Goal: Task Accomplishment & Management: Manage account settings

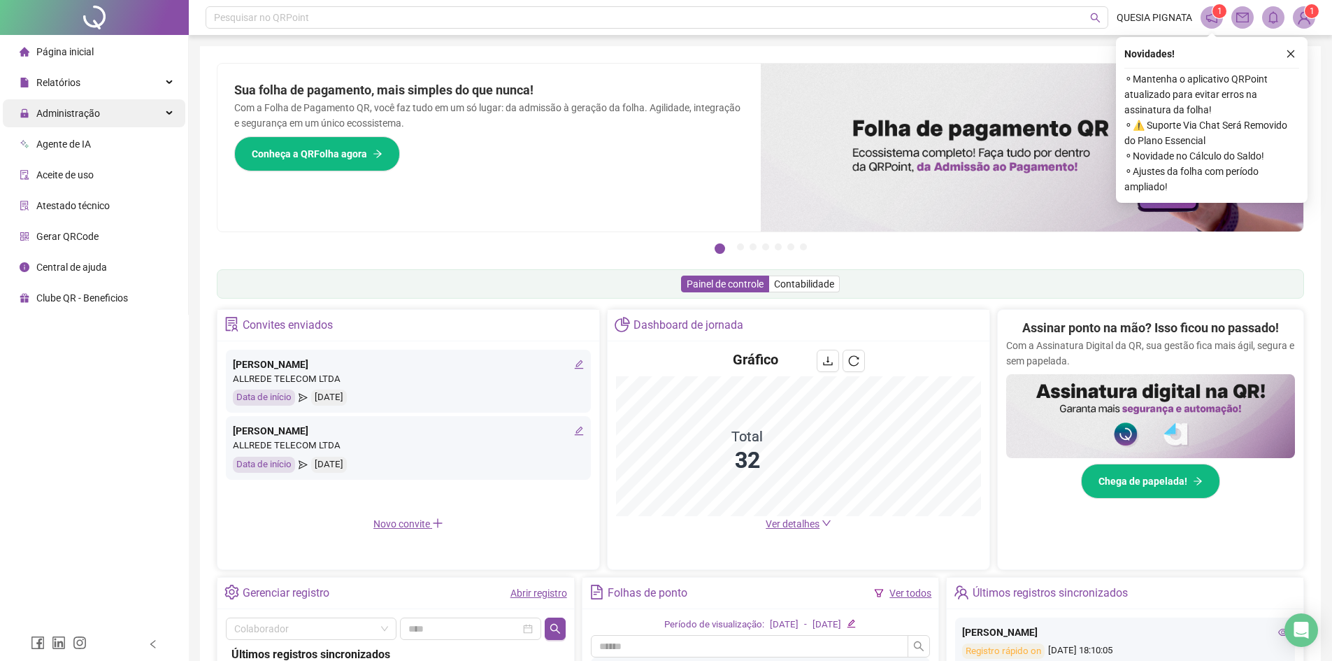
click at [115, 110] on div "Administração" at bounding box center [94, 113] width 182 height 28
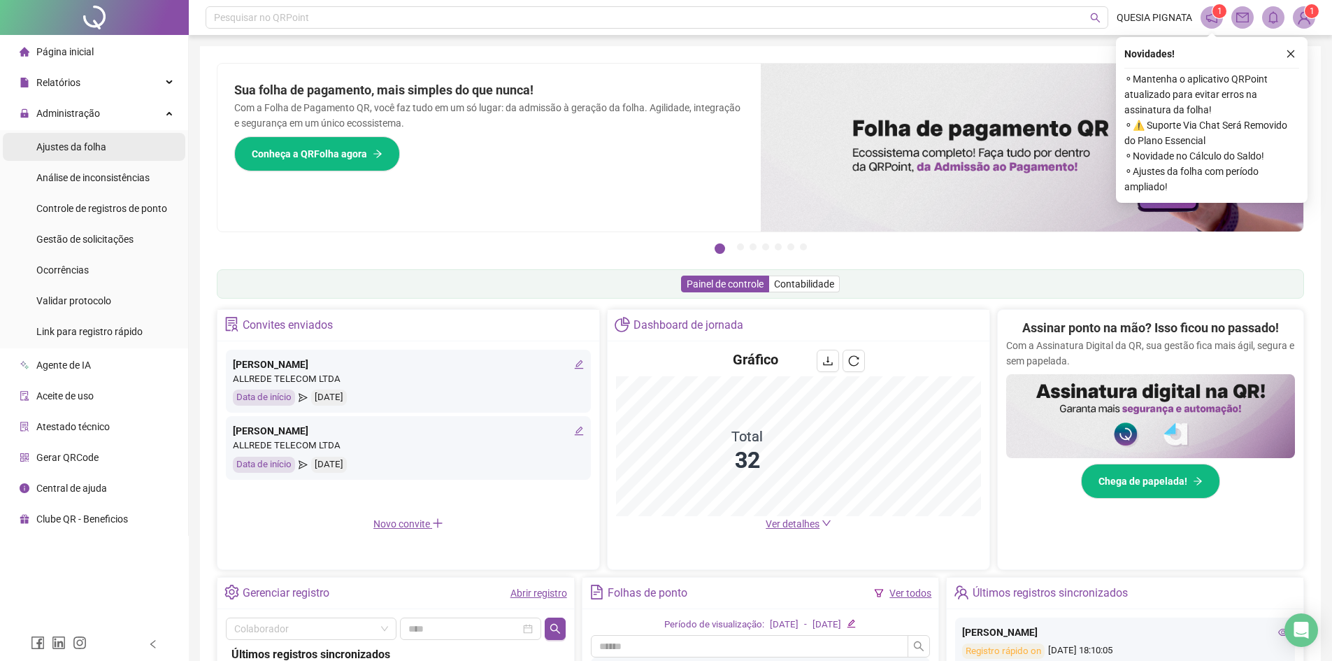
click at [99, 151] on span "Ajustes da folha" at bounding box center [71, 146] width 70 height 11
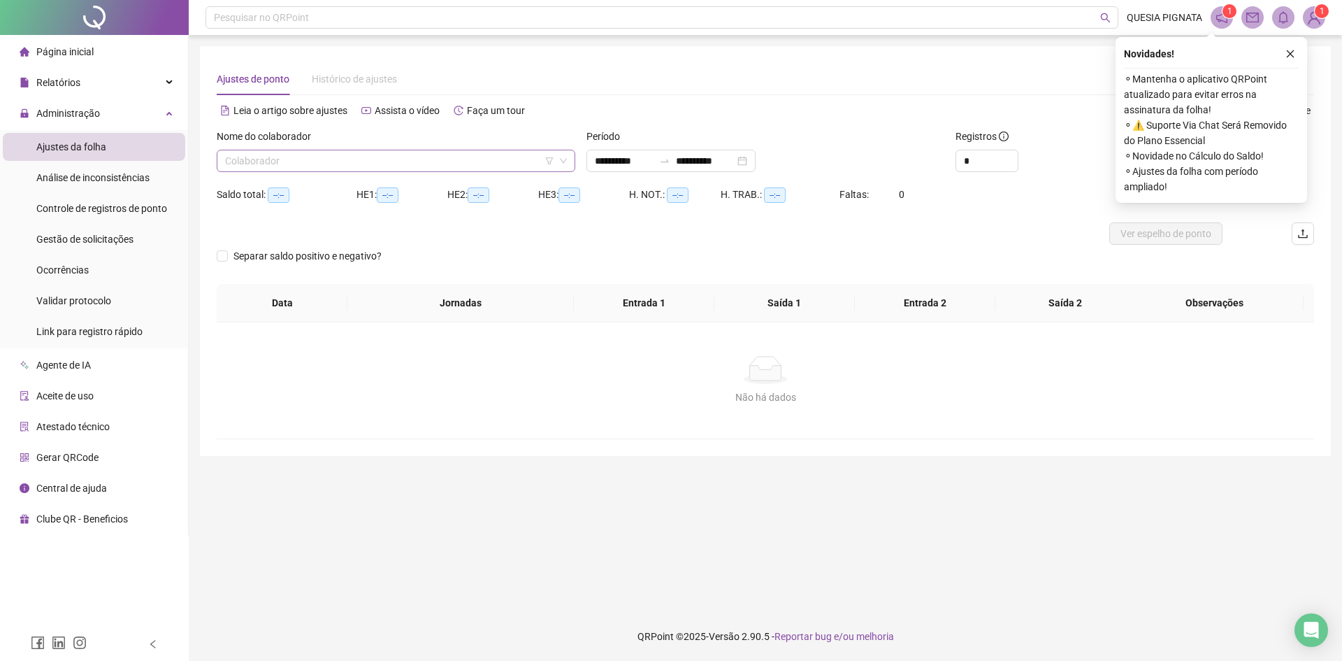
type input "**********"
click at [756, 164] on div "**********" at bounding box center [671, 161] width 169 height 22
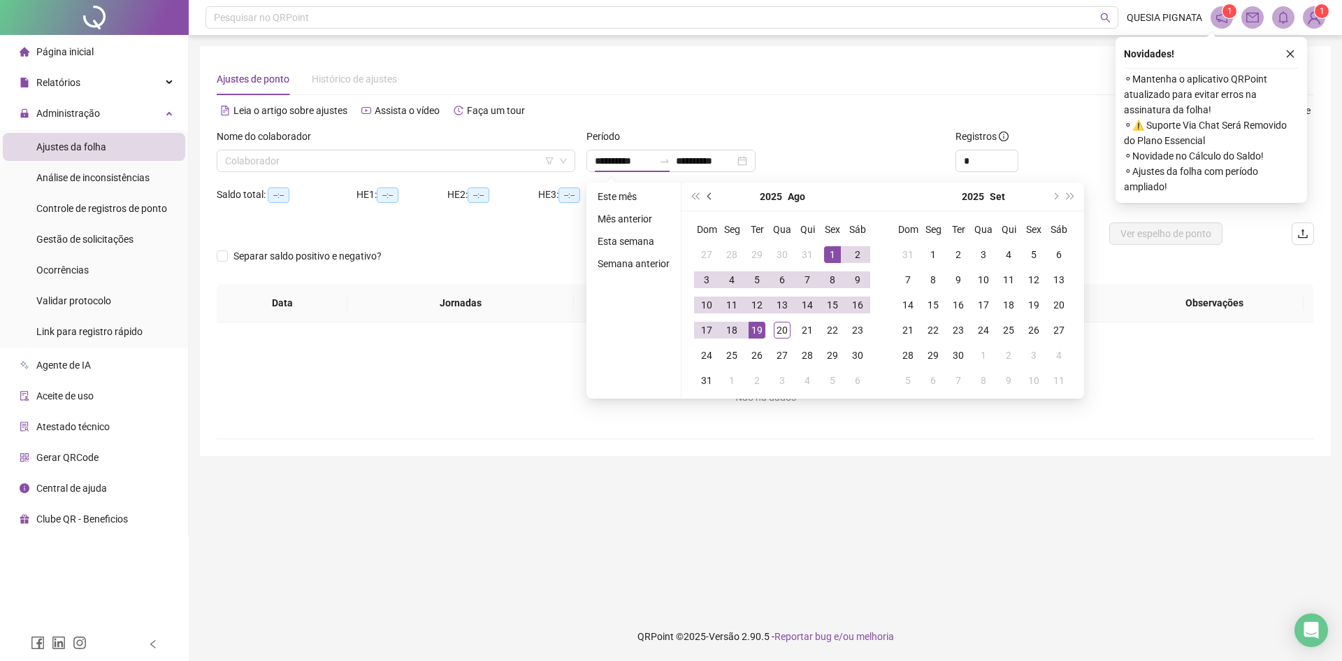
click at [710, 208] on button "prev-year" at bounding box center [710, 196] width 15 height 28
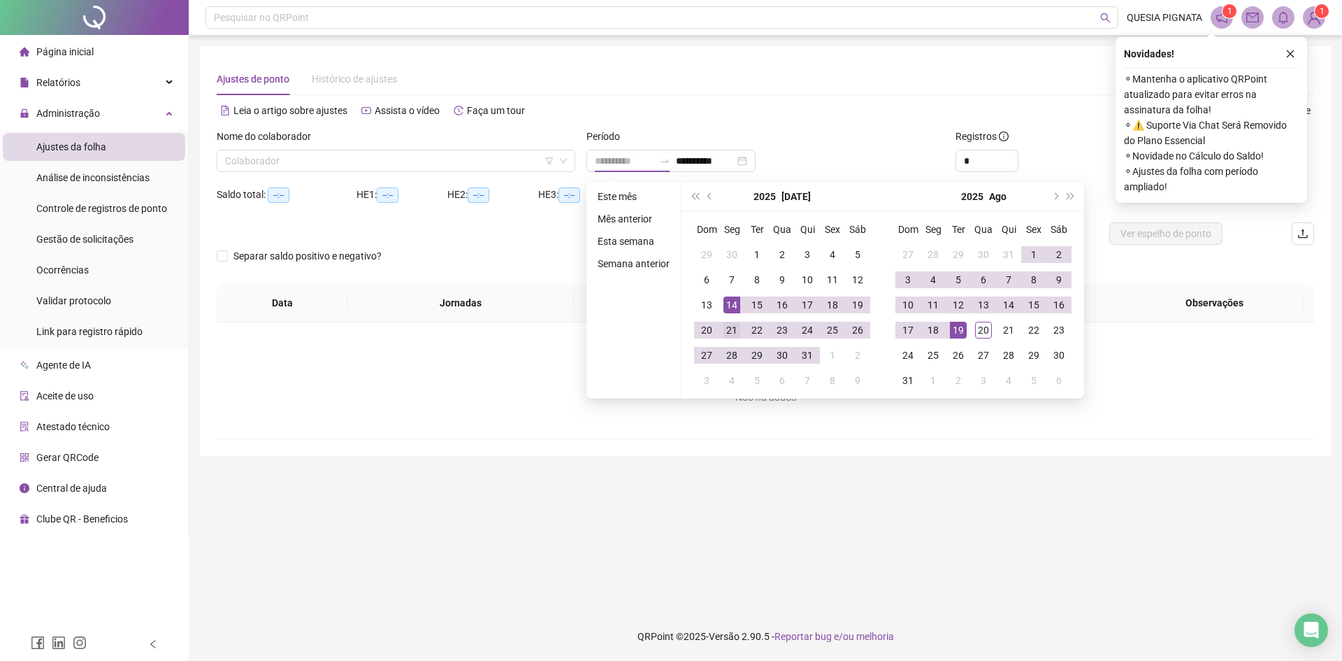
type input "**********"
click at [729, 324] on div "21" at bounding box center [732, 330] width 17 height 17
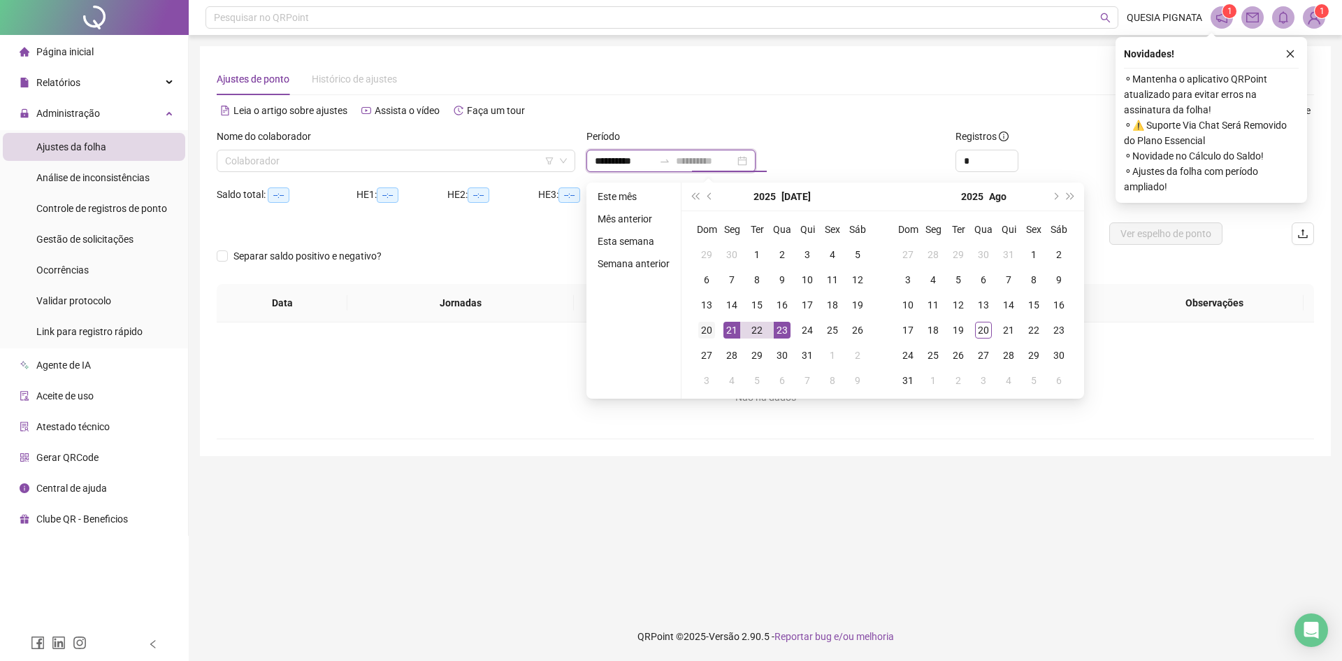
type input "**********"
click at [698, 324] on div "20" at bounding box center [706, 330] width 17 height 17
type input "**********"
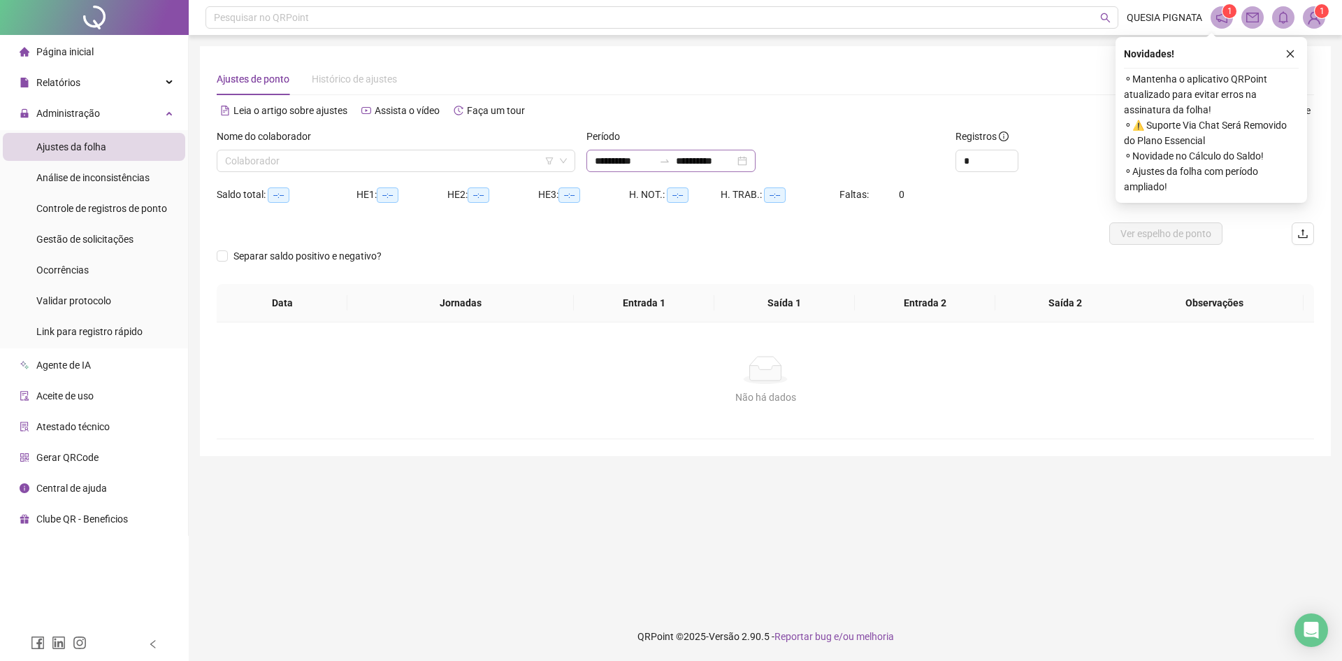
click at [756, 160] on div "**********" at bounding box center [671, 161] width 169 height 22
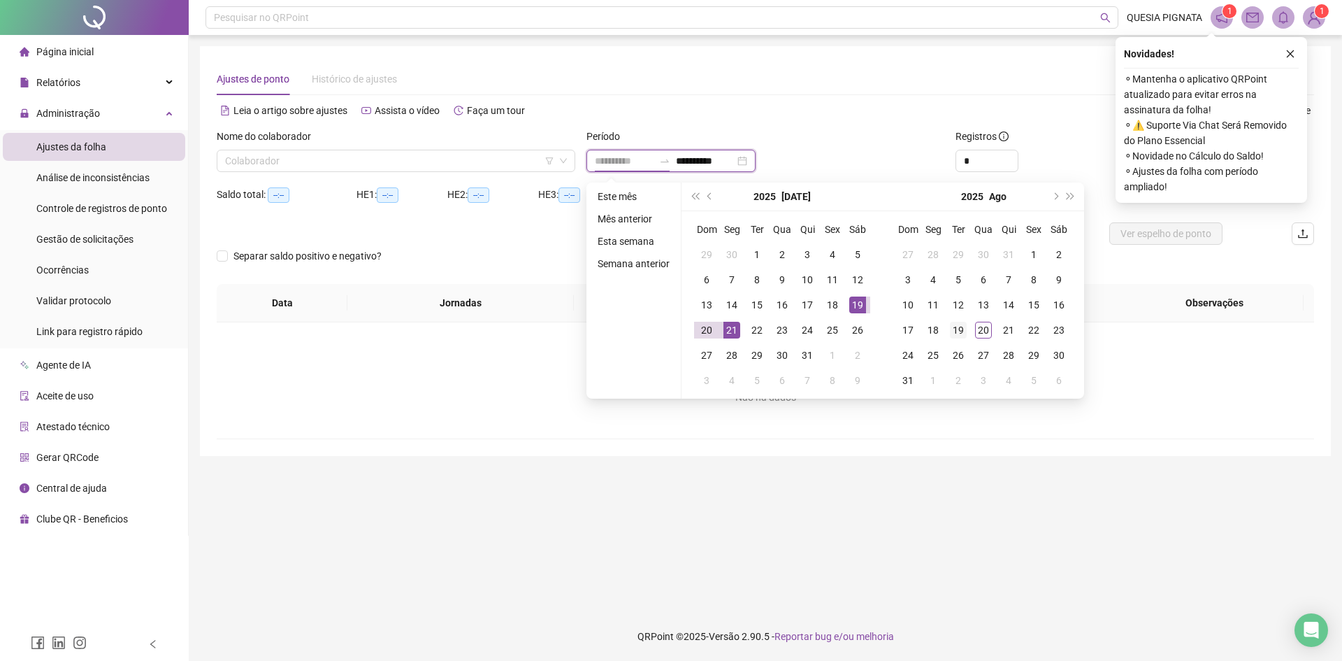
type input "**********"
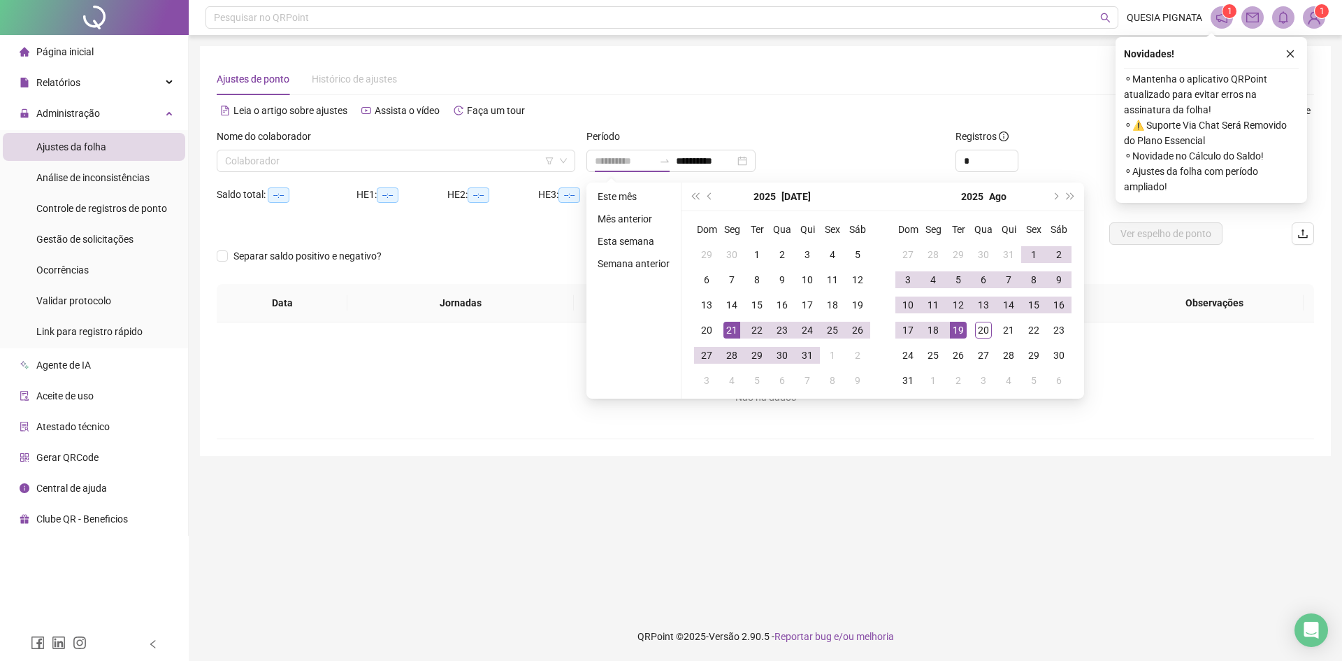
click at [959, 336] on div "19" at bounding box center [958, 330] width 17 height 17
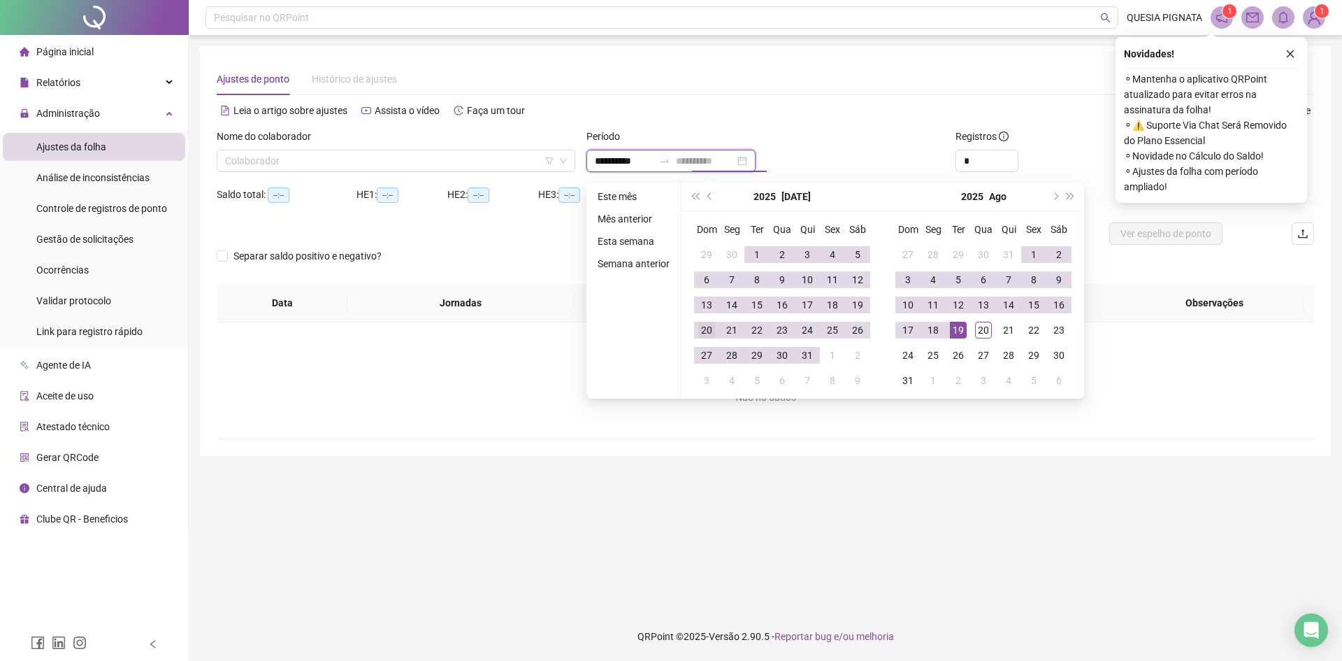
type input "**********"
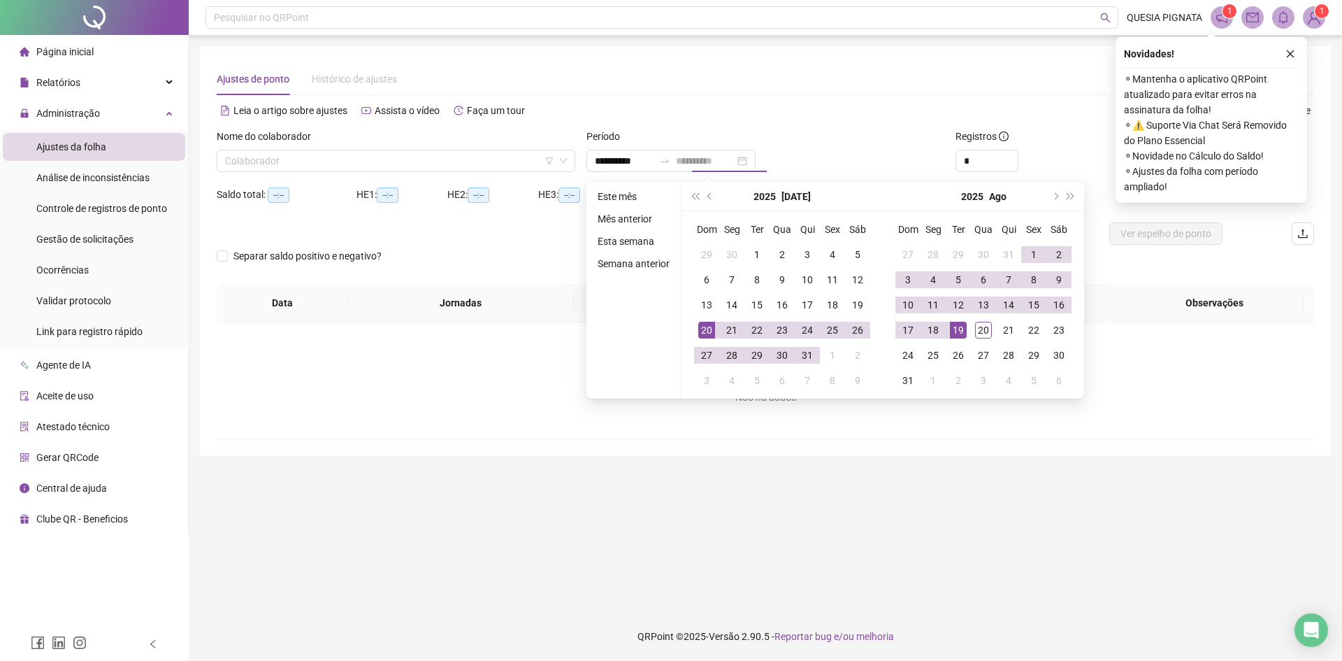
click at [703, 330] on div "20" at bounding box center [706, 330] width 17 height 17
type input "**********"
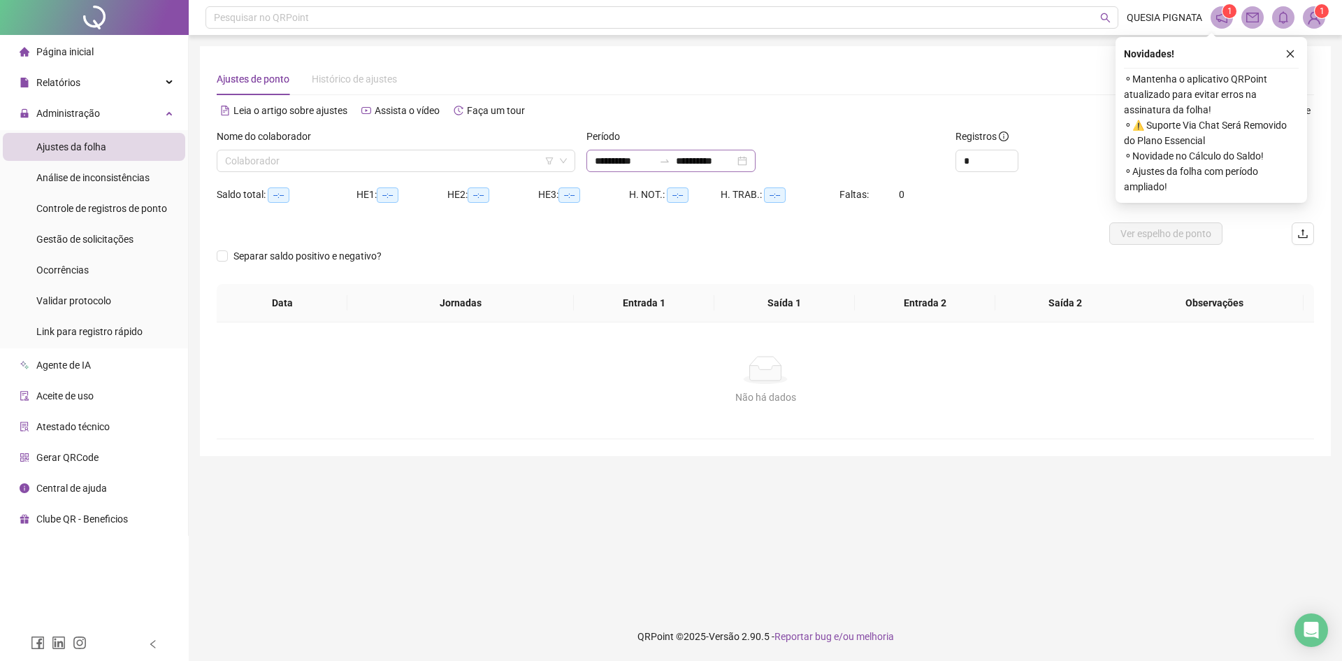
click at [756, 162] on div "**********" at bounding box center [671, 161] width 169 height 22
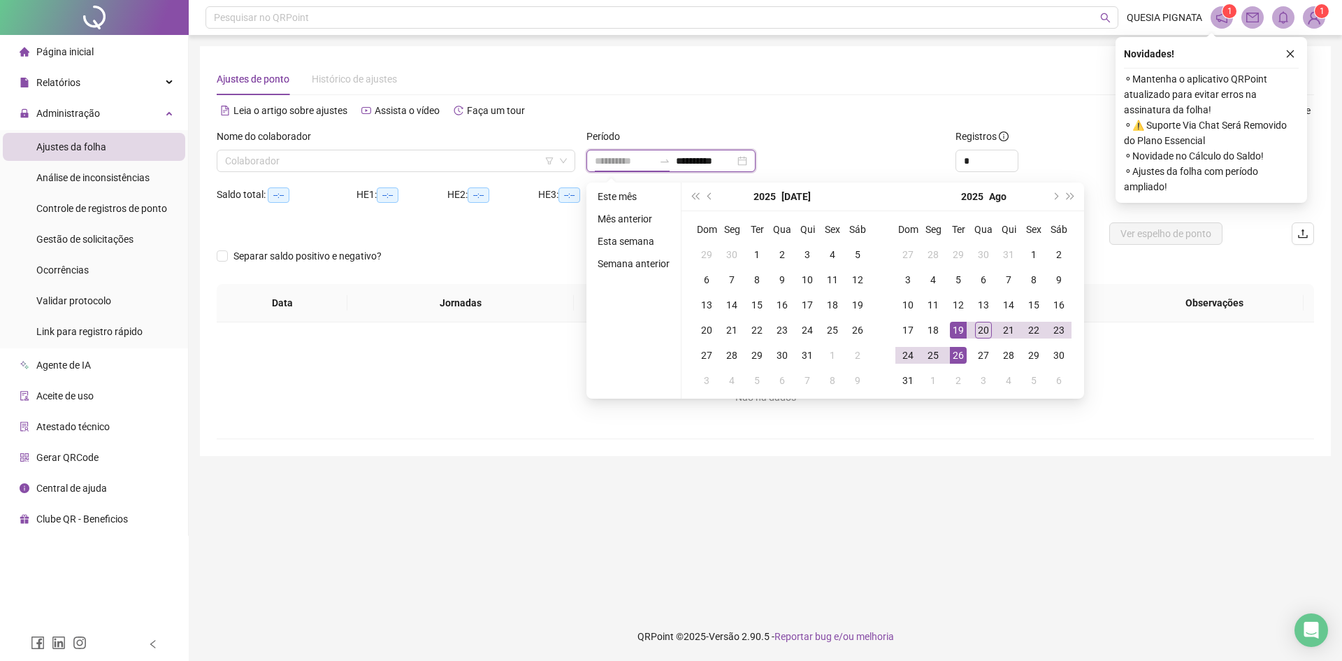
type input "**********"
click at [961, 331] on div "19" at bounding box center [958, 330] width 17 height 17
click at [756, 153] on div "**********" at bounding box center [671, 161] width 169 height 22
click at [756, 157] on div "**********" at bounding box center [671, 161] width 169 height 22
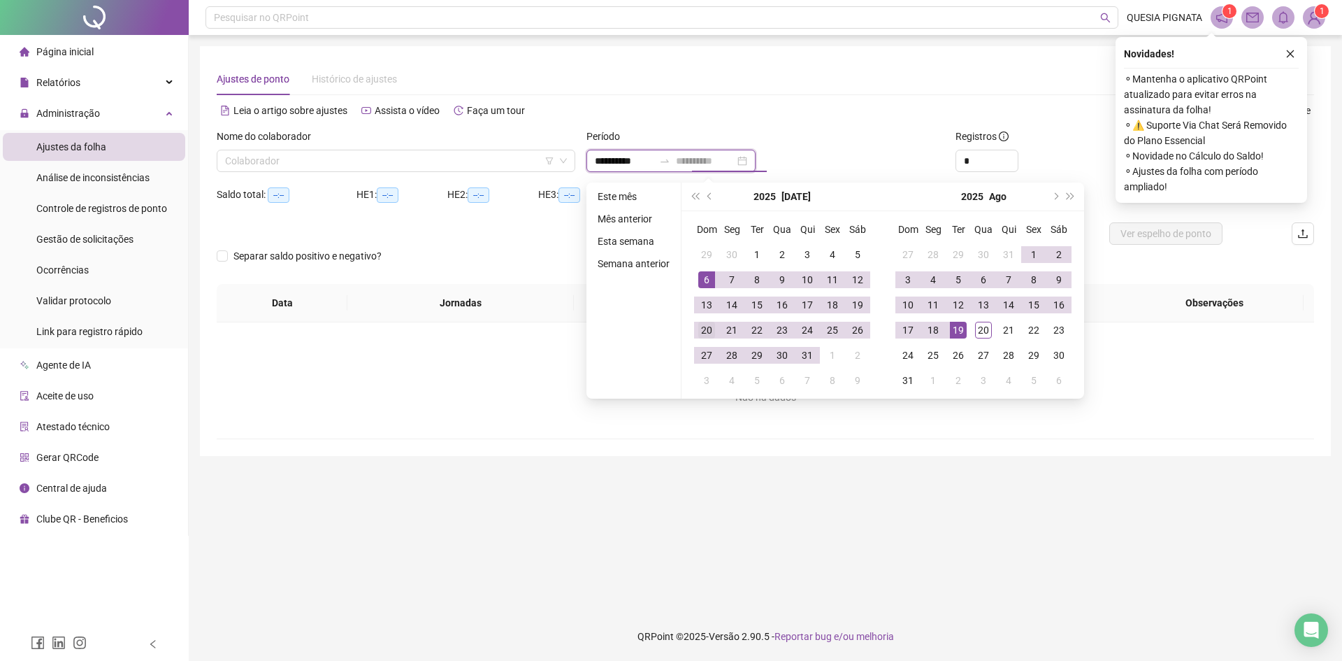
type input "**********"
click at [703, 324] on div "20" at bounding box center [706, 330] width 17 height 17
type input "**********"
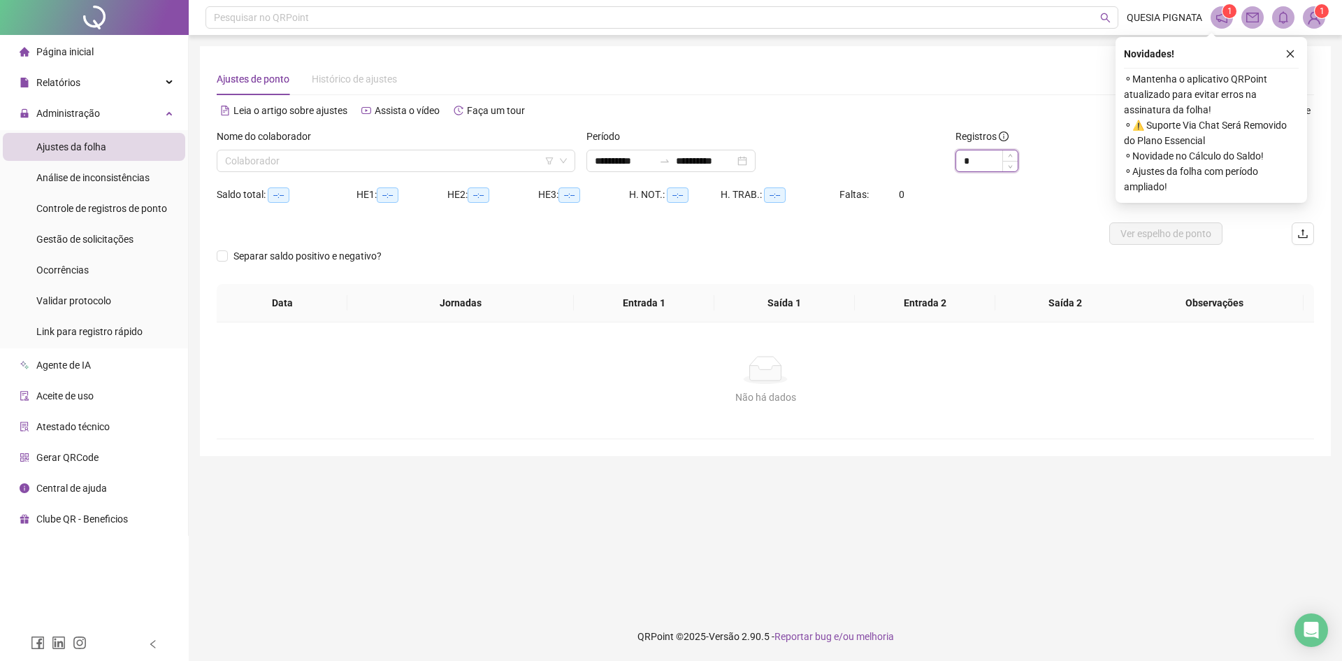
click at [996, 159] on input "*" at bounding box center [987, 160] width 62 height 21
type input "**"
click at [316, 164] on input "search" at bounding box center [389, 160] width 329 height 21
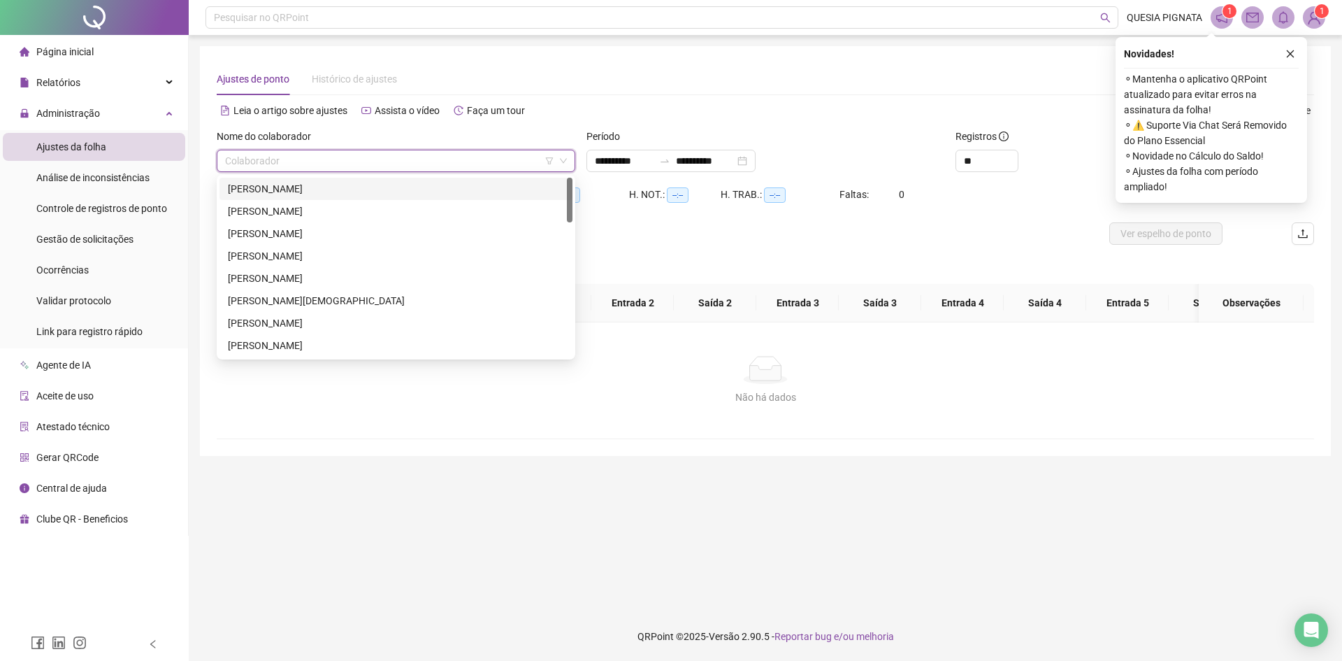
click at [312, 186] on div "ALANA DE SOUZA MOREIRA" at bounding box center [396, 188] width 336 height 15
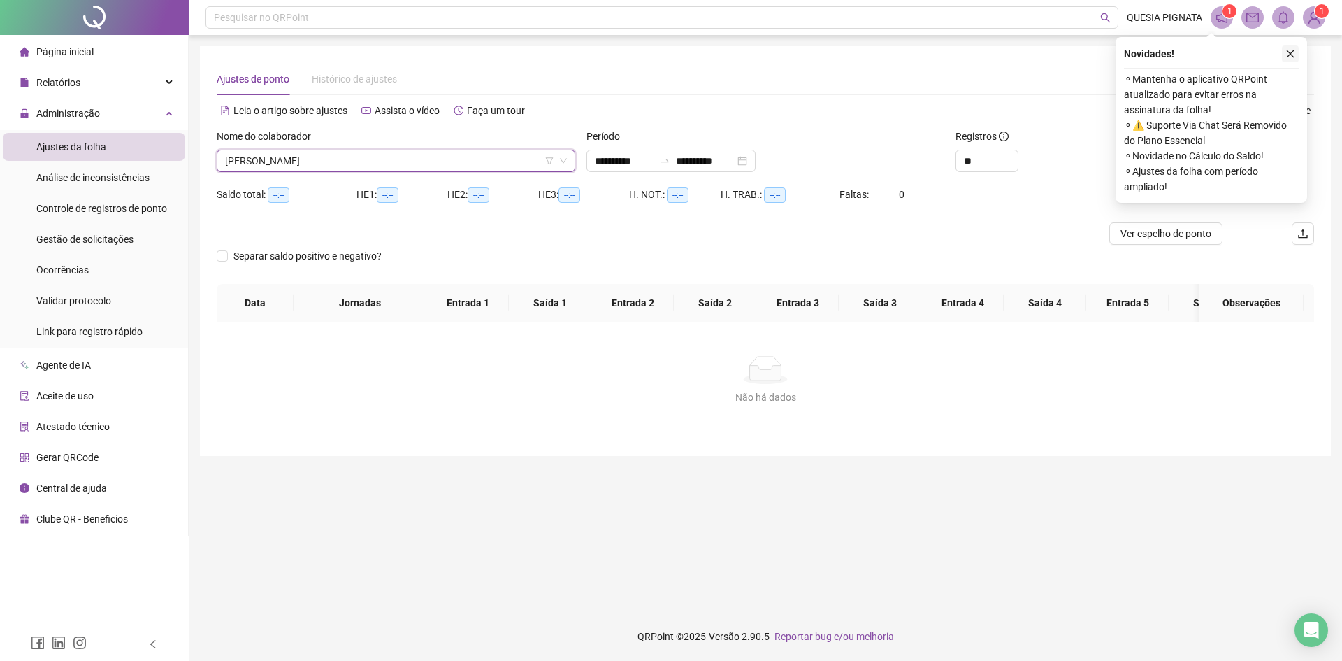
click at [1289, 54] on icon "close" at bounding box center [1291, 54] width 10 height 10
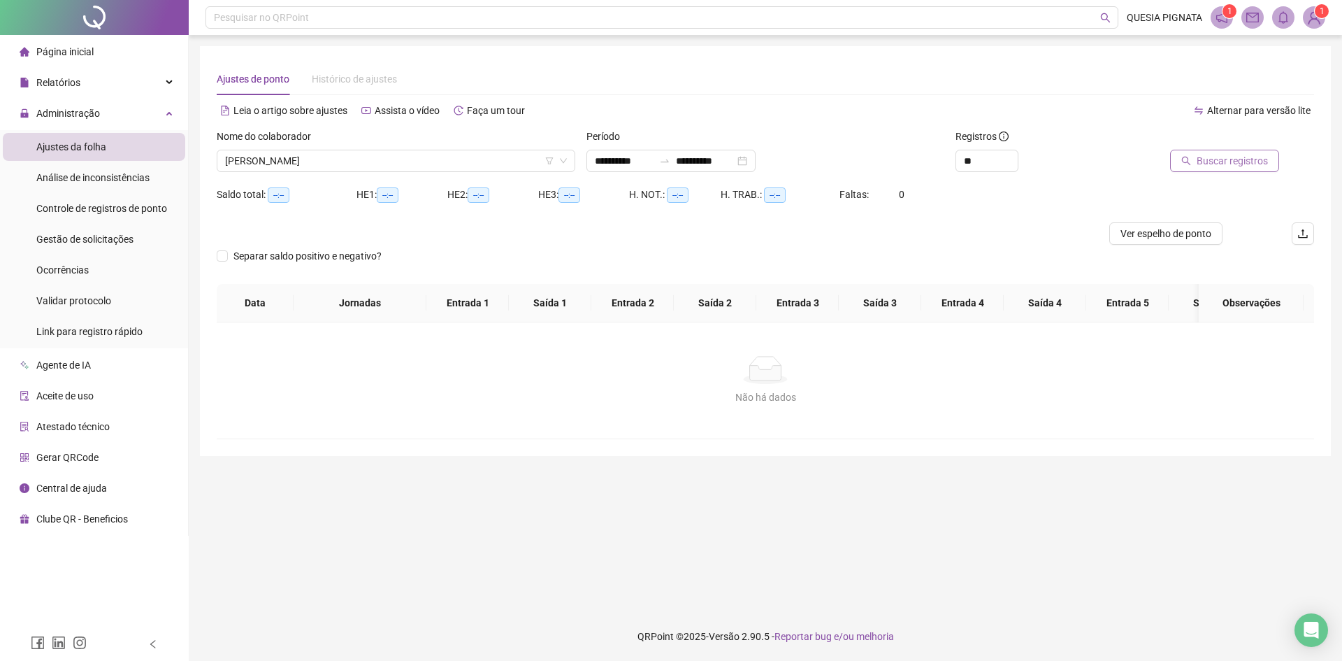
click at [1234, 157] on span "Buscar registros" at bounding box center [1232, 160] width 71 height 15
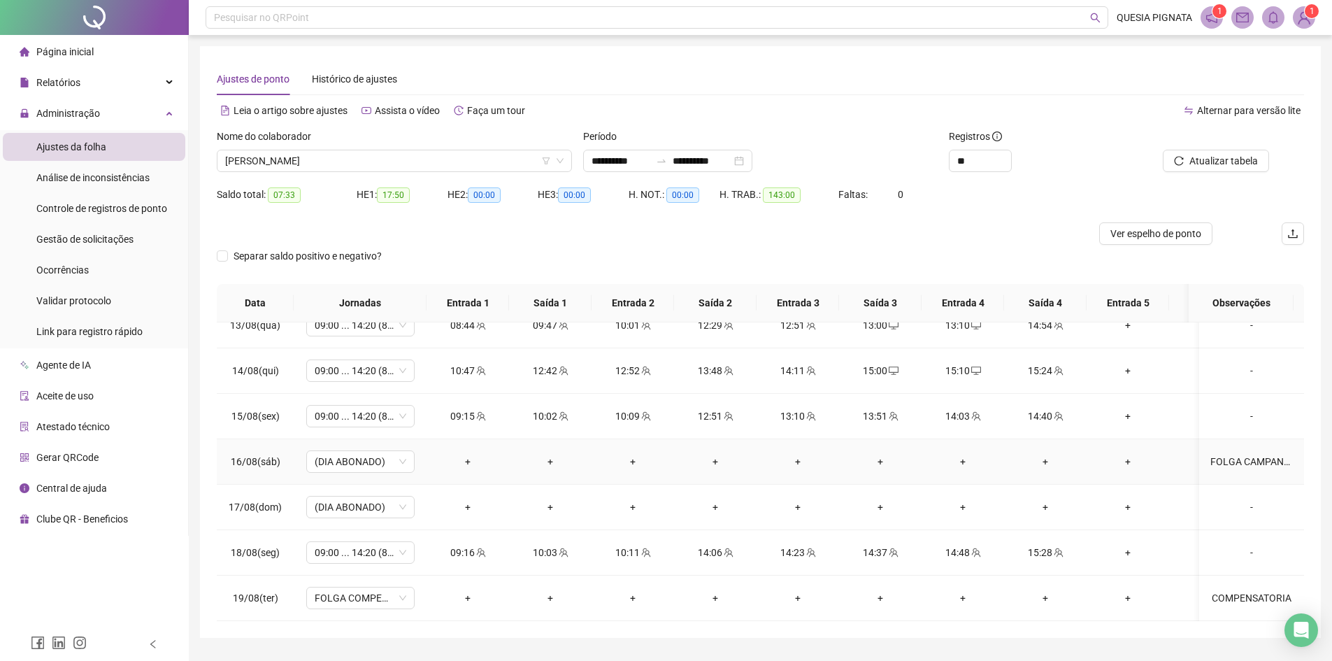
scroll to position [37, 0]
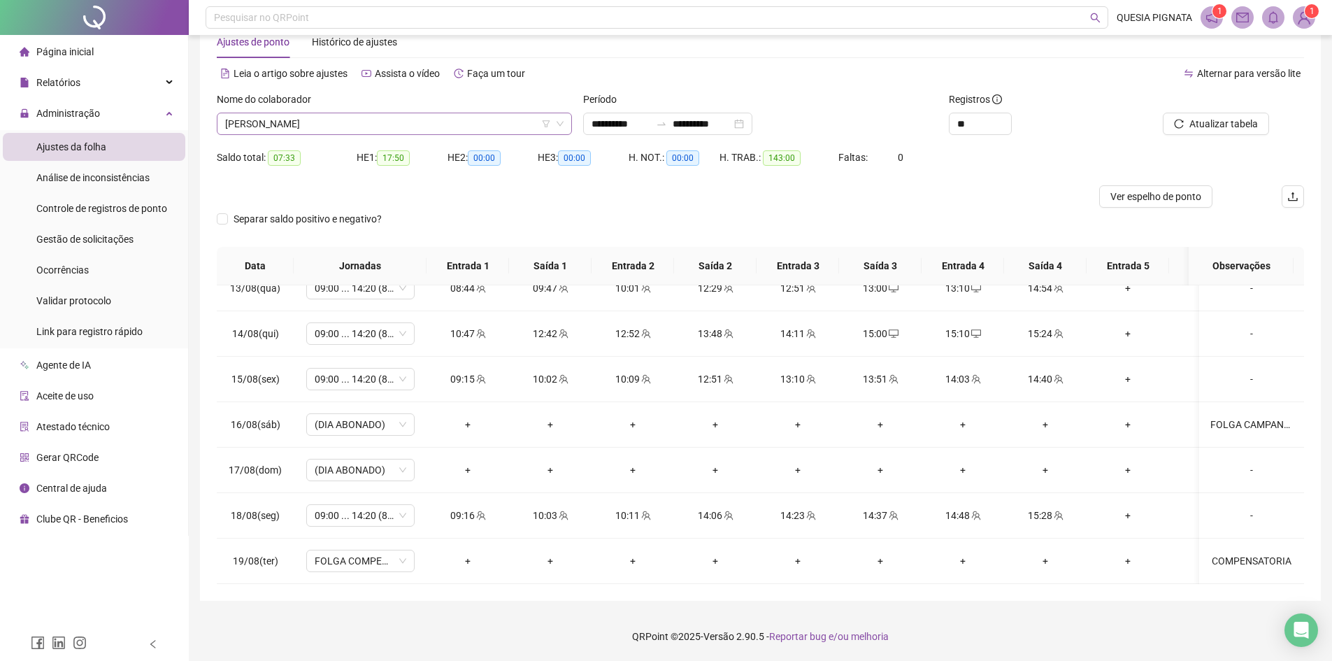
click at [438, 127] on span "ALANA DE SOUZA MOREIRA" at bounding box center [394, 123] width 338 height 21
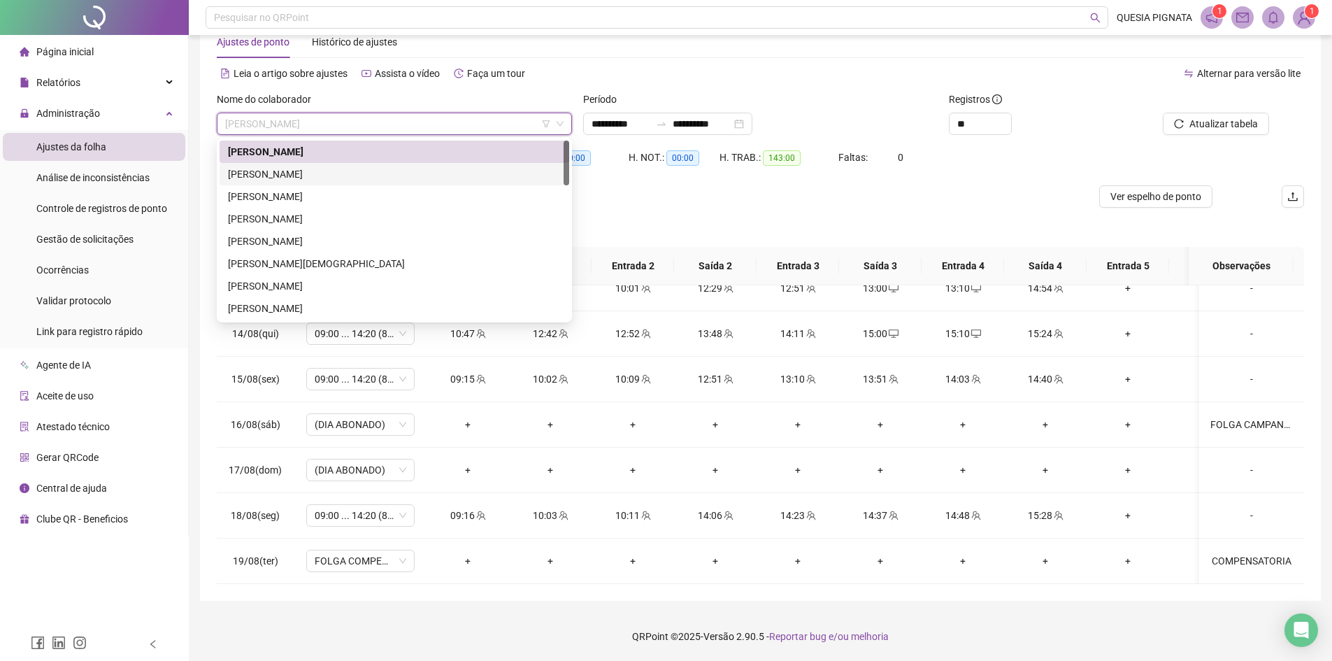
click at [339, 176] on div "ALANY CRISTINE NOVAES DE SOUSA" at bounding box center [394, 173] width 333 height 15
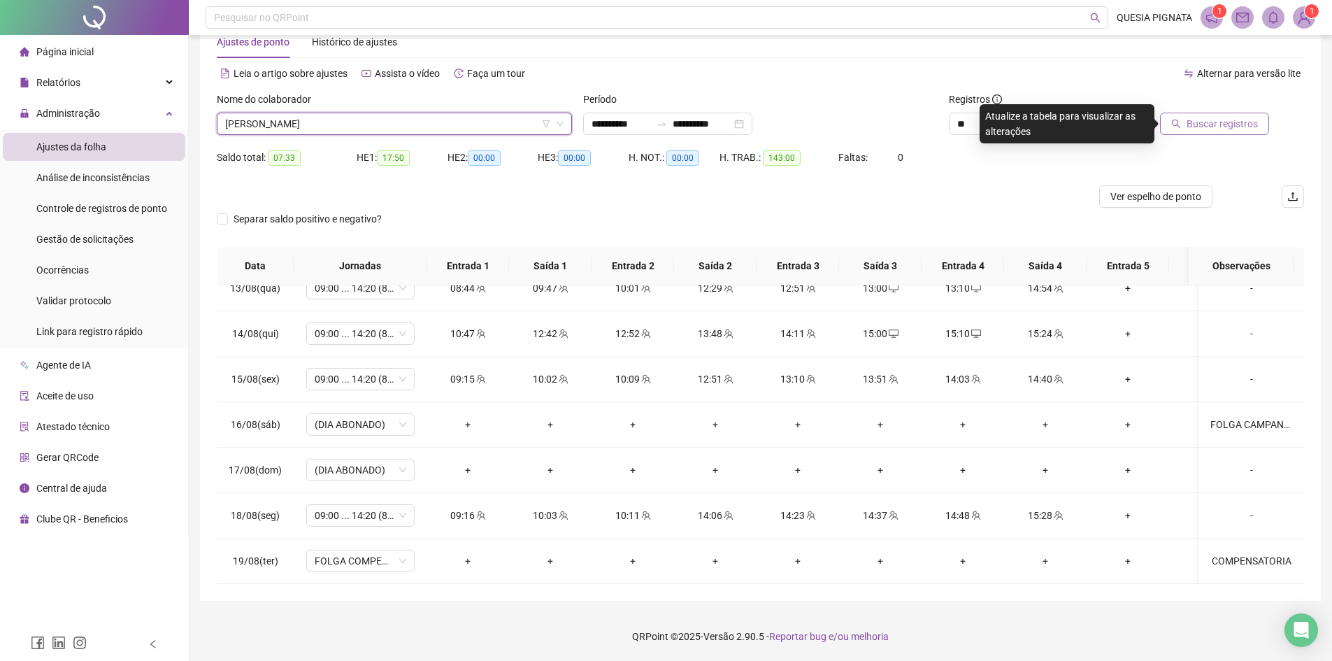
click at [1195, 128] on span "Buscar registros" at bounding box center [1221, 123] width 71 height 15
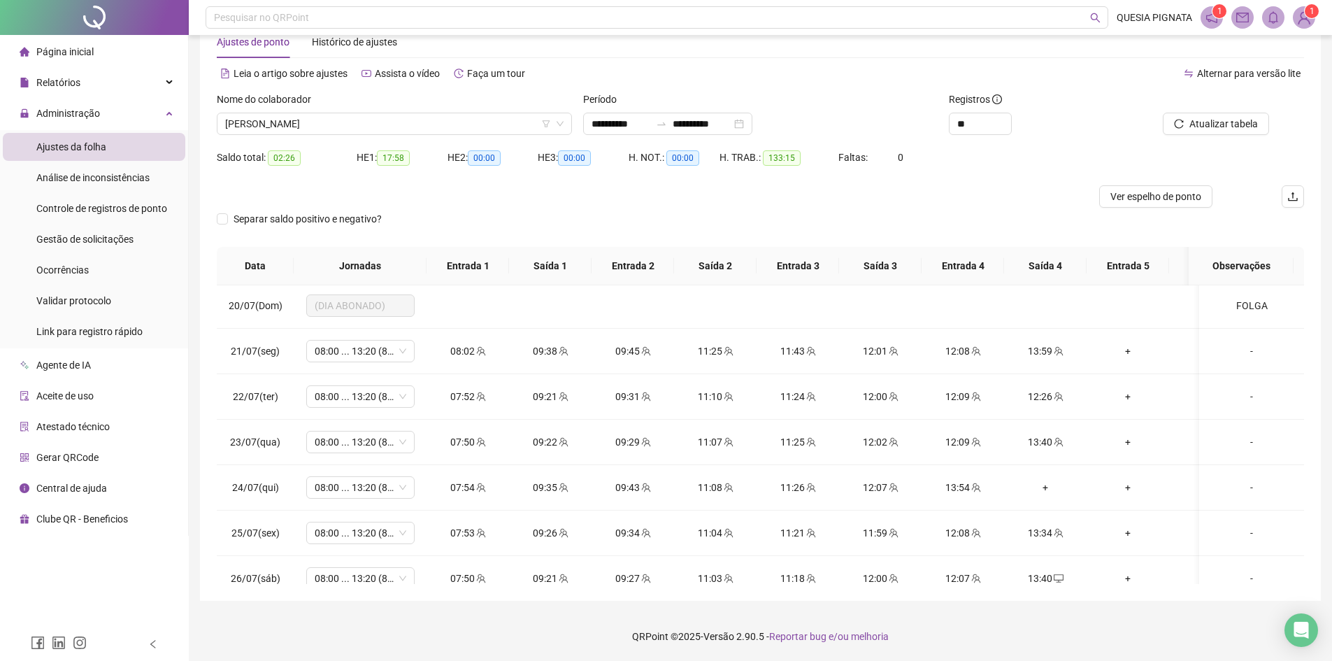
scroll to position [0, 0]
click at [400, 127] on span "ALANY CRISTINE NOVAES DE SOUSA" at bounding box center [394, 123] width 338 height 21
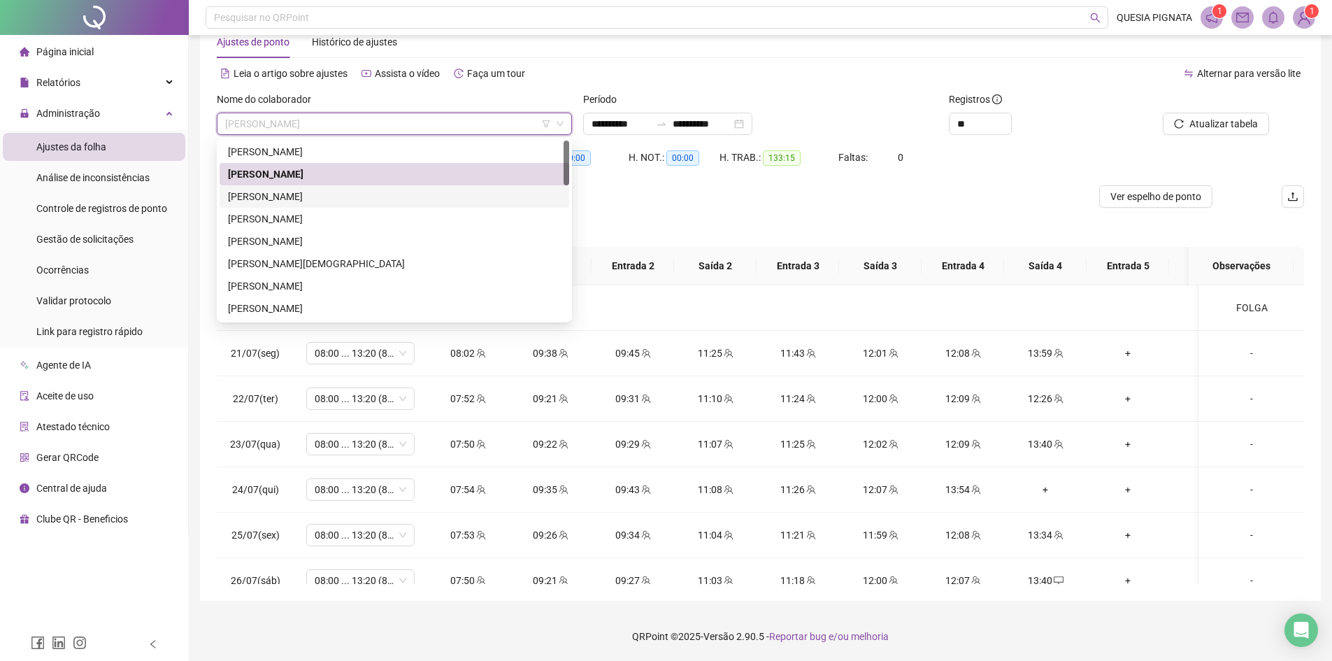
click at [315, 193] on div "AMANDA ARAUJO DA SILVA" at bounding box center [394, 196] width 333 height 15
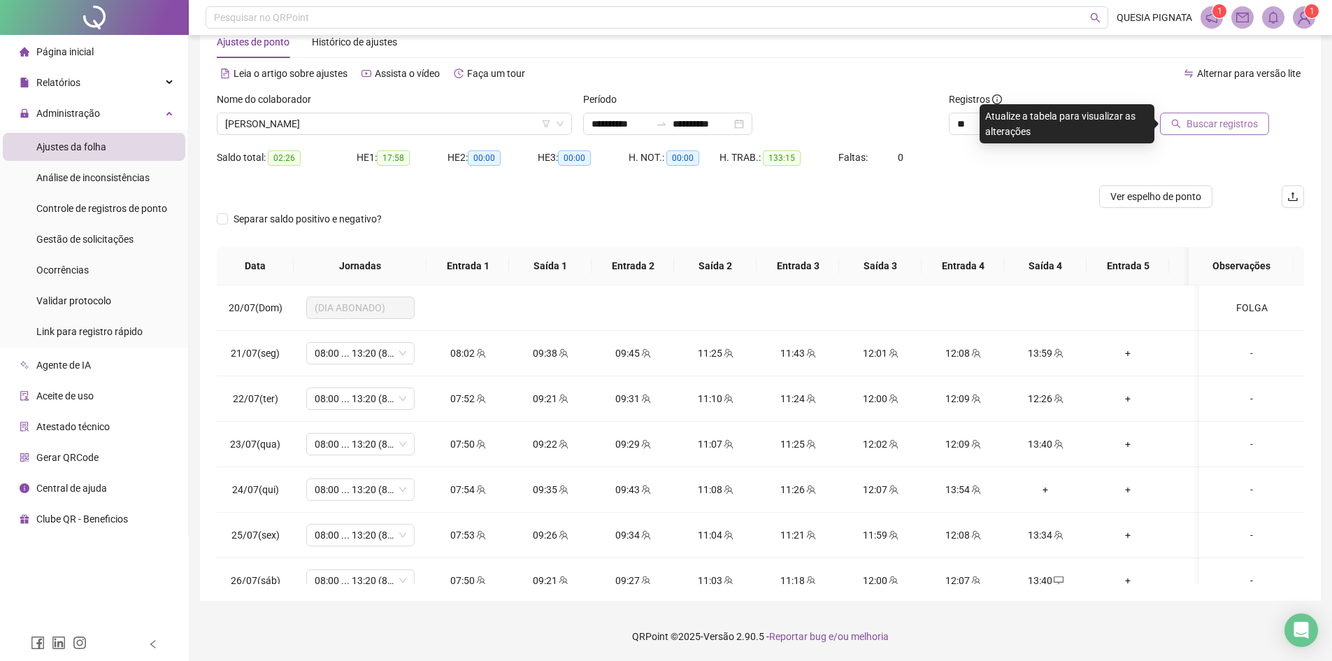
click at [1205, 130] on span "Buscar registros" at bounding box center [1221, 123] width 71 height 15
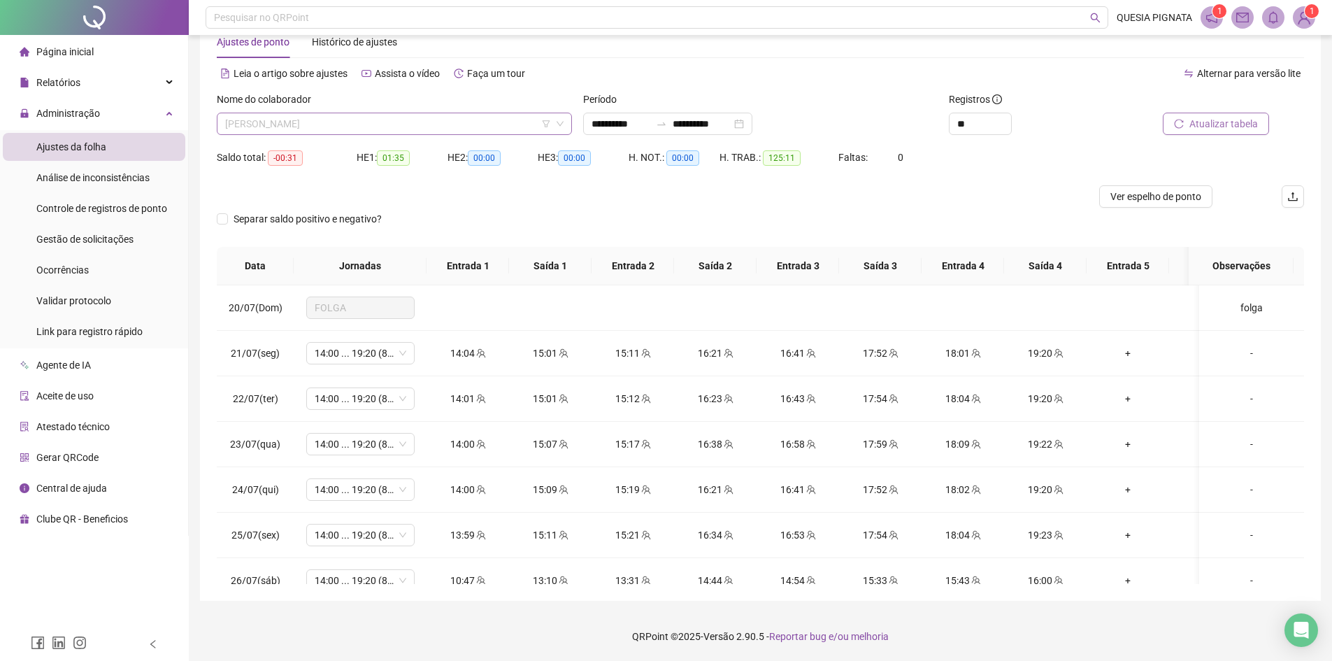
click at [372, 124] on span "AMANDA ARAUJO DA SILVA" at bounding box center [394, 123] width 338 height 21
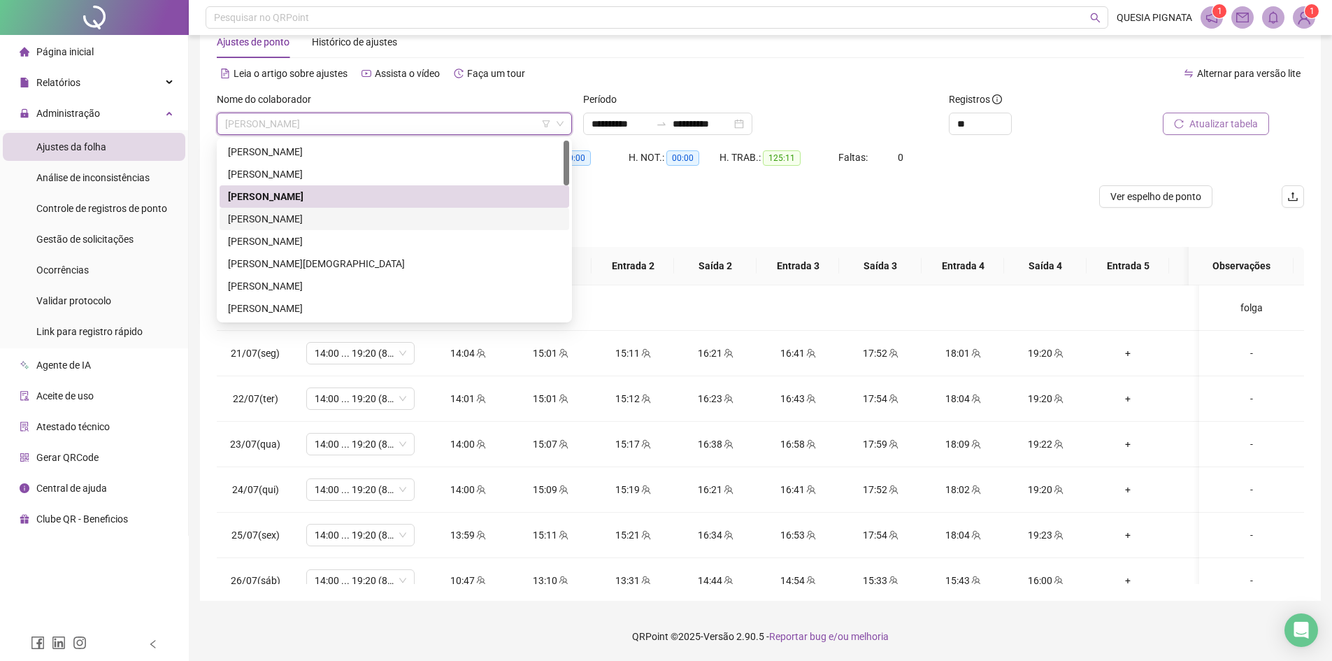
click at [305, 224] on div "AMANDA RODRIGUES ALVES" at bounding box center [394, 218] width 333 height 15
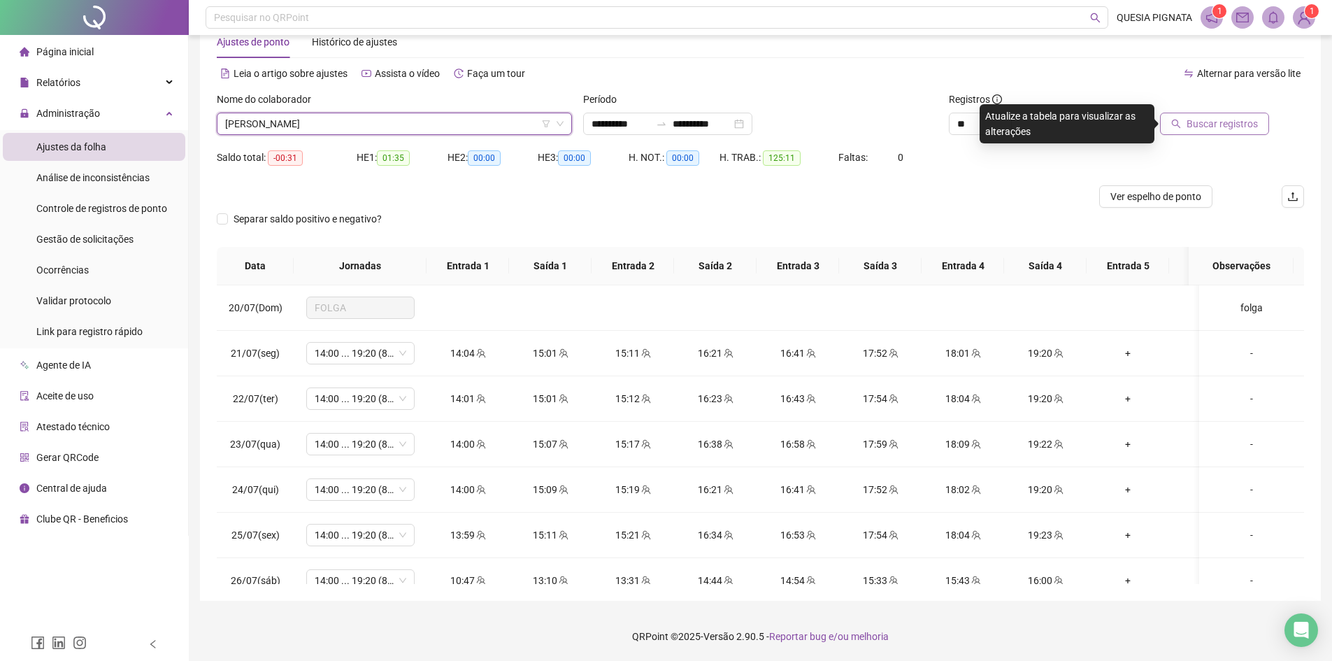
click at [1195, 113] on button "Buscar registros" at bounding box center [1214, 124] width 109 height 22
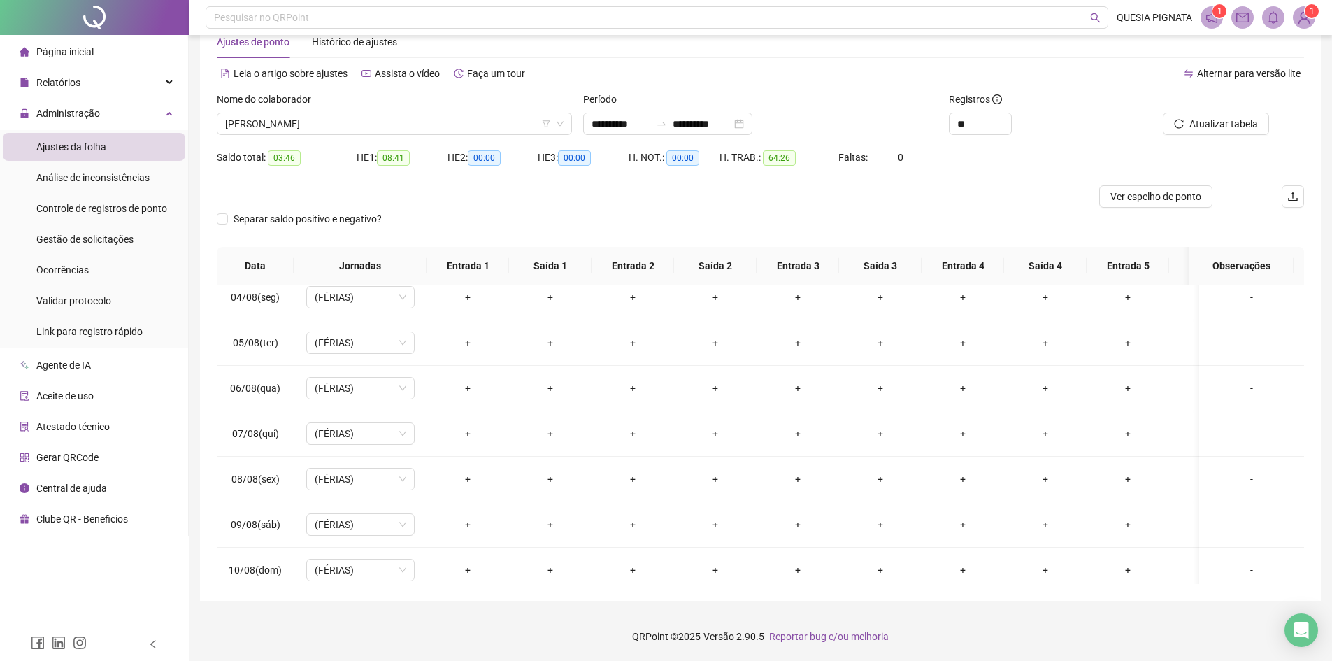
scroll to position [699, 0]
click at [403, 131] on span "AMANDA RODRIGUES ALVES" at bounding box center [394, 123] width 338 height 21
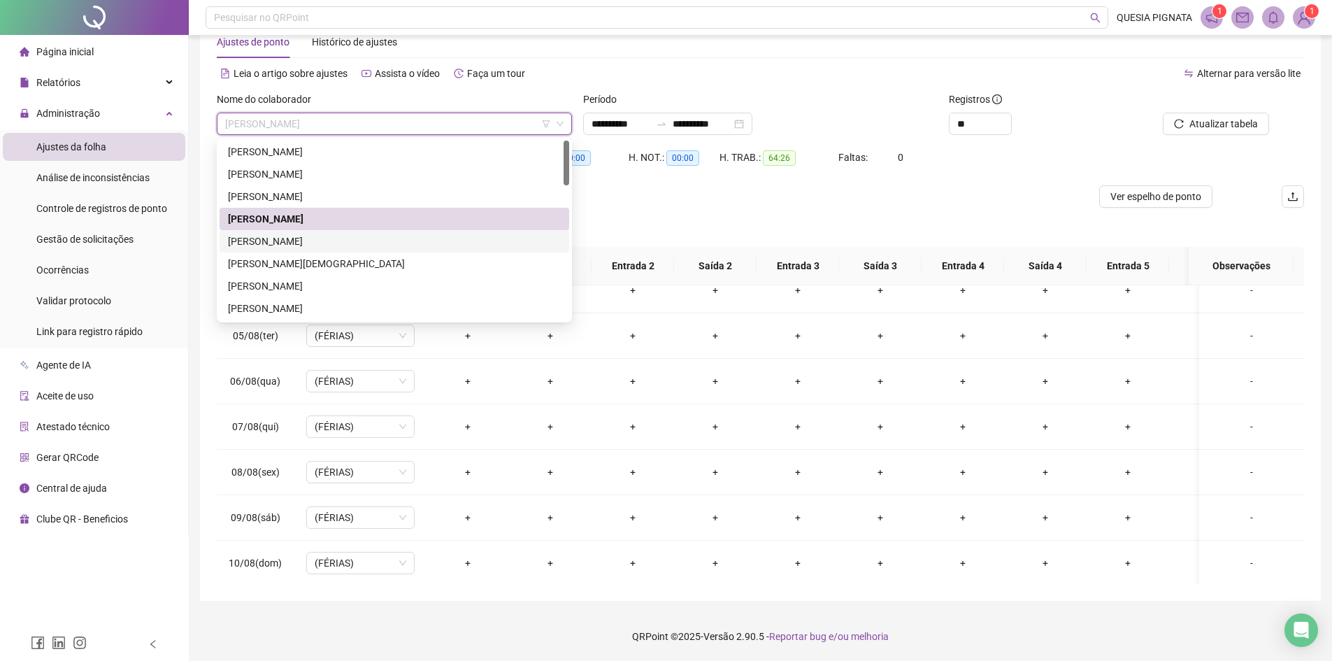
click at [299, 239] on div "CAMILA CARDOSO LIMA DOS SANTOS" at bounding box center [394, 240] width 333 height 15
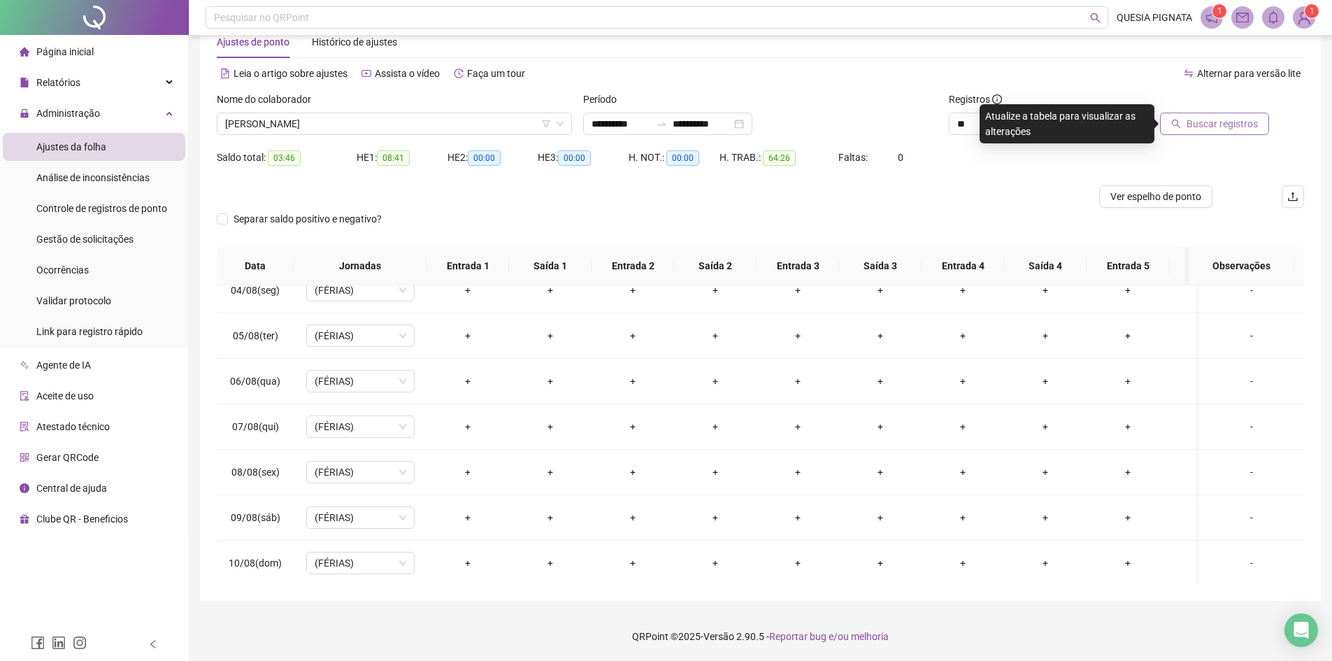
click at [1186, 126] on button "Buscar registros" at bounding box center [1214, 124] width 109 height 22
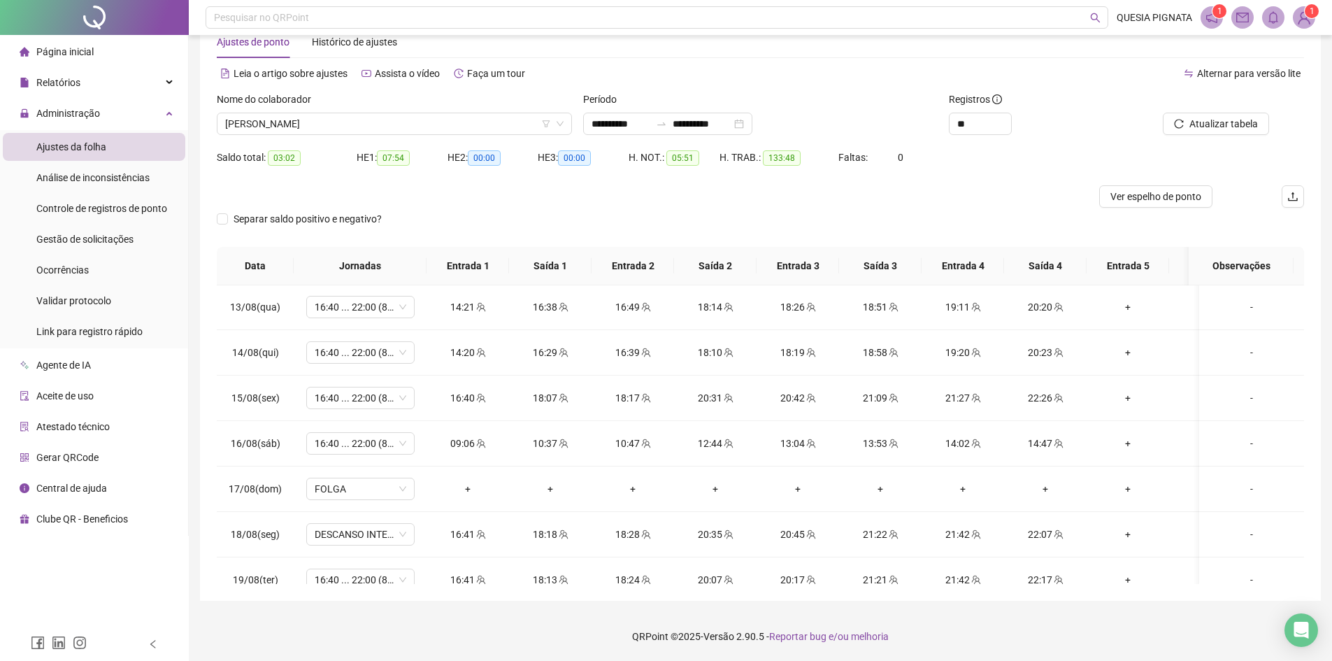
scroll to position [1121, 0]
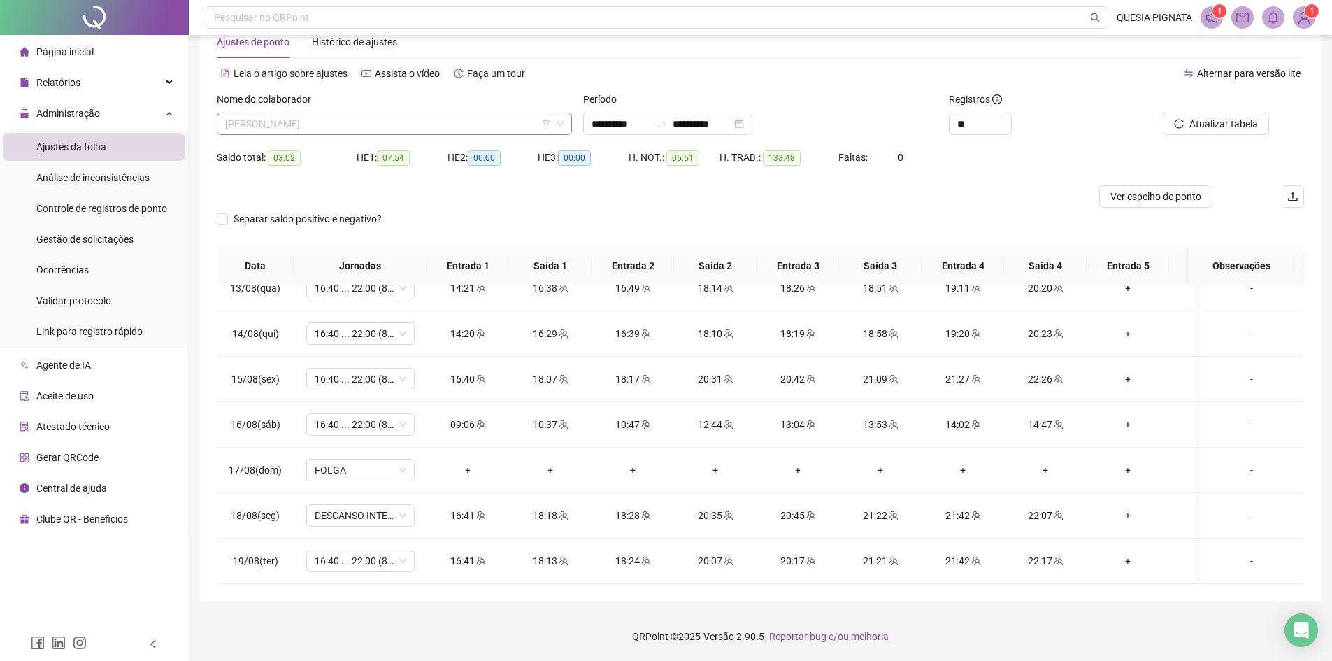
click at [411, 127] on span "CAMILA CARDOSO LIMA DOS SANTOS" at bounding box center [394, 123] width 338 height 21
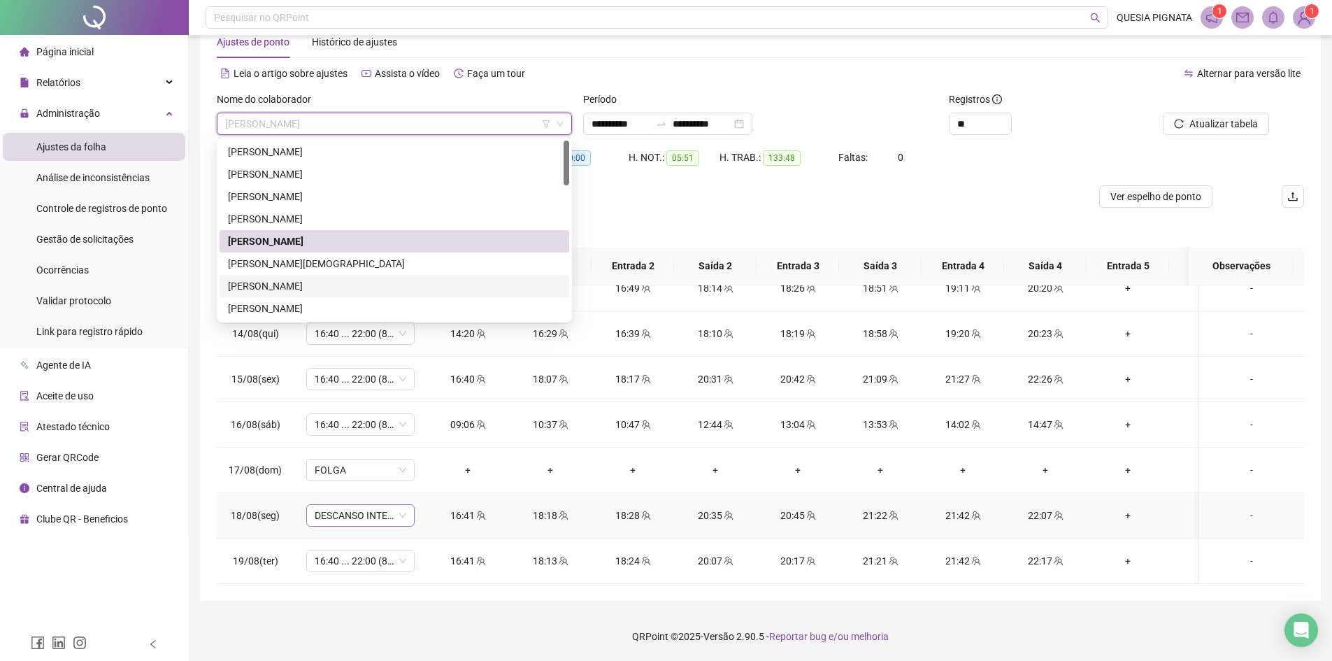
click at [357, 514] on span "DESCANSO INTER-JORNADA" at bounding box center [361, 515] width 92 height 21
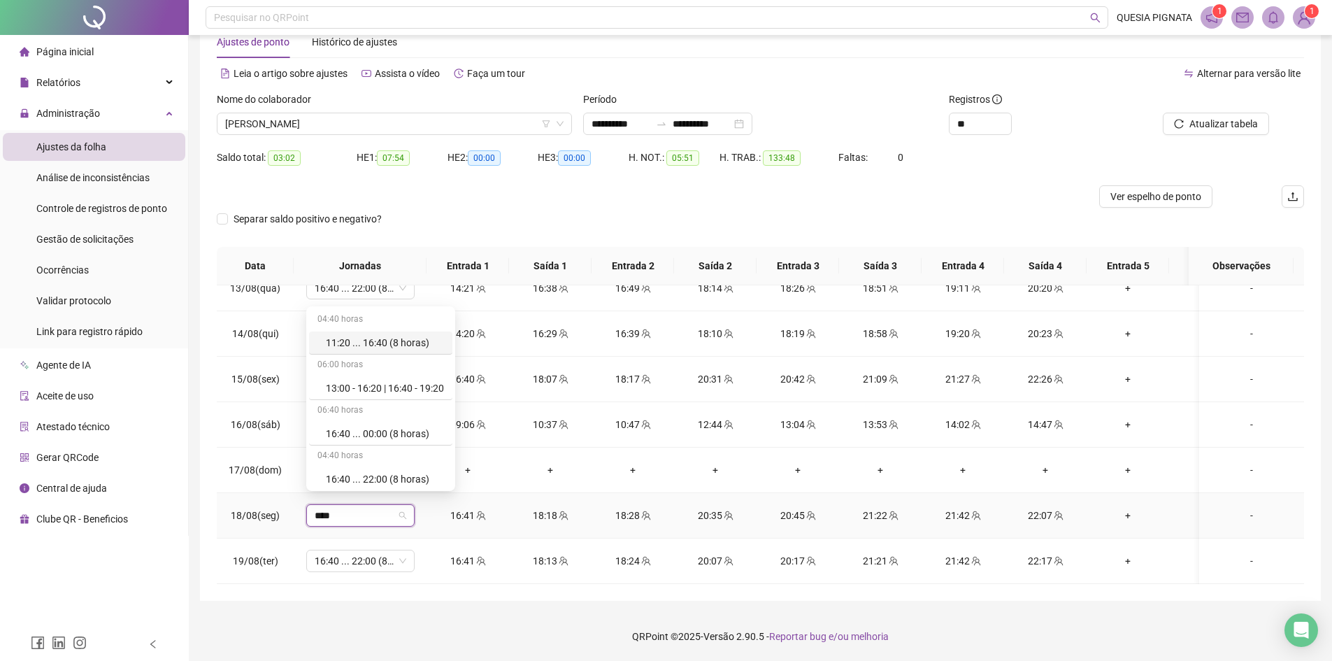
type input "*****"
click at [356, 477] on div "16:40 ... 22:00 (8 horas)" at bounding box center [385, 475] width 118 height 15
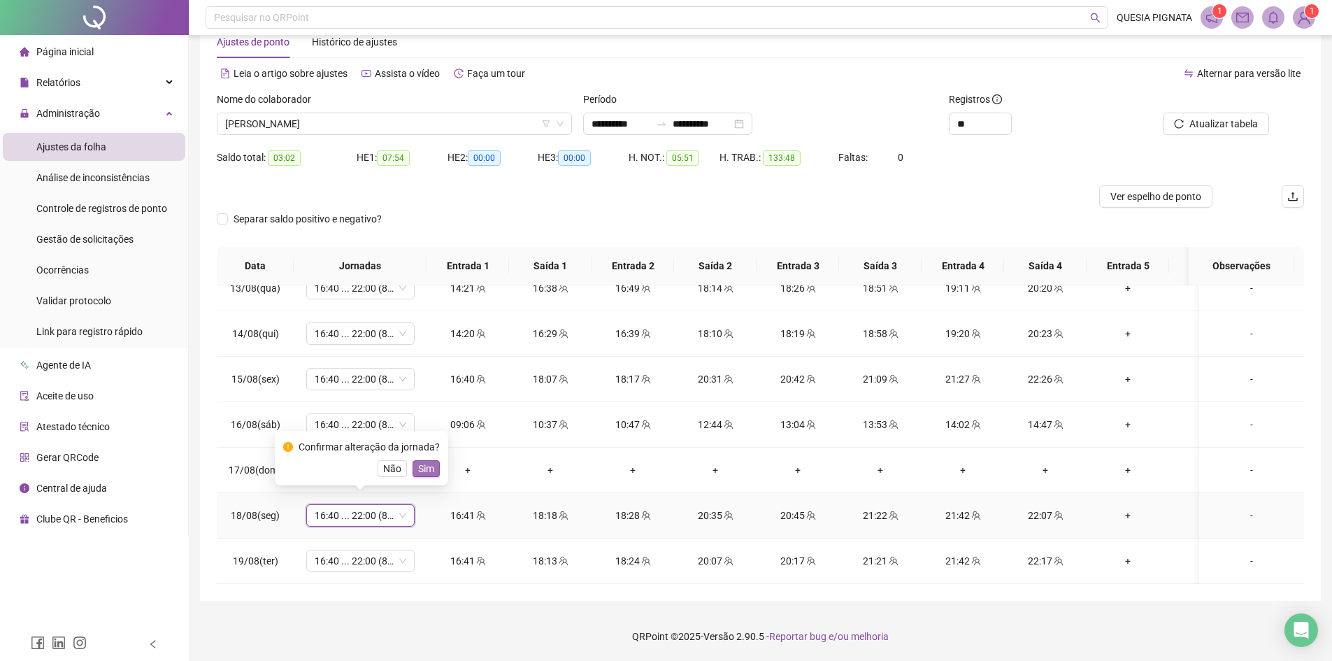
click at [422, 464] on span "Sim" at bounding box center [426, 468] width 16 height 15
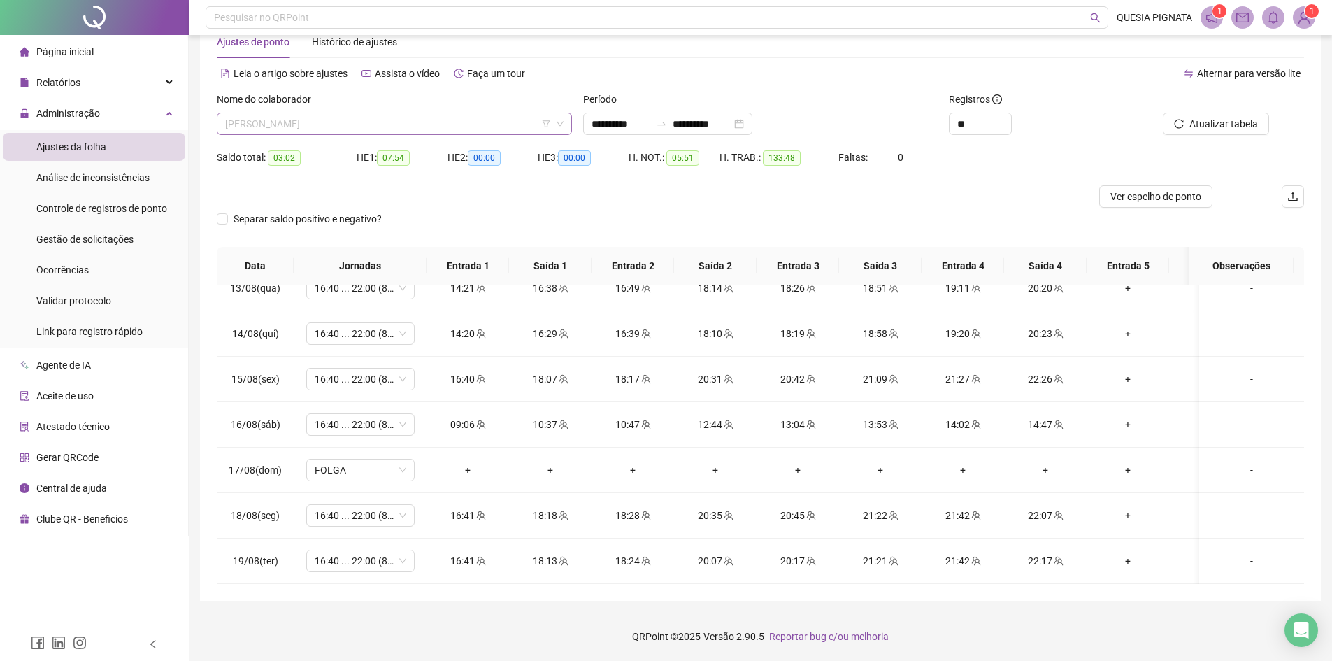
click at [407, 119] on span "CAMILA CARDOSO LIMA DOS SANTOS" at bounding box center [394, 123] width 338 height 21
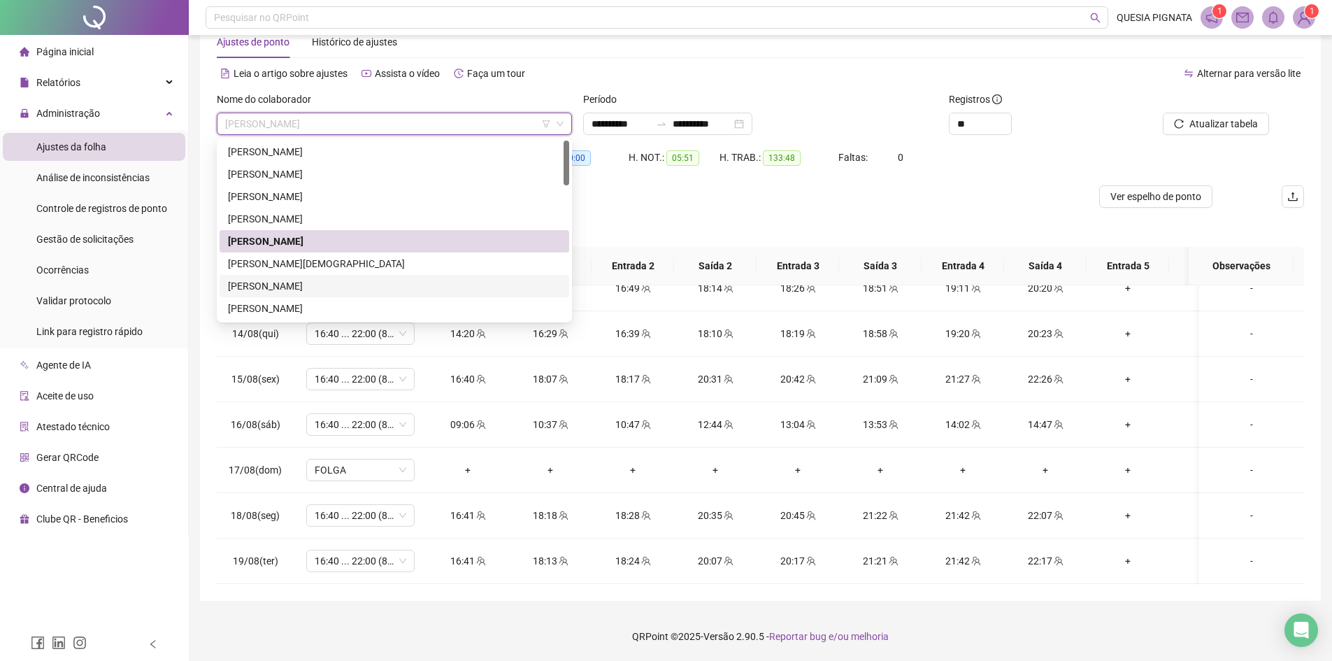
click at [287, 282] on div "ELAINE REGINA GOMES" at bounding box center [394, 285] width 333 height 15
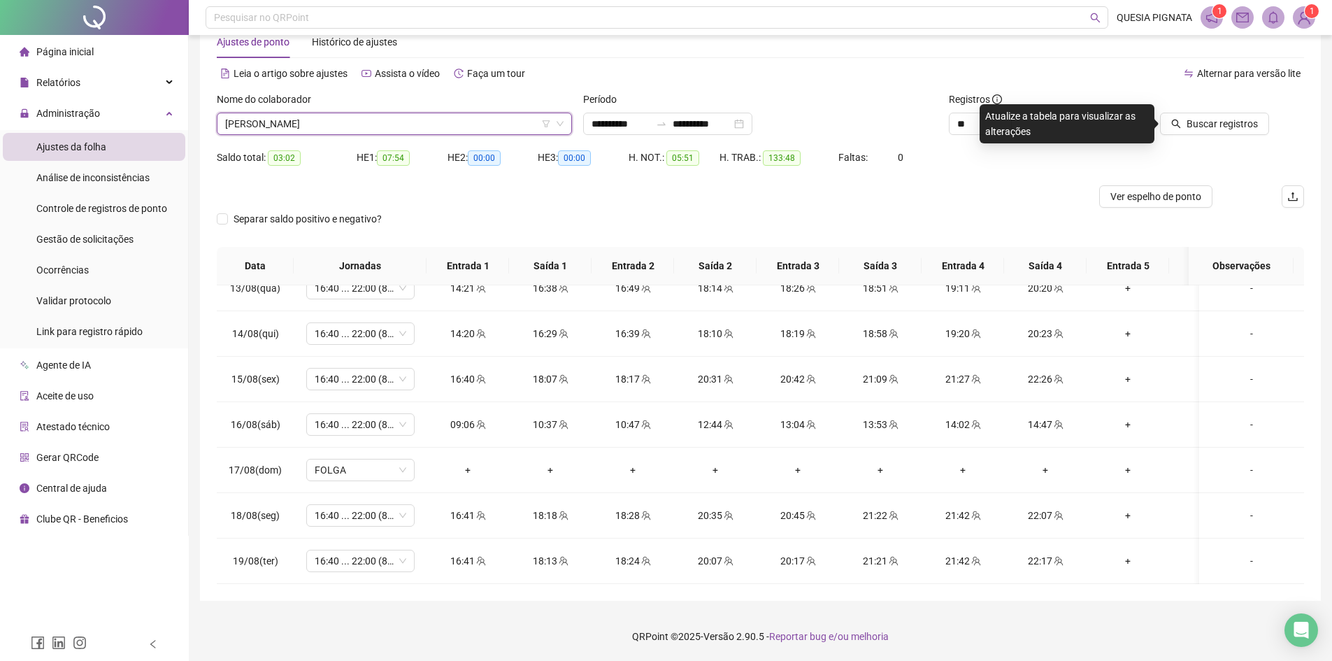
click at [1200, 128] on span "Buscar registros" at bounding box center [1221, 123] width 71 height 15
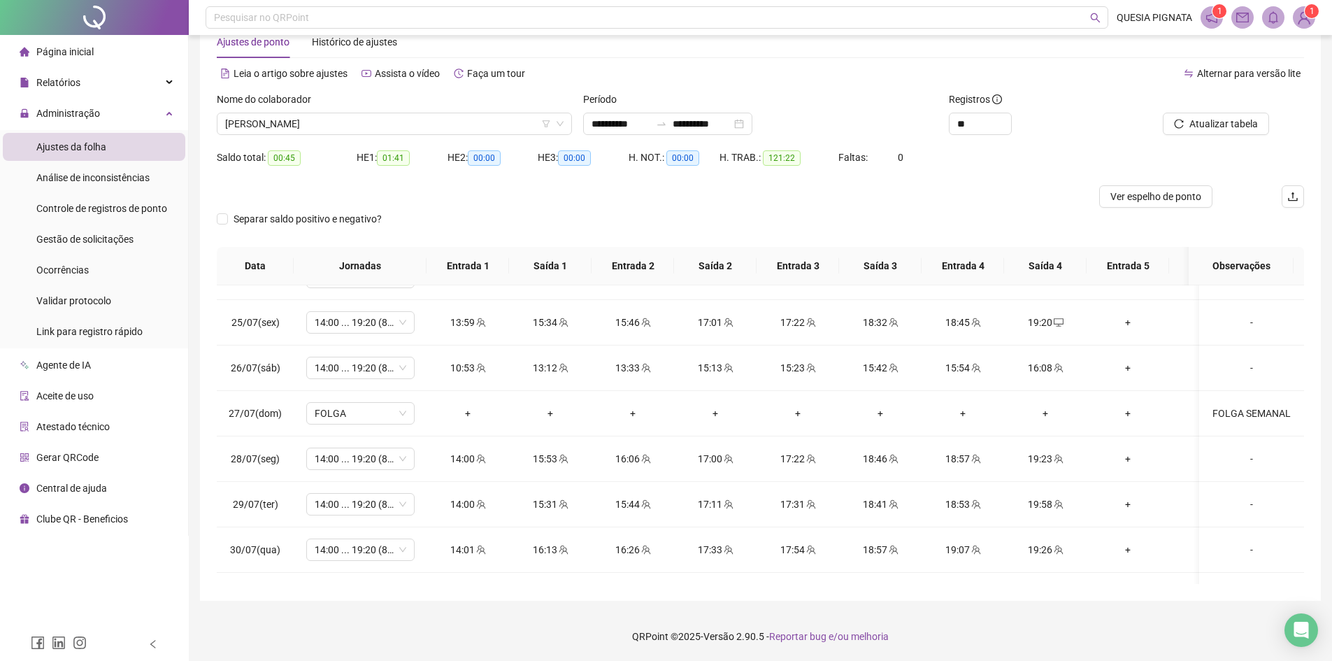
scroll to position [0, 0]
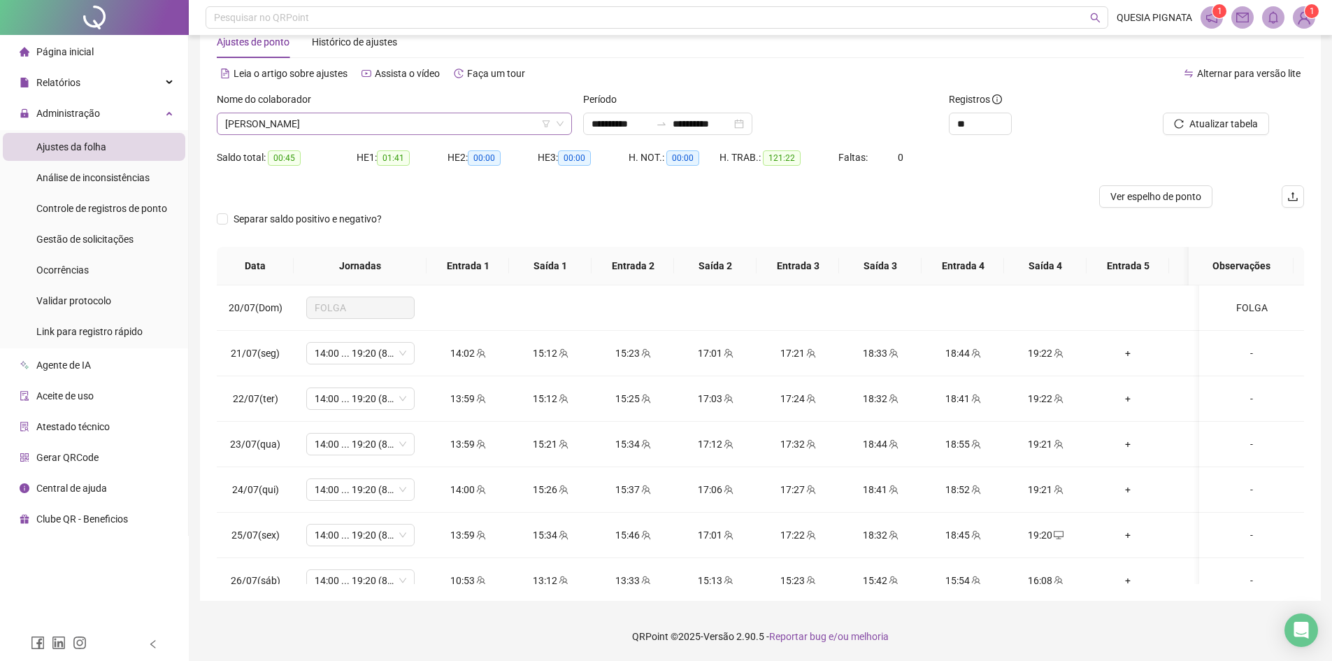
click at [351, 120] on span "ELAINE REGINA GOMES" at bounding box center [394, 123] width 338 height 21
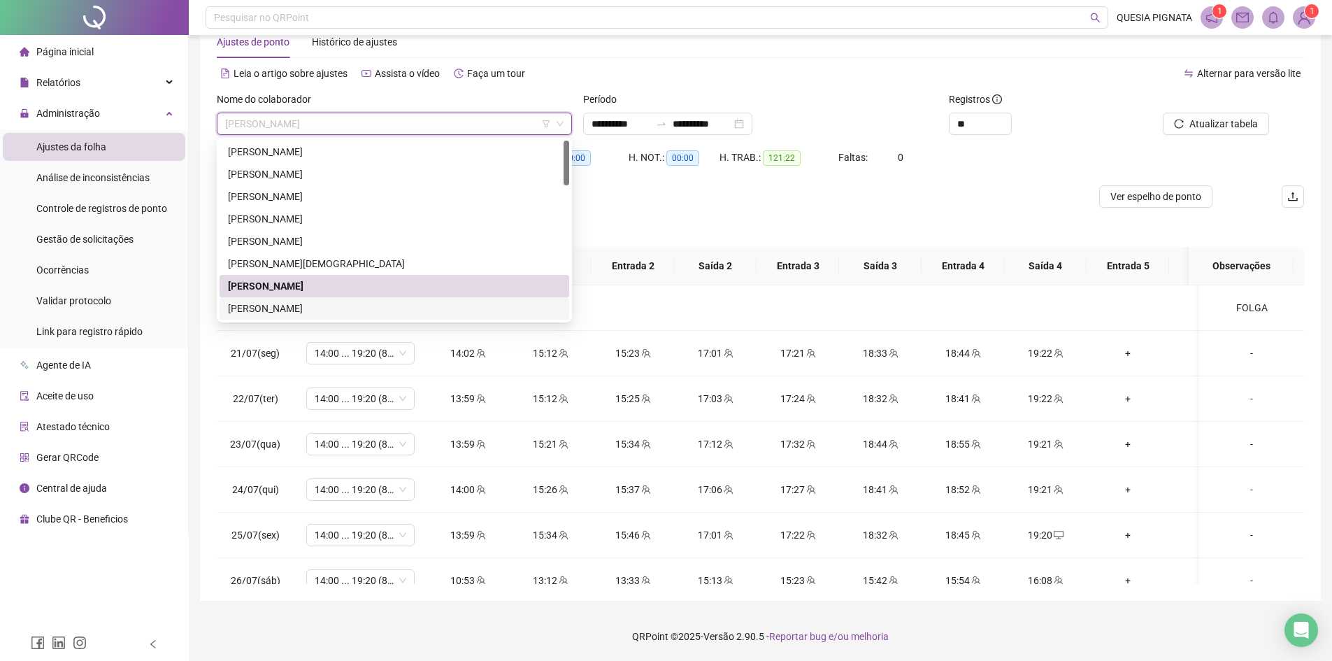
click at [294, 304] on div "ELISABETH PEREIRA DE SOUSA ALBUQUERQUE" at bounding box center [394, 308] width 333 height 15
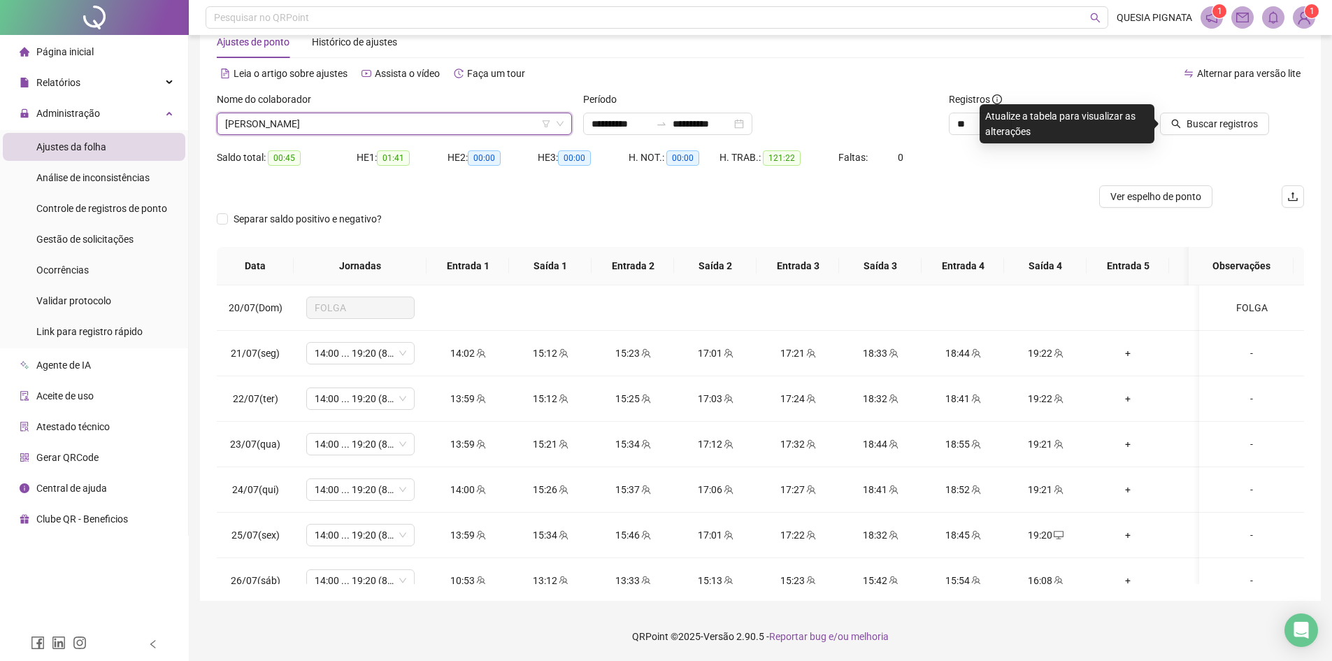
click at [1185, 136] on div "Buscar registros" at bounding box center [1217, 119] width 183 height 55
click at [1190, 128] on span "Buscar registros" at bounding box center [1221, 123] width 71 height 15
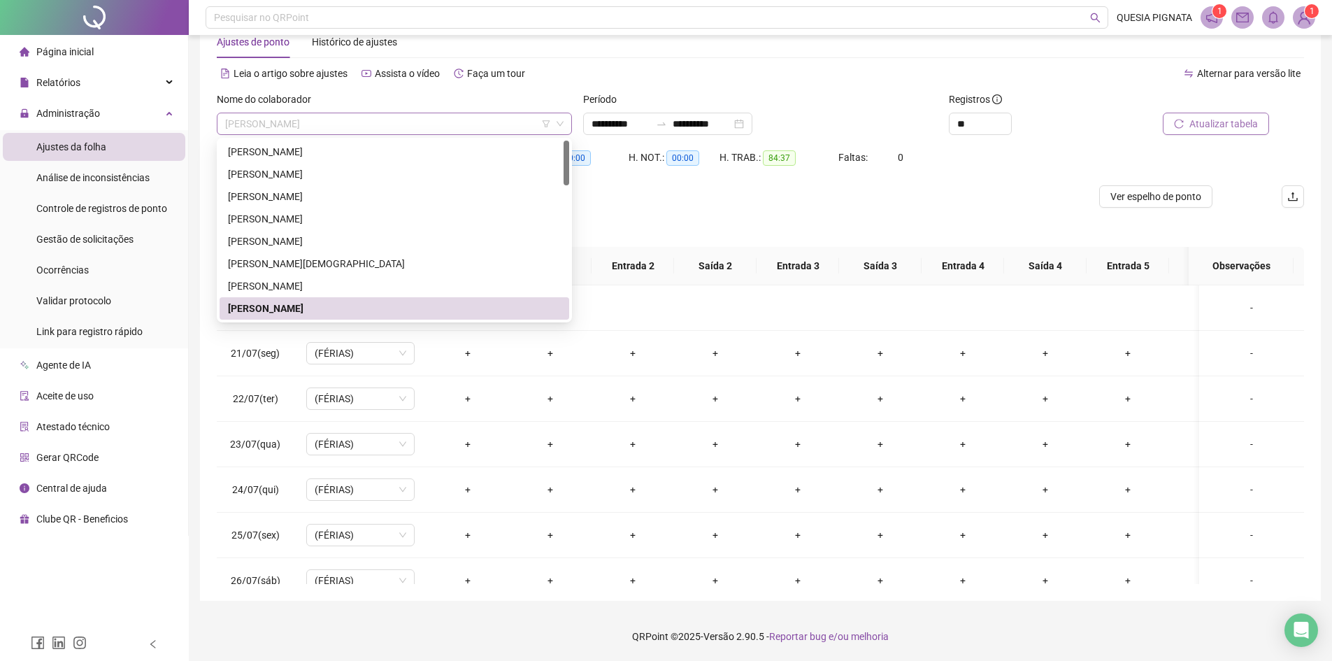
click at [524, 117] on span "ELISABETH PEREIRA DE SOUSA ALBUQUERQUE" at bounding box center [394, 123] width 338 height 21
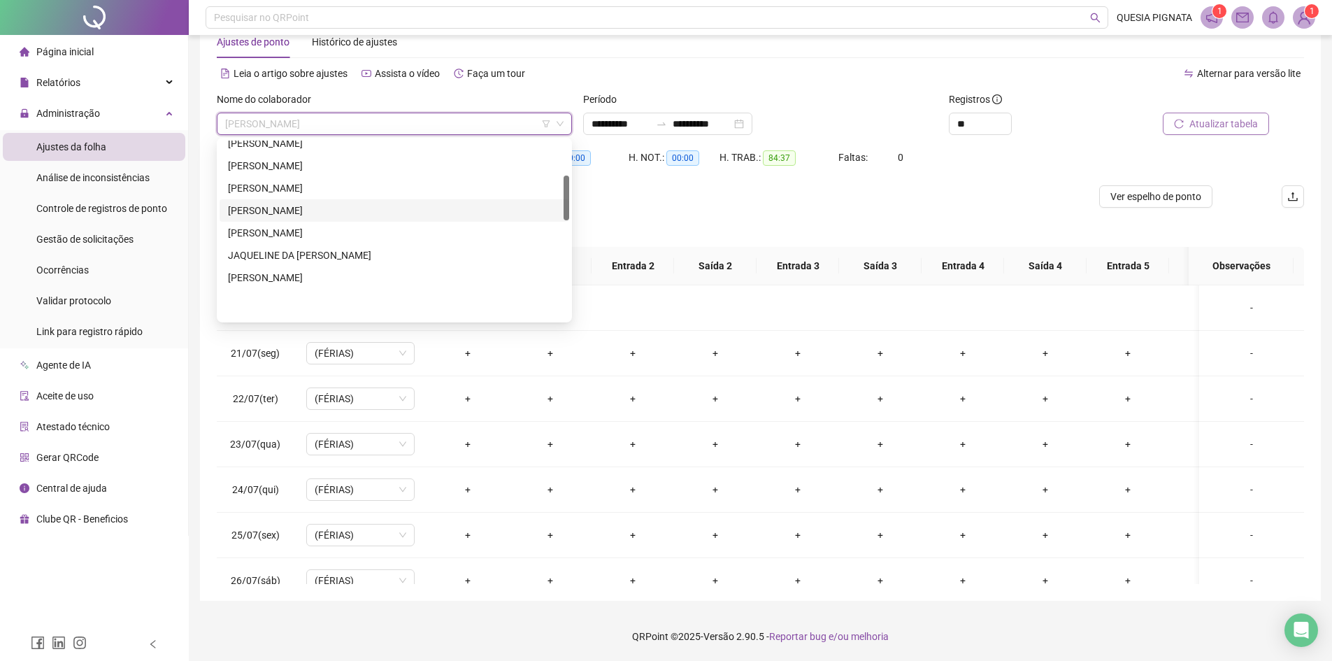
scroll to position [140, 0]
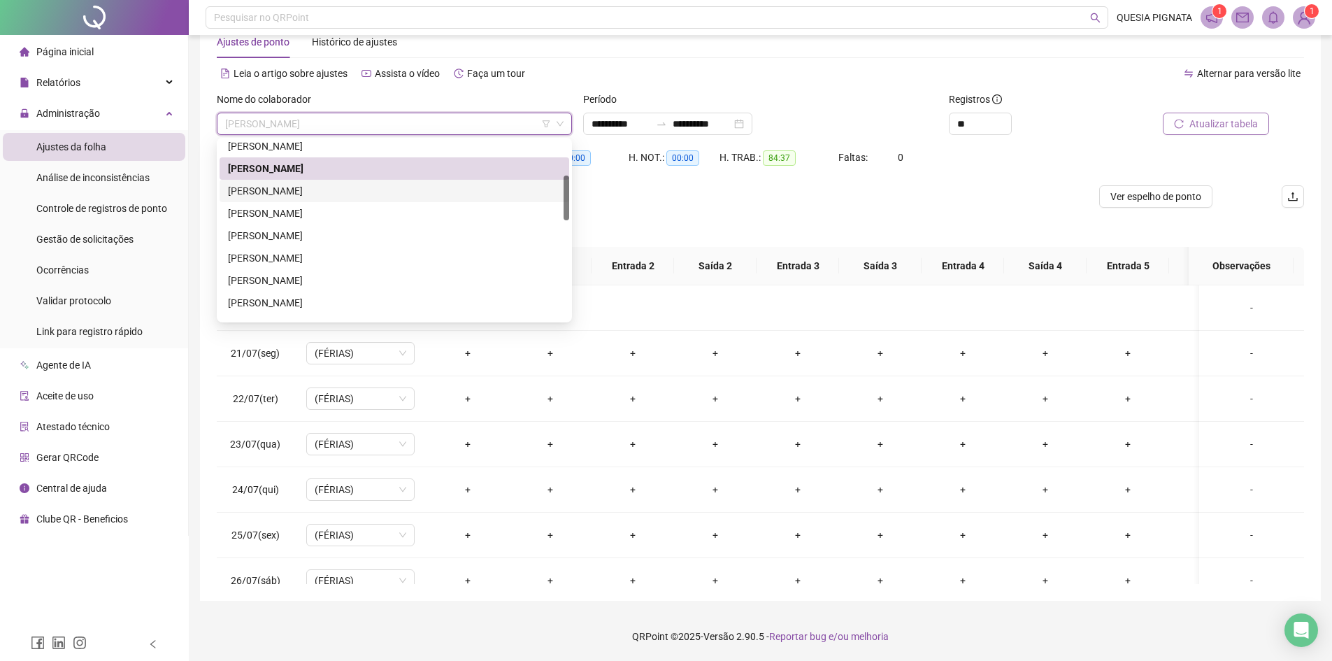
click at [377, 193] on div "ERIKA LANUSE QUERINO" at bounding box center [394, 190] width 333 height 15
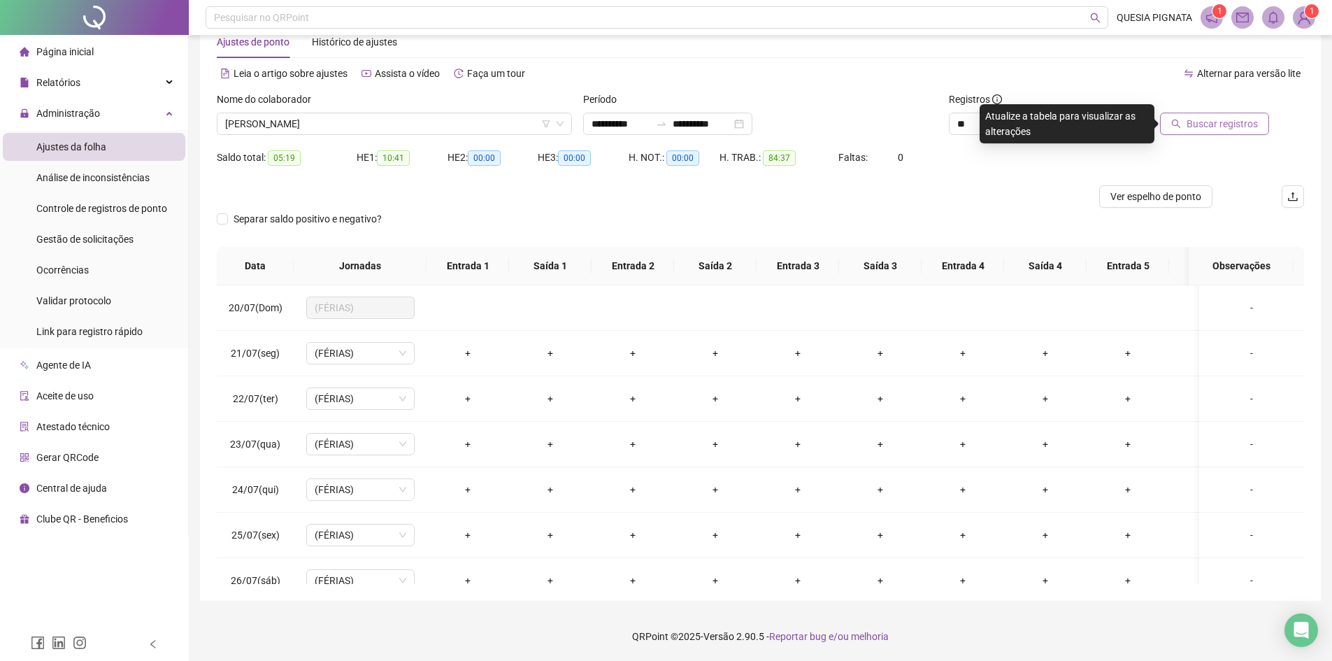
click at [1186, 130] on button "Buscar registros" at bounding box center [1214, 124] width 109 height 22
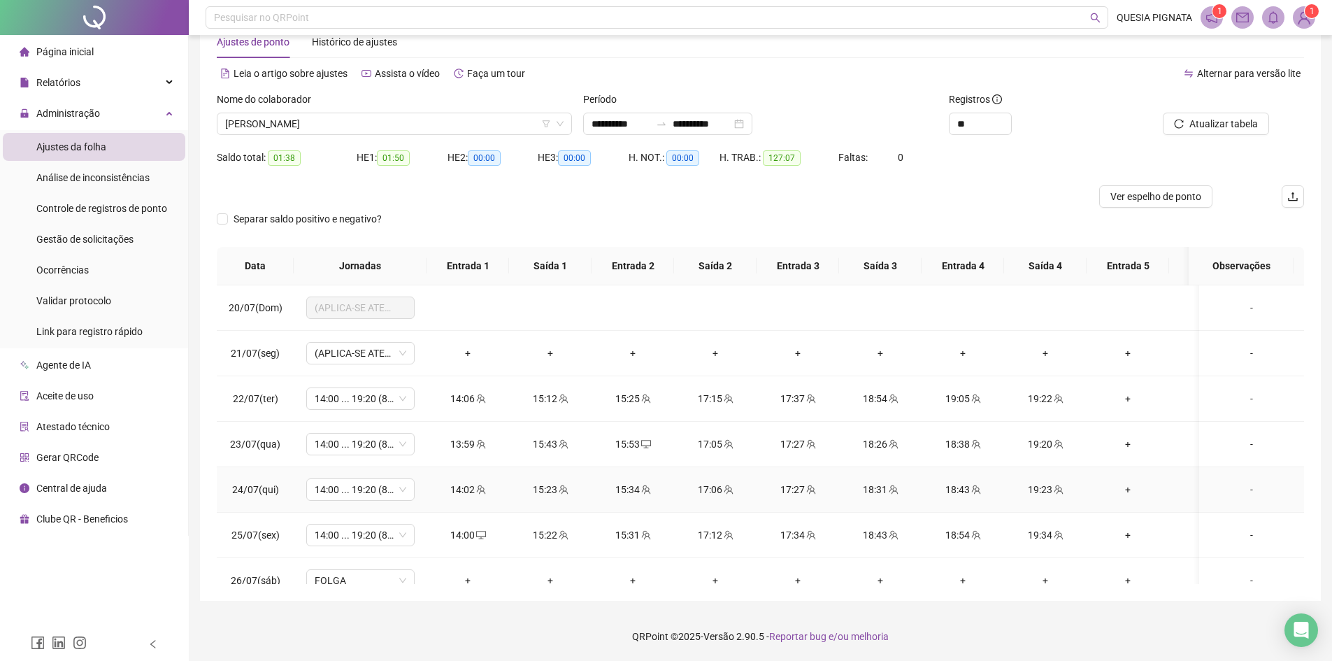
scroll to position [0, 0]
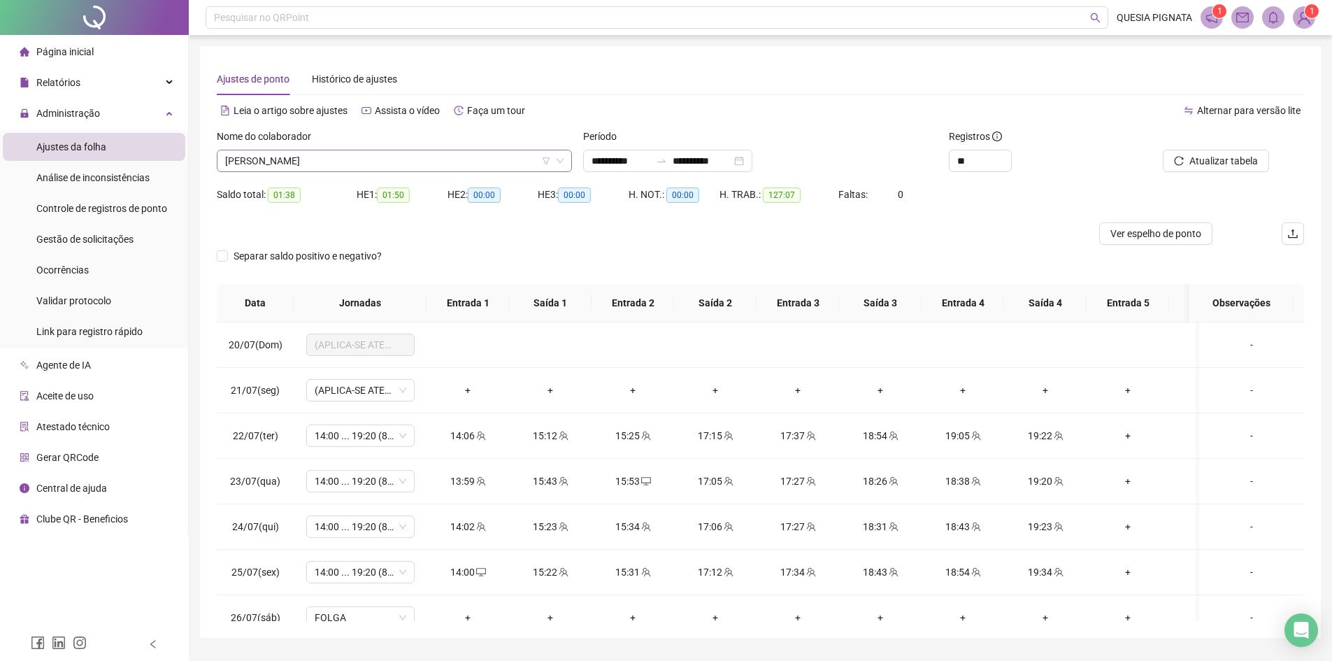
click at [348, 164] on span "ERIKA LANUSE QUERINO" at bounding box center [394, 160] width 338 height 21
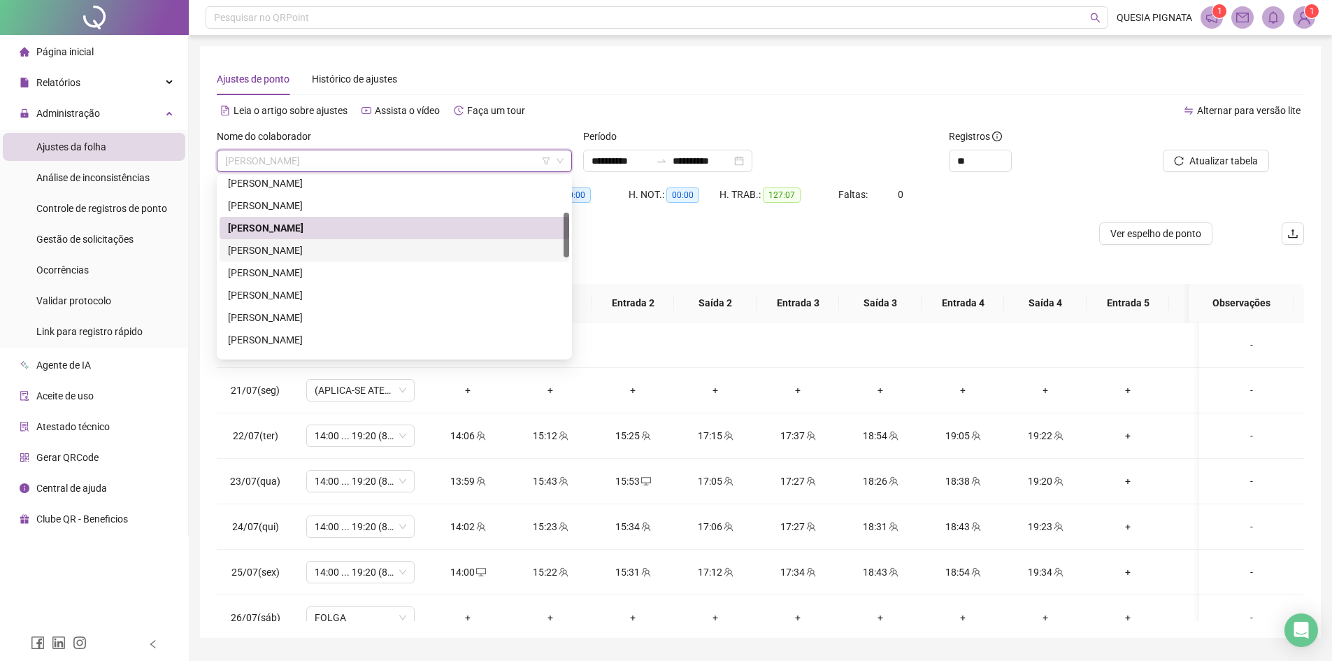
click at [286, 246] on div "GABRIELLY ROCHA FERNANDES" at bounding box center [394, 250] width 333 height 15
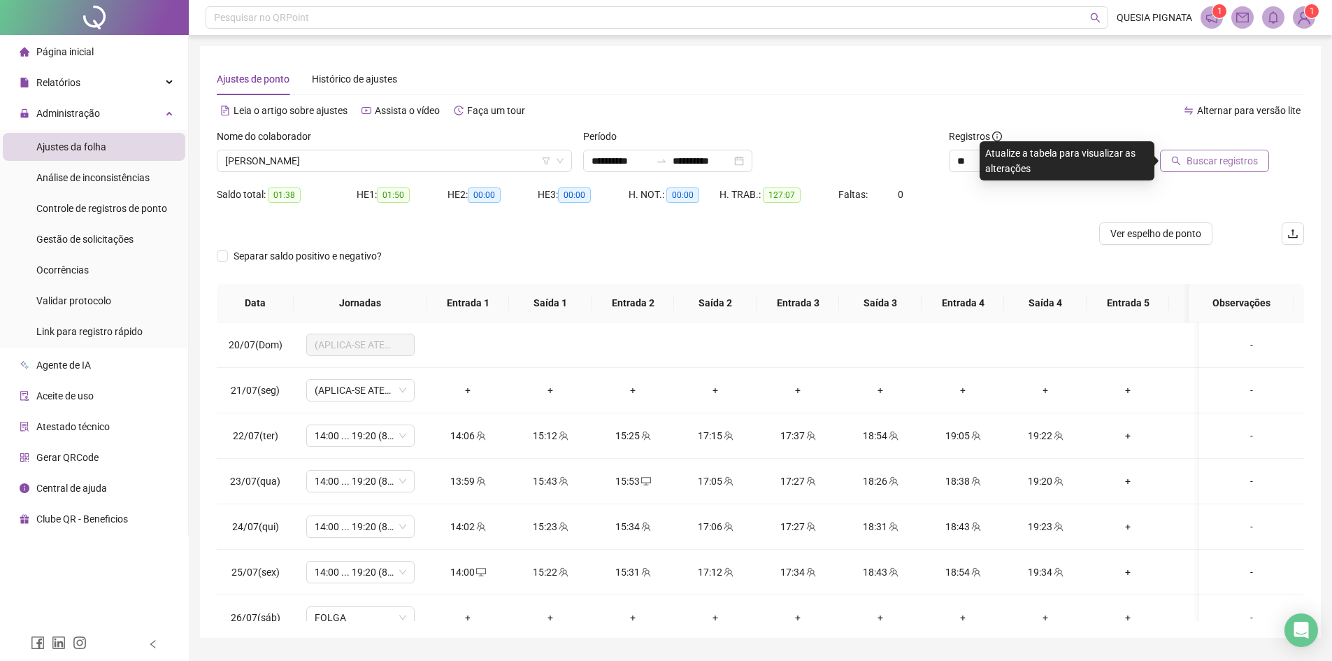
click at [1212, 157] on span "Buscar registros" at bounding box center [1221, 160] width 71 height 15
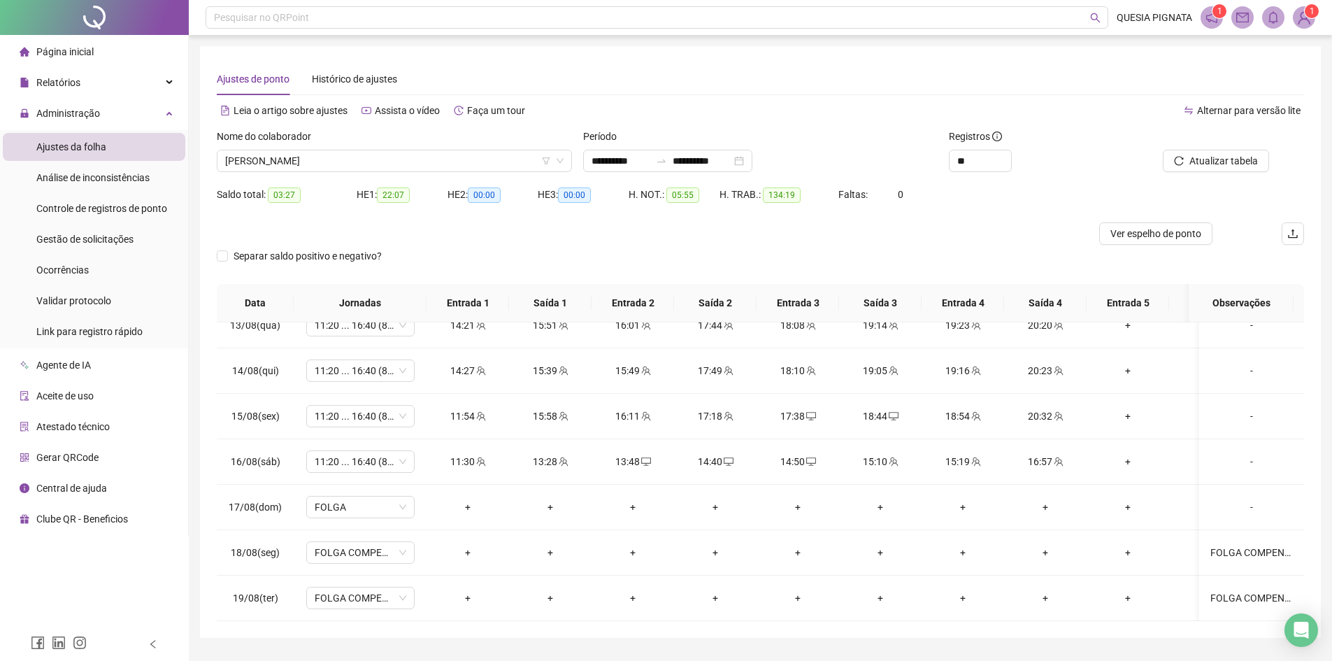
scroll to position [1121, 0]
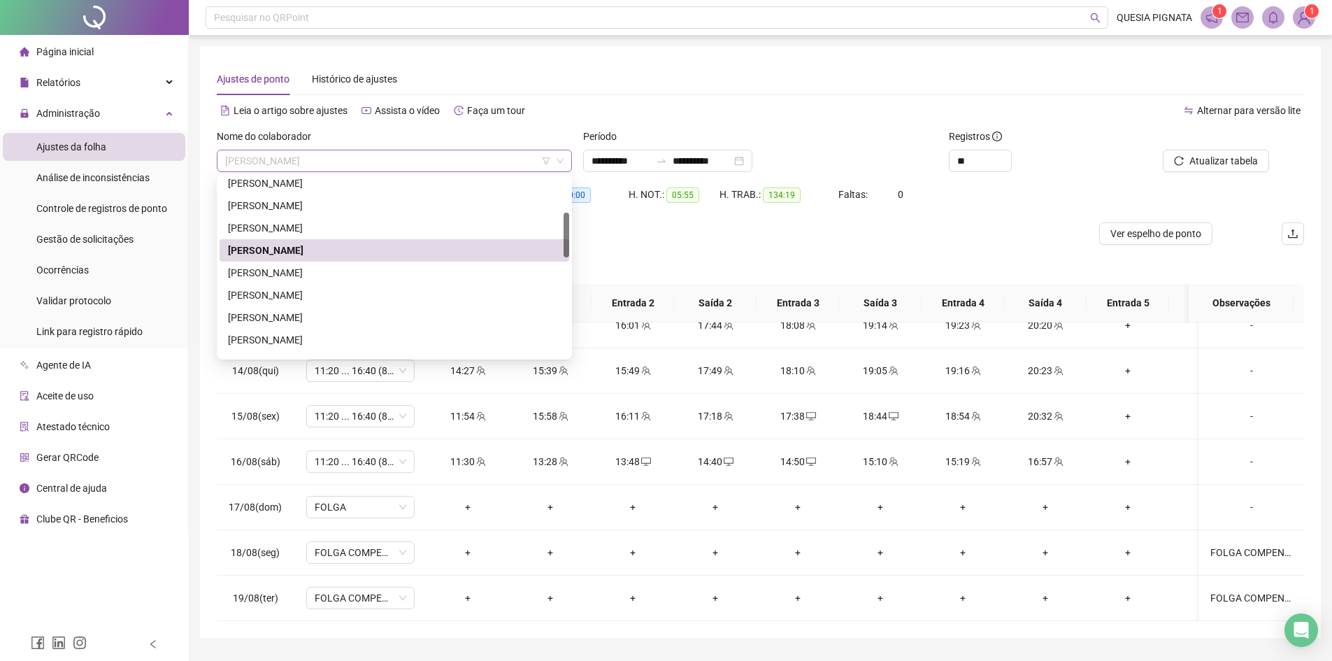
click at [350, 159] on span "GABRIELLY ROCHA FERNANDES" at bounding box center [394, 160] width 338 height 21
click at [313, 286] on div "HELLEN VITORIA DE SOUZA" at bounding box center [395, 295] width 350 height 22
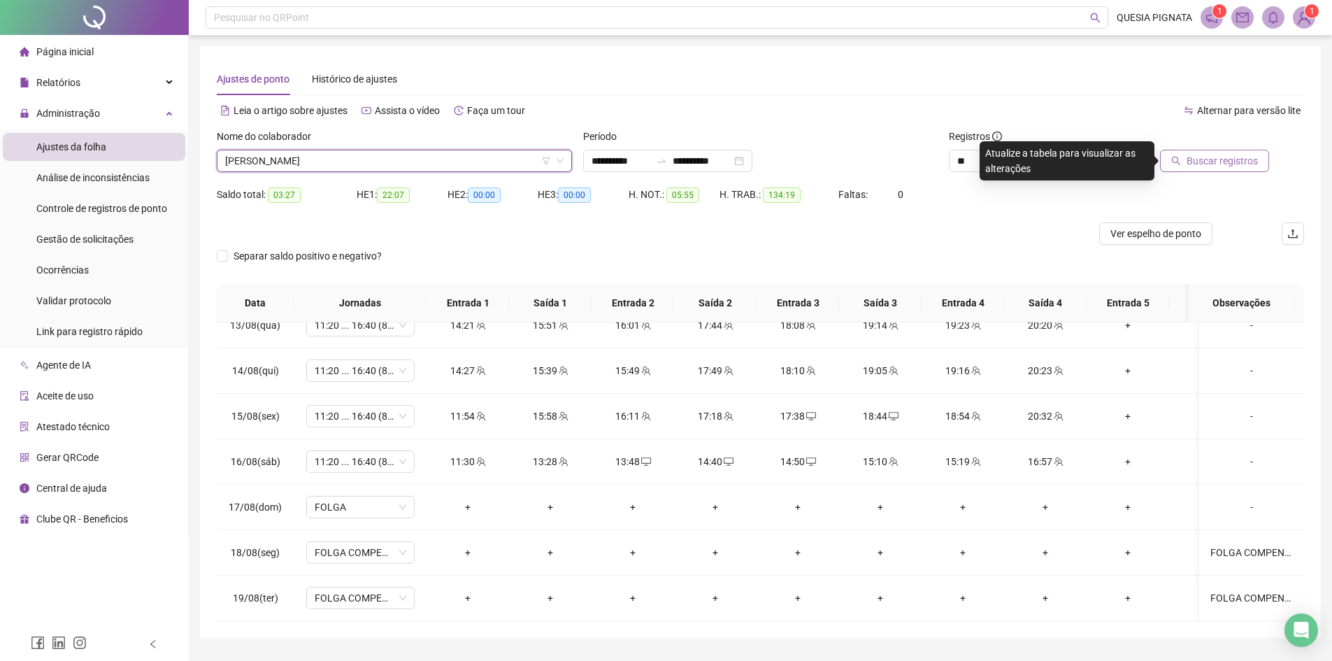
click at [1210, 166] on span "Buscar registros" at bounding box center [1221, 160] width 71 height 15
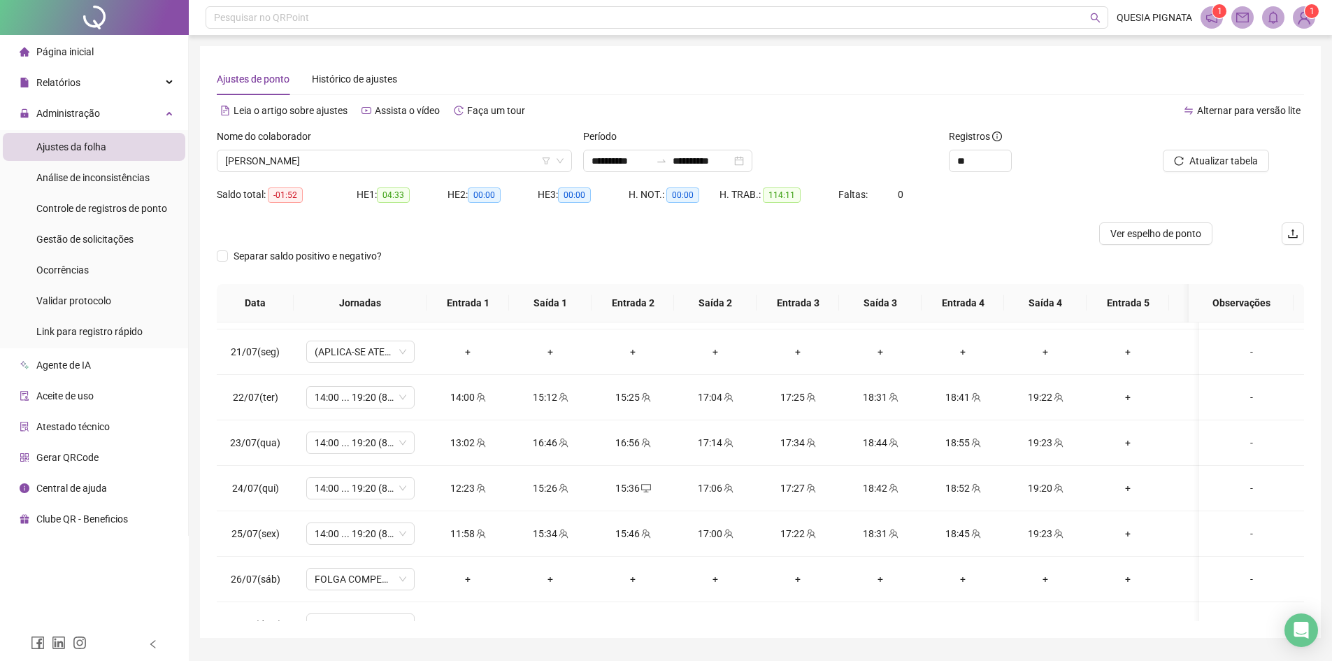
scroll to position [2, 0]
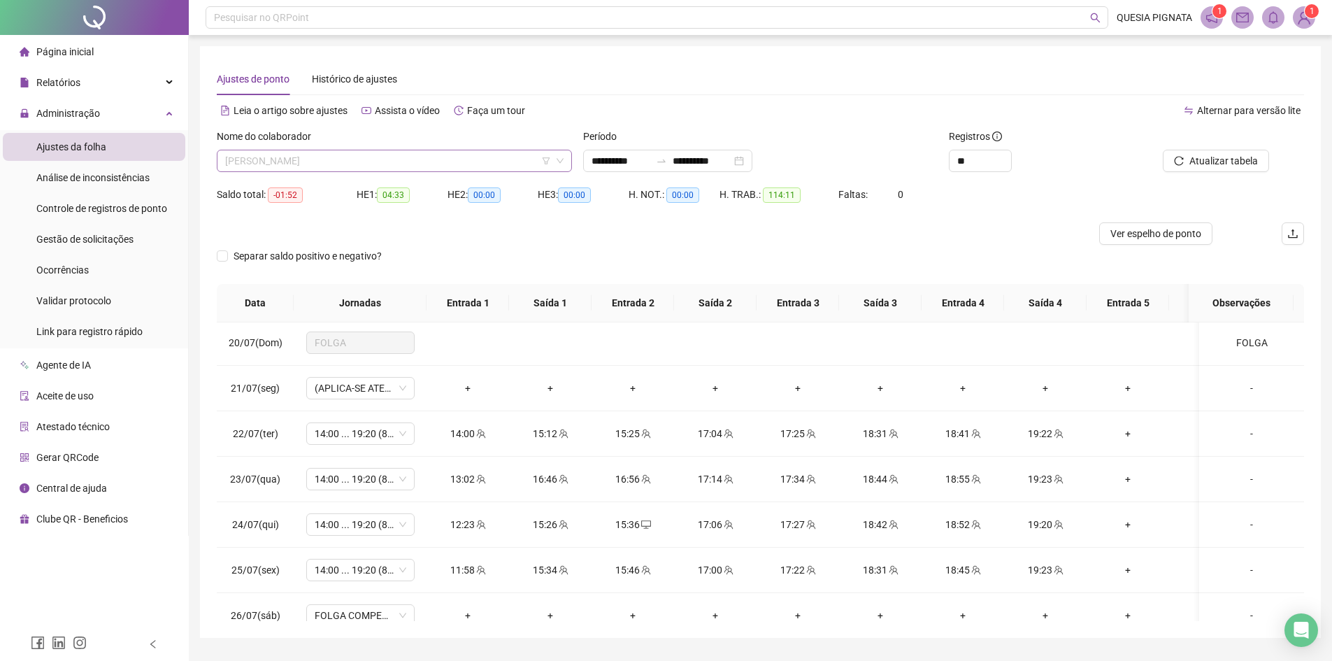
click at [343, 158] on span "HELLEN VITORIA DE SOUZA" at bounding box center [394, 160] width 338 height 21
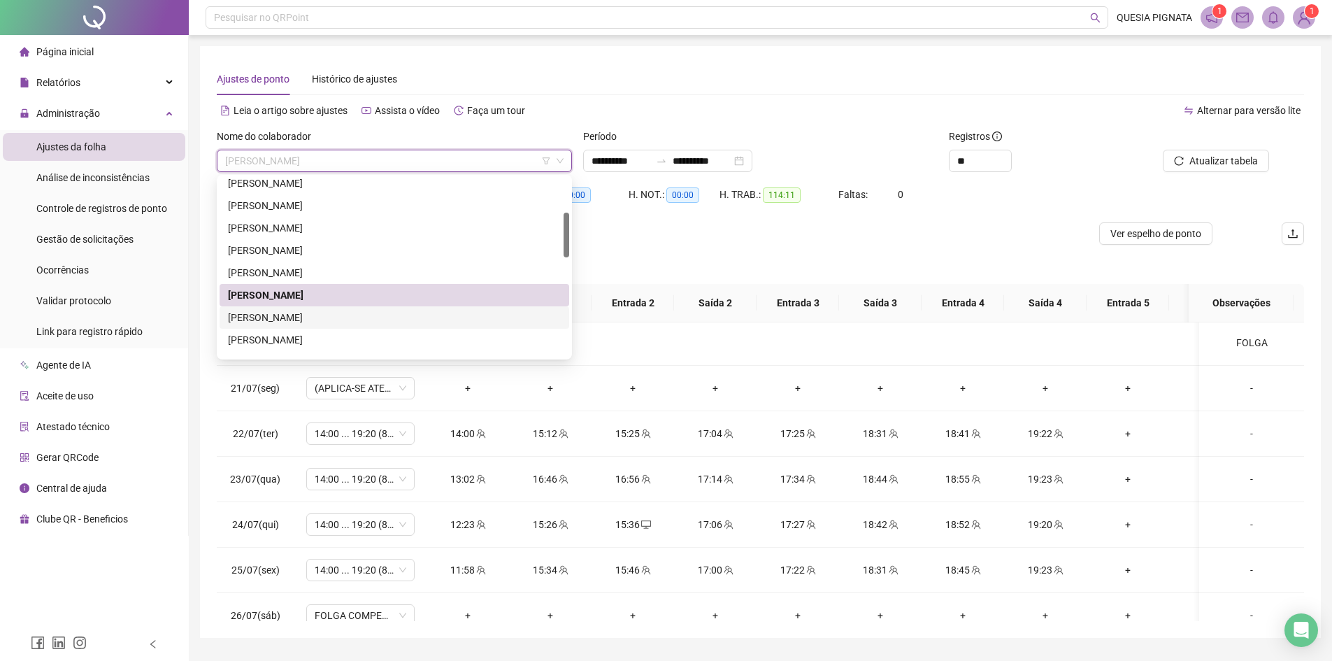
click at [312, 324] on div "IASMIN SOARES LIRA" at bounding box center [394, 317] width 333 height 15
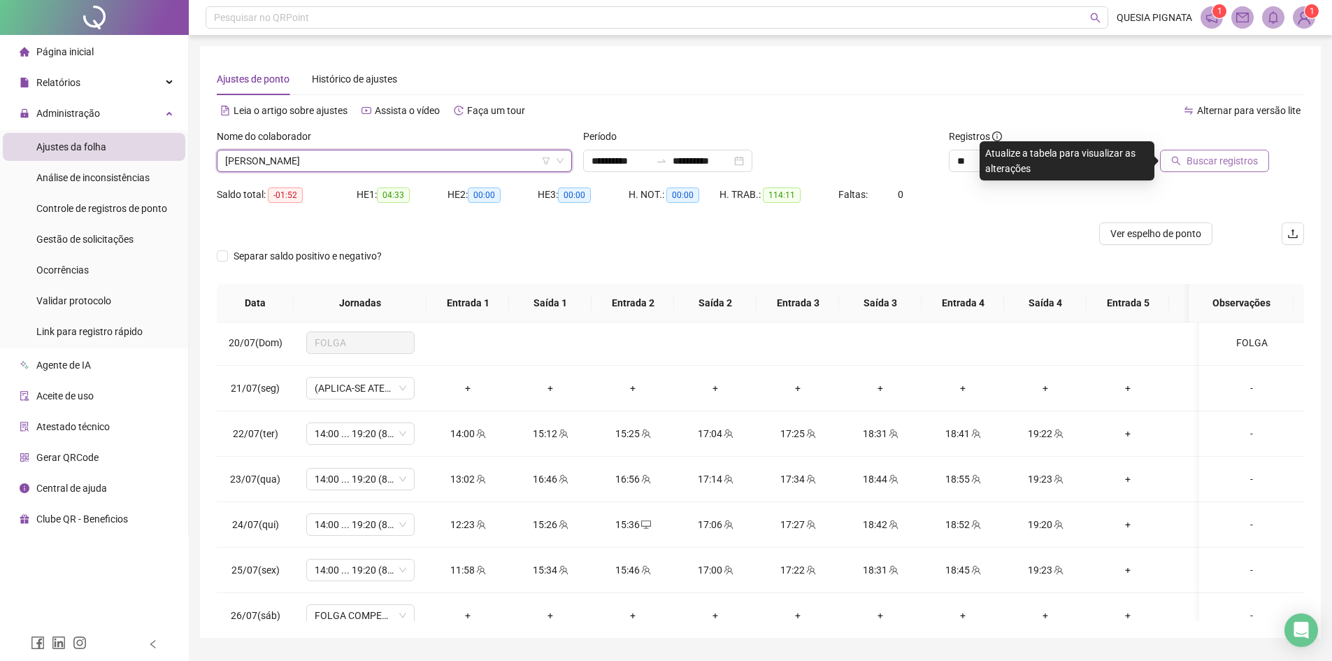
click at [1183, 169] on button "Buscar registros" at bounding box center [1214, 161] width 109 height 22
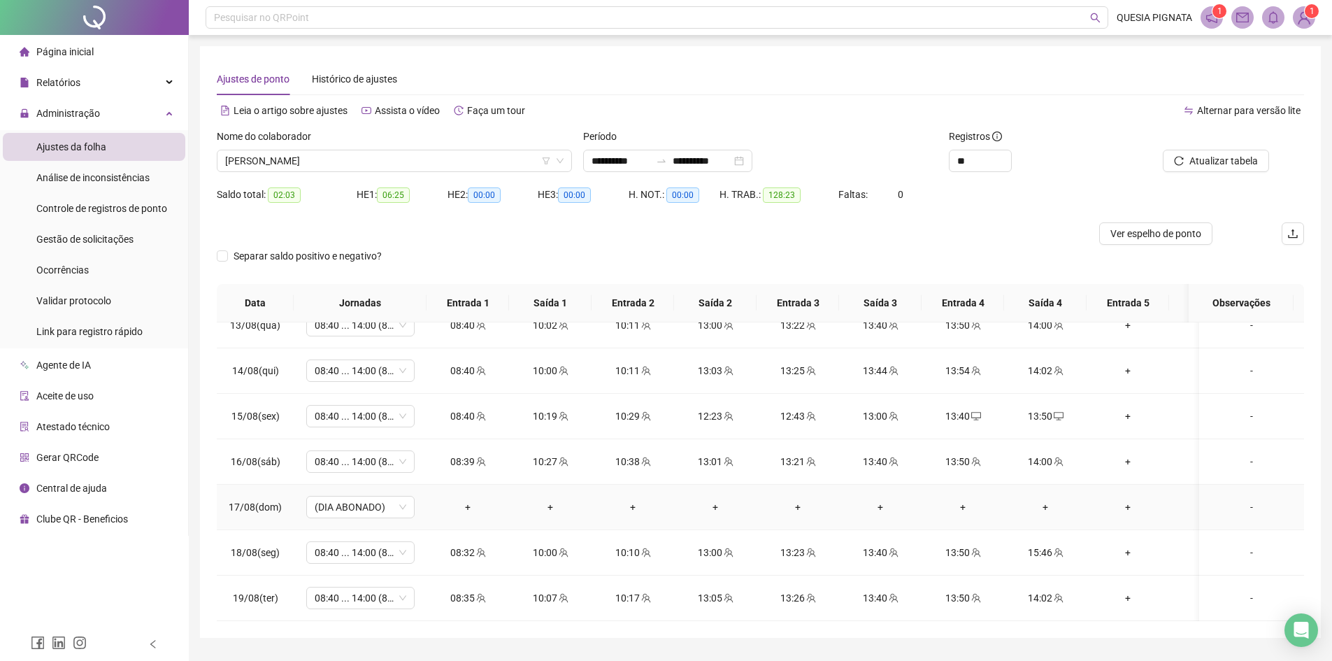
scroll to position [1121, 0]
click at [349, 154] on span "IASMIN SOARES LIRA" at bounding box center [394, 160] width 338 height 21
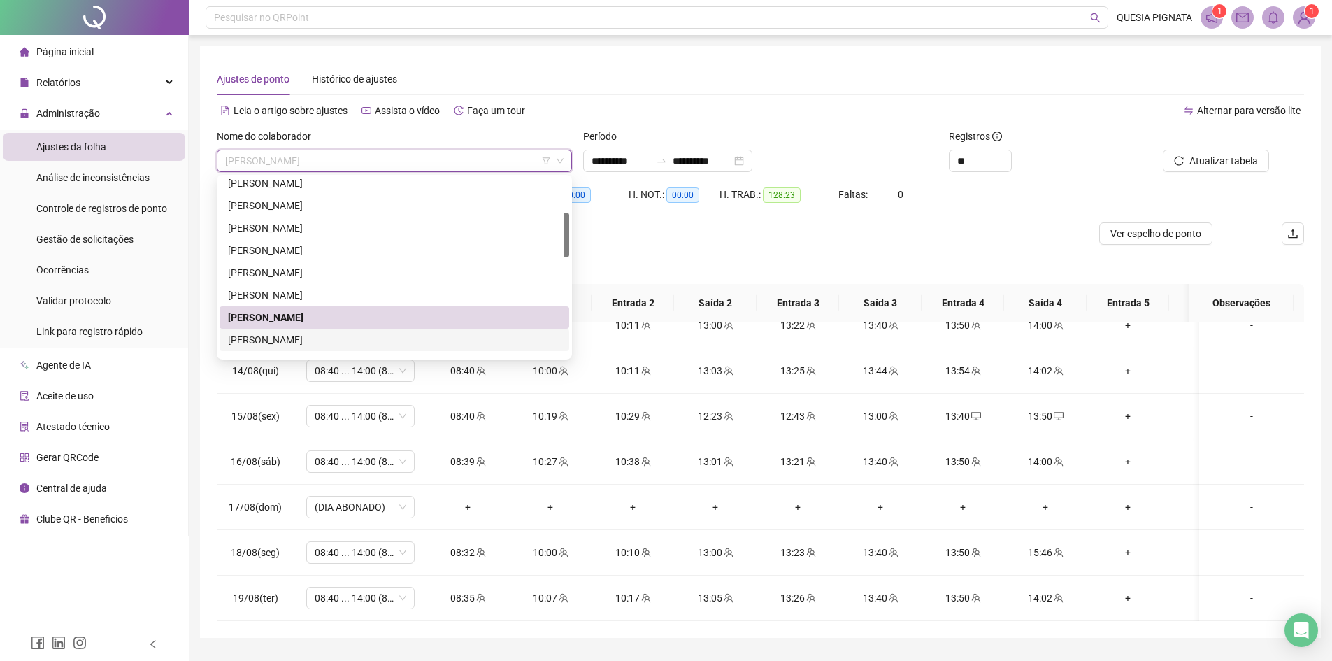
click at [287, 342] on div "ISABELA DE CARVALHO BORGES" at bounding box center [394, 339] width 333 height 15
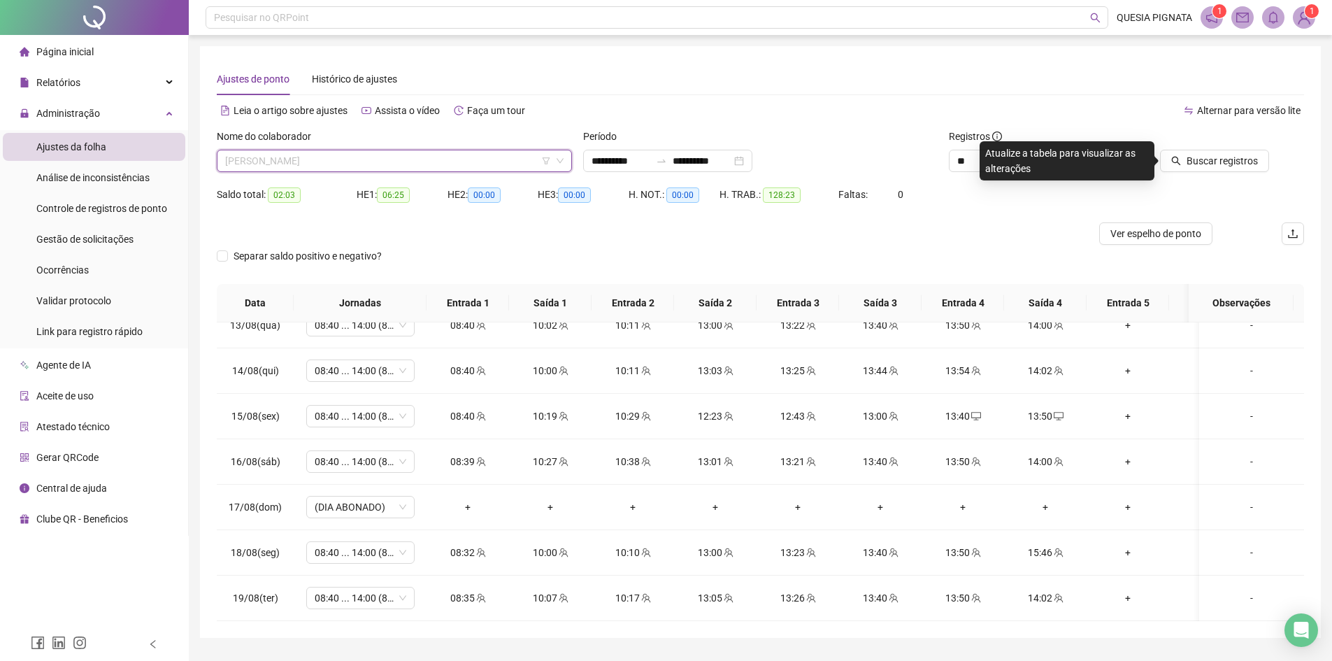
click at [369, 164] on span "ISABELA DE CARVALHO BORGES" at bounding box center [394, 160] width 338 height 21
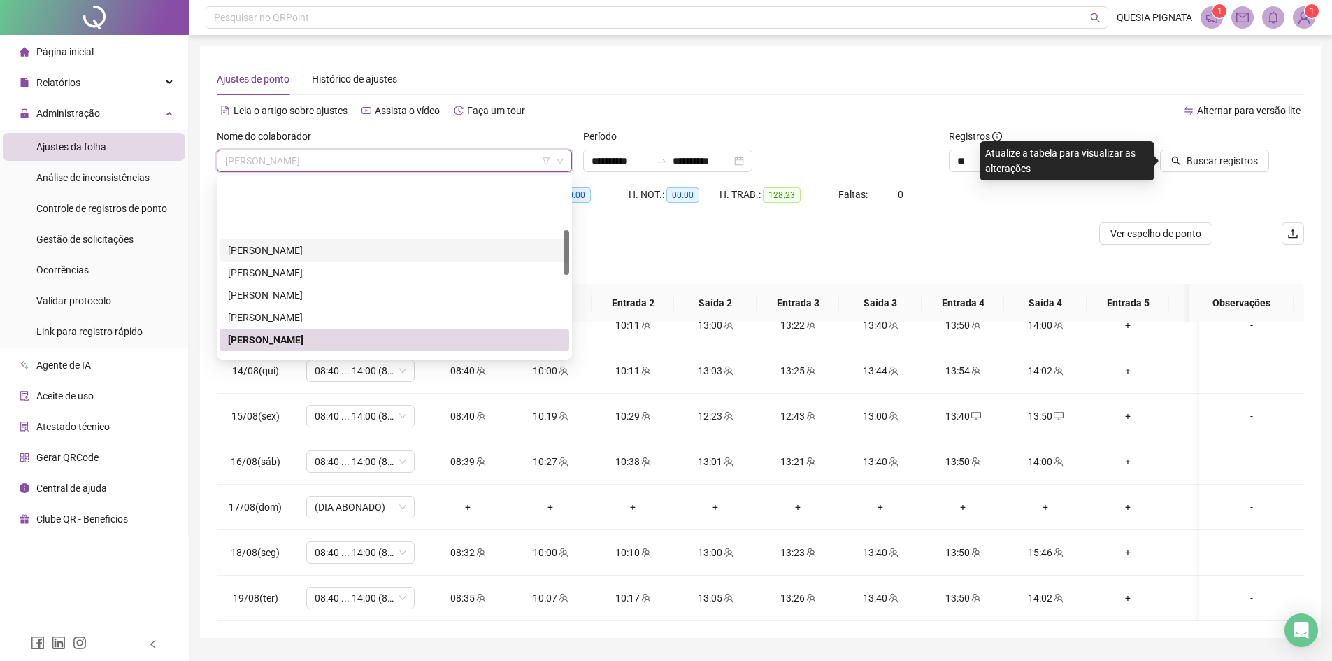
scroll to position [210, 0]
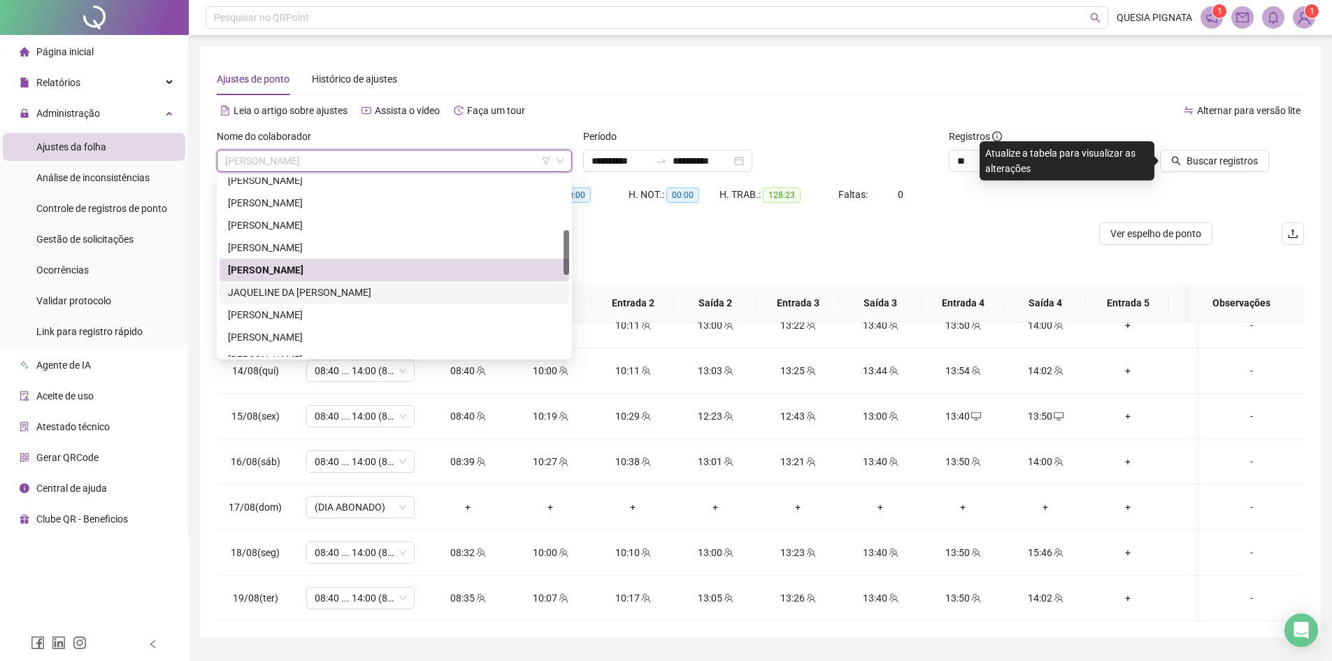
click at [322, 292] on div "JAQUELINE DA CONCEICAO SOUSA" at bounding box center [394, 292] width 333 height 15
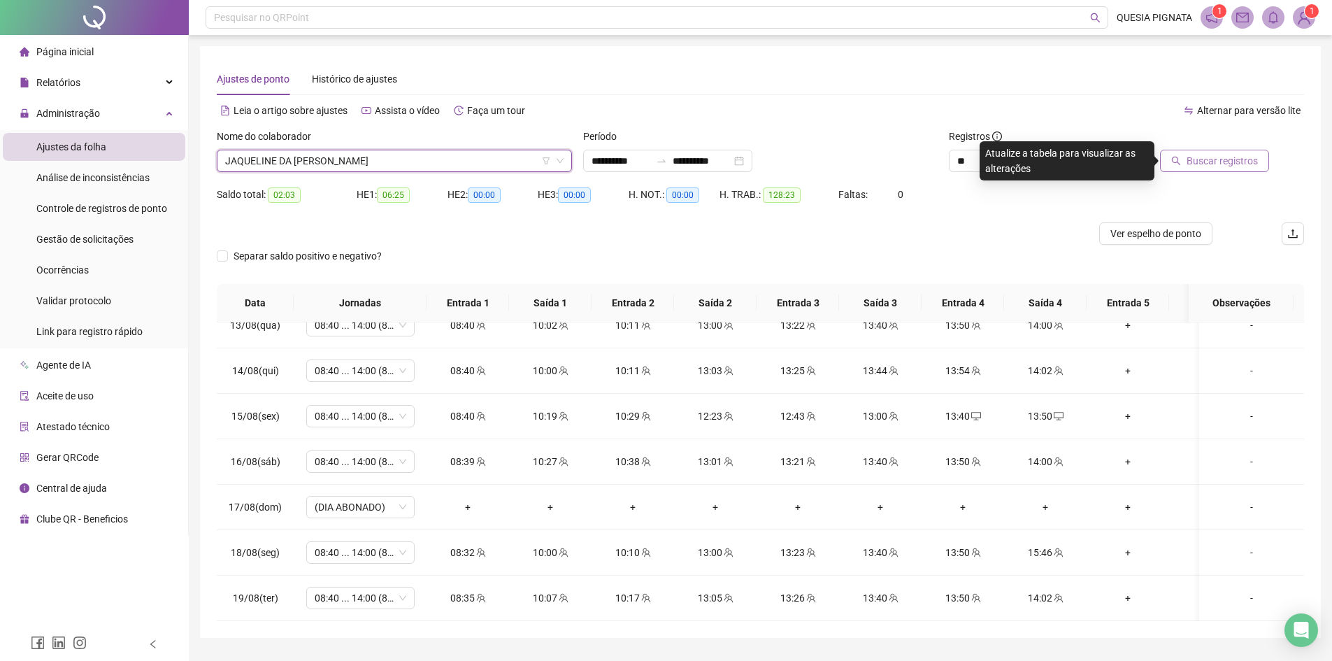
click at [1195, 155] on span "Buscar registros" at bounding box center [1221, 160] width 71 height 15
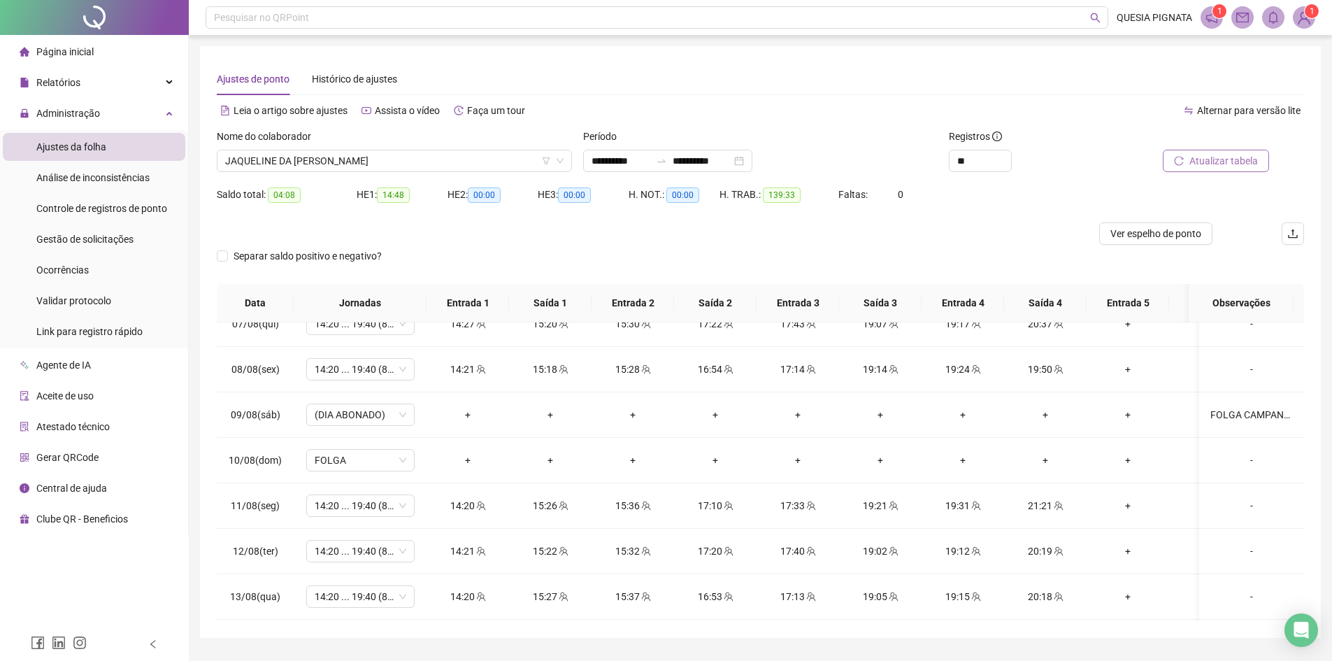
scroll to position [1121, 0]
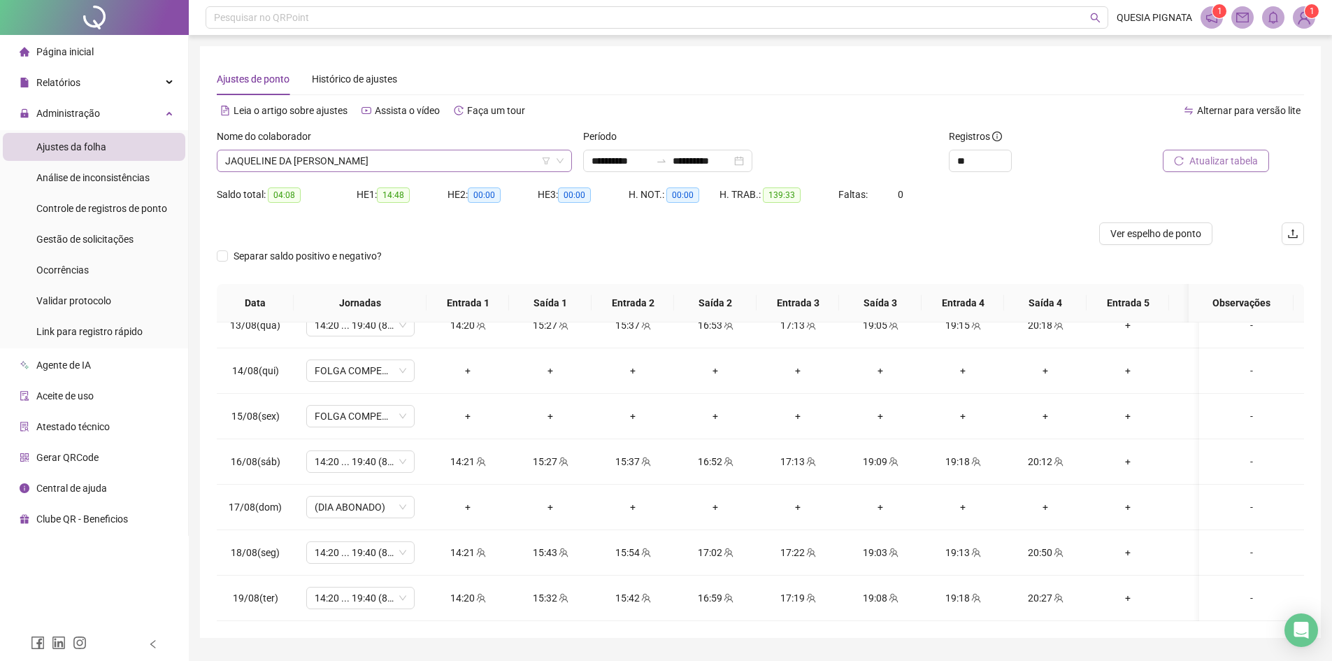
click at [354, 159] on span "JAQUELINE DA CONCEICAO SOUSA" at bounding box center [394, 160] width 338 height 21
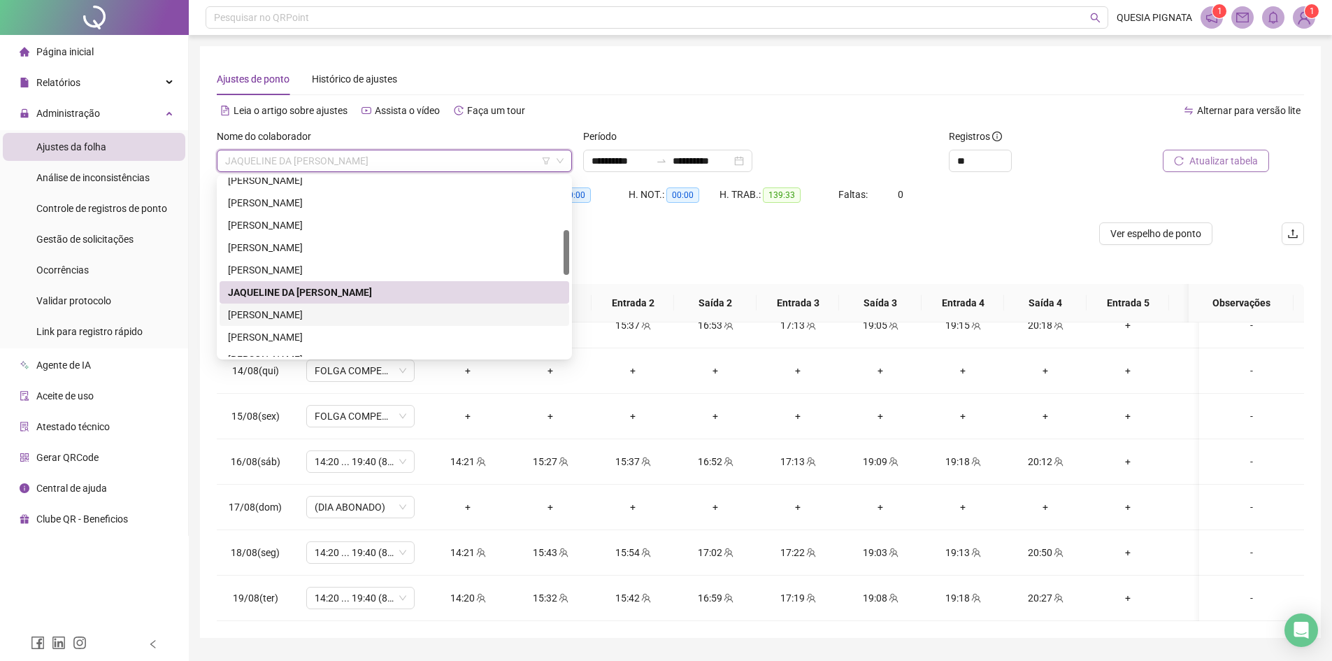
click at [298, 318] on div "JESSICA CRISTINA MARQUES DOS SANTOS" at bounding box center [394, 314] width 333 height 15
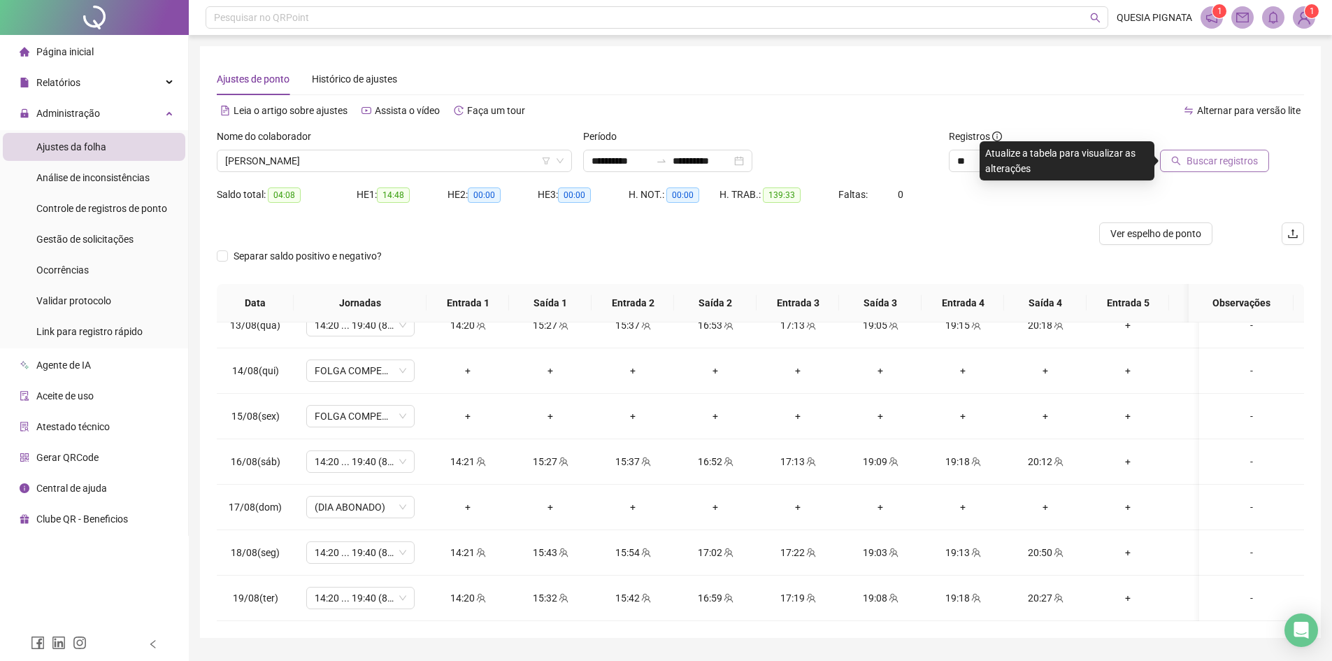
click at [1217, 154] on span "Buscar registros" at bounding box center [1221, 160] width 71 height 15
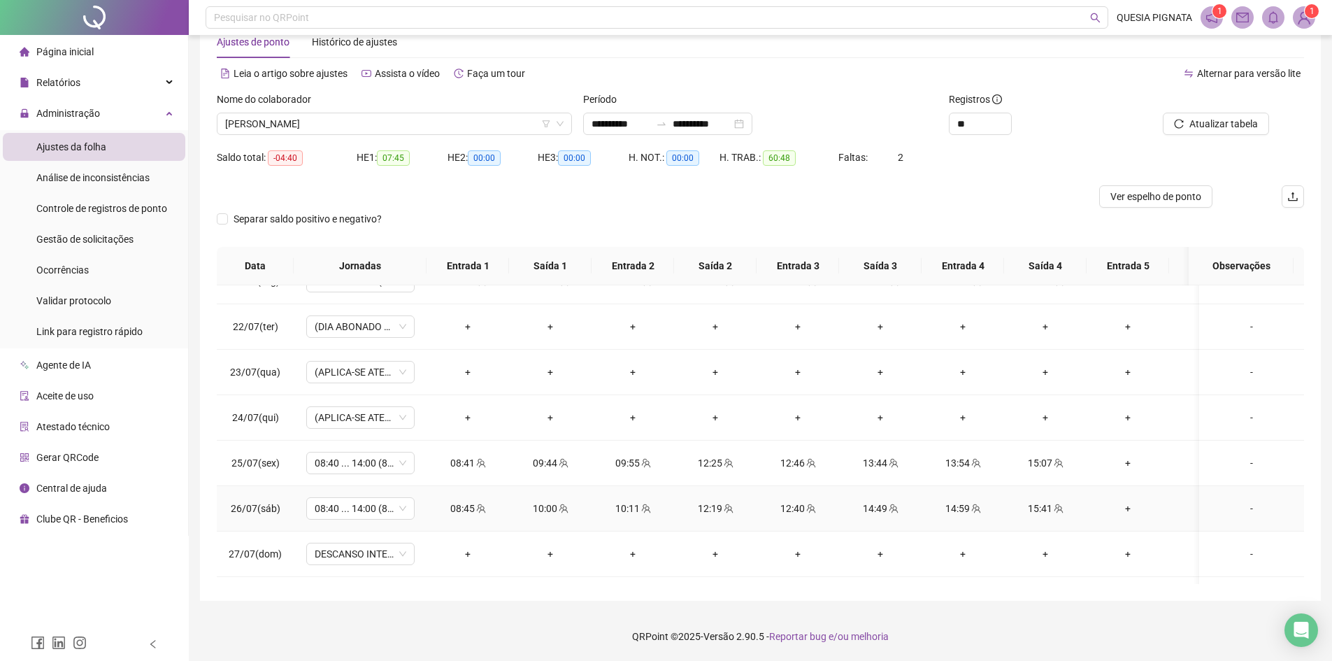
scroll to position [142, 0]
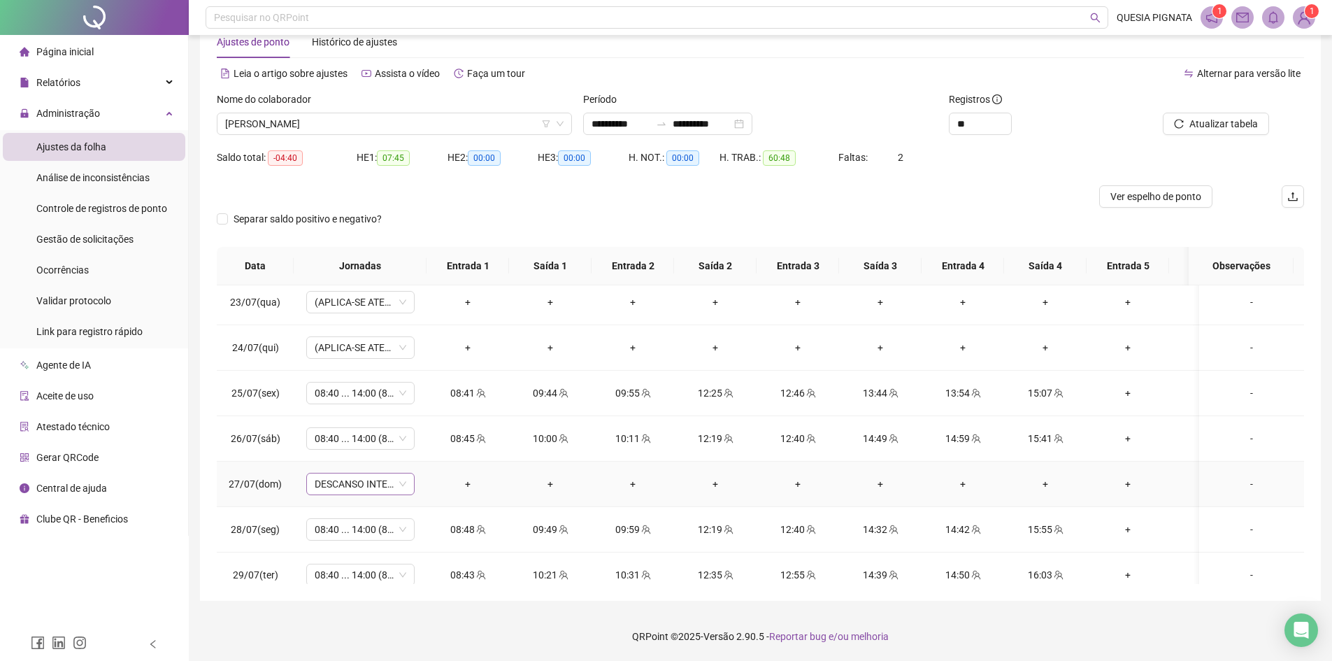
click at [361, 492] on span "DESCANSO INTER-JORNADA" at bounding box center [361, 483] width 92 height 21
type input "*****"
click at [366, 406] on div "Folga" at bounding box center [372, 409] width 92 height 15
click at [422, 446] on span "Sim" at bounding box center [426, 447] width 16 height 15
click at [1219, 128] on span "Atualizar tabela" at bounding box center [1223, 123] width 69 height 15
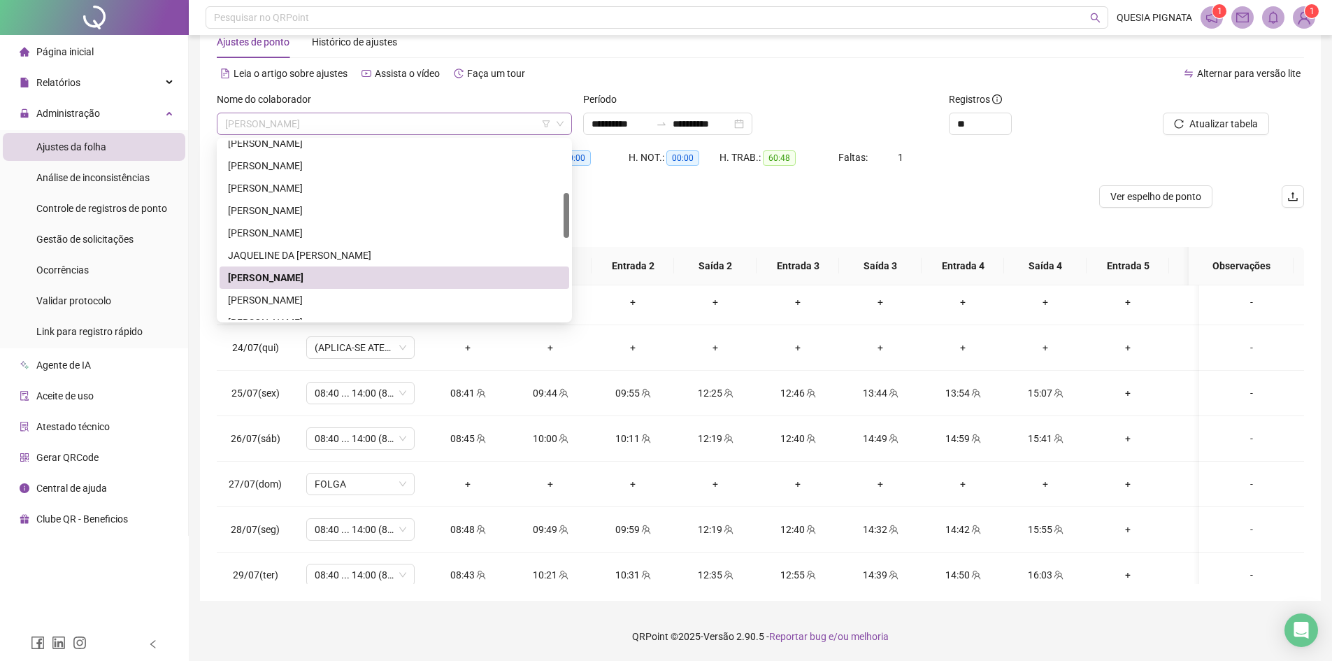
click at [452, 128] on span "JESSICA CRISTINA MARQUES DOS SANTOS" at bounding box center [394, 123] width 338 height 21
click at [372, 298] on div "JESSICA PAMELA FARIAS SANTOS" at bounding box center [394, 299] width 333 height 15
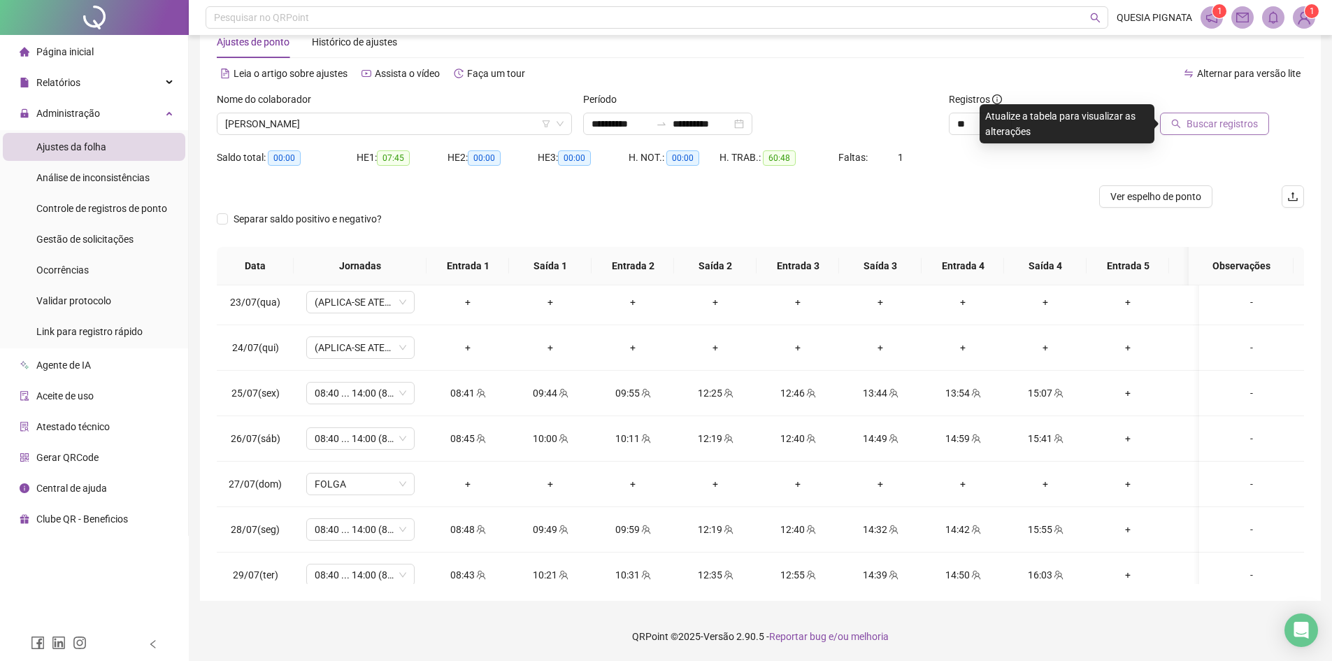
click at [1205, 123] on span "Buscar registros" at bounding box center [1221, 123] width 71 height 15
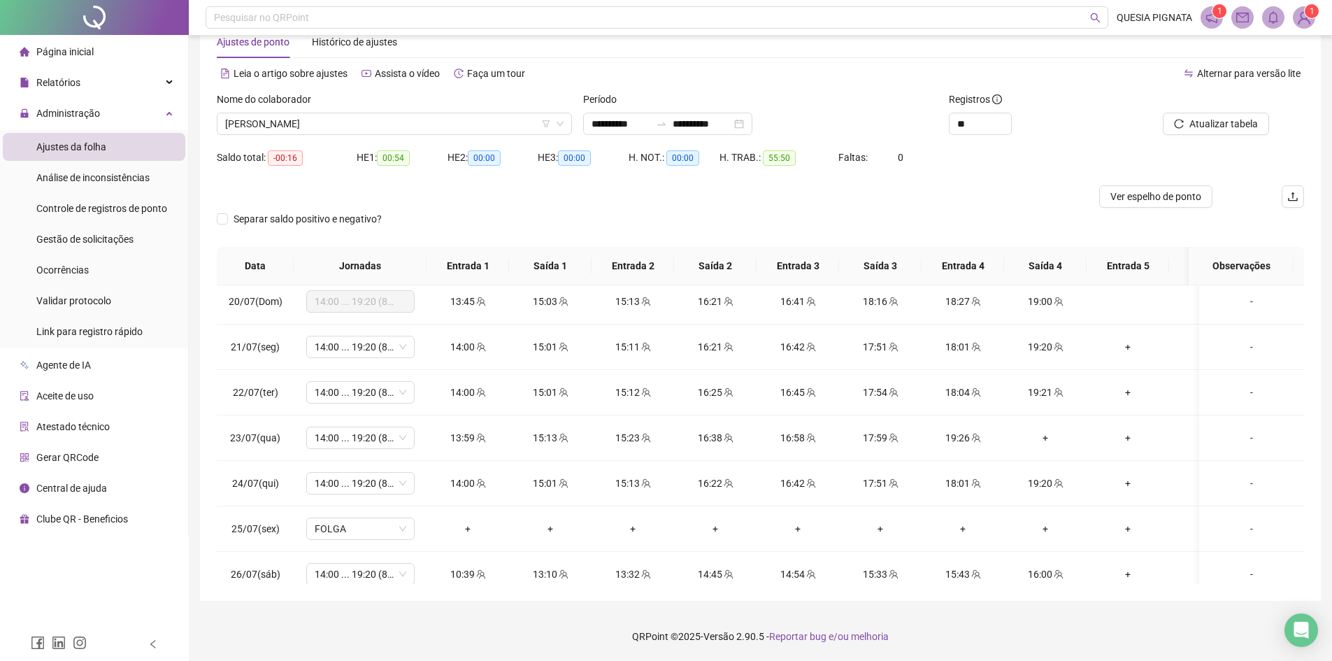
scroll to position [0, 0]
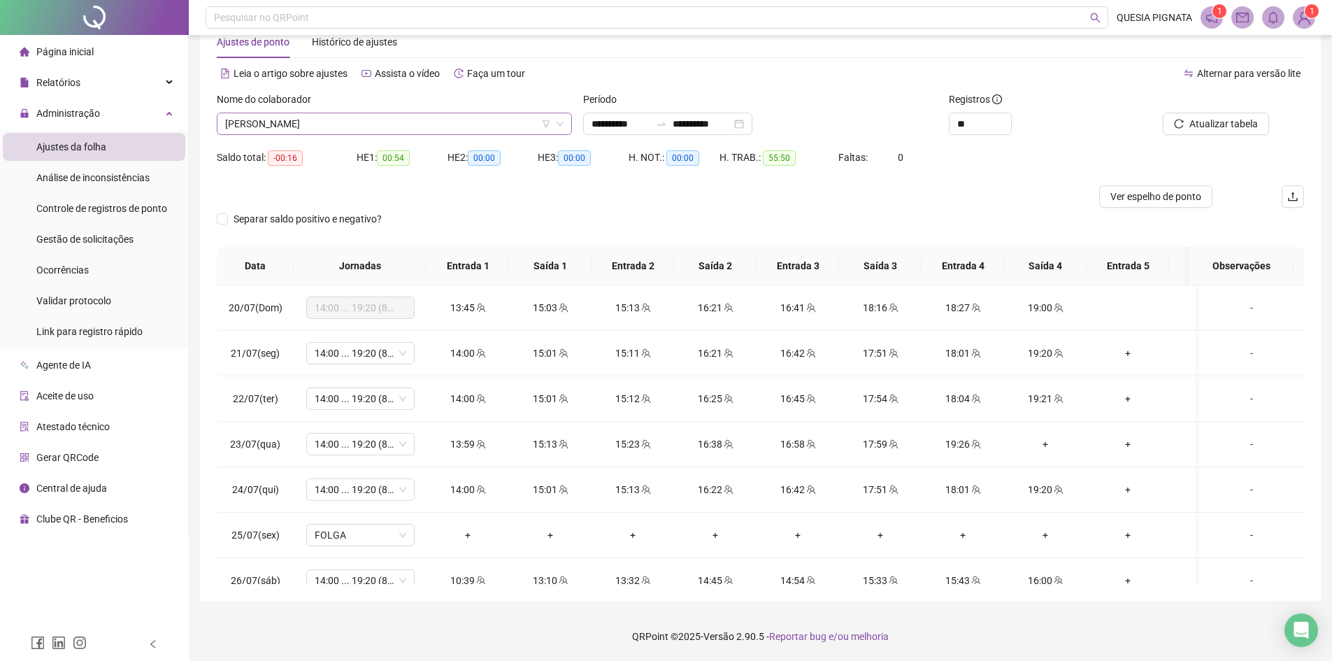
click at [382, 131] on span "JESSICA PAMELA FARIAS SANTOS" at bounding box center [394, 123] width 338 height 21
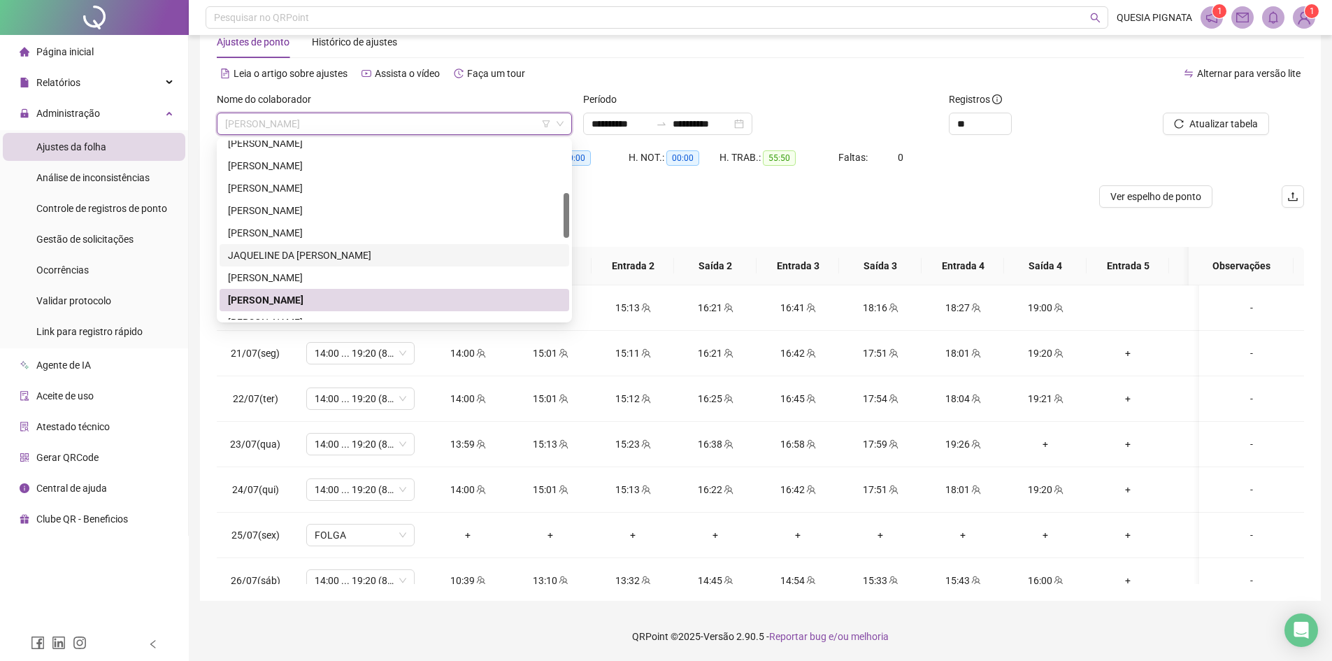
scroll to position [350, 0]
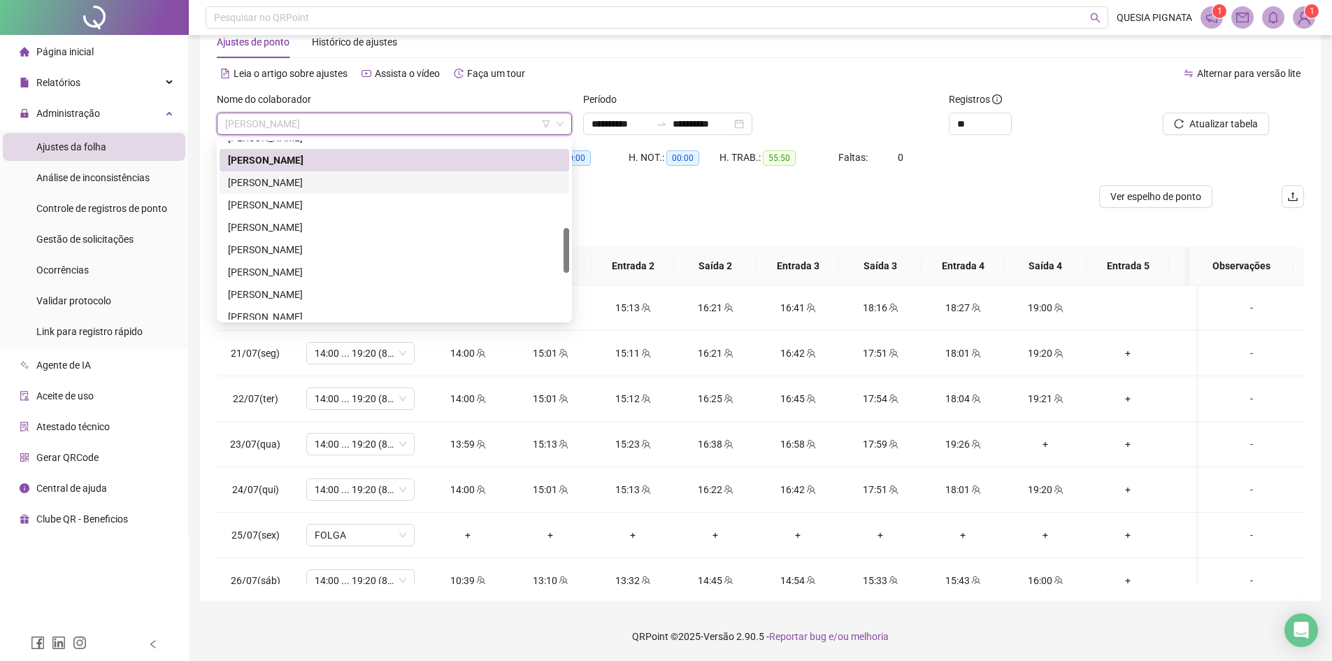
click at [349, 183] on div "KAREN KESSIA DOS SANTOS RODRIGUES PEIXOTO" at bounding box center [394, 182] width 333 height 15
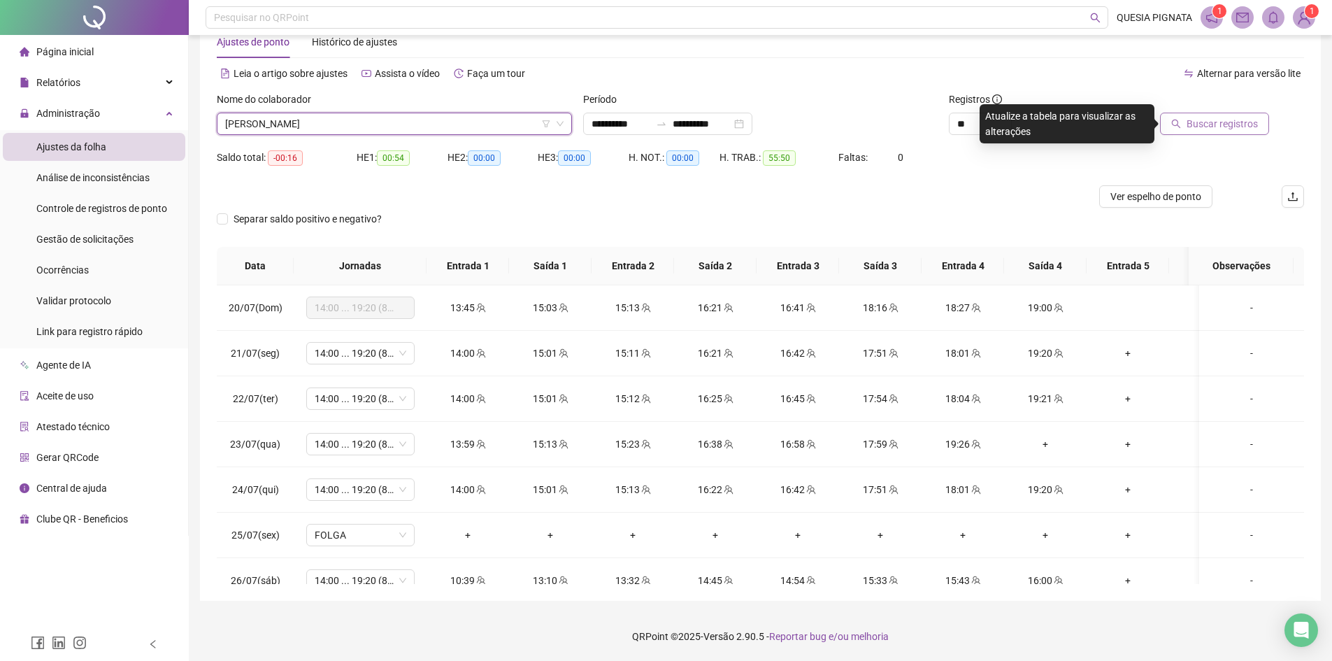
click at [1192, 124] on span "Buscar registros" at bounding box center [1221, 123] width 71 height 15
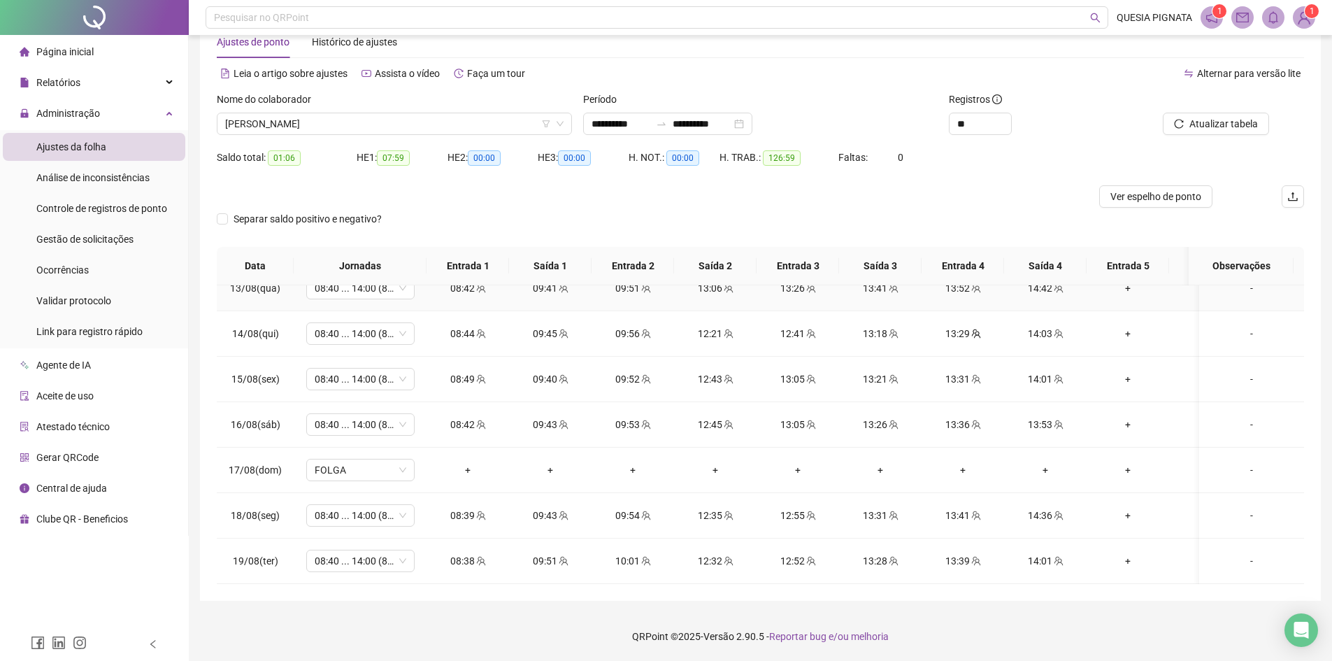
scroll to position [1121, 0]
click at [421, 121] on span "KAREN KESSIA DOS SANTOS RODRIGUES PEIXOTO" at bounding box center [394, 123] width 338 height 21
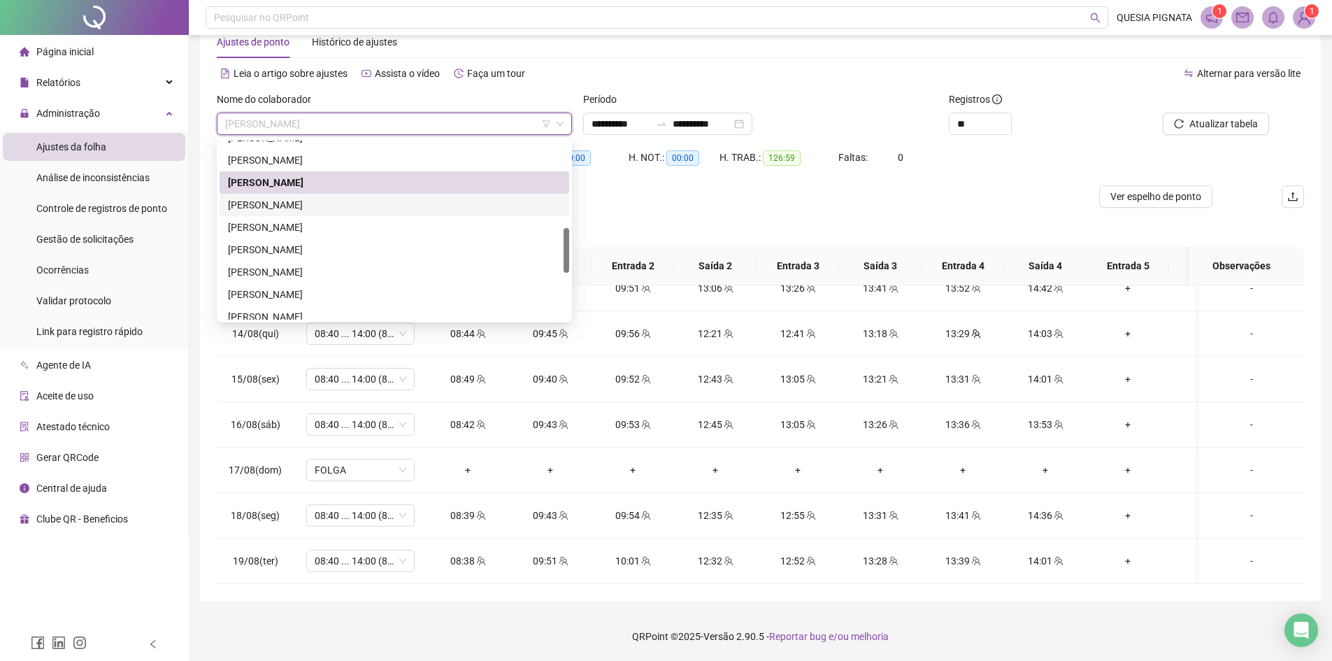
click at [390, 201] on div "KETLEY LORENNA CAMPOS VASCONCELOS" at bounding box center [394, 204] width 333 height 15
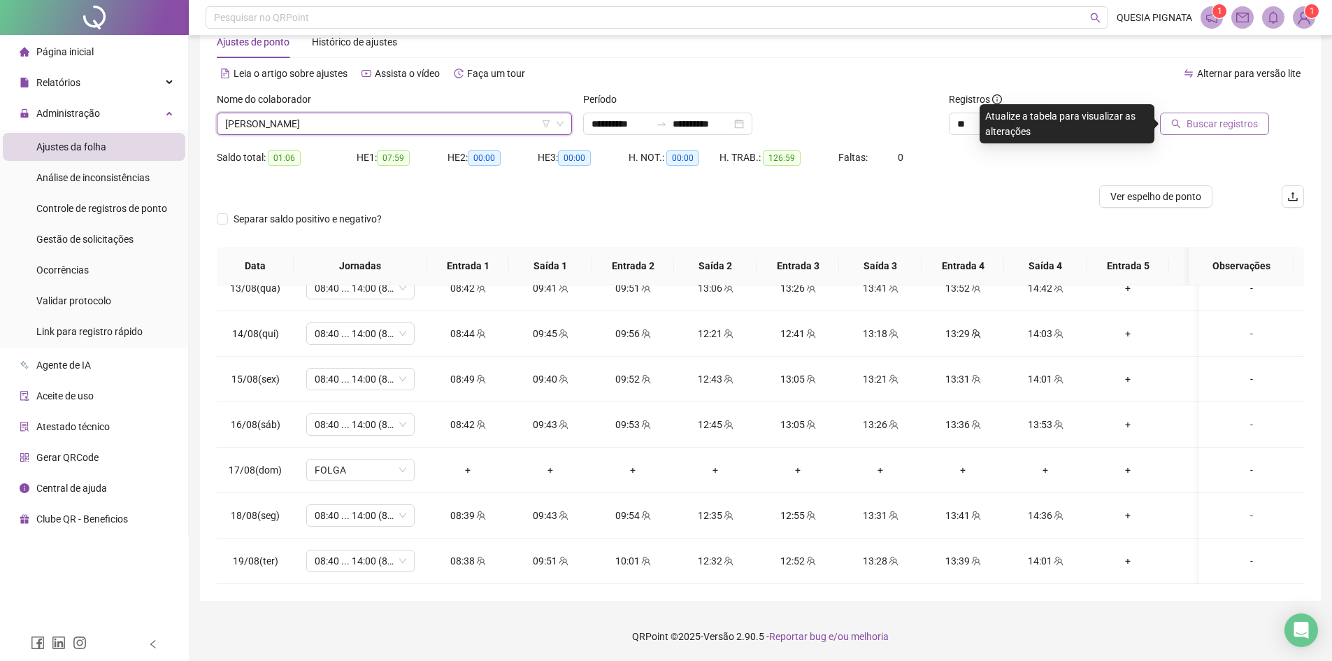
click at [1179, 131] on button "Buscar registros" at bounding box center [1214, 124] width 109 height 22
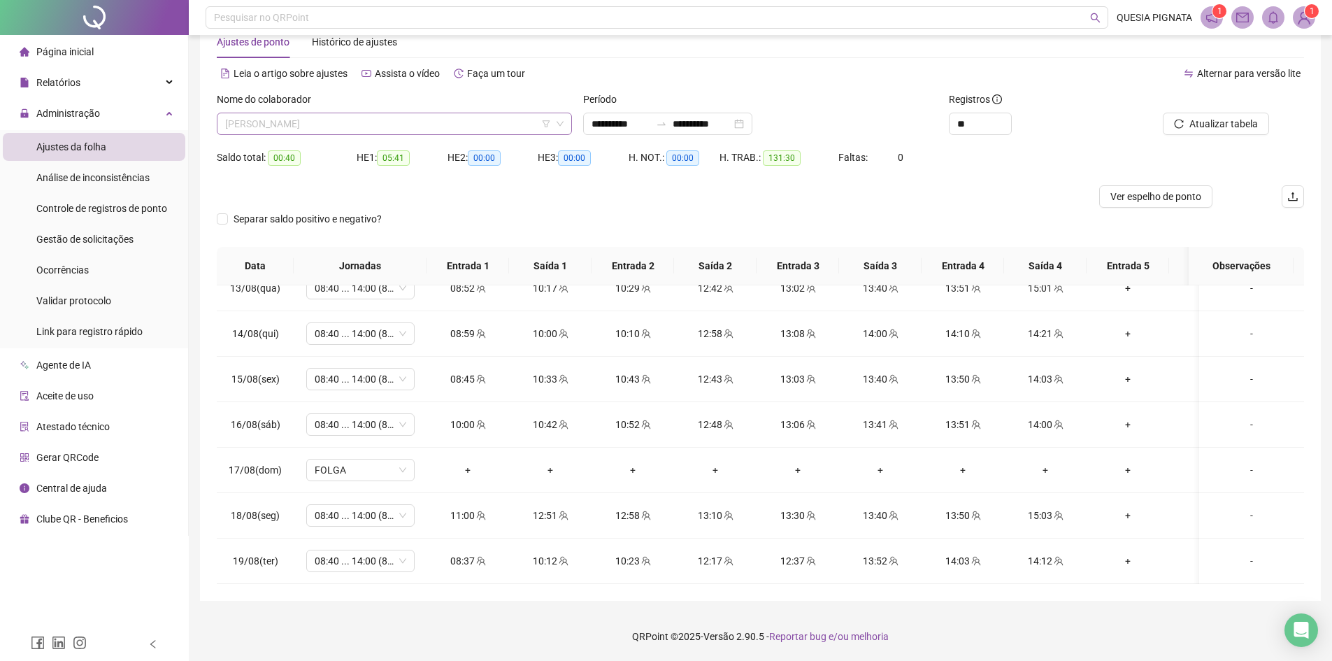
click at [463, 126] on span "KETLEY LORENNA CAMPOS VASCONCELOS" at bounding box center [394, 123] width 338 height 21
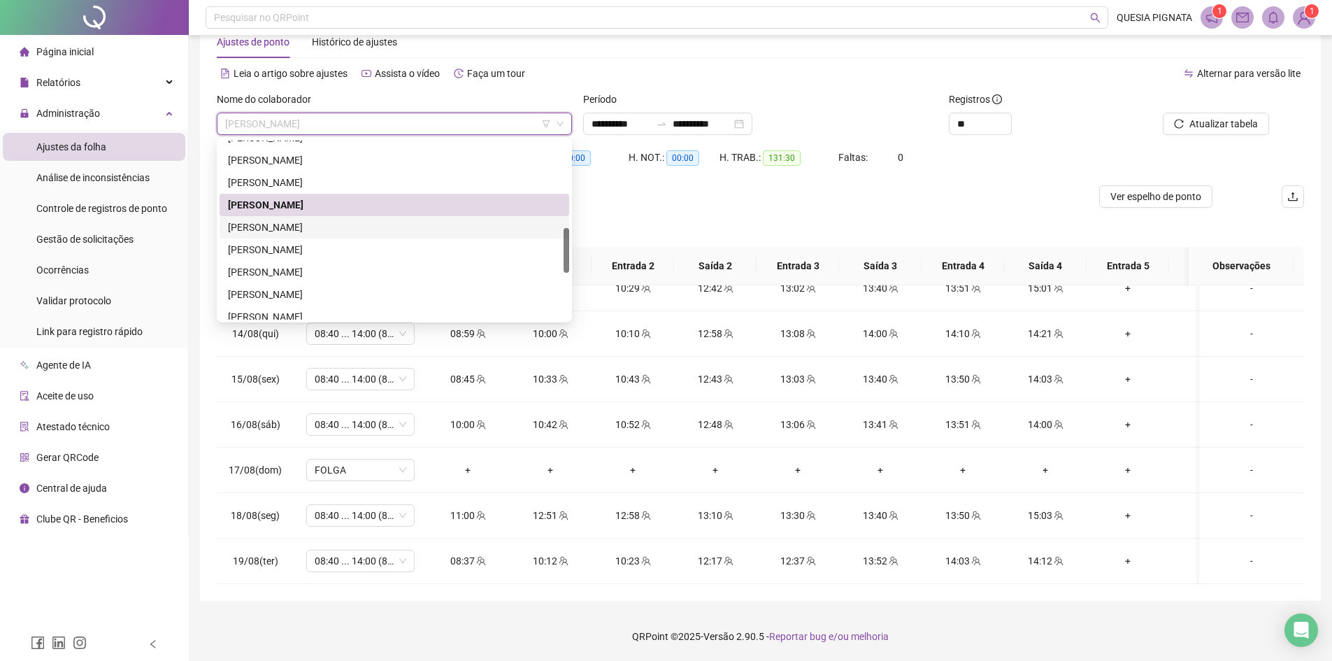
click at [340, 220] on div "LAUANY KATHLEEN SILVA FRANCO" at bounding box center [394, 227] width 333 height 15
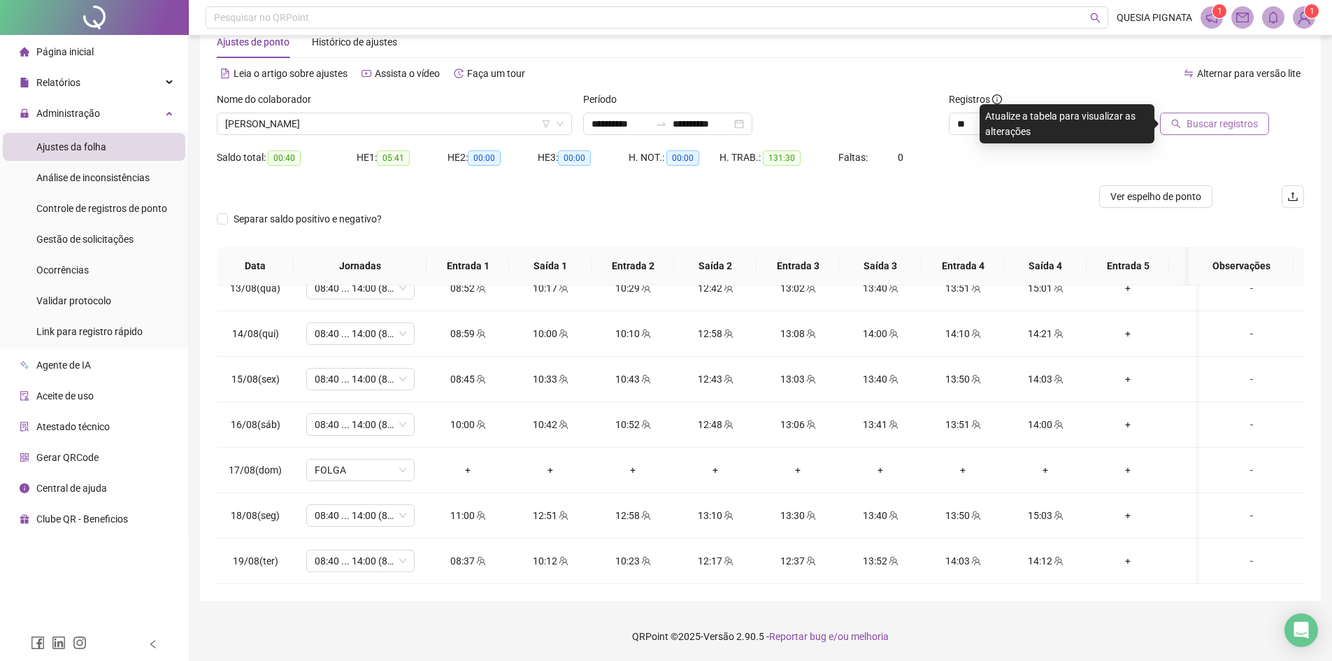
click at [1198, 122] on span "Buscar registros" at bounding box center [1221, 123] width 71 height 15
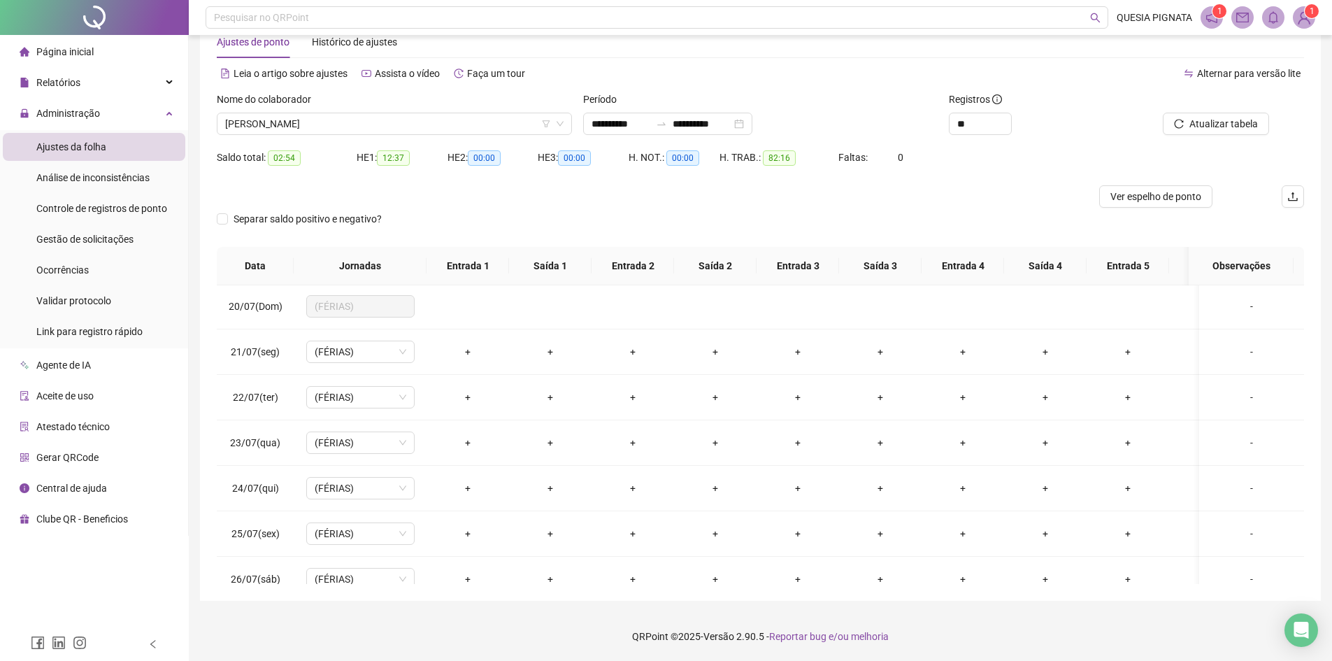
scroll to position [0, 0]
click at [468, 128] on span "LAUANY KATHLEEN SILVA FRANCO" at bounding box center [394, 123] width 338 height 21
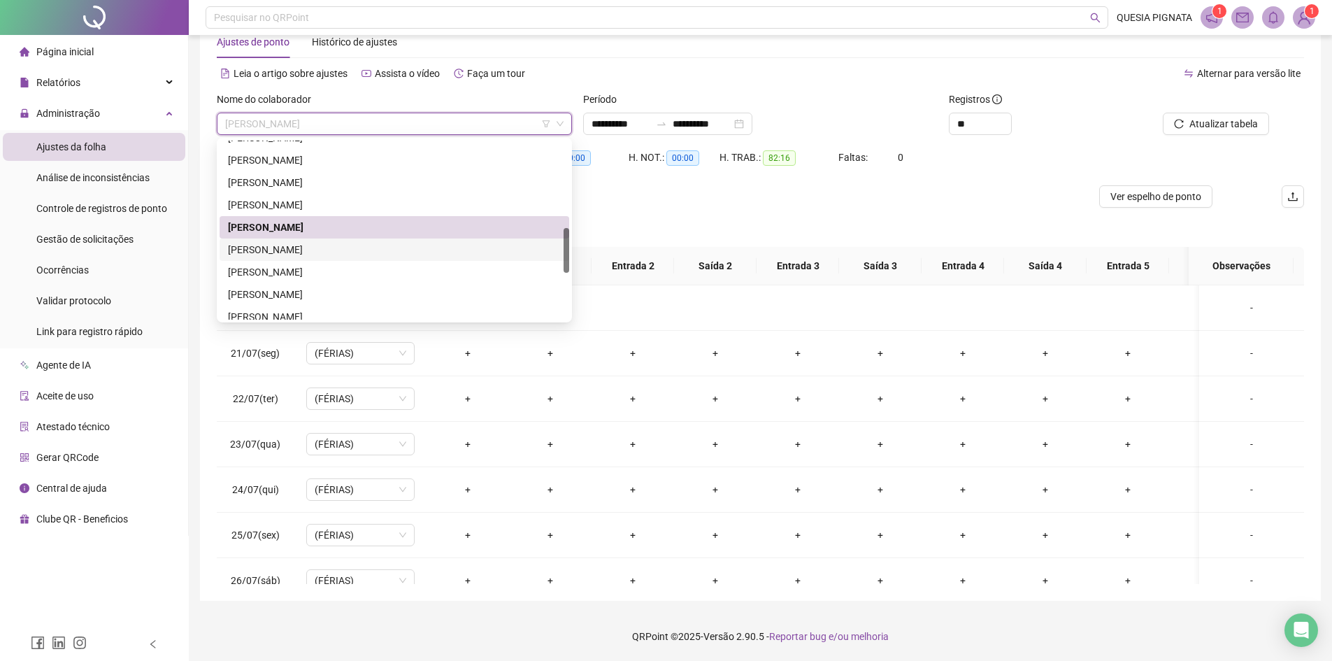
click at [398, 246] on div "LAURINETE MONTEIRO FERREIRA NETA" at bounding box center [394, 249] width 333 height 15
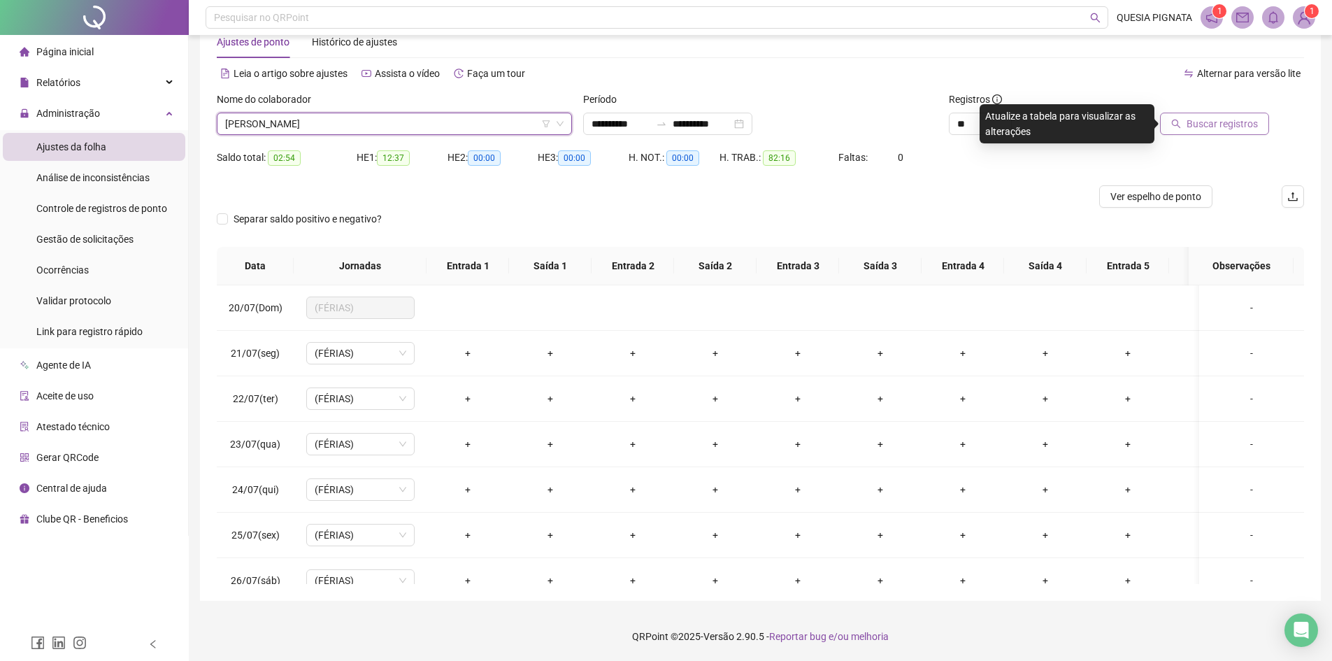
click at [1208, 120] on span "Buscar registros" at bounding box center [1221, 123] width 71 height 15
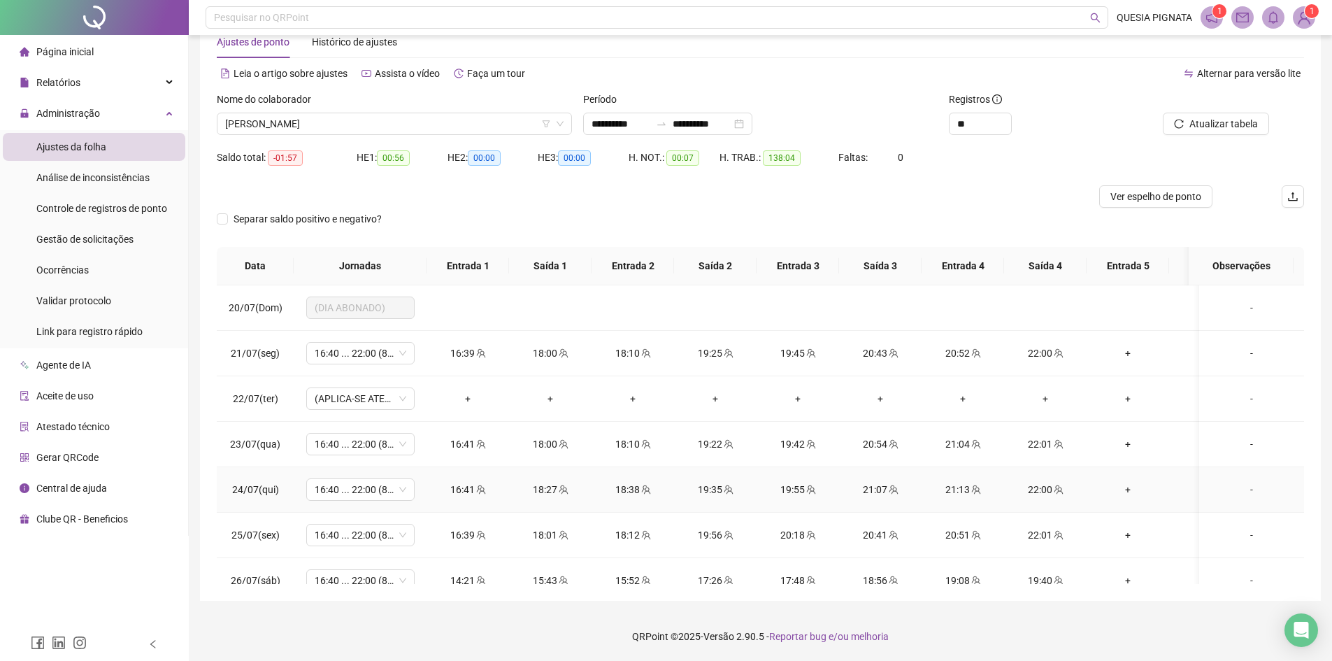
scroll to position [210, 0]
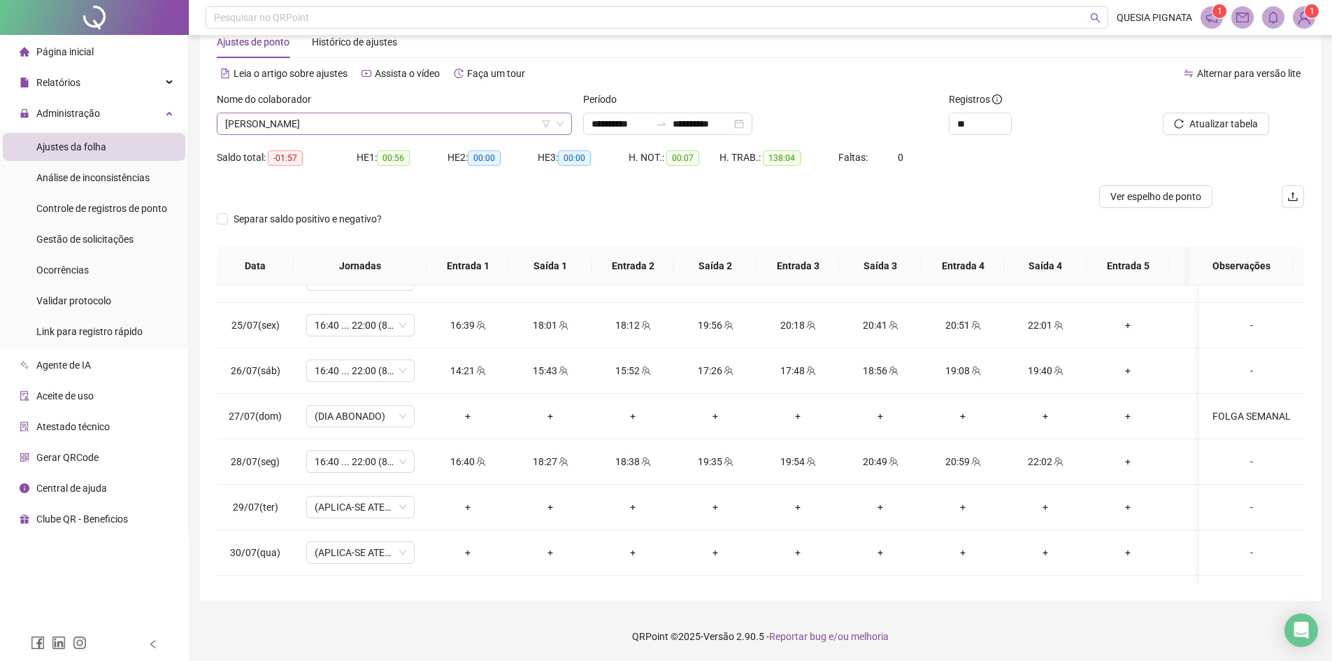
click at [479, 130] on span "LAURINETE MONTEIRO FERREIRA NETA" at bounding box center [394, 123] width 338 height 21
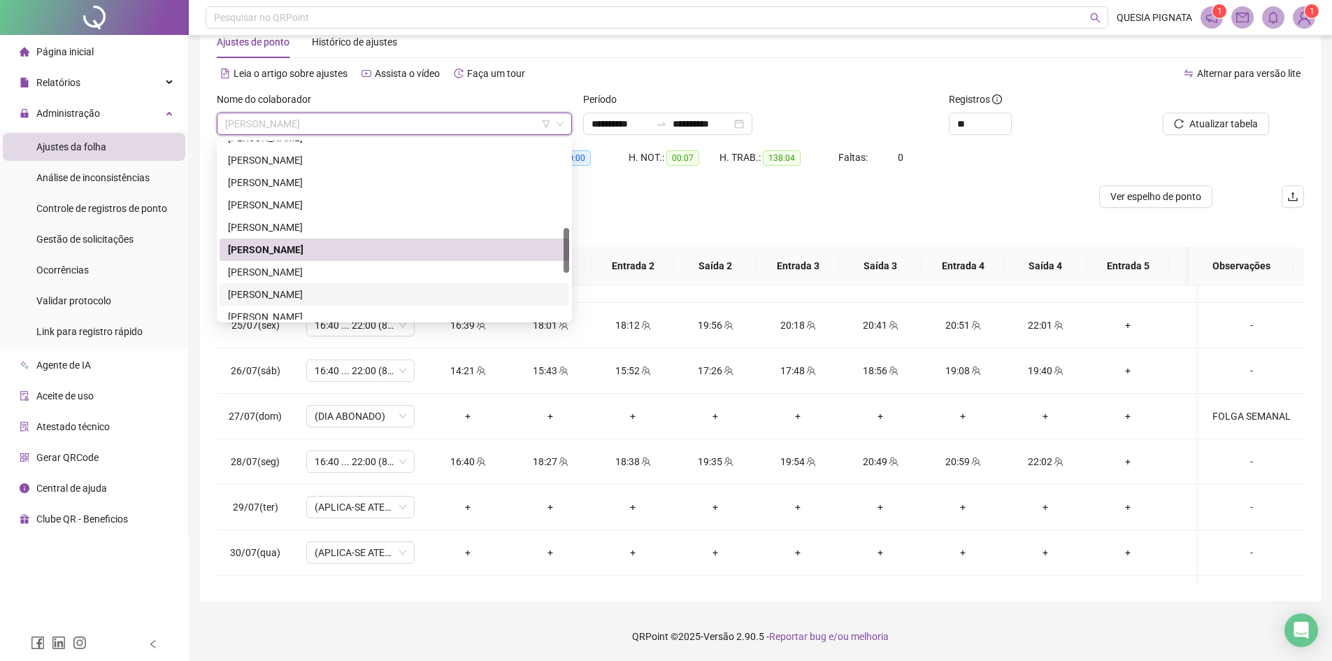
click at [430, 275] on div "LUANA COSTA LOUREIRO" at bounding box center [394, 271] width 333 height 15
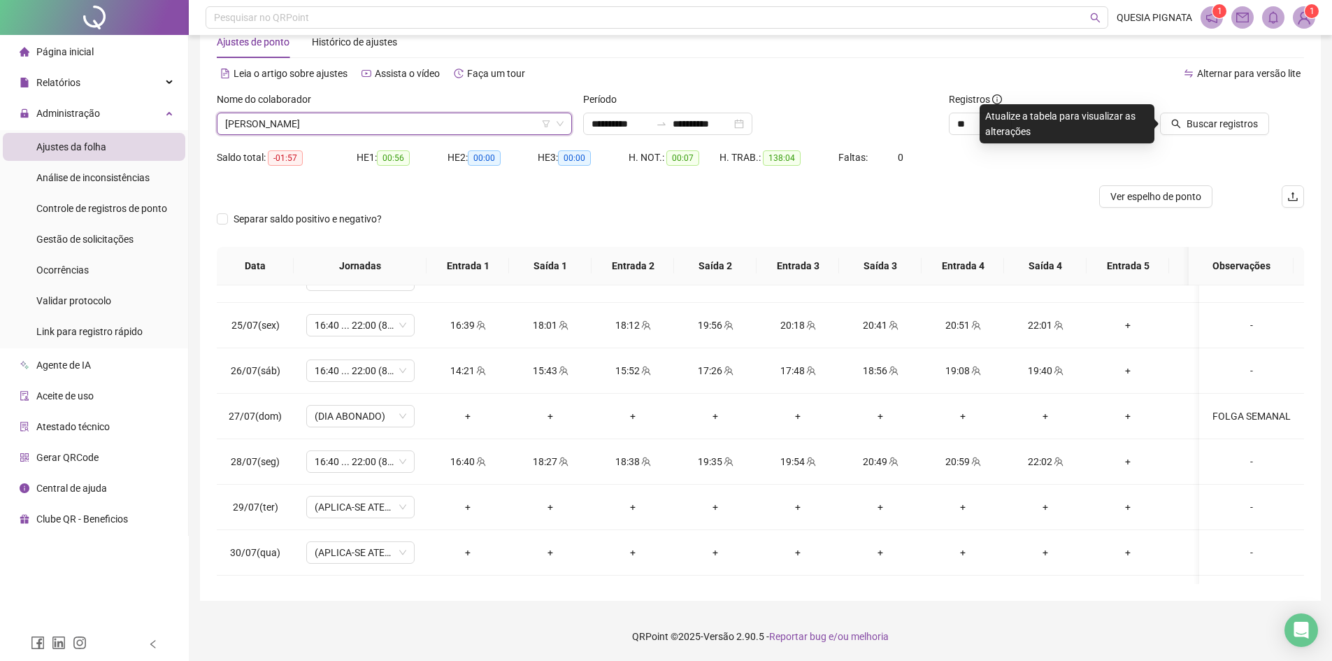
click at [1215, 135] on div "Buscar registros" at bounding box center [1217, 119] width 183 height 55
click at [1214, 126] on span "Buscar registros" at bounding box center [1221, 123] width 71 height 15
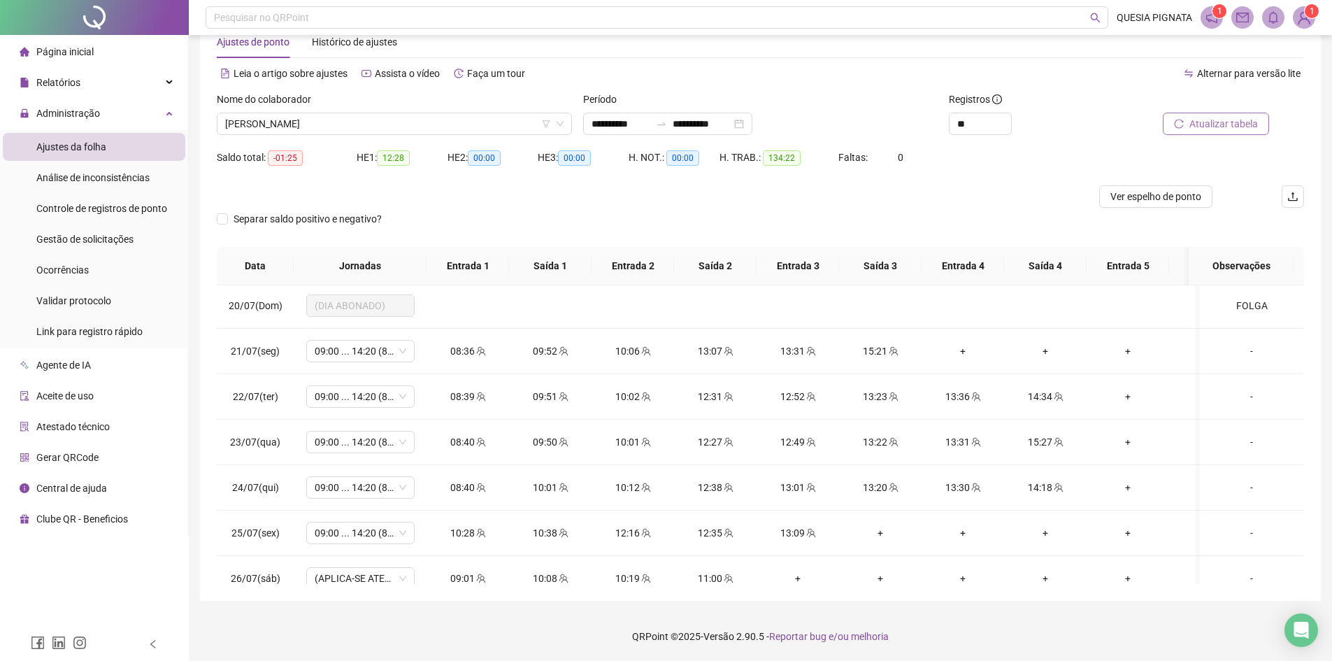
scroll to position [0, 0]
click at [371, 126] on span "LUANA COSTA LOUREIRO" at bounding box center [394, 123] width 338 height 21
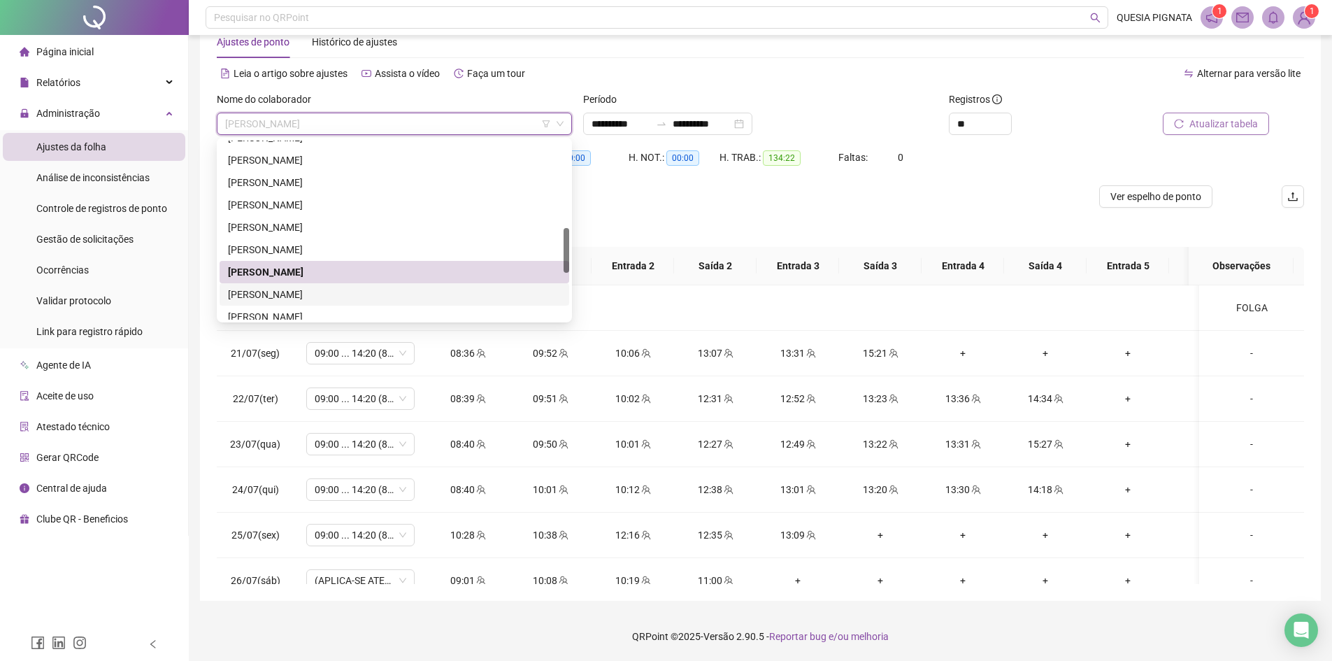
click at [275, 293] on div "MARIA EDUARDA RODRIGUES DE LIRA MACENA" at bounding box center [394, 294] width 333 height 15
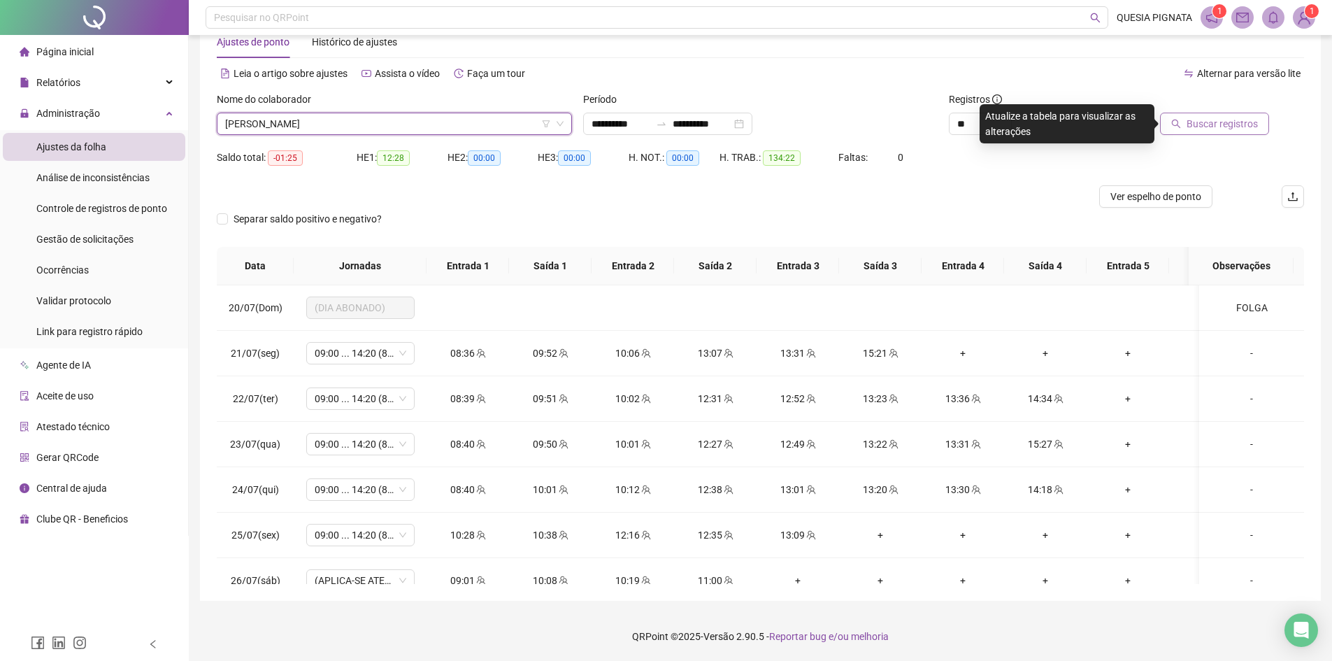
click at [1204, 119] on span "Buscar registros" at bounding box center [1221, 123] width 71 height 15
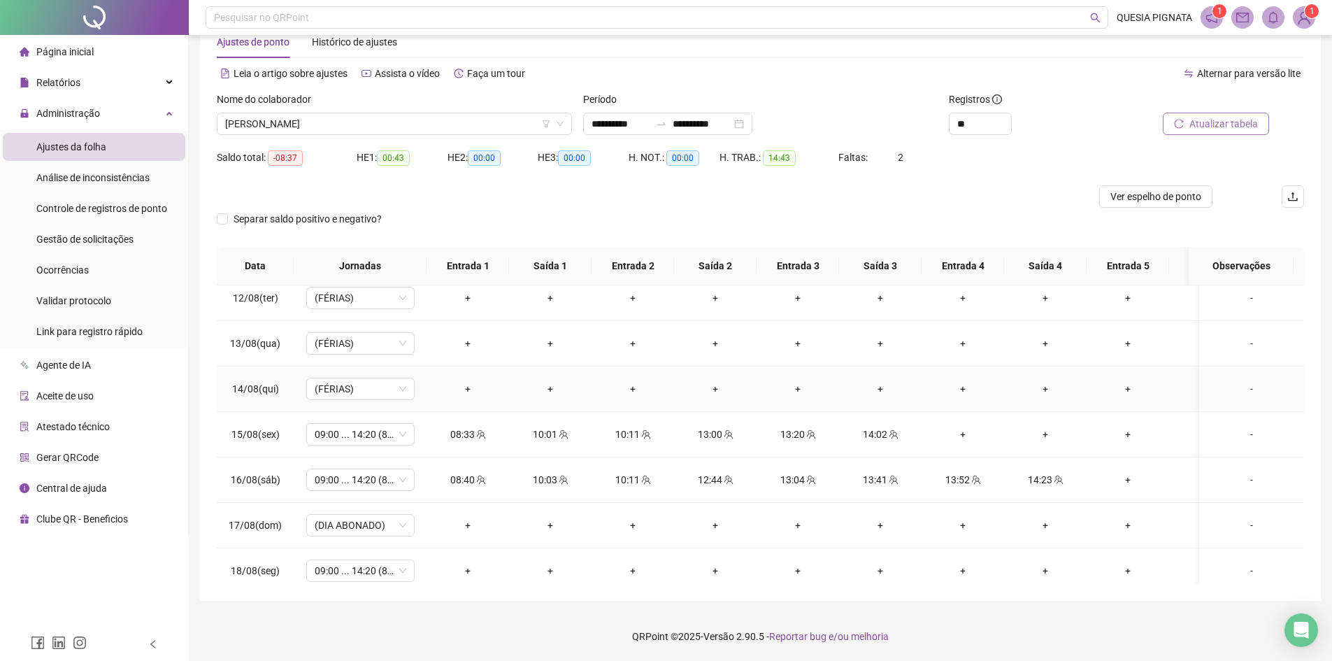
scroll to position [1121, 0]
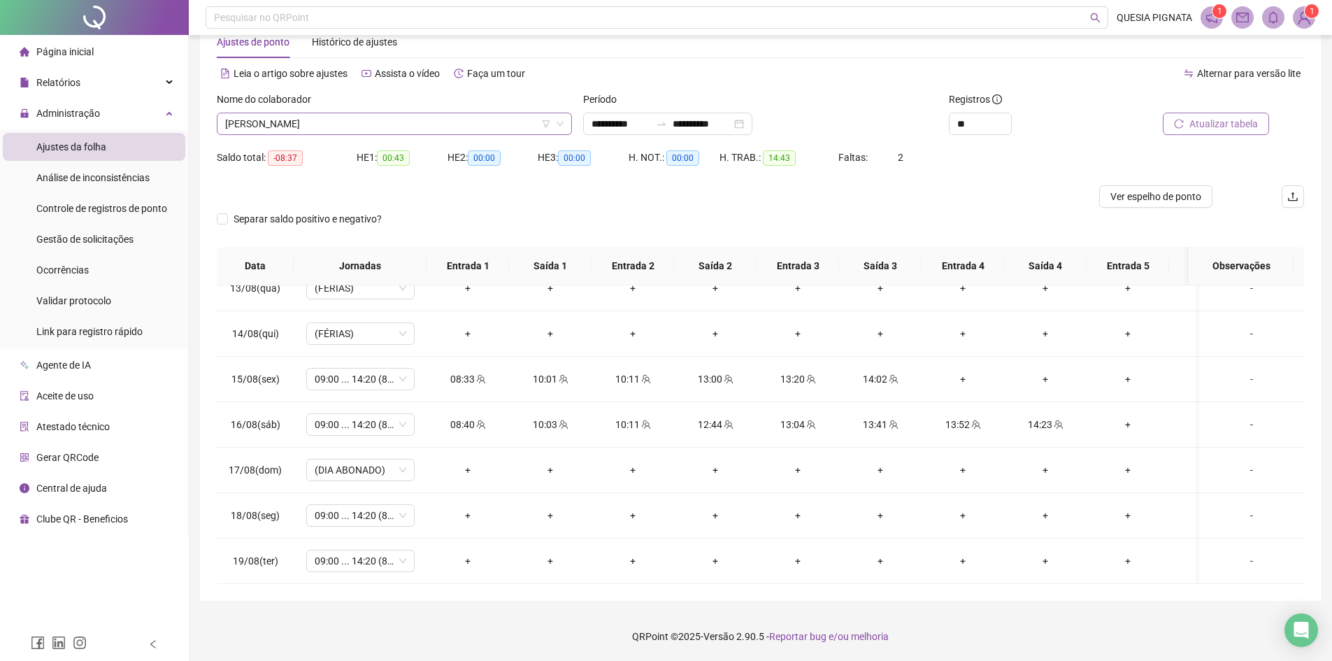
click at [309, 123] on span "MARIA EDUARDA RODRIGUES DE LIRA MACENA" at bounding box center [394, 123] width 338 height 21
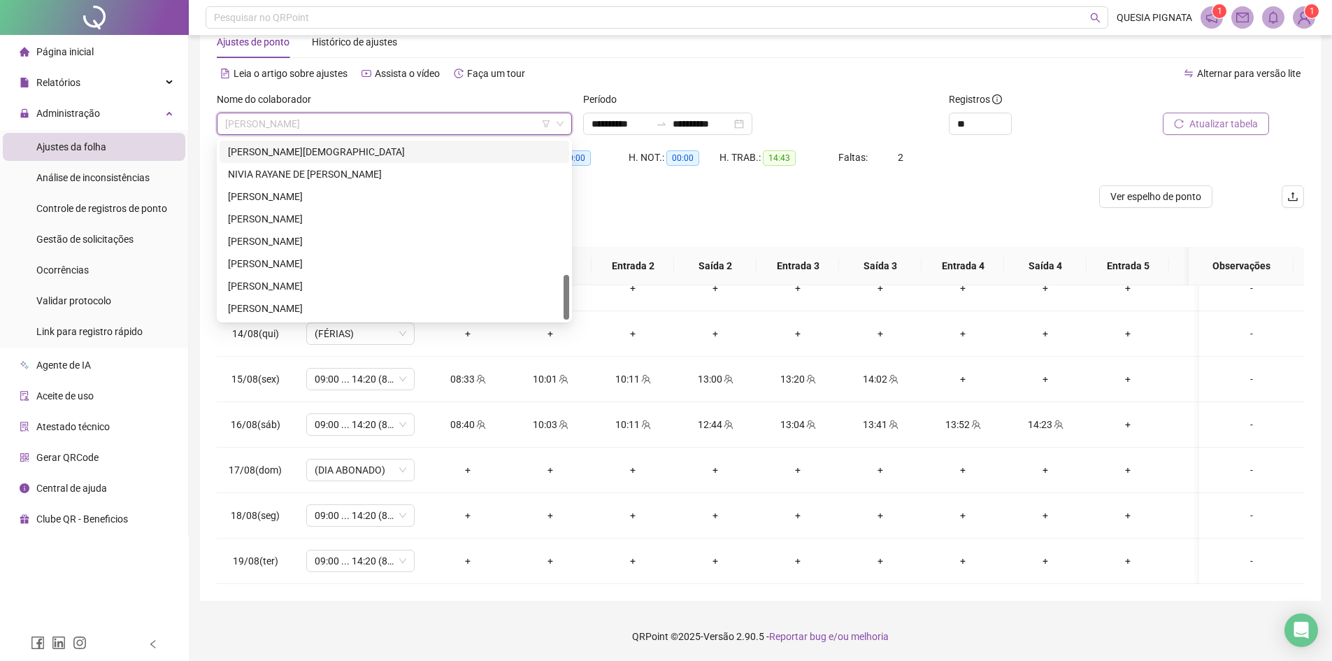
scroll to position [467, 0]
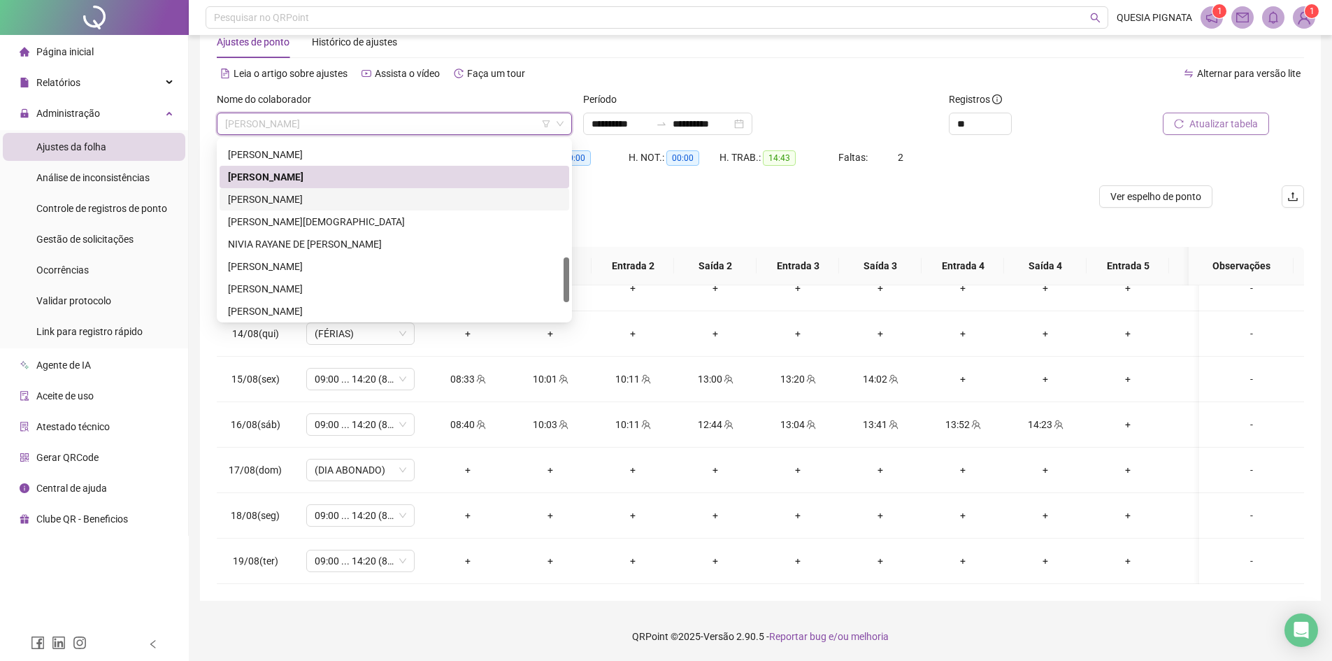
click at [343, 203] on div "NAZARE GONCALVES DA SILVA" at bounding box center [394, 199] width 333 height 15
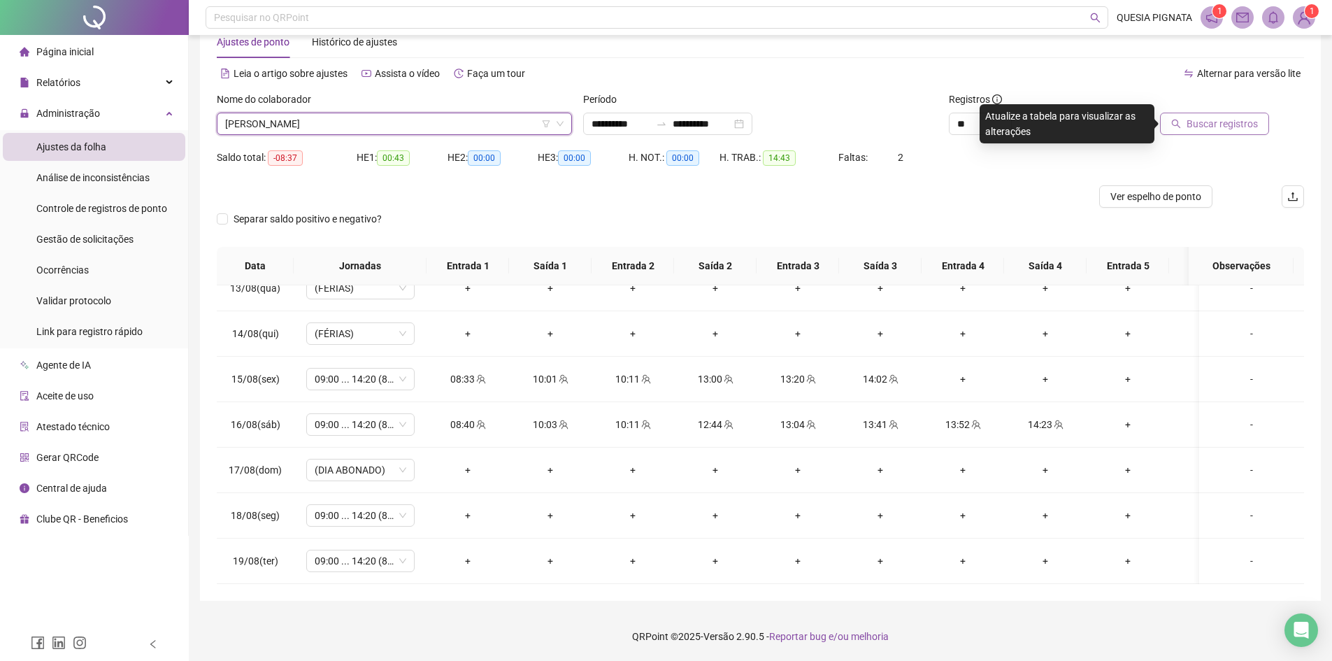
click at [1195, 131] on button "Buscar registros" at bounding box center [1214, 124] width 109 height 22
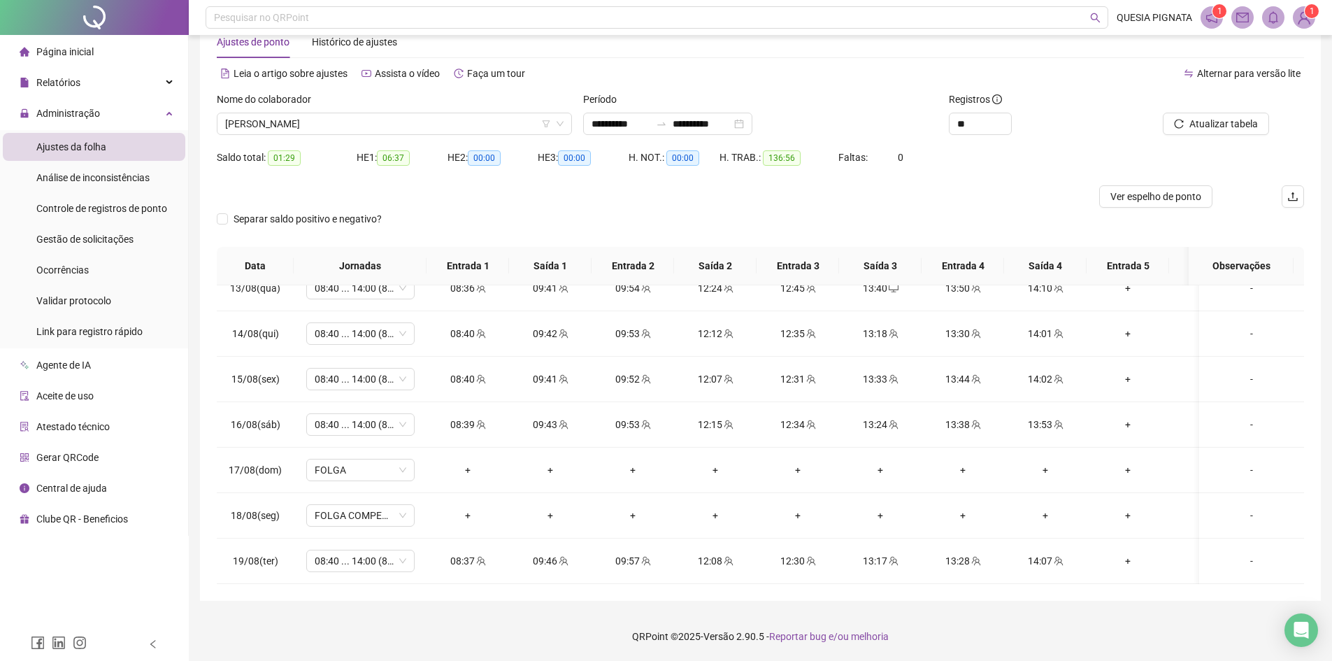
scroll to position [1121, 0]
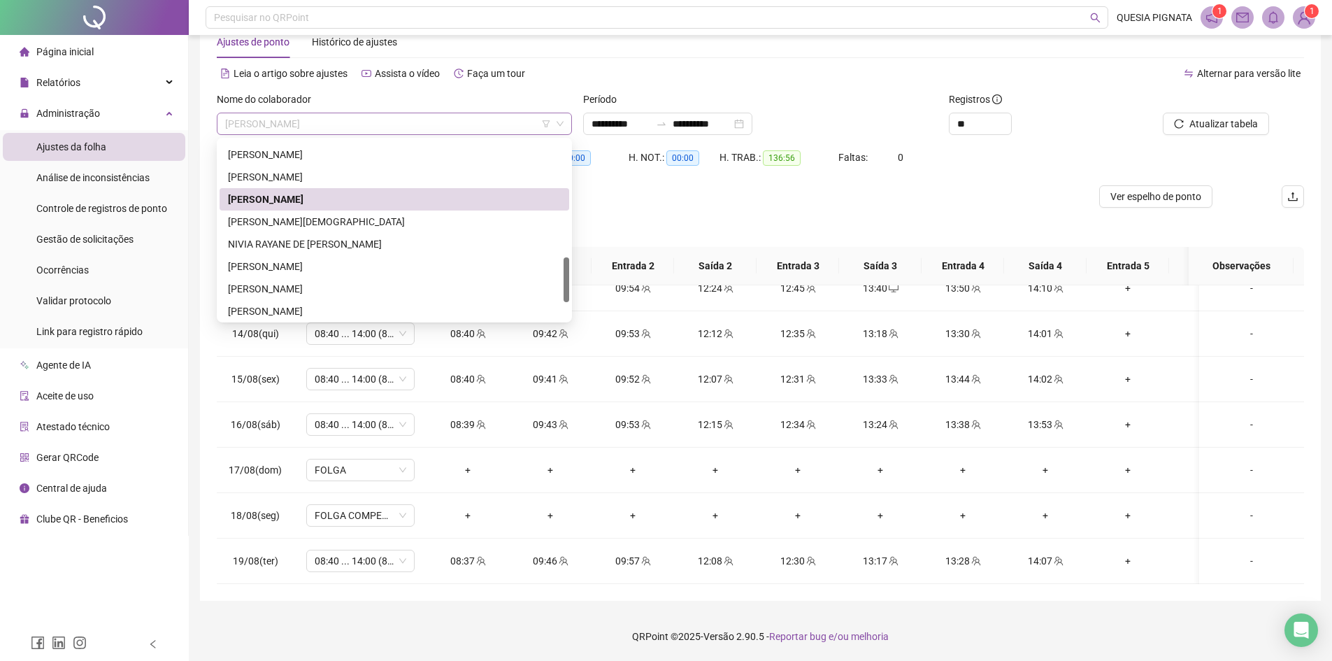
click at [371, 125] on span "NAZARE GONCALVES DA SILVA" at bounding box center [394, 123] width 338 height 21
click at [321, 225] on div "NICOLLE VIEIRA BISPO" at bounding box center [394, 221] width 333 height 15
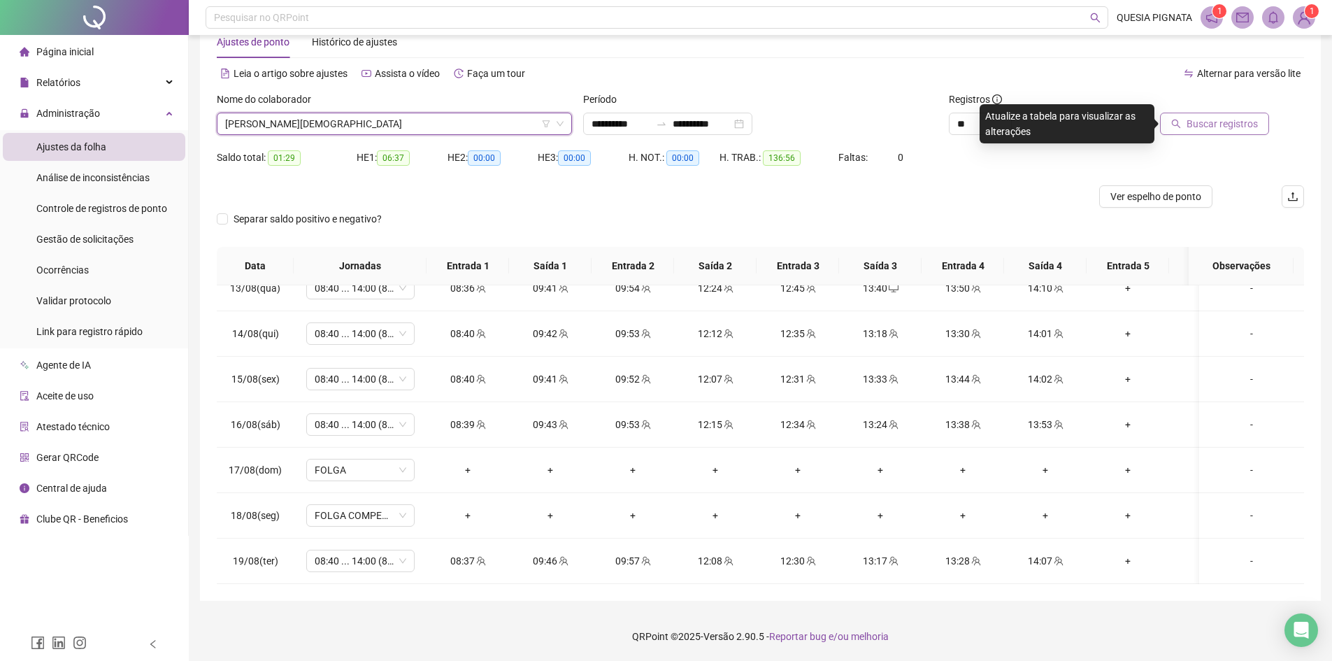
click at [1216, 120] on span "Buscar registros" at bounding box center [1221, 123] width 71 height 15
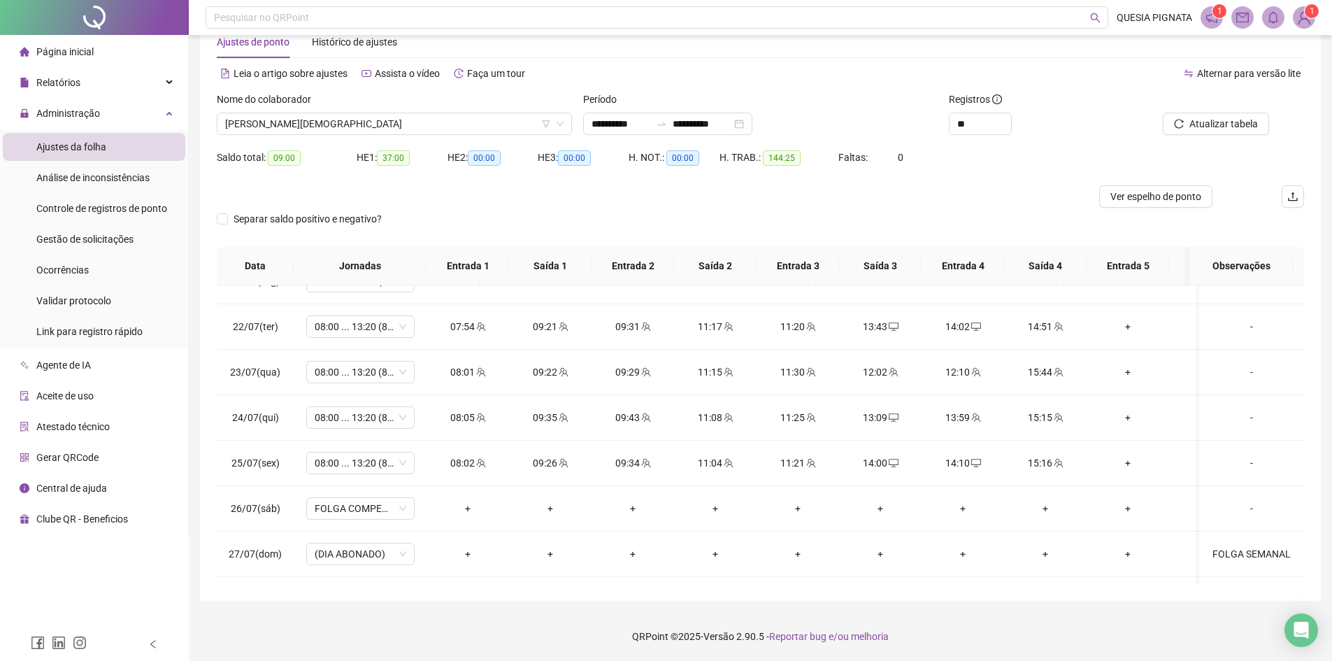
scroll to position [0, 0]
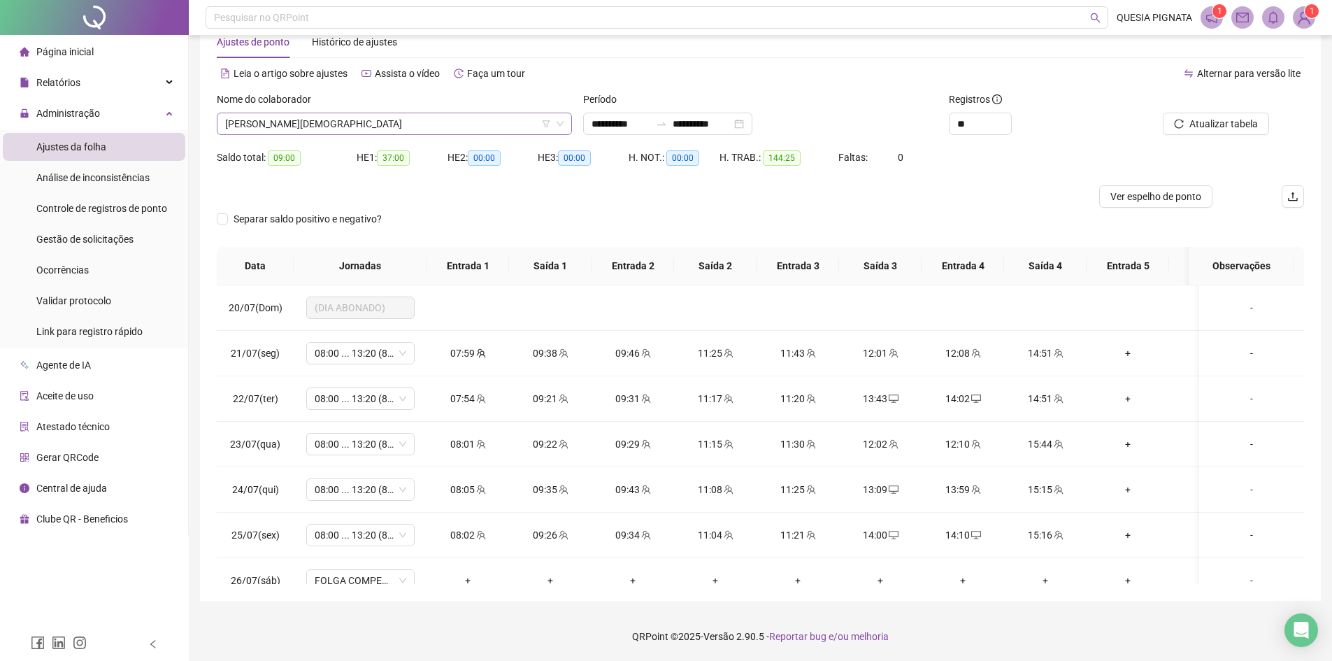
click at [310, 129] on span "NICOLLE VIEIRA BISPO" at bounding box center [394, 123] width 338 height 21
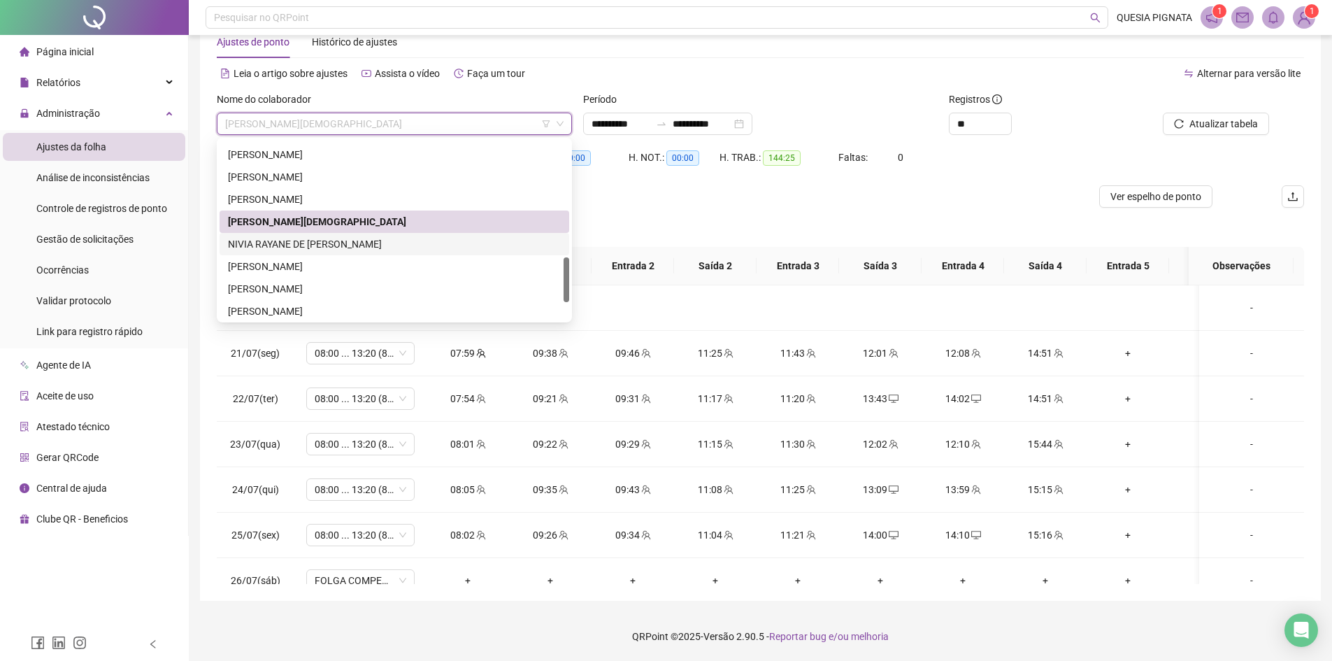
click at [306, 244] on div "NIVIA RAYANE DE PAULA TELES" at bounding box center [394, 243] width 333 height 15
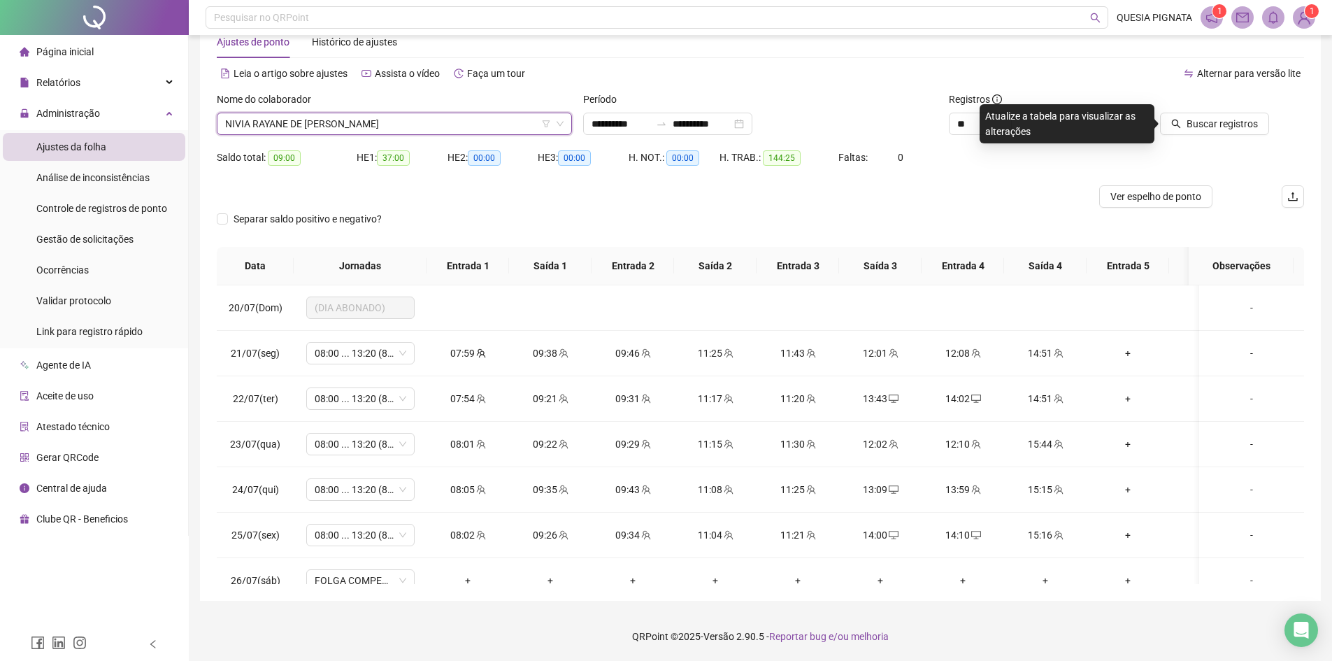
click at [318, 118] on span "NIVIA RAYANE DE PAULA TELES" at bounding box center [394, 123] width 338 height 21
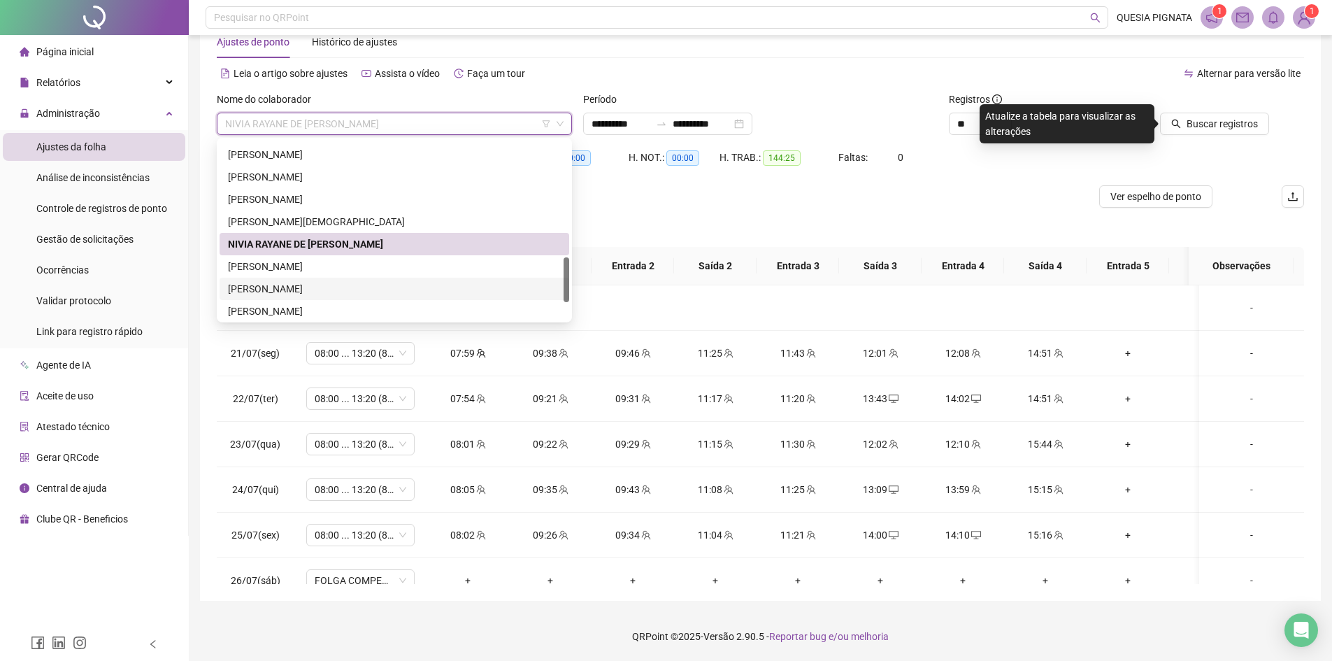
click at [271, 287] on div "SUZANA FREITAS RIBEIRO SILVA" at bounding box center [394, 288] width 333 height 15
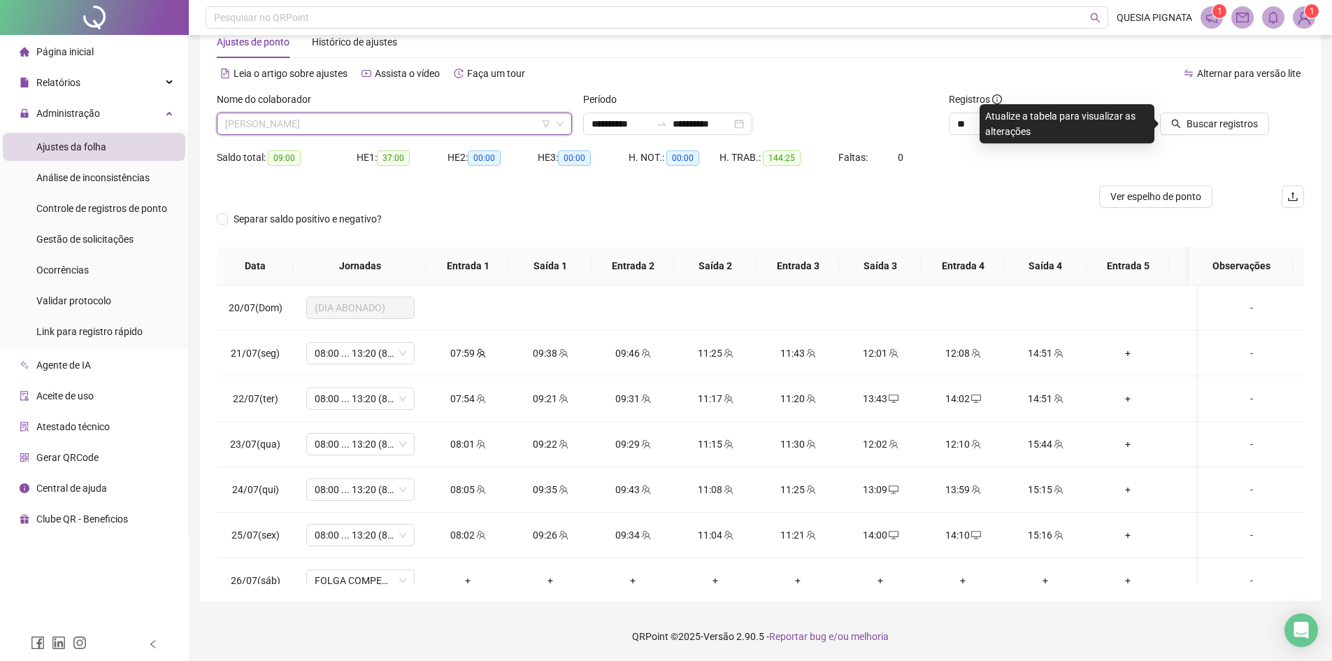
click at [325, 120] on span "SUZANA FREITAS RIBEIRO SILVA" at bounding box center [394, 123] width 338 height 21
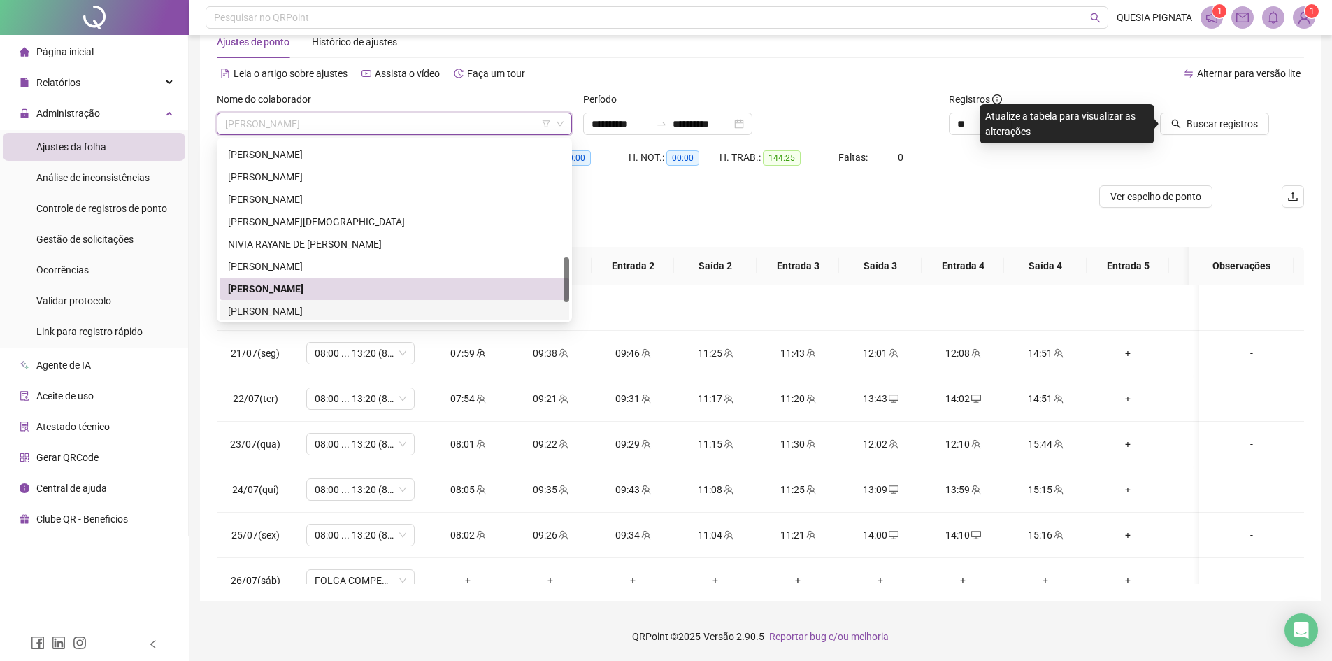
click at [286, 309] on div "TALITA NASCIMENTO LIMA SANTOS" at bounding box center [394, 310] width 333 height 15
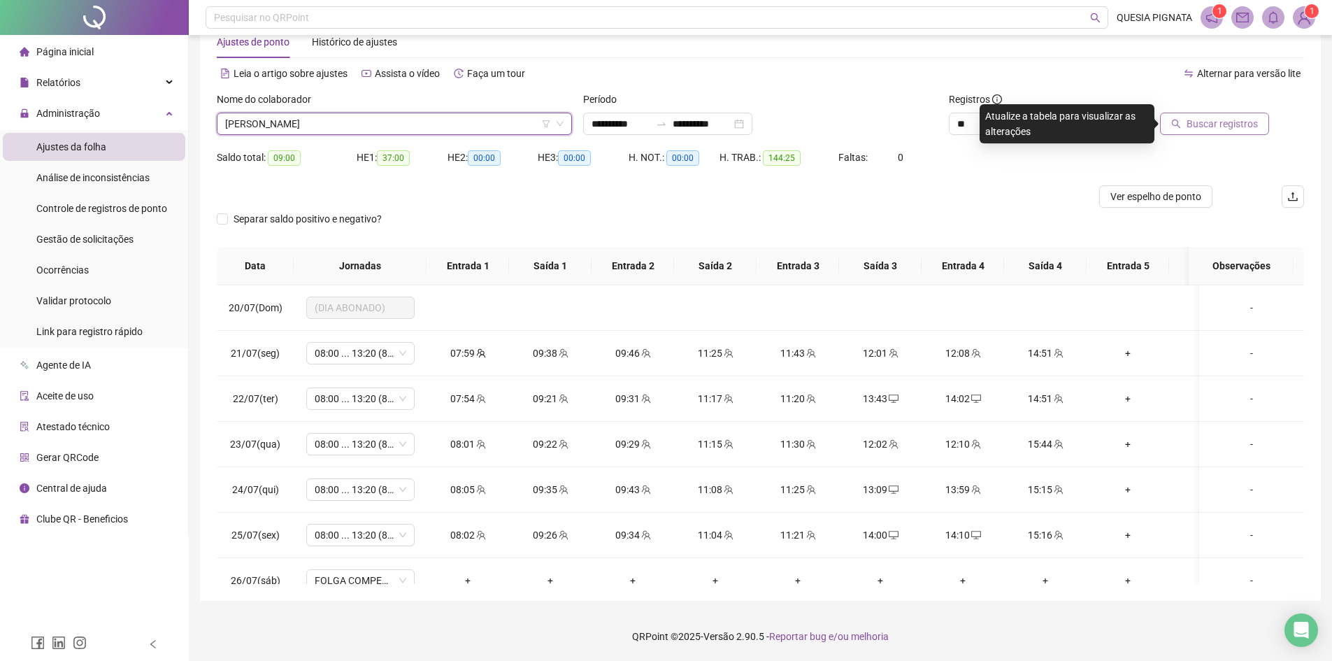
click at [1209, 114] on button "Buscar registros" at bounding box center [1214, 124] width 109 height 22
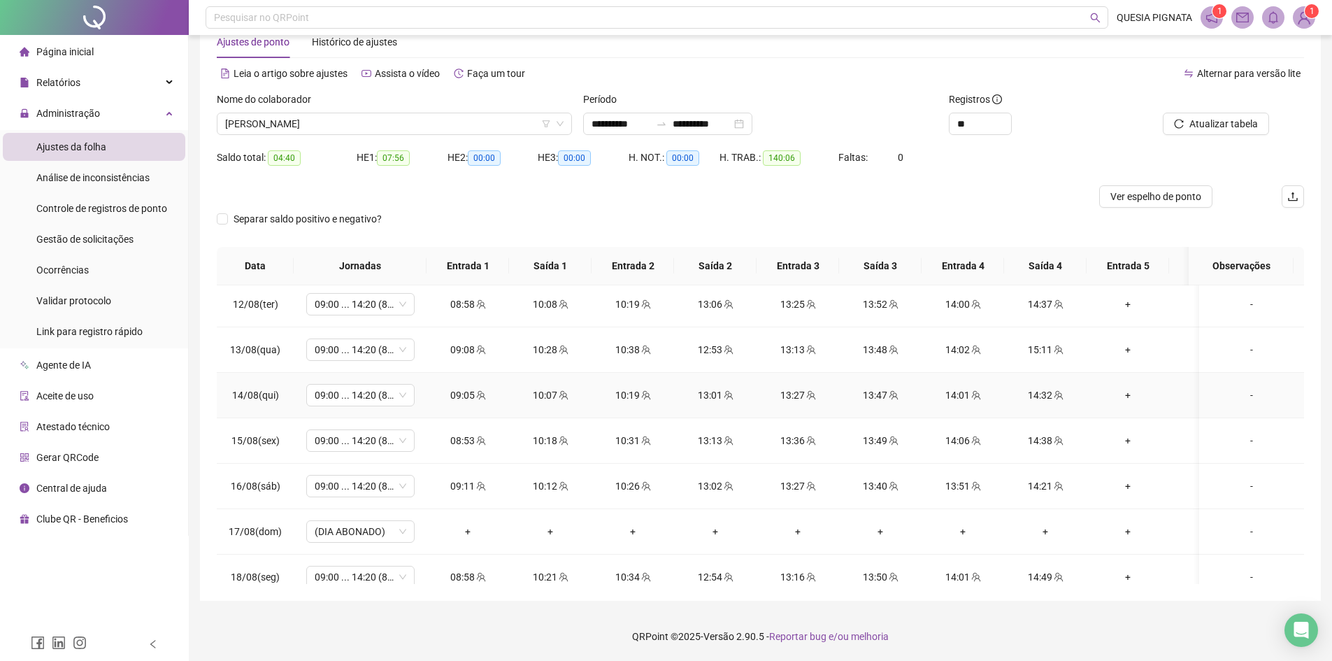
scroll to position [1121, 0]
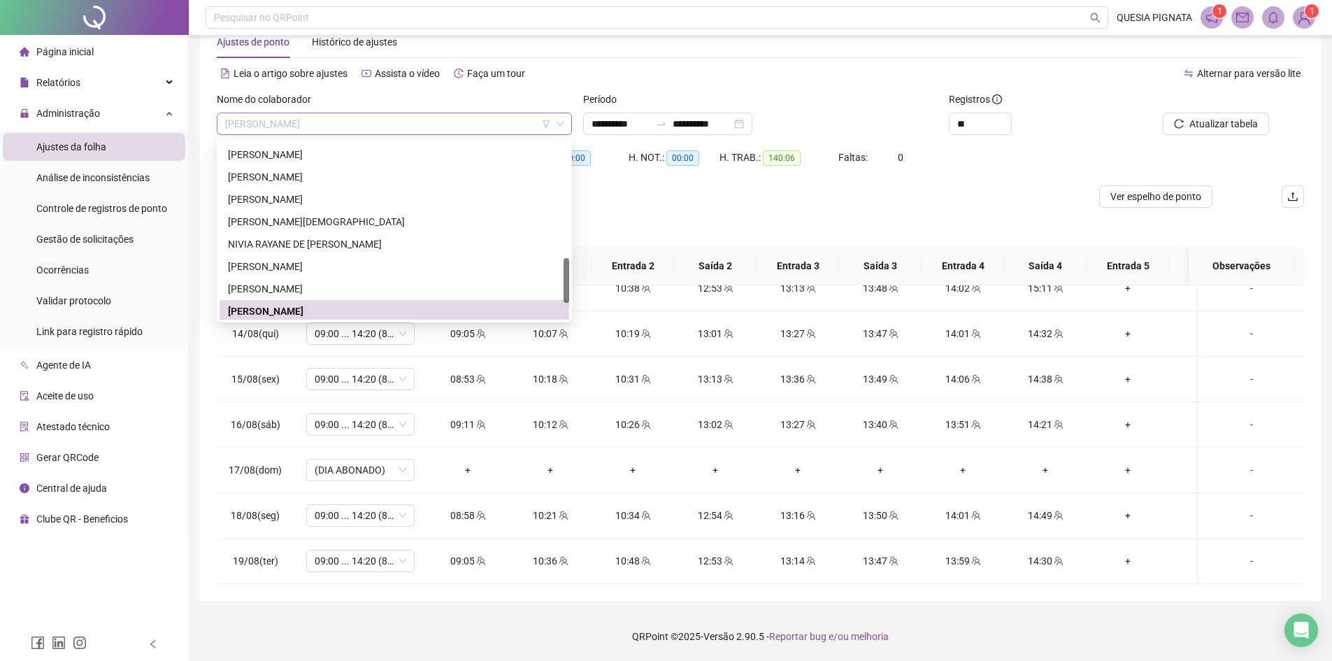
click at [408, 126] on span "TALITA NASCIMENTO LIMA SANTOS" at bounding box center [394, 123] width 338 height 21
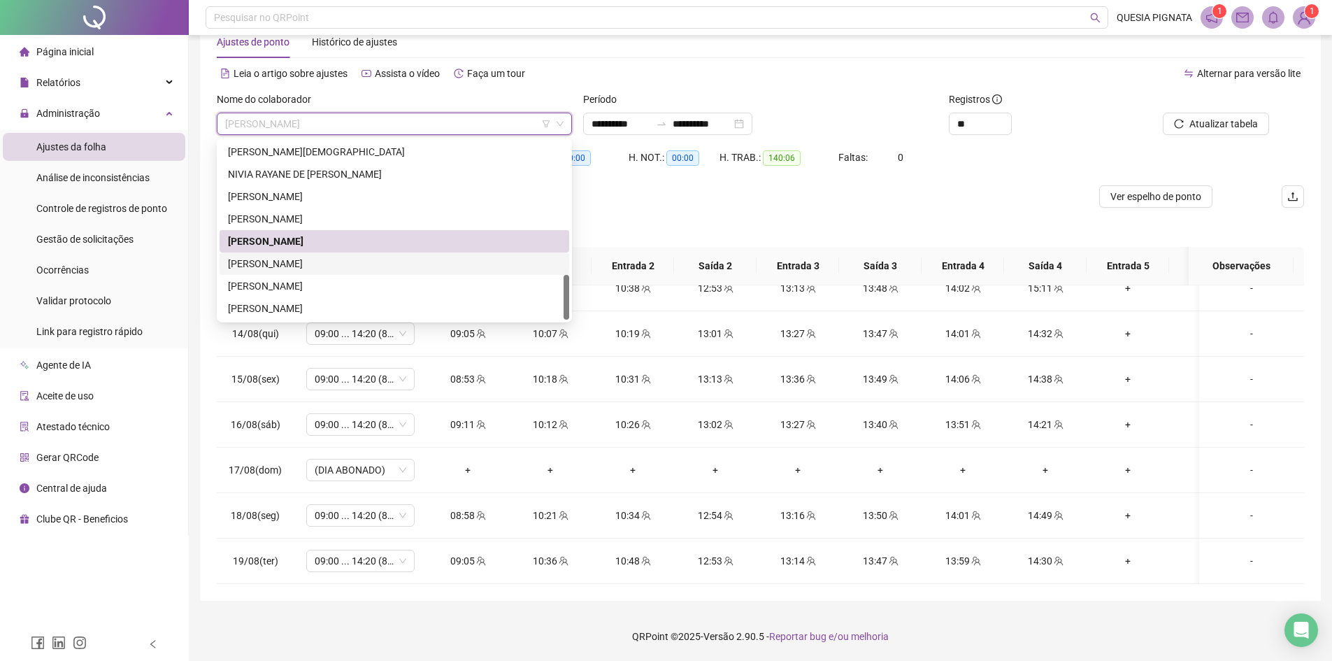
click at [296, 257] on div "TATIANE FERREIRA SILVA" at bounding box center [394, 263] width 333 height 15
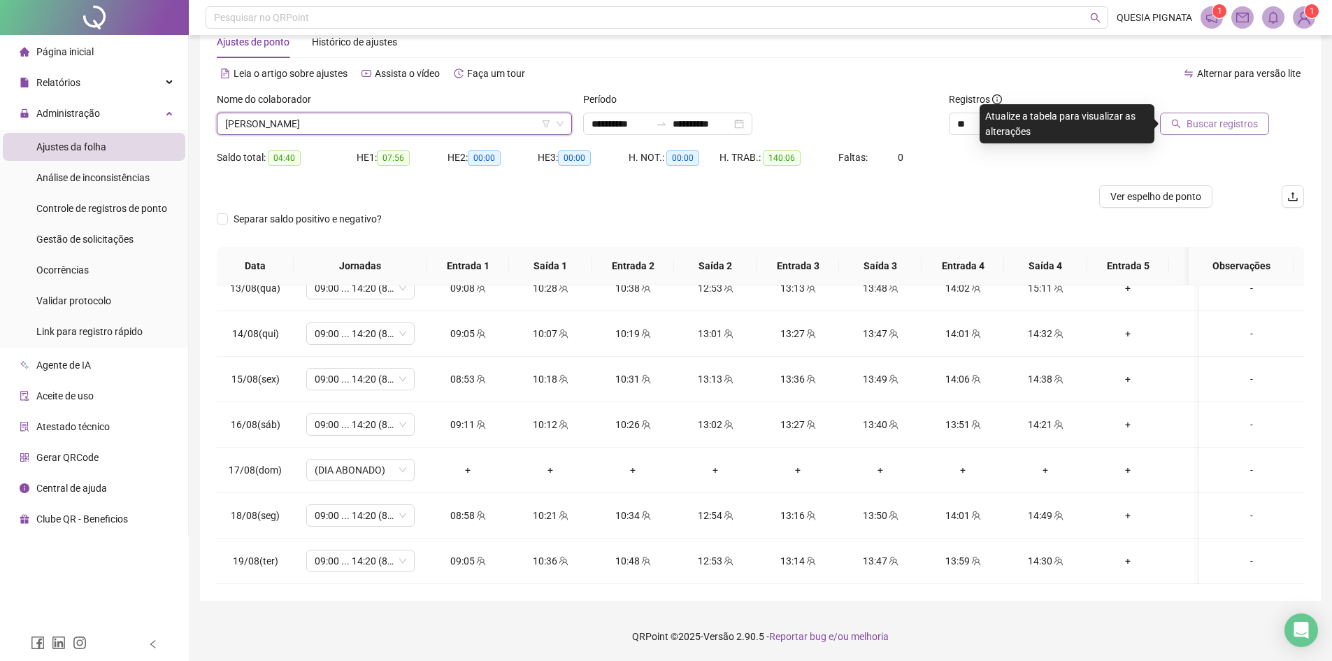
click at [1225, 141] on div "Buscar registros" at bounding box center [1217, 119] width 183 height 55
click at [1223, 127] on span "Buscar registros" at bounding box center [1221, 123] width 71 height 15
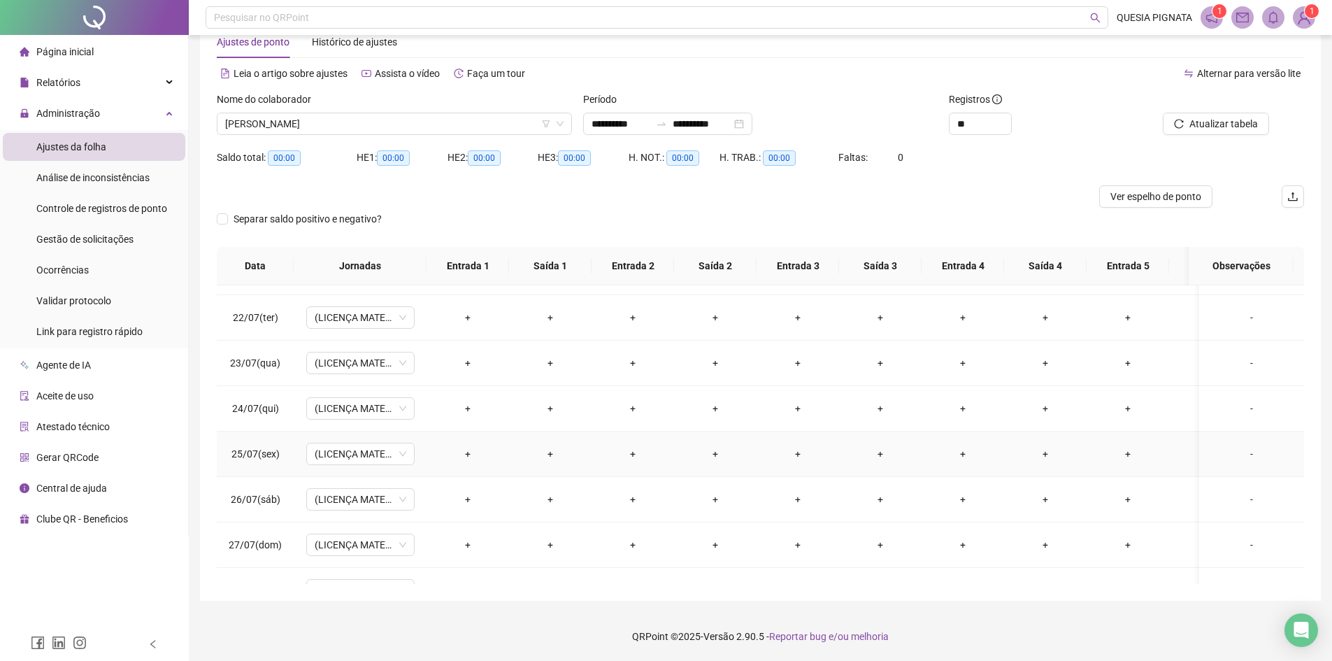
scroll to position [0, 0]
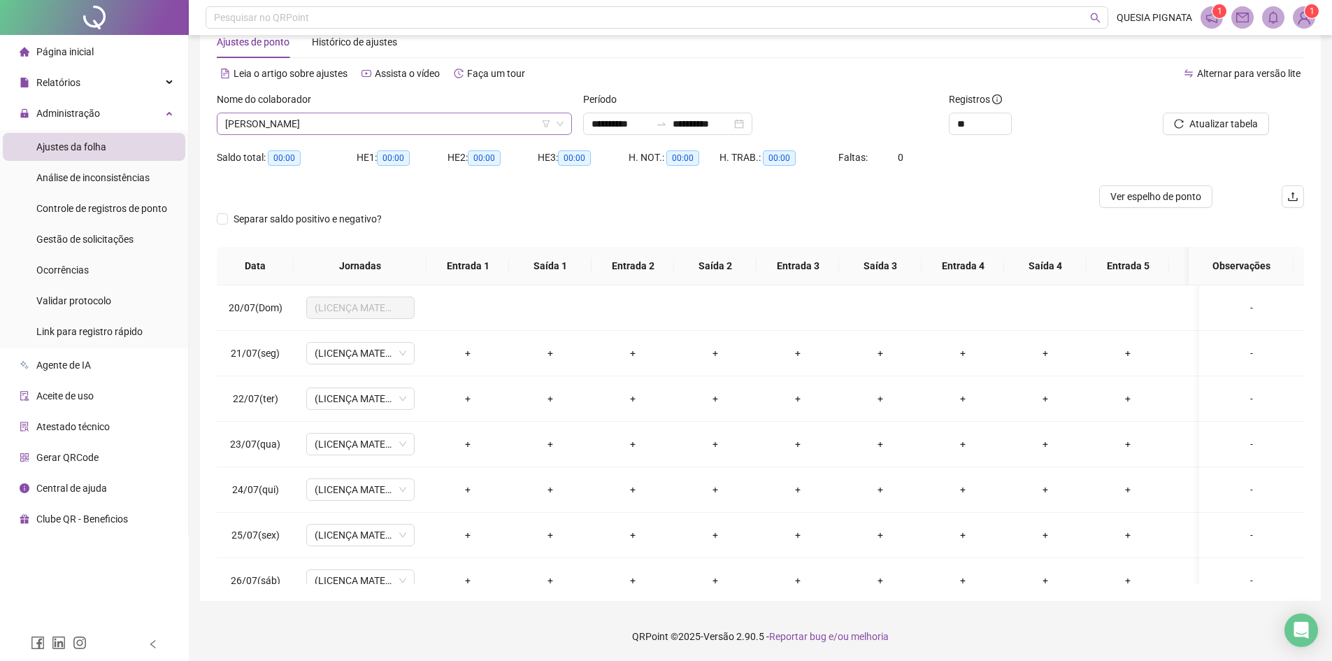
click at [329, 123] on span "TATIANE FERREIRA SILVA" at bounding box center [394, 123] width 338 height 21
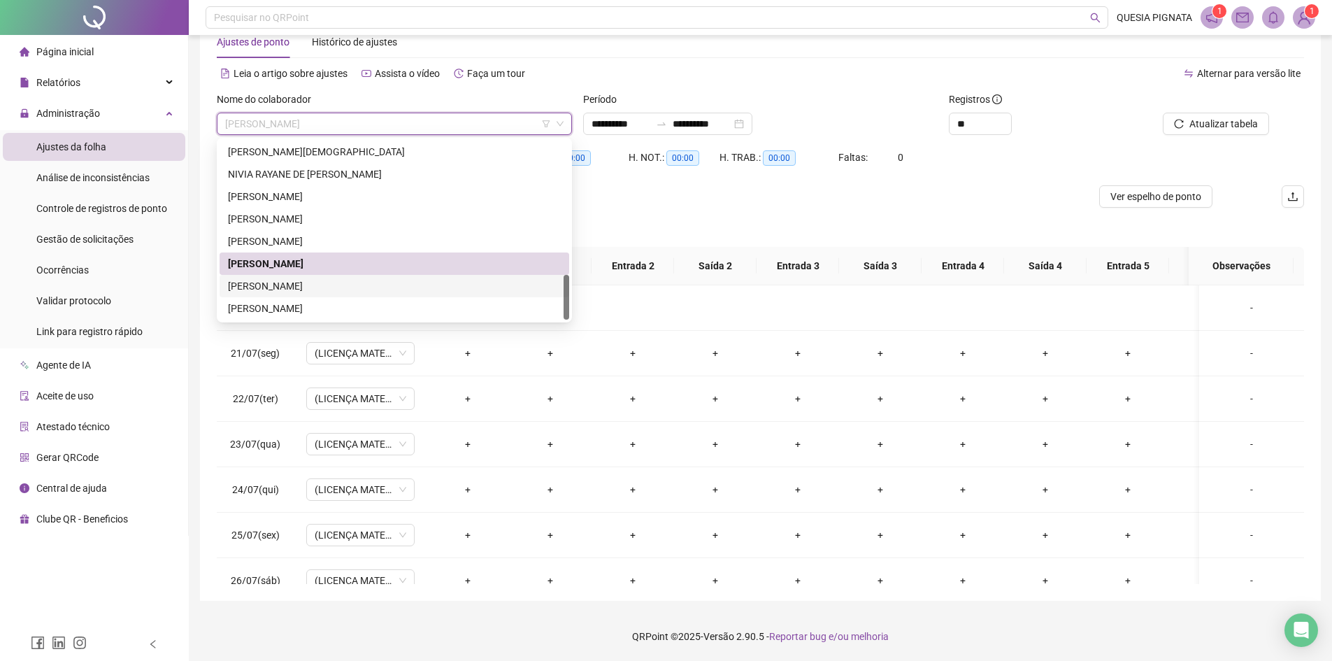
click at [296, 292] on div "VICTOR DANIEL ALVES DE ABREU" at bounding box center [394, 285] width 333 height 15
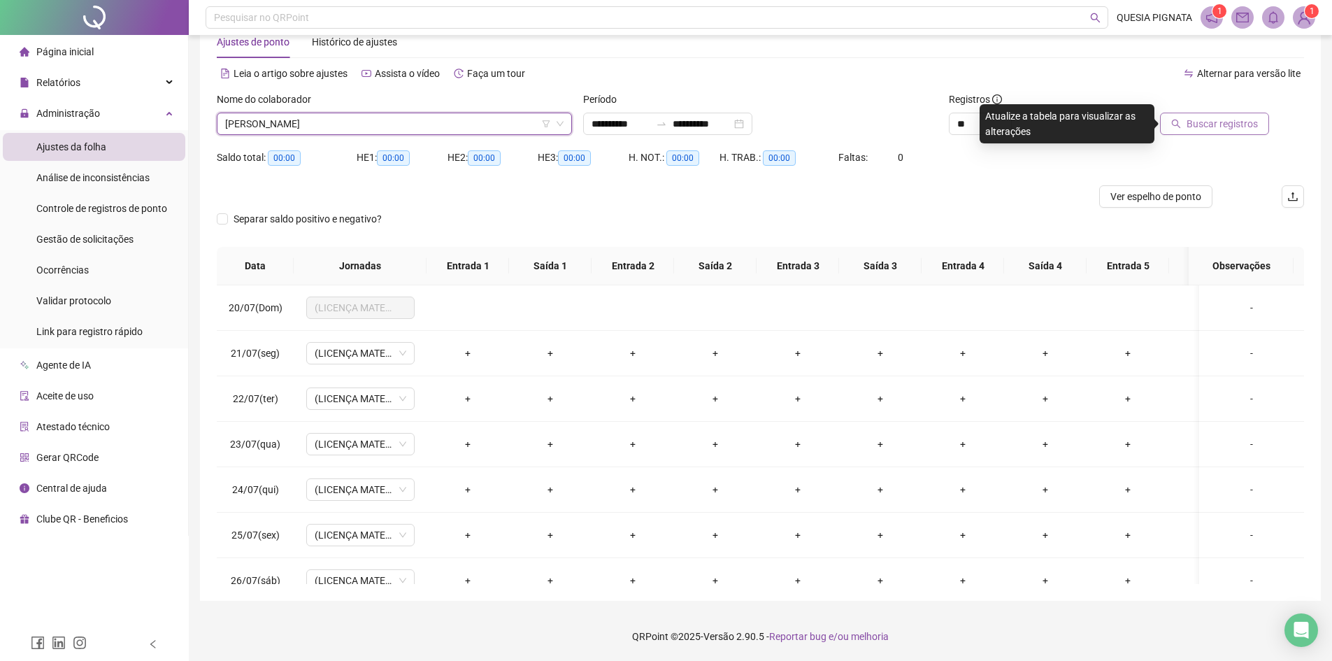
click at [1231, 119] on span "Buscar registros" at bounding box center [1221, 123] width 71 height 15
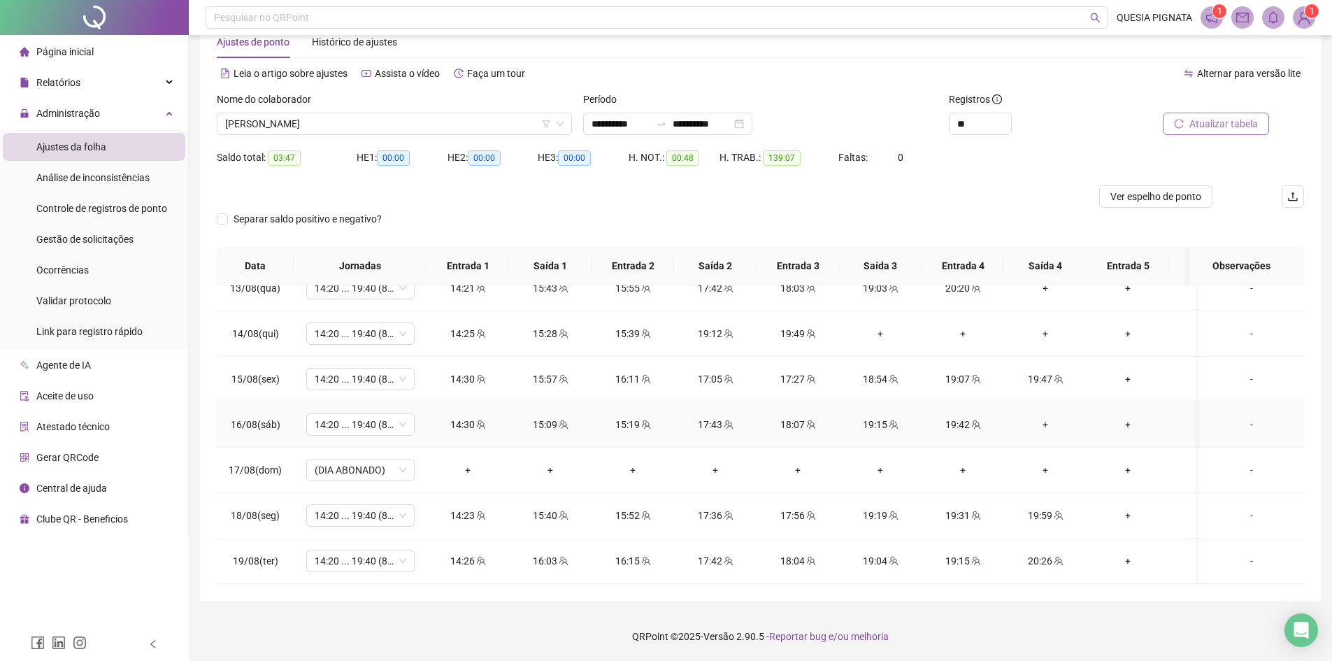
scroll to position [1121, 0]
click at [367, 127] on span "VICTOR DANIEL ALVES DE ABREU" at bounding box center [394, 123] width 338 height 21
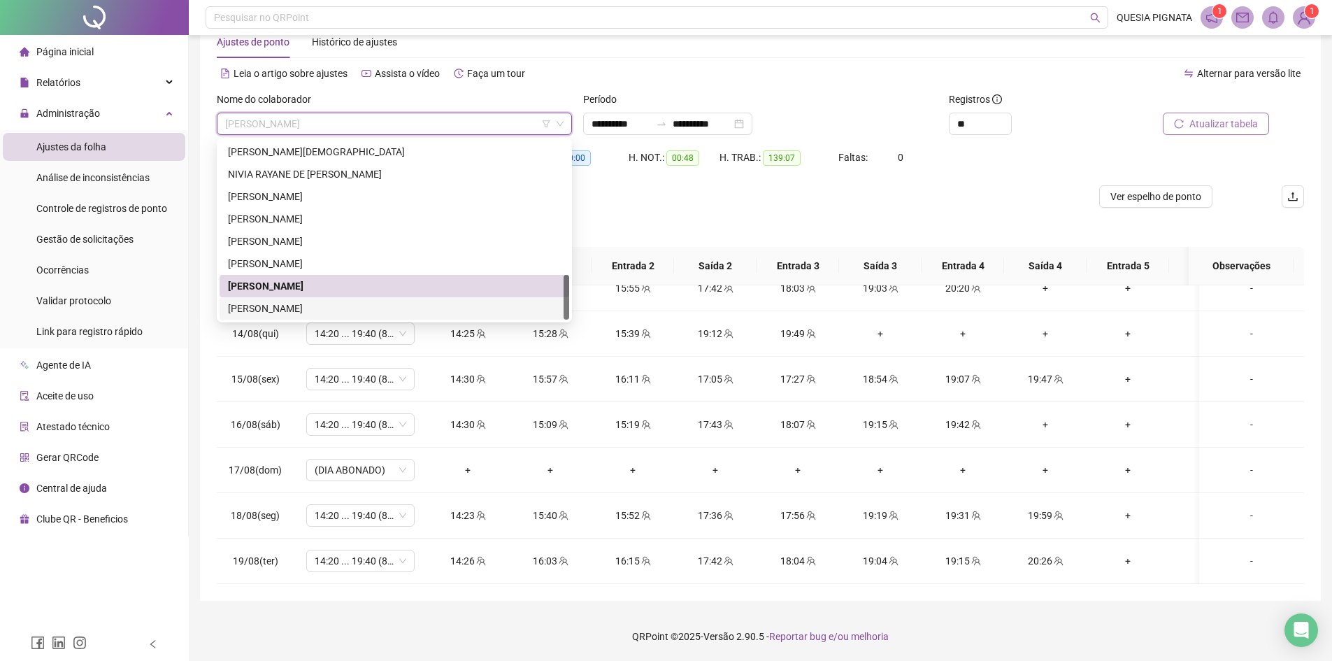
click at [282, 303] on div "VINICIUS DE SOUZA NASCIMENTO" at bounding box center [394, 308] width 333 height 15
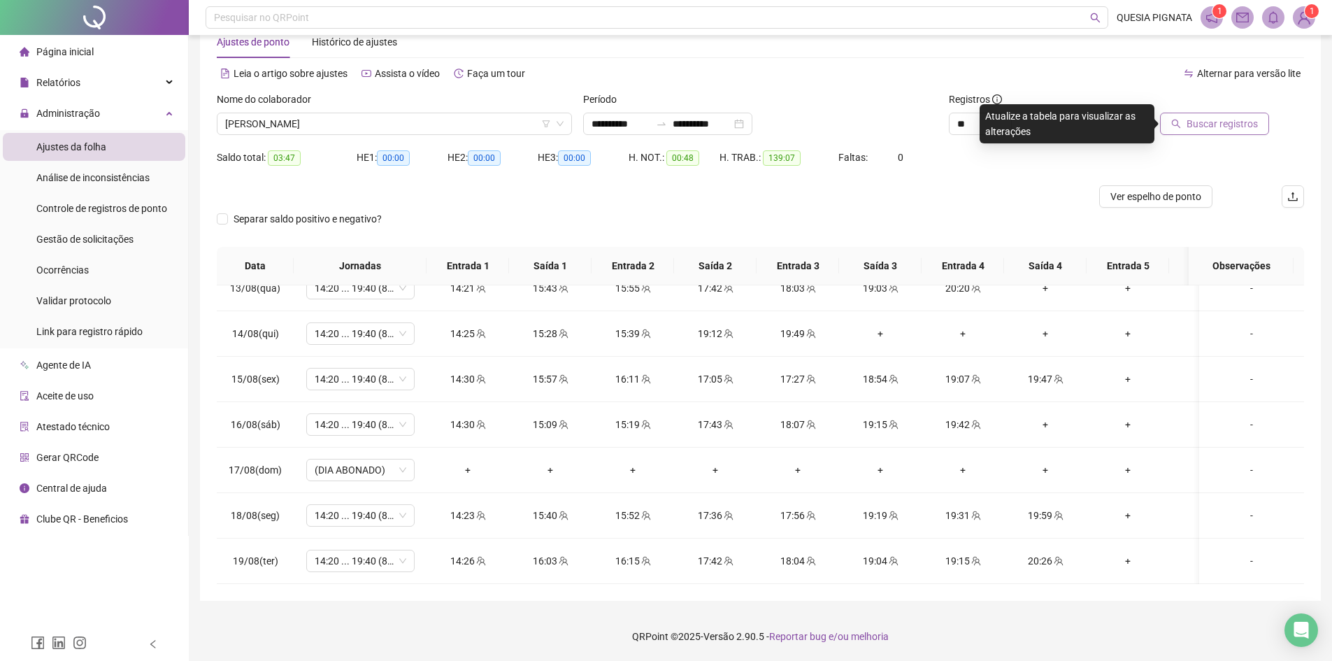
click at [1229, 127] on span "Buscar registros" at bounding box center [1221, 123] width 71 height 15
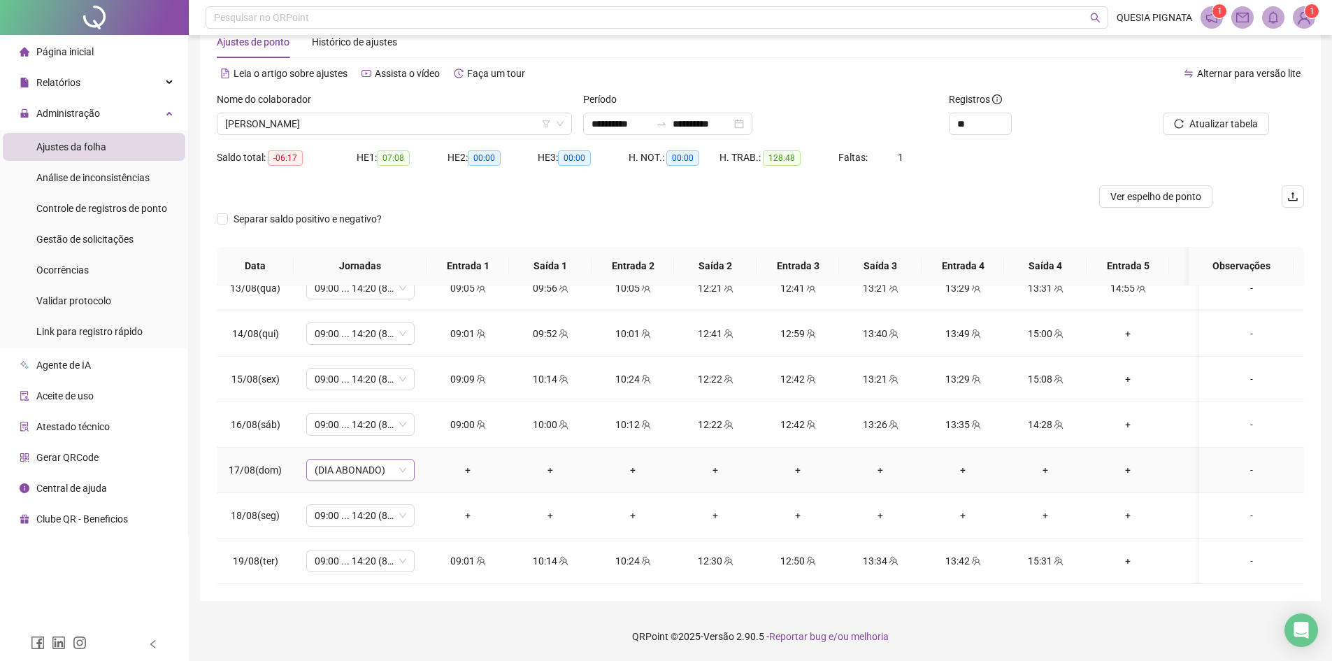
click at [368, 459] on span "(DIA ABONADO)" at bounding box center [361, 469] width 92 height 21
type input "*****"
click at [365, 516] on div "Folga" at bounding box center [372, 509] width 92 height 15
click at [422, 419] on span "Sim" at bounding box center [426, 422] width 16 height 15
click at [1191, 122] on button "Atualizar tabela" at bounding box center [1216, 124] width 106 height 22
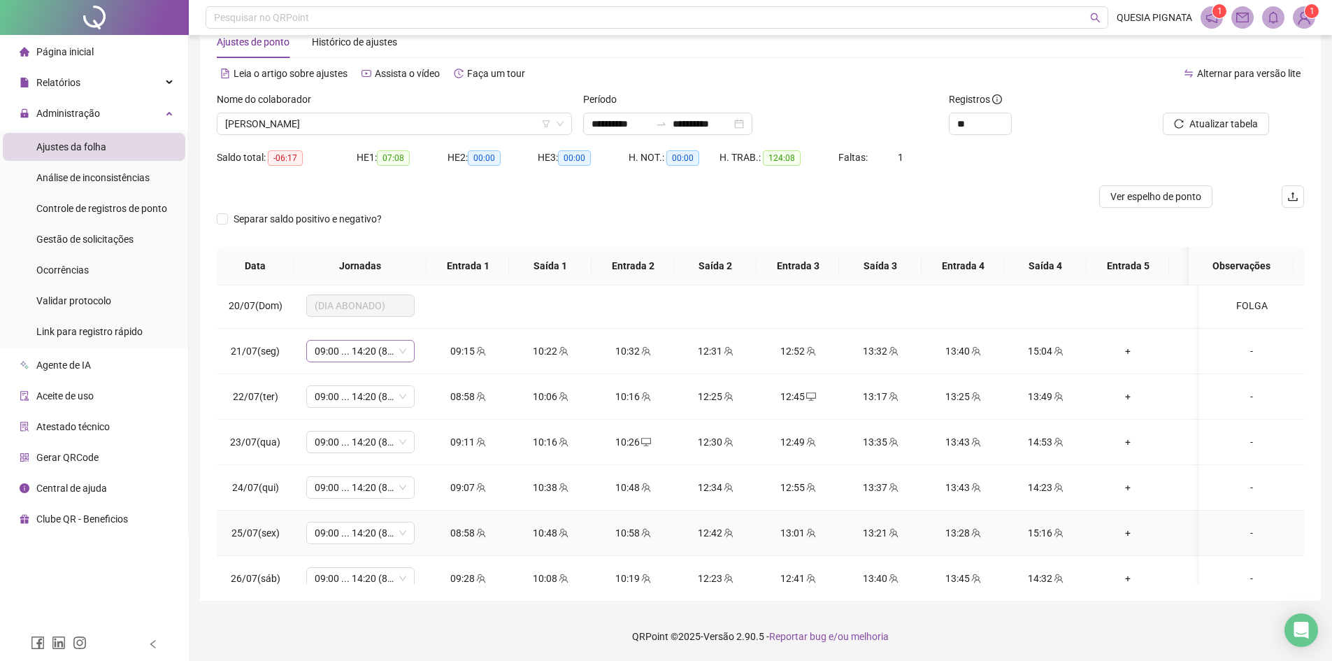
scroll to position [0, 0]
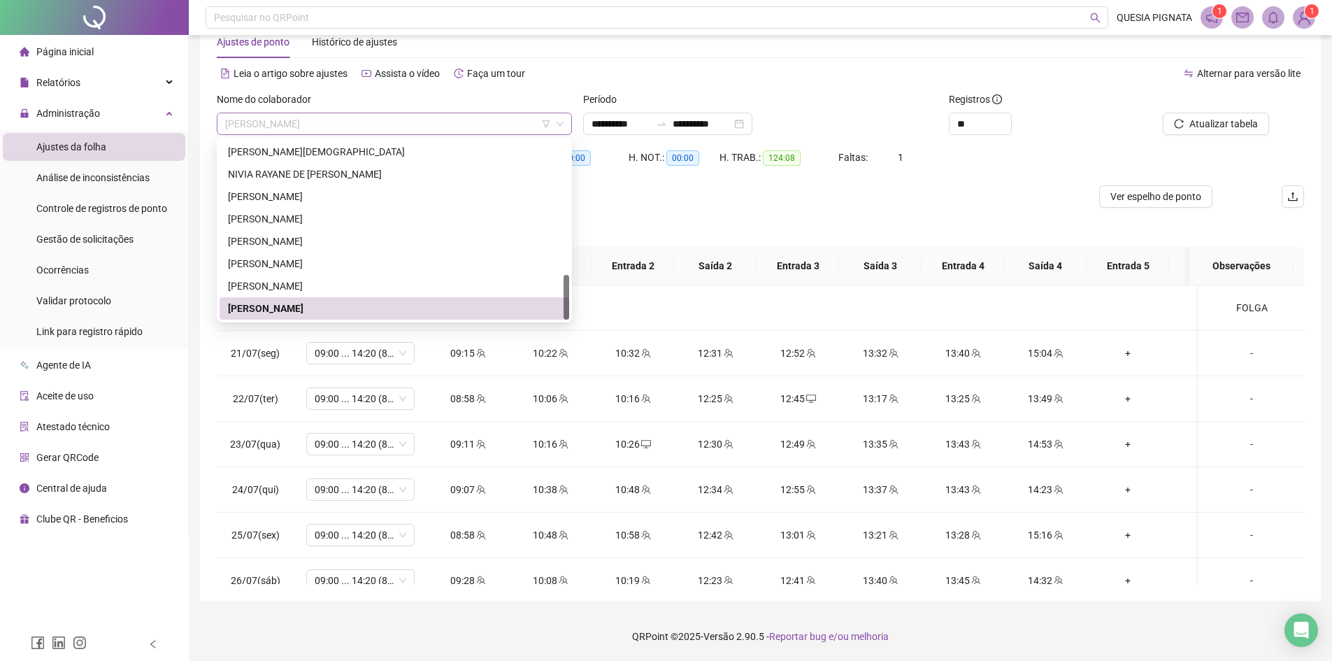
click at [315, 121] on span "VINICIUS DE SOUZA NASCIMENTO" at bounding box center [394, 123] width 338 height 21
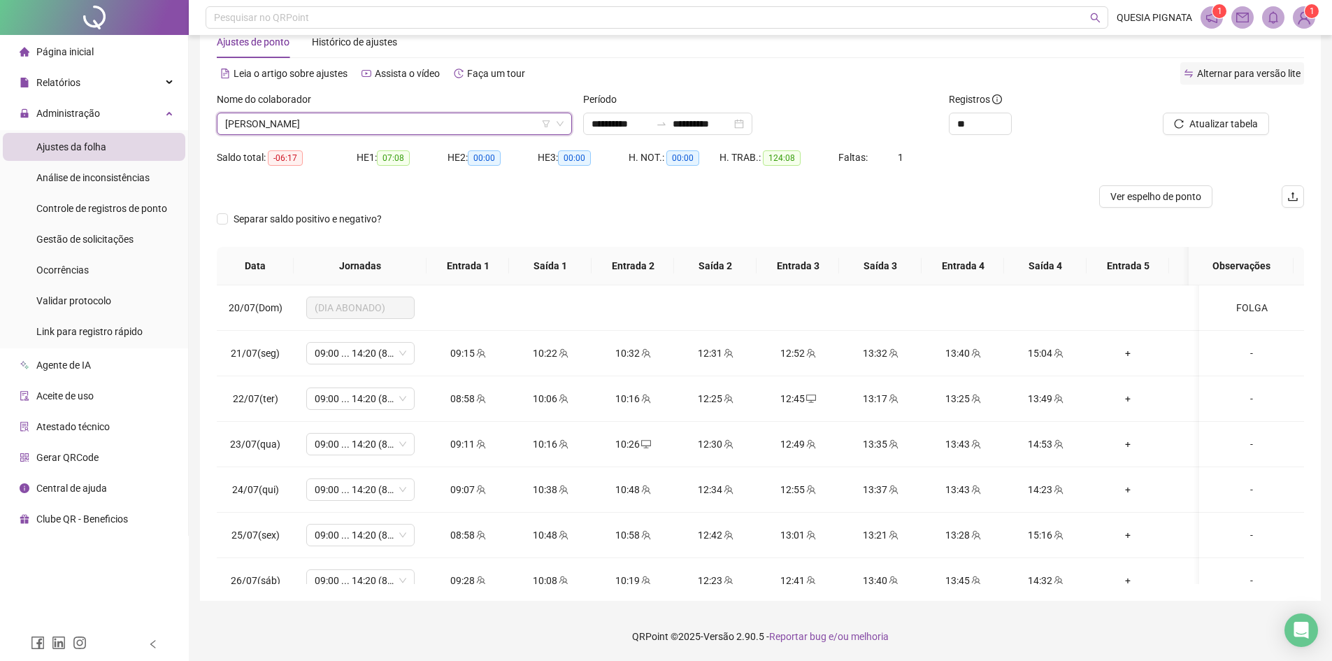
click at [1255, 80] on div "Alternar para versão lite" at bounding box center [1242, 73] width 124 height 22
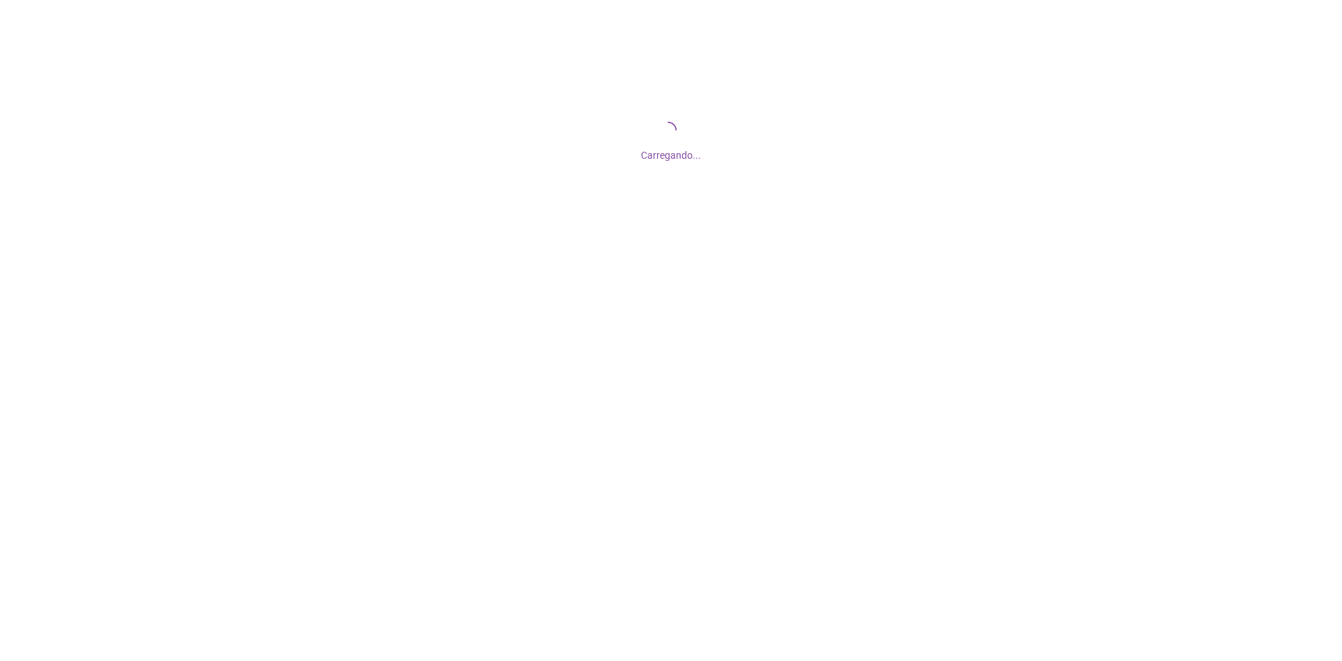
click at [1300, 22] on div "Carregando..." at bounding box center [671, 140] width 1342 height 280
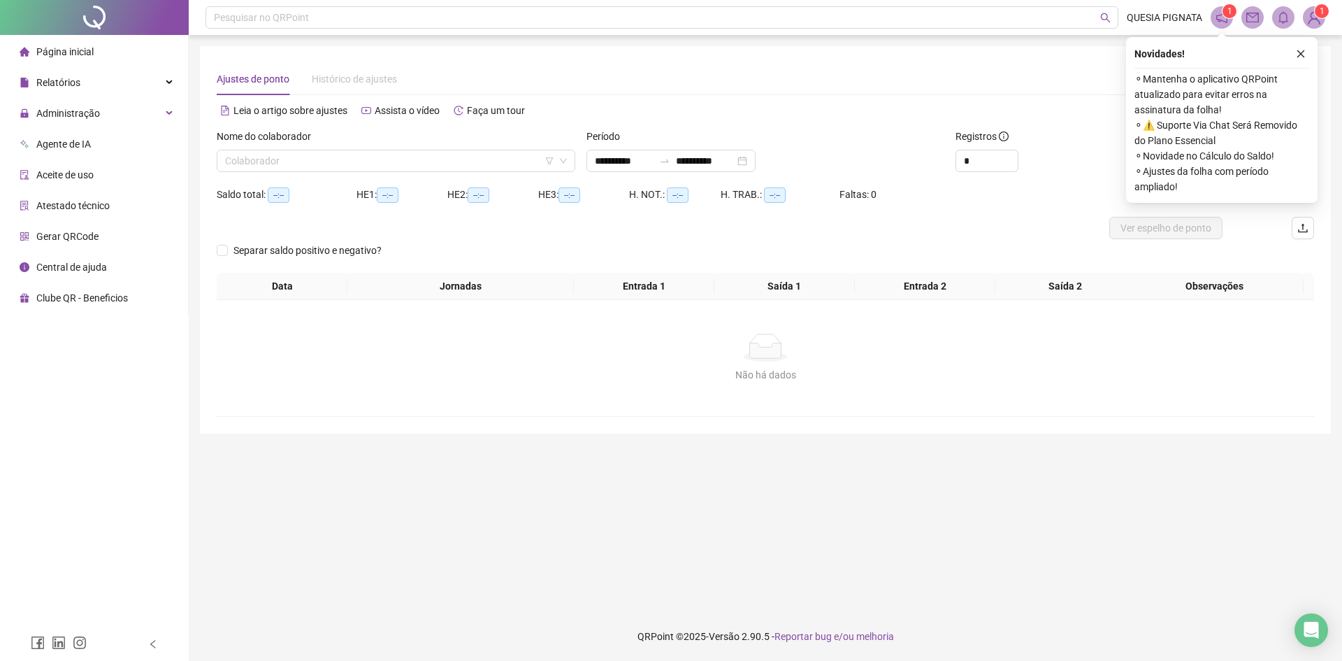
click at [1313, 16] on img at bounding box center [1314, 17] width 21 height 21
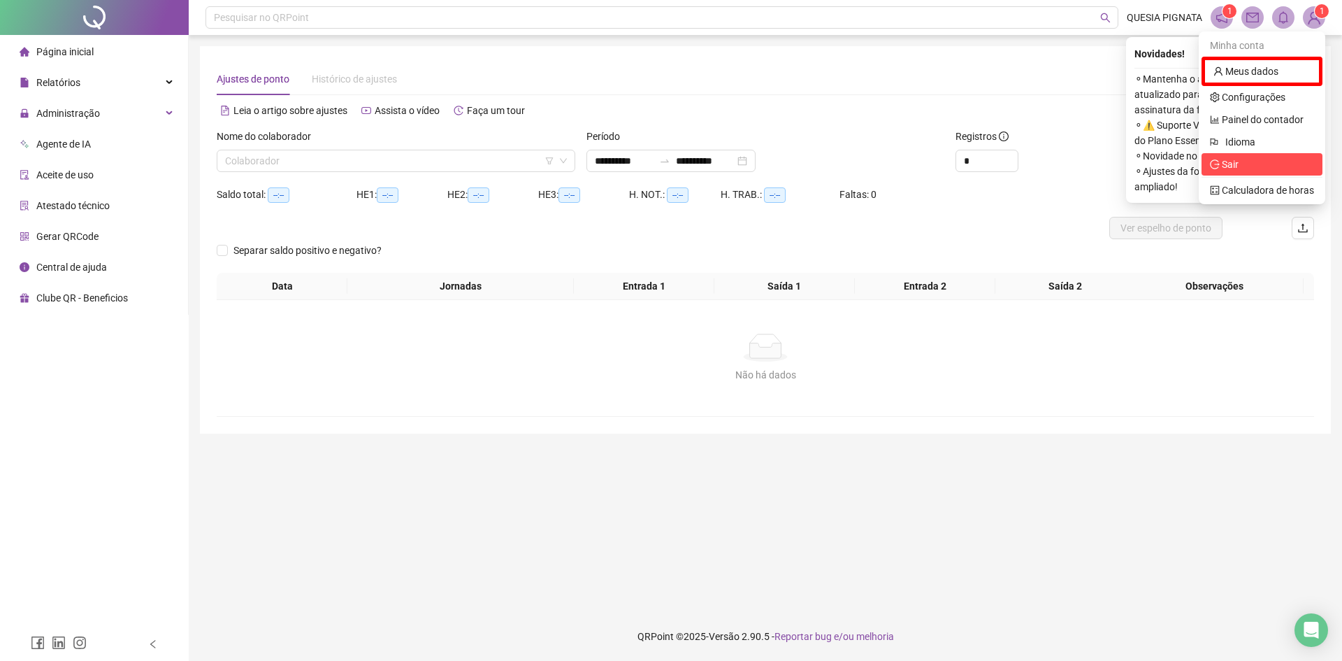
click at [1237, 165] on span "Sair" at bounding box center [1230, 164] width 17 height 11
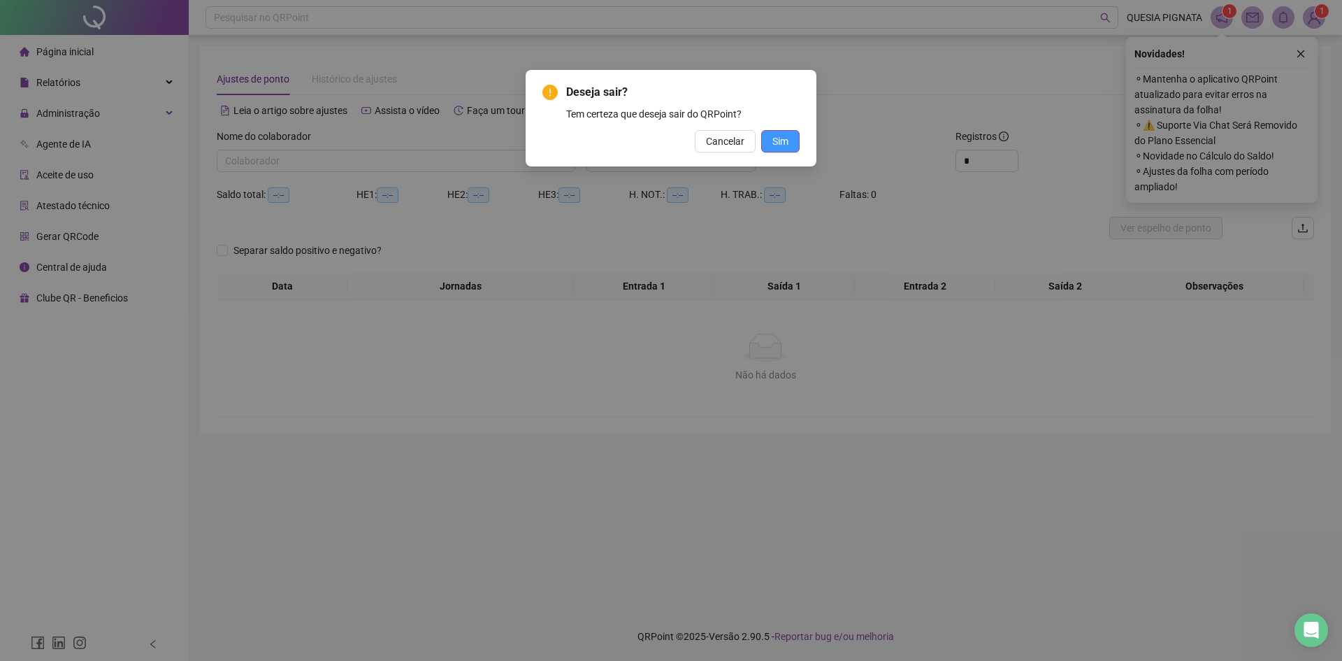
click at [775, 135] on span "Sim" at bounding box center [780, 141] width 16 height 15
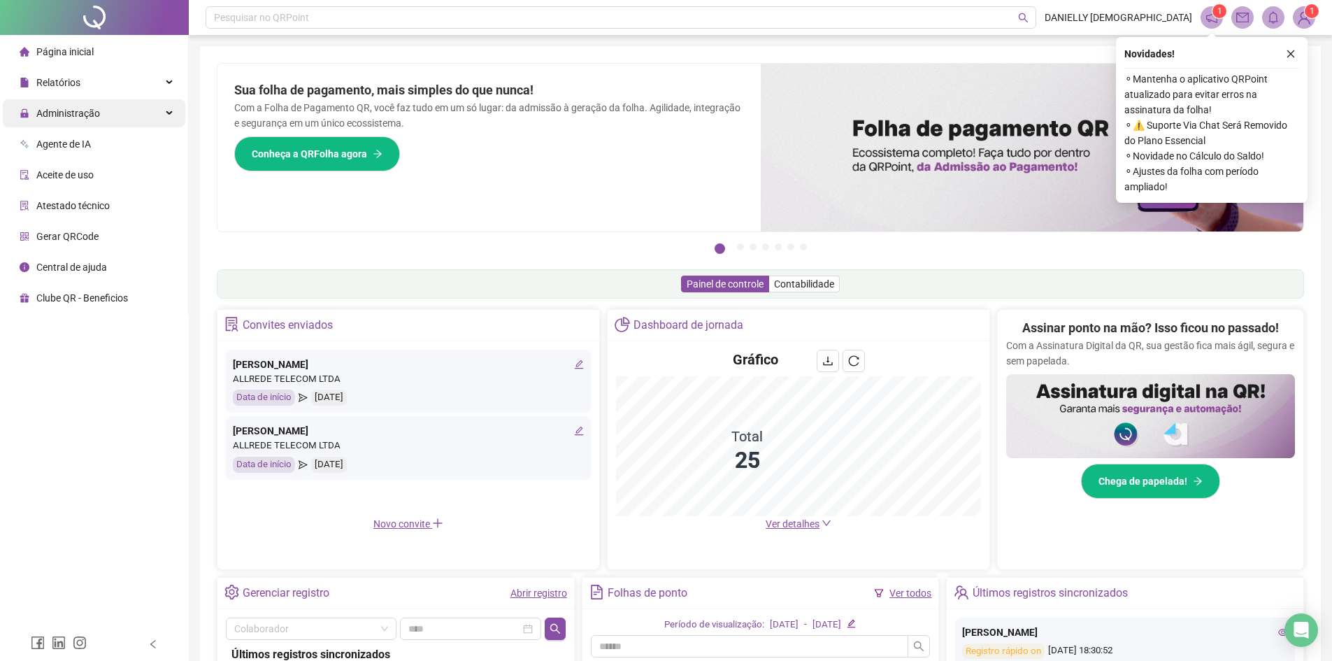
click at [114, 111] on div "Administração" at bounding box center [94, 113] width 182 height 28
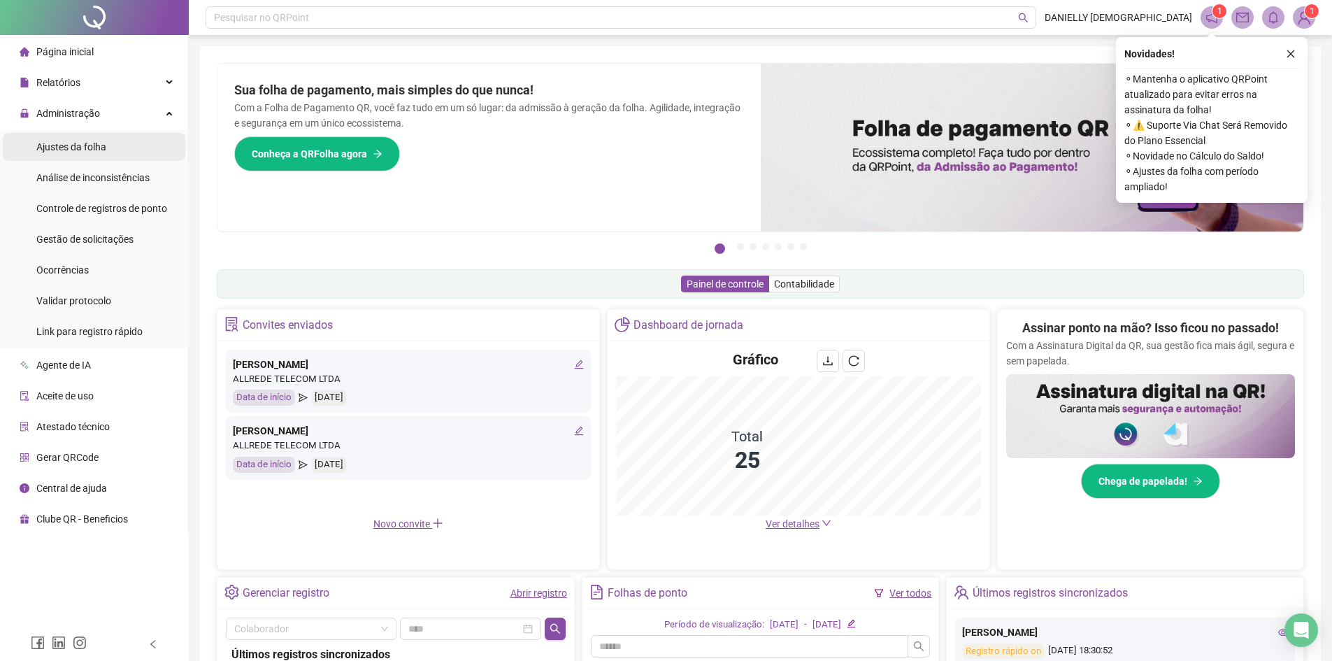
click at [107, 148] on li "Ajustes da folha" at bounding box center [94, 147] width 182 height 28
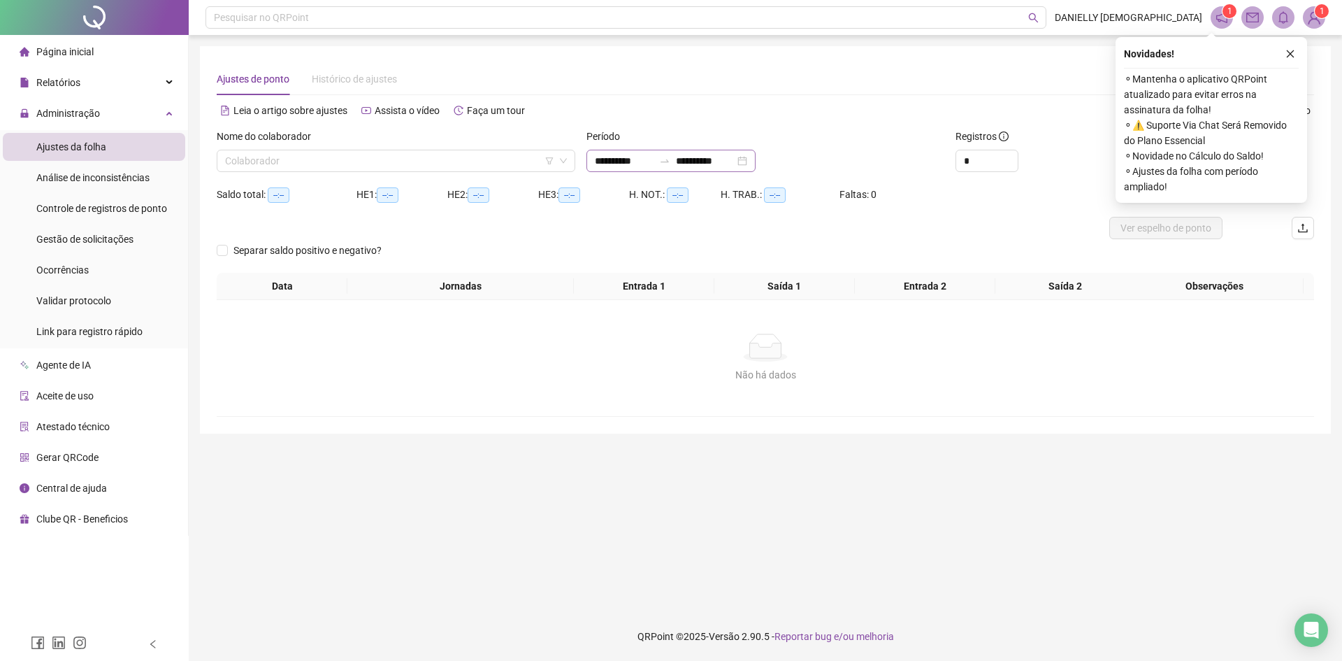
click at [756, 160] on div "**********" at bounding box center [671, 161] width 169 height 22
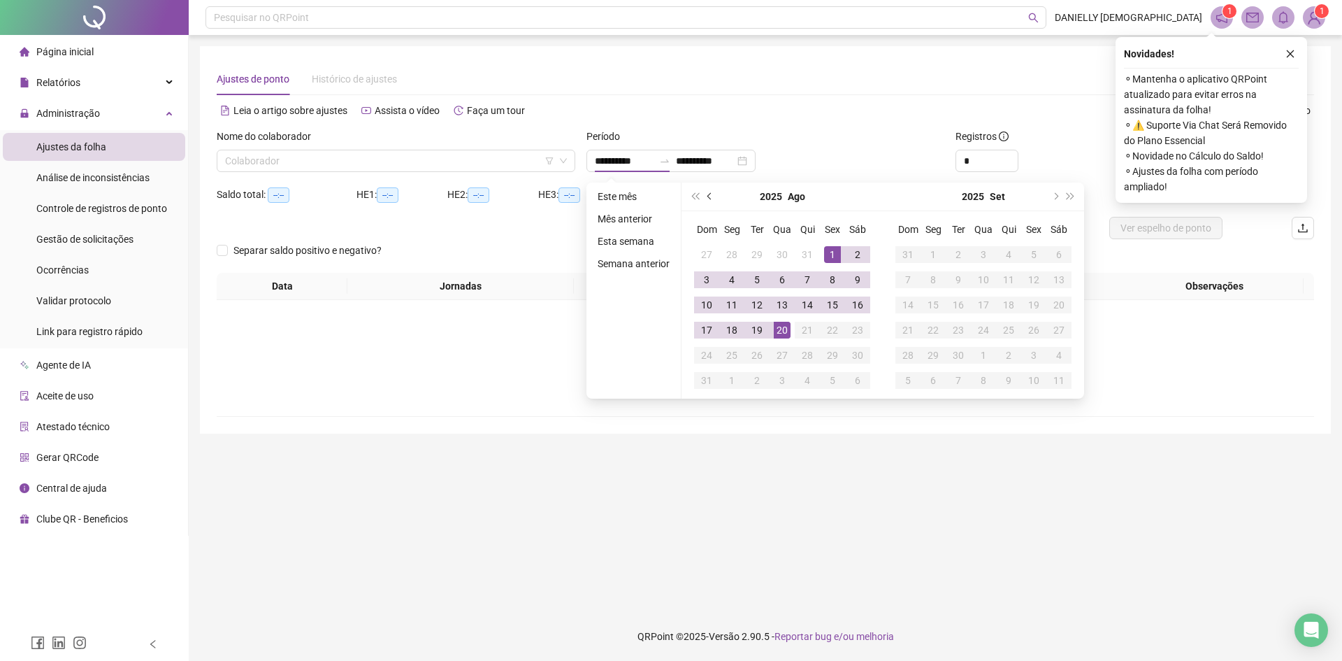
click at [705, 196] on button "prev-year" at bounding box center [710, 196] width 15 height 28
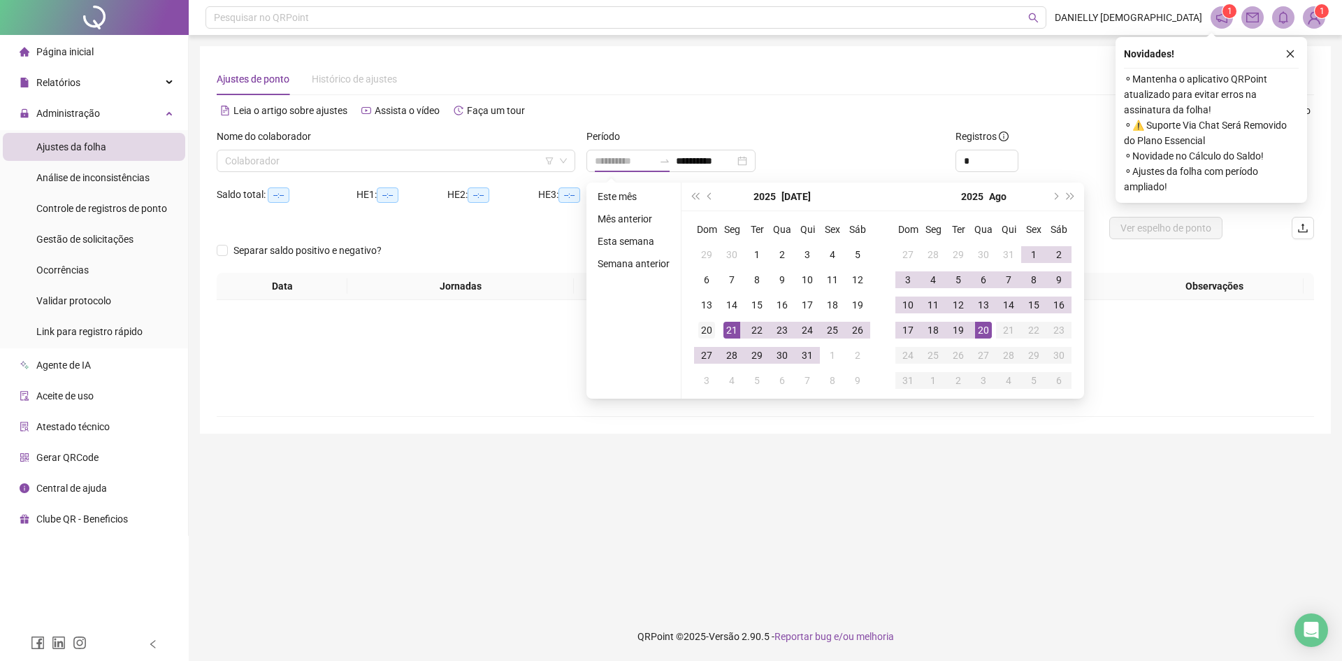
type input "**********"
click at [712, 331] on div "20" at bounding box center [706, 330] width 17 height 17
type input "**********"
click at [960, 329] on div "19" at bounding box center [958, 330] width 17 height 17
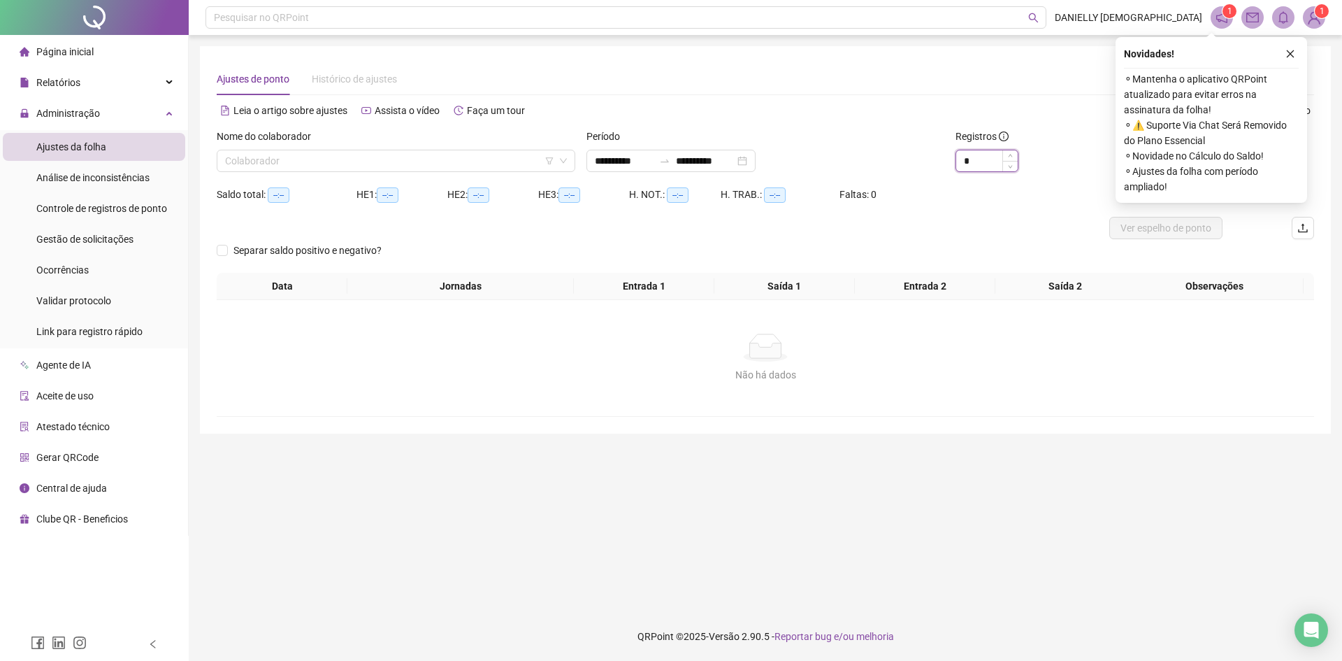
click at [979, 161] on input "*" at bounding box center [987, 160] width 62 height 21
type input "**"
click at [279, 151] on input "search" at bounding box center [389, 160] width 329 height 21
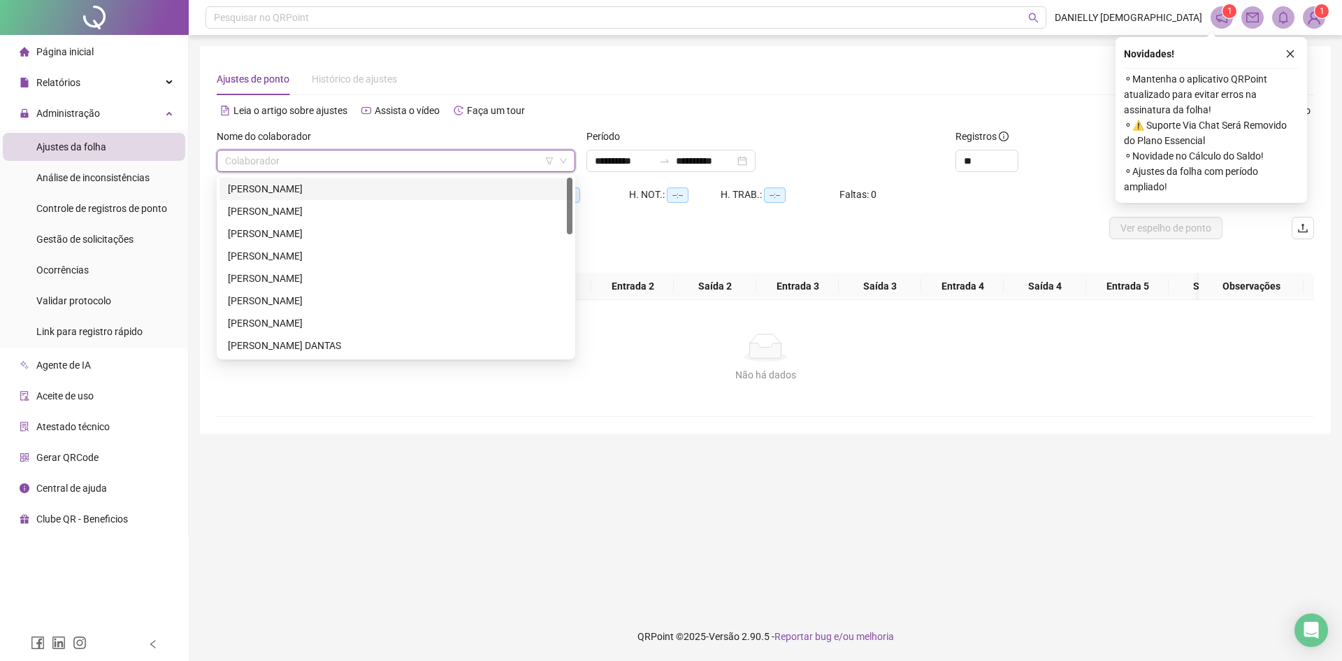
click at [274, 199] on div "AMANDA PEREIRA LOPES DE CARVALHO" at bounding box center [396, 189] width 353 height 22
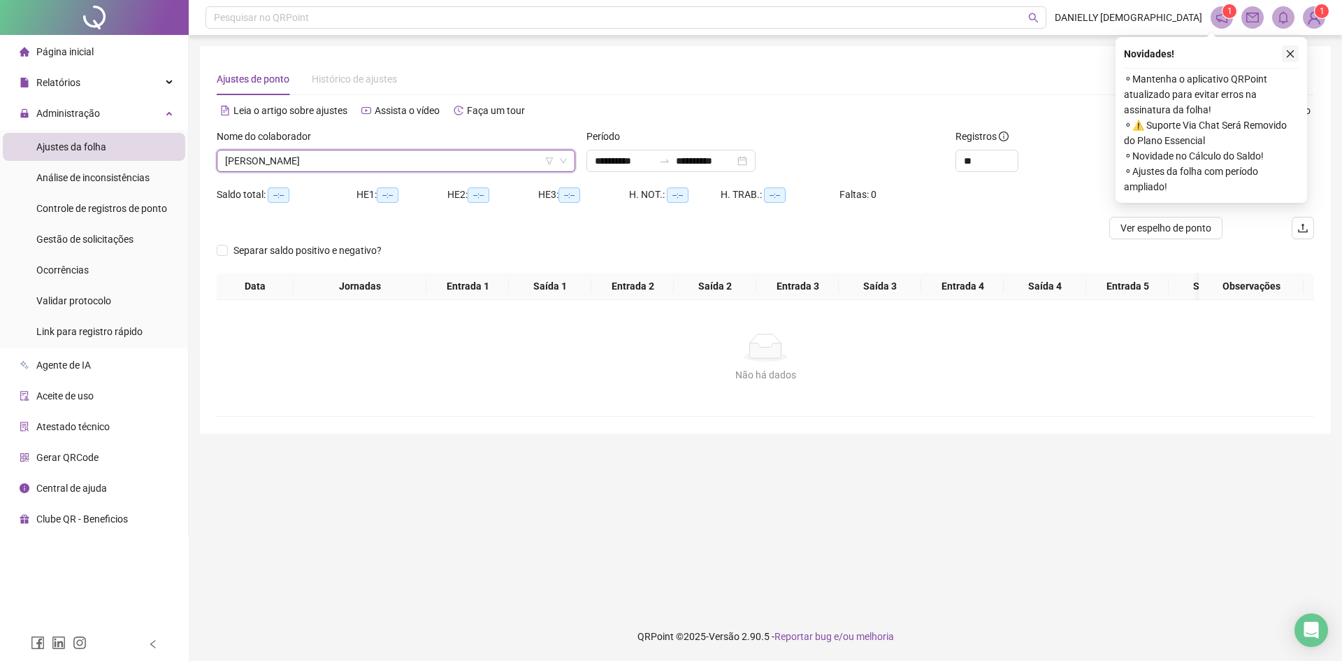
click at [1288, 49] on icon "close" at bounding box center [1291, 54] width 10 height 10
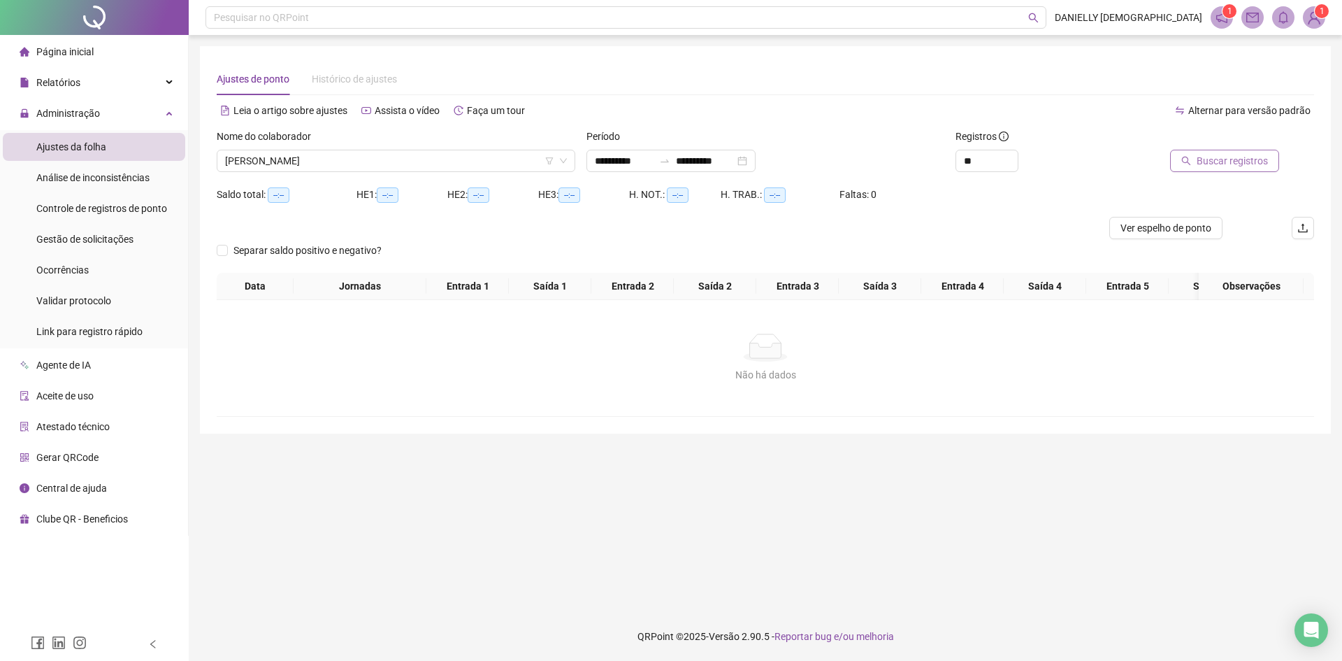
click at [1224, 159] on span "Buscar registros" at bounding box center [1232, 160] width 71 height 15
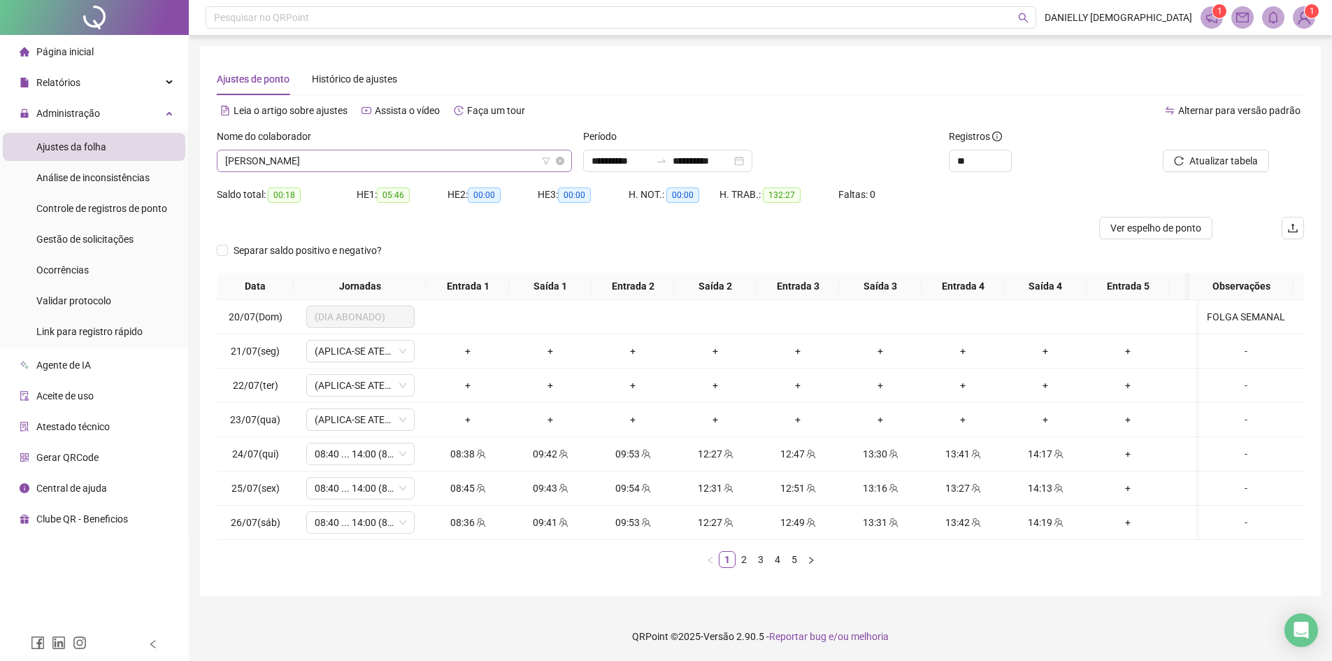
click at [337, 161] on span "AMANDA PEREIRA LOPES DE CARVALHO" at bounding box center [394, 160] width 338 height 21
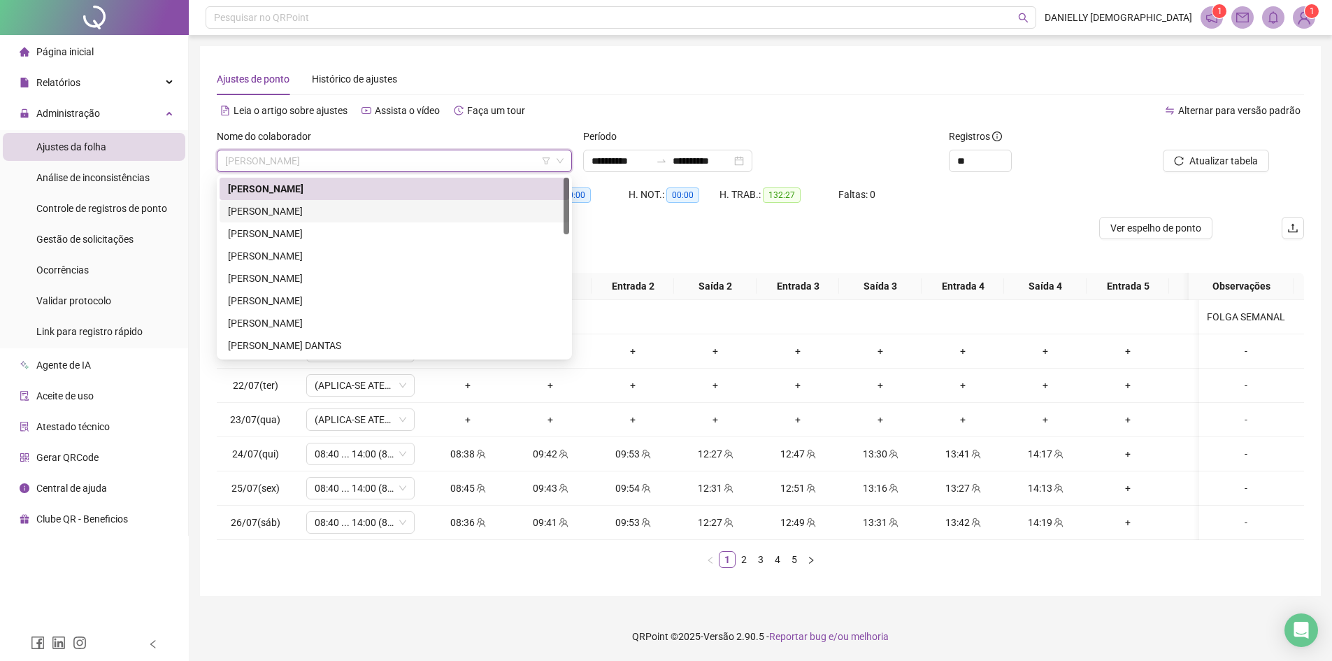
click at [287, 208] on div "BRENDA BRANDAO DOS SANTOS" at bounding box center [394, 210] width 333 height 15
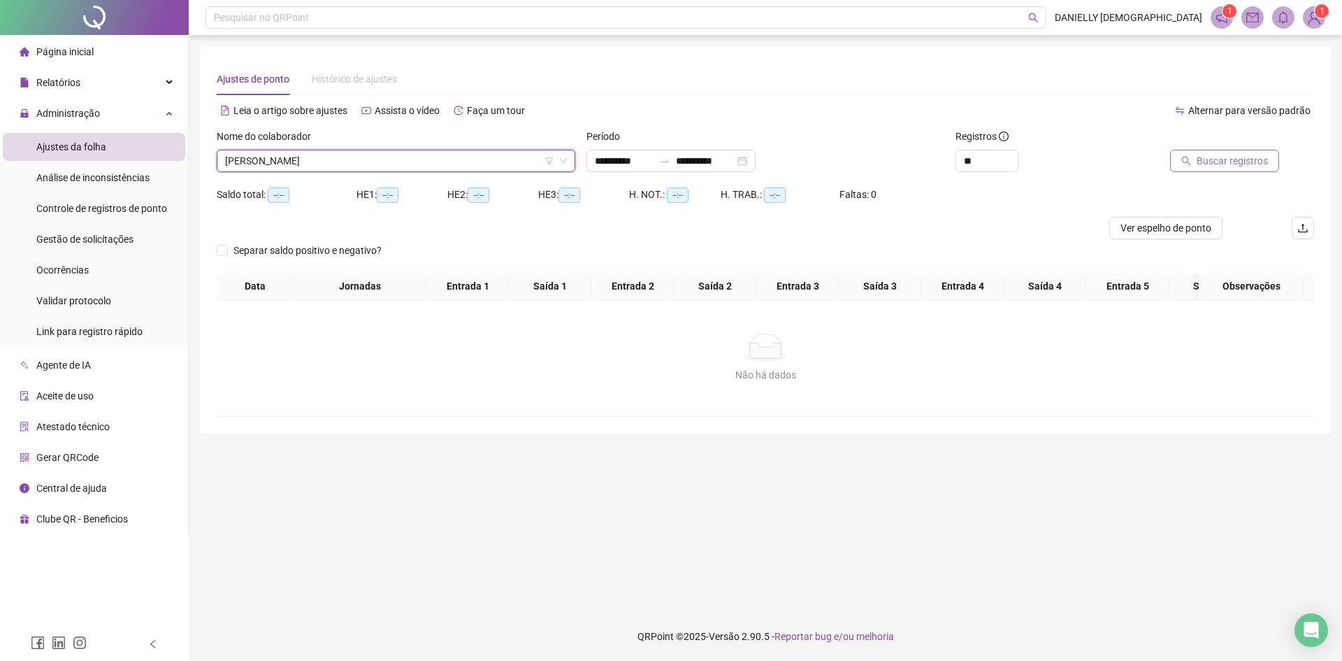
click at [1214, 164] on span "Buscar registros" at bounding box center [1232, 160] width 71 height 15
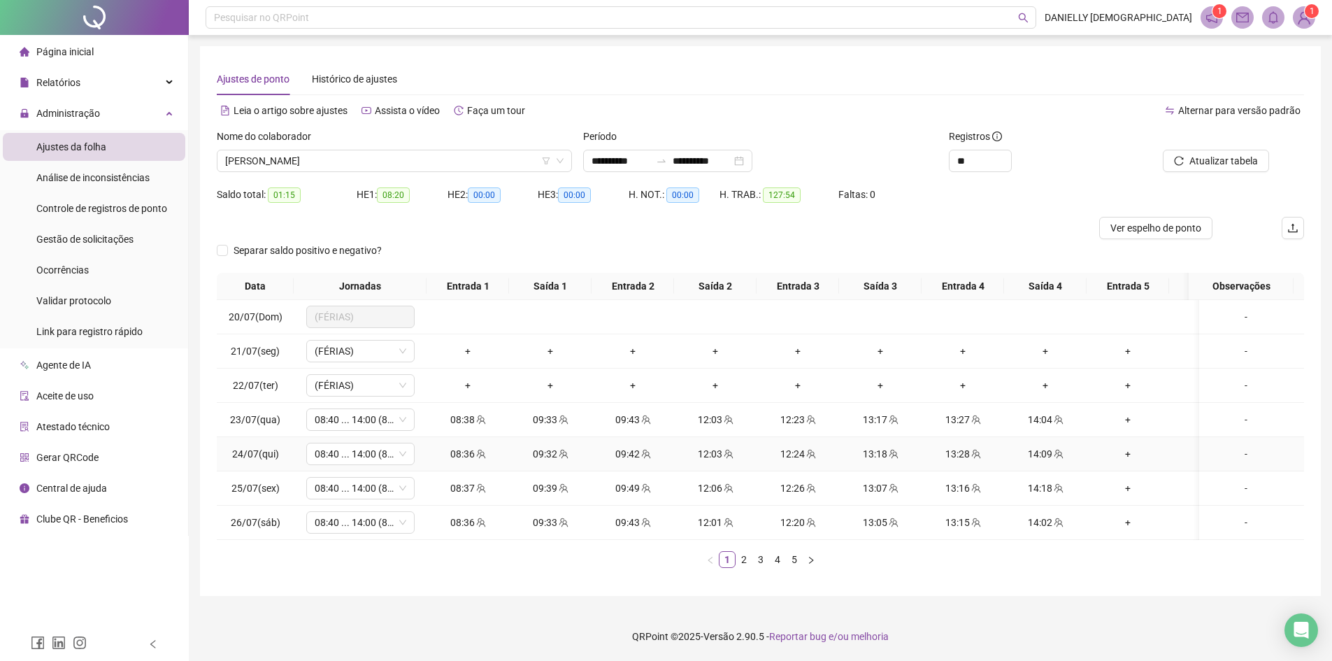
scroll to position [6, 0]
click at [747, 561] on link "2" at bounding box center [743, 559] width 15 height 15
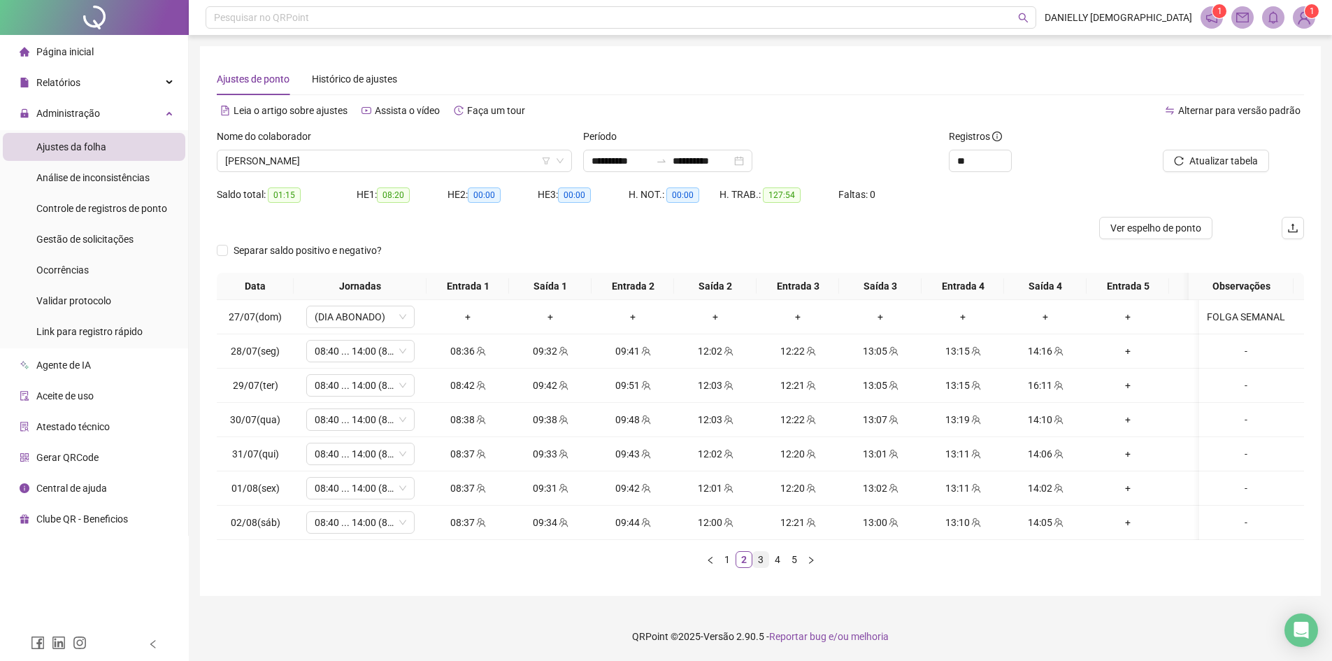
click at [761, 563] on link "3" at bounding box center [760, 559] width 15 height 15
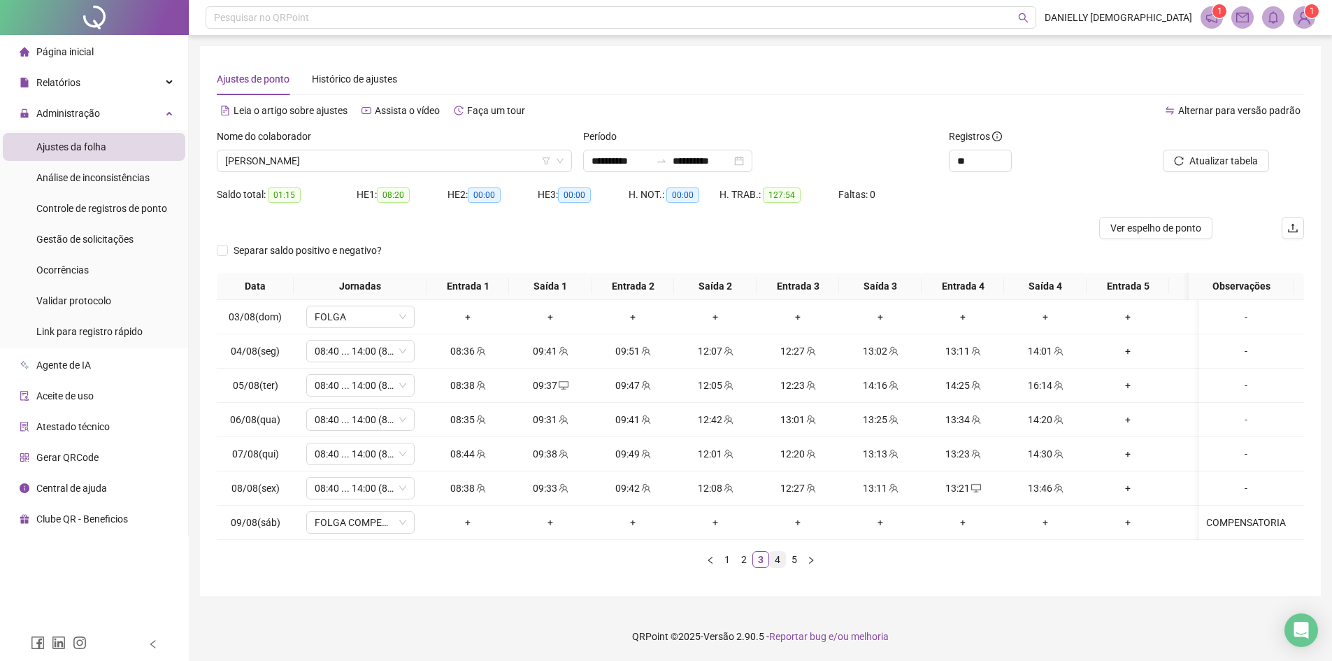
click at [777, 564] on link "4" at bounding box center [777, 559] width 15 height 15
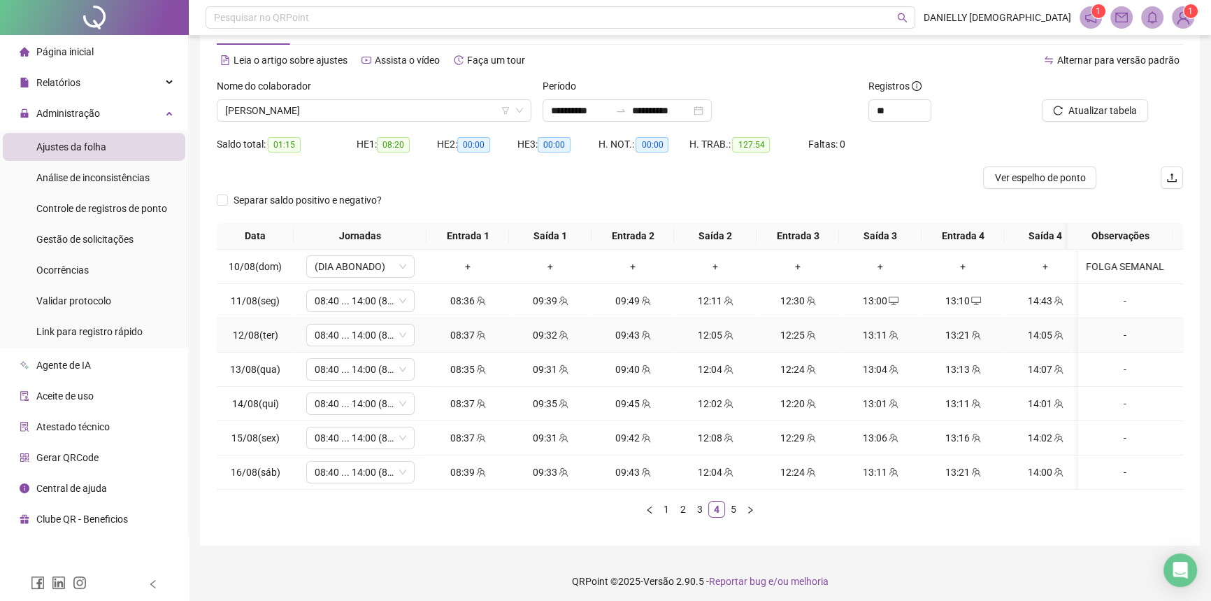
scroll to position [64, 0]
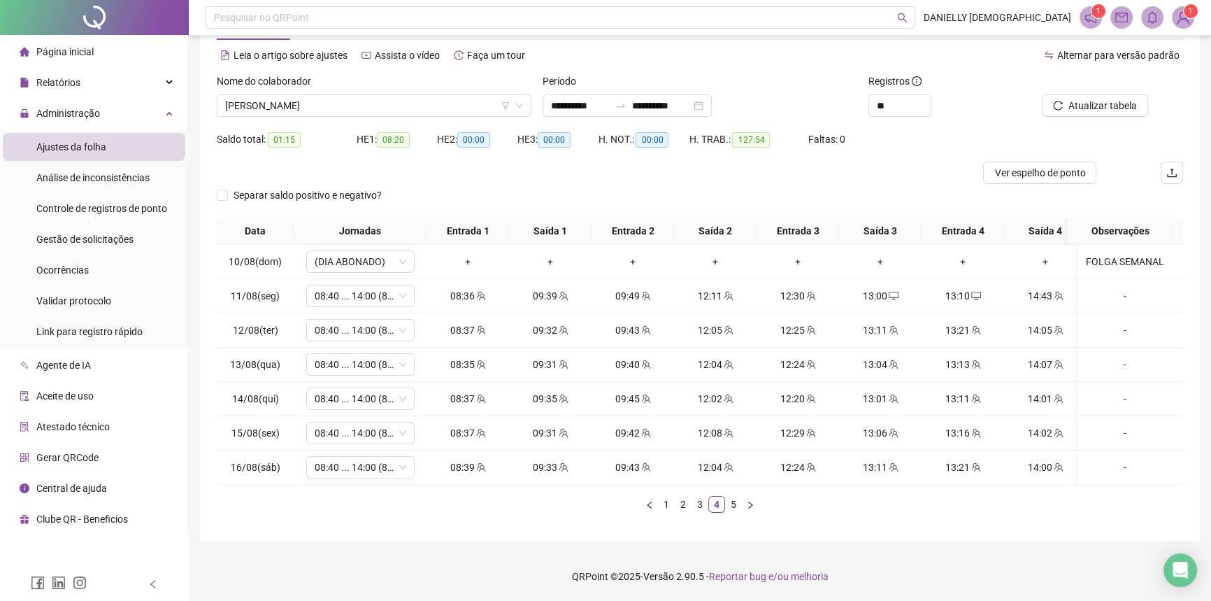
click at [742, 506] on button "button" at bounding box center [750, 504] width 17 height 17
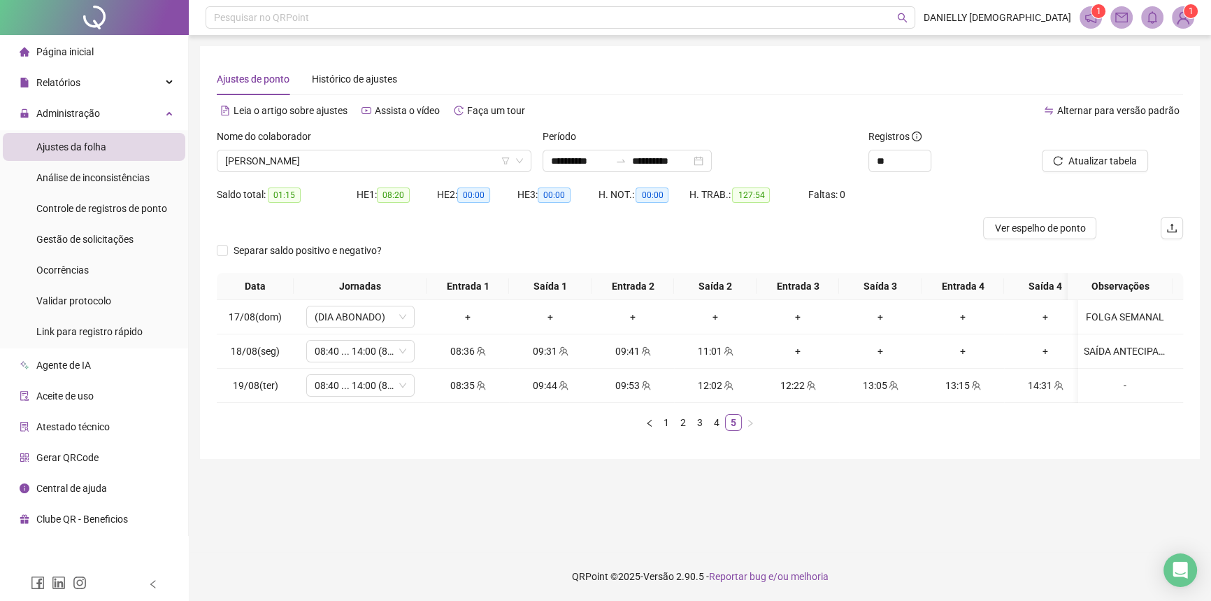
scroll to position [0, 0]
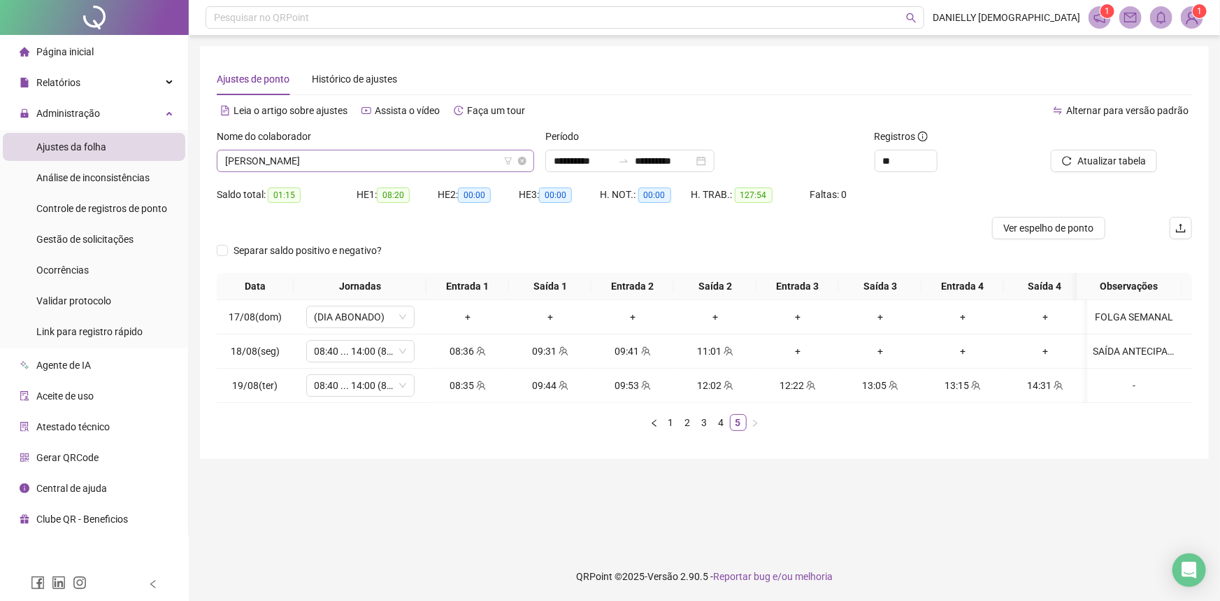
click at [389, 169] on span "BRENDA BRANDAO DOS SANTOS" at bounding box center [375, 160] width 301 height 21
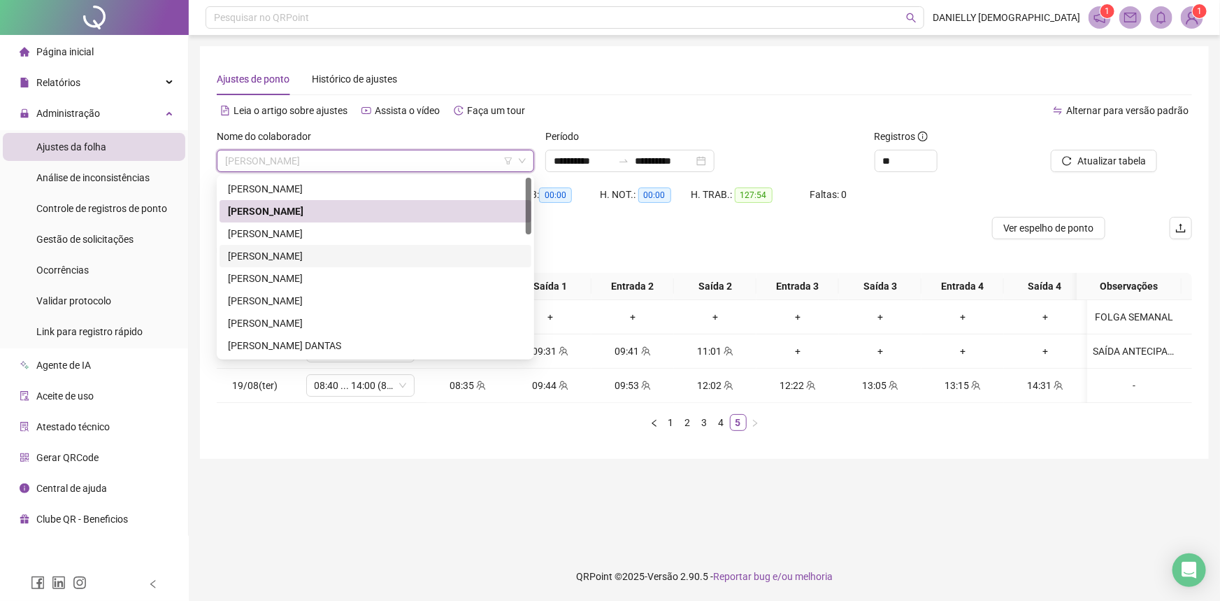
click at [278, 259] on div "CERISE SILVA DE SOUSA" at bounding box center [375, 255] width 295 height 15
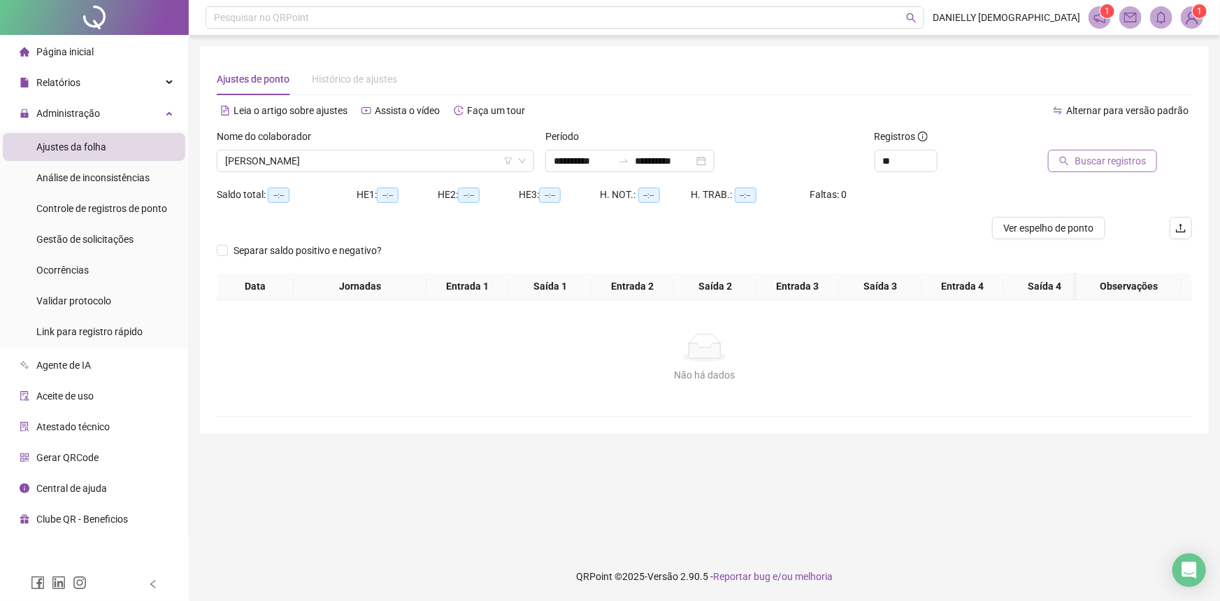
click at [1072, 163] on button "Buscar registros" at bounding box center [1102, 161] width 109 height 22
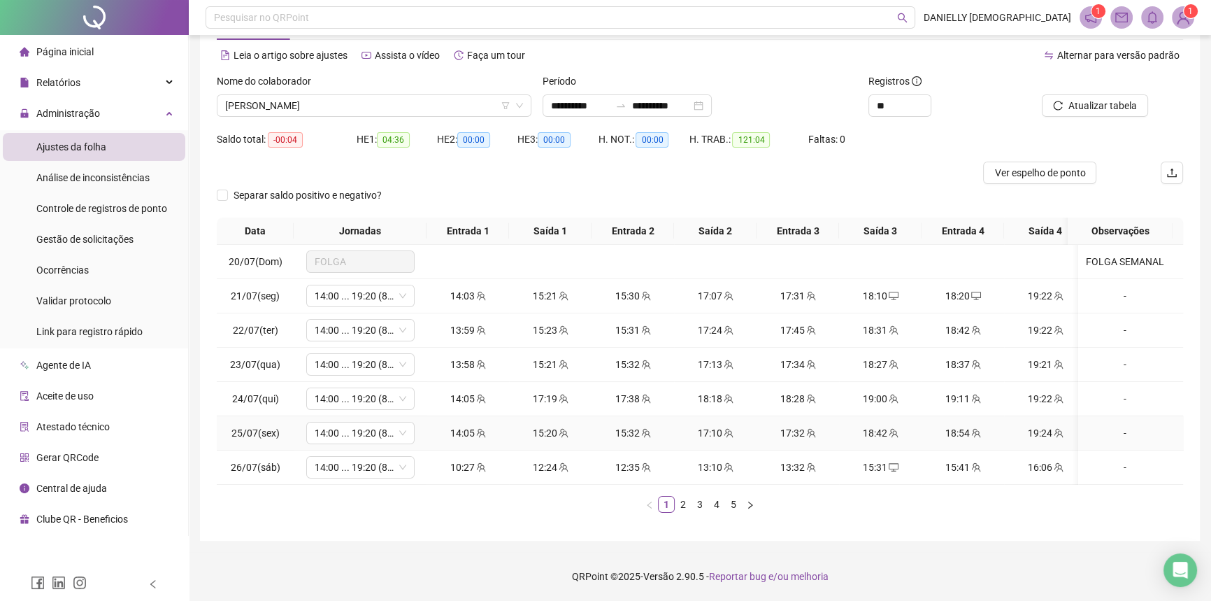
scroll to position [64, 0]
click at [684, 501] on link "2" at bounding box center [682, 503] width 15 height 15
click at [695, 506] on link "3" at bounding box center [699, 503] width 15 height 15
click at [714, 504] on link "4" at bounding box center [716, 503] width 15 height 15
click at [726, 507] on link "5" at bounding box center [733, 503] width 15 height 15
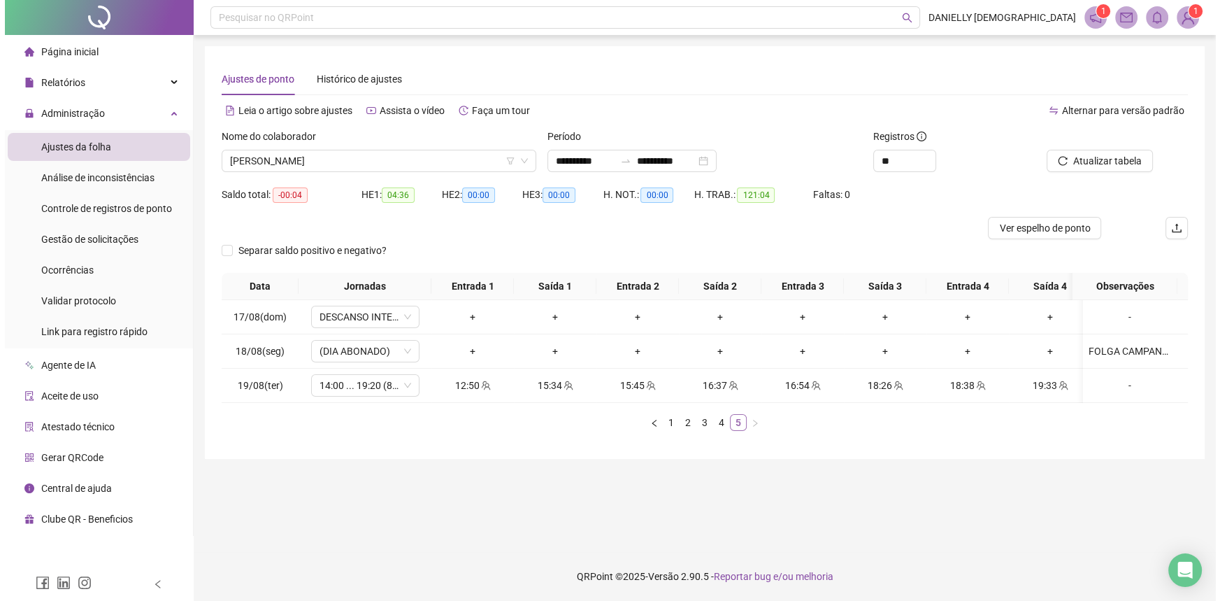
scroll to position [0, 0]
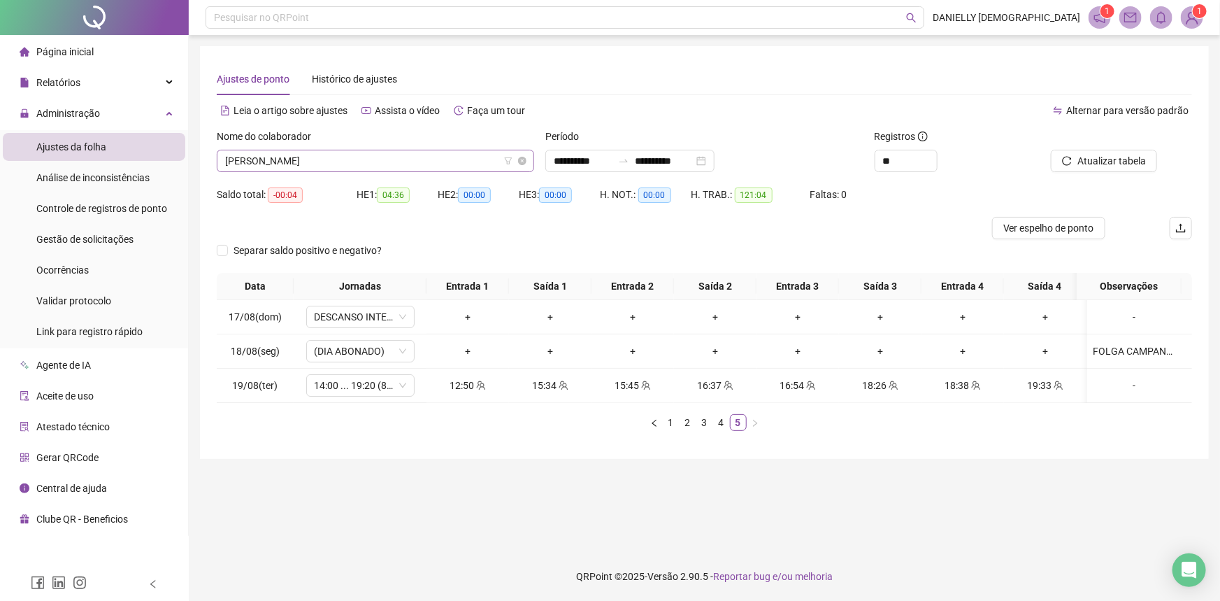
click at [348, 164] on span "CERISE SILVA DE SOUSA" at bounding box center [375, 160] width 301 height 21
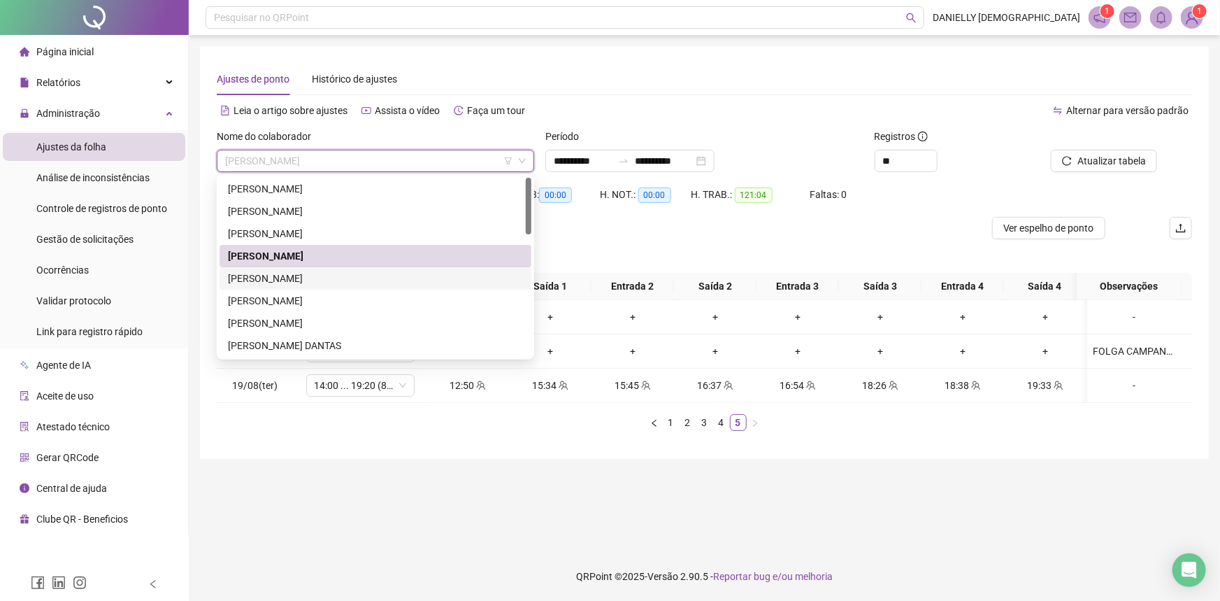
click at [266, 275] on div "EMERSON CORDEIRO NASCIMENTO" at bounding box center [375, 278] width 295 height 15
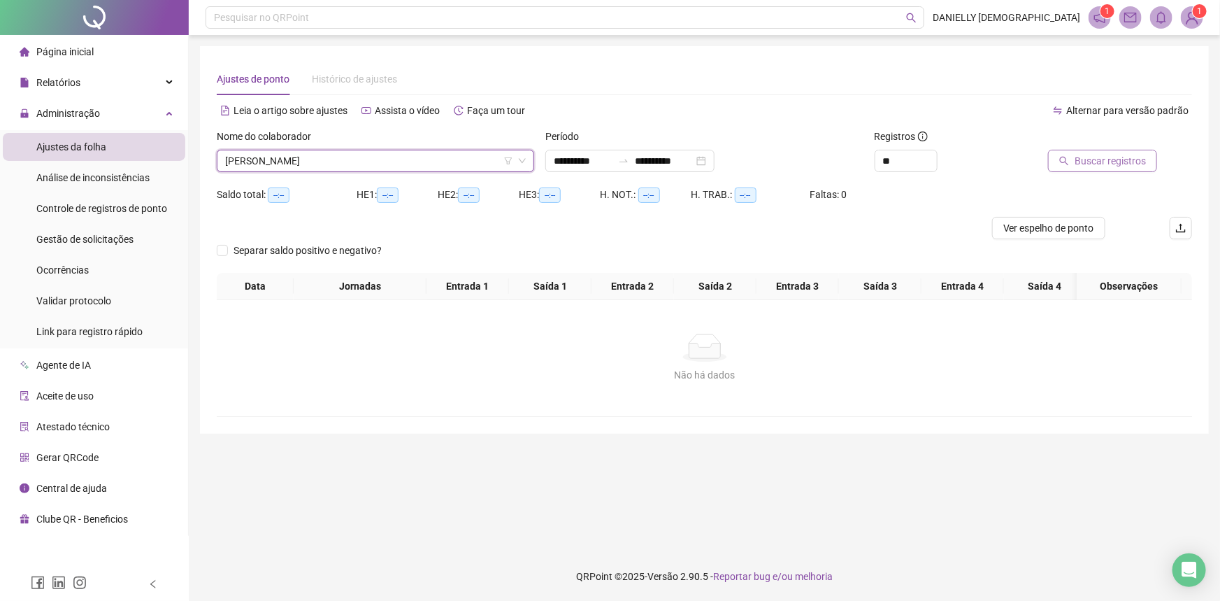
click at [1079, 162] on span "Buscar registros" at bounding box center [1109, 160] width 71 height 15
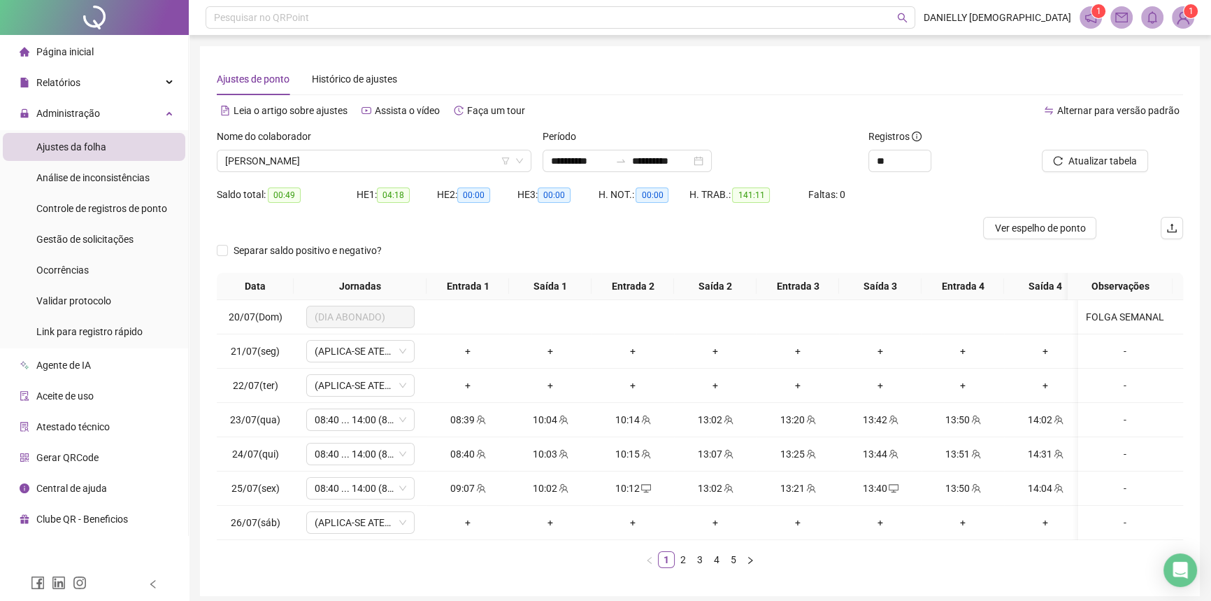
click at [319, 148] on div "Nome do colaborador" at bounding box center [374, 139] width 315 height 21
click at [316, 159] on span "EMERSON CORDEIRO NASCIMENTO" at bounding box center [374, 160] width 298 height 21
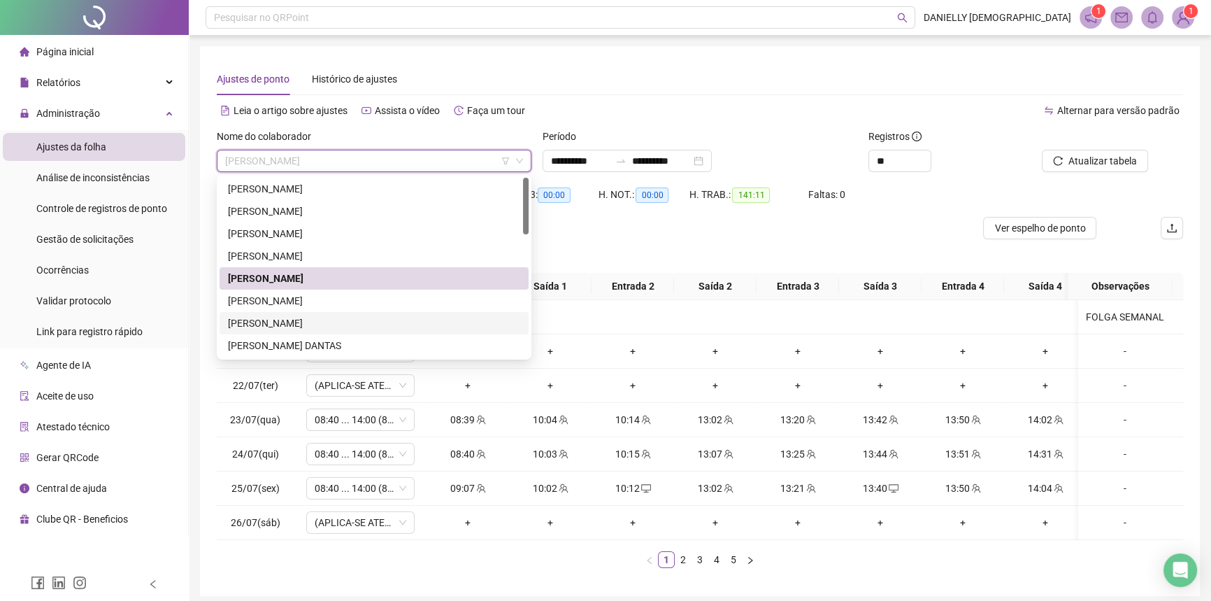
click at [307, 321] on div "GABRIEL TAVARES DE CARVALHO" at bounding box center [374, 322] width 292 height 15
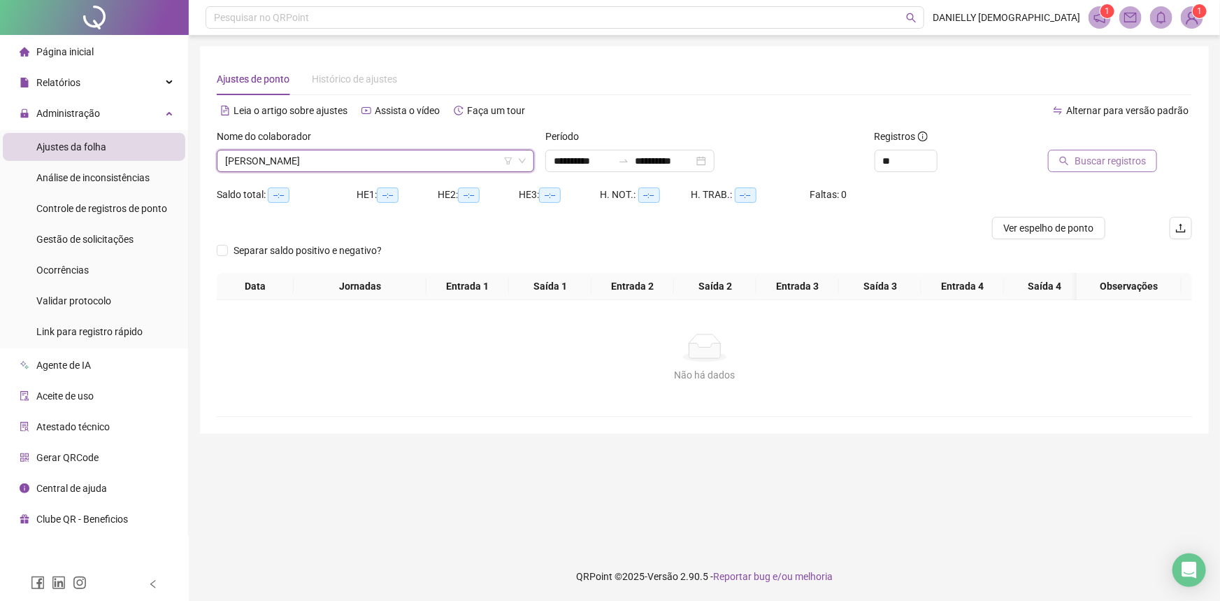
click at [1114, 151] on button "Buscar registros" at bounding box center [1102, 161] width 109 height 22
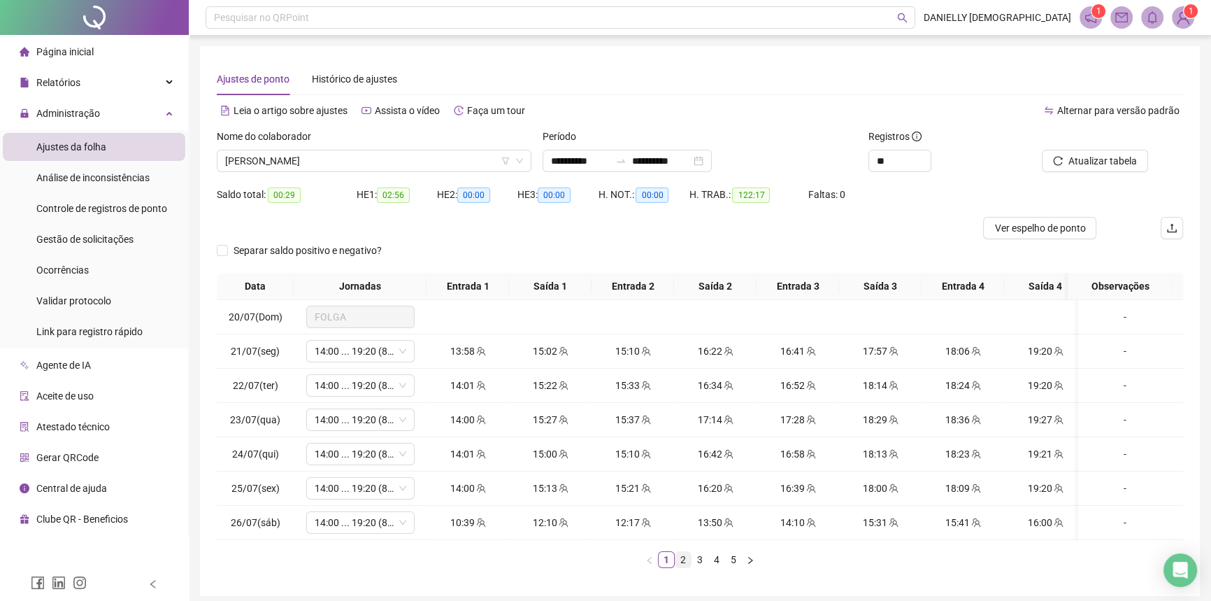
click at [681, 567] on link "2" at bounding box center [682, 559] width 15 height 15
click at [700, 567] on link "3" at bounding box center [699, 559] width 15 height 15
click at [719, 567] on link "4" at bounding box center [716, 559] width 15 height 15
click at [727, 567] on link "5" at bounding box center [733, 559] width 15 height 15
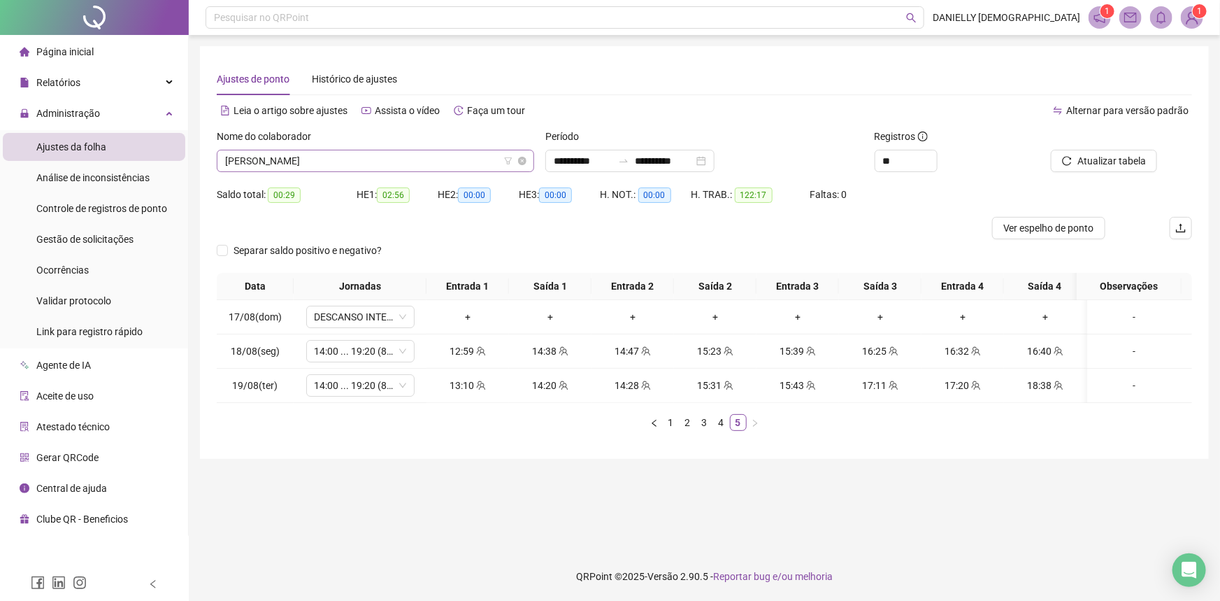
click at [415, 151] on span "GABRIEL TAVARES DE CARVALHO" at bounding box center [375, 160] width 301 height 21
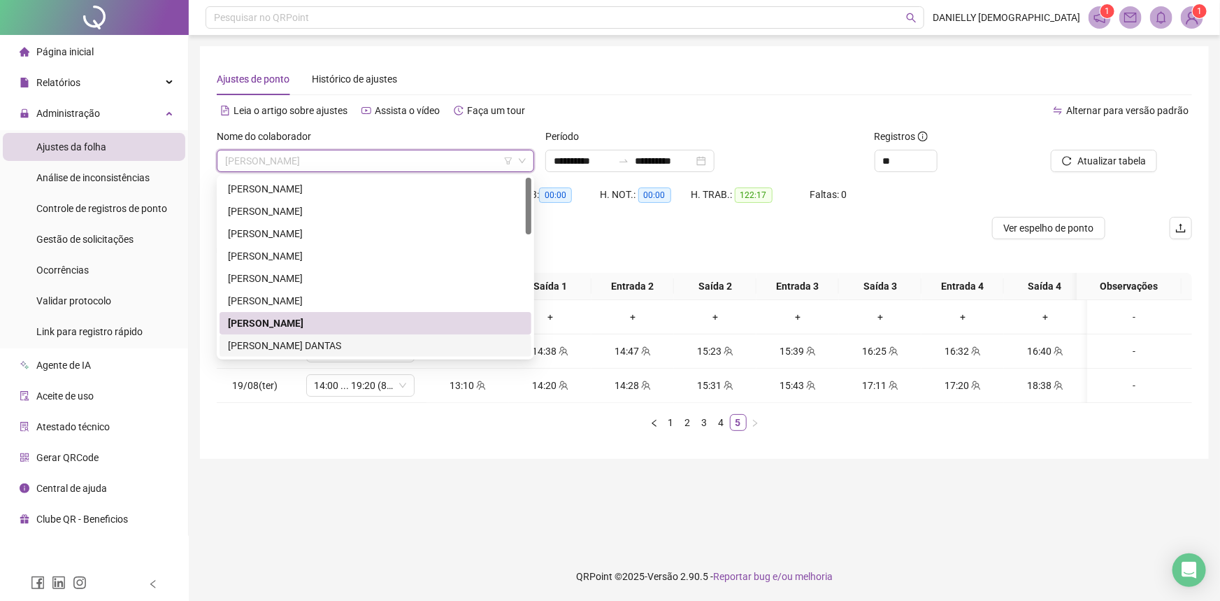
click at [391, 344] on div "GRACE KELLY PEREIRA LEISTER DANTAS" at bounding box center [375, 345] width 295 height 15
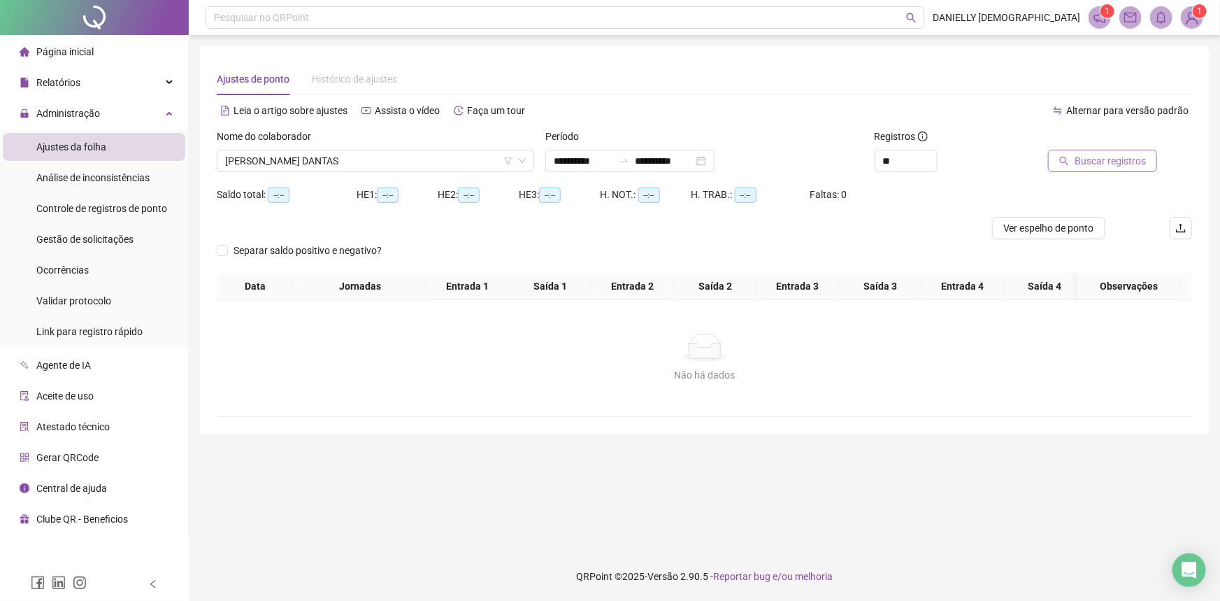
click at [1071, 154] on button "Buscar registros" at bounding box center [1102, 161] width 109 height 22
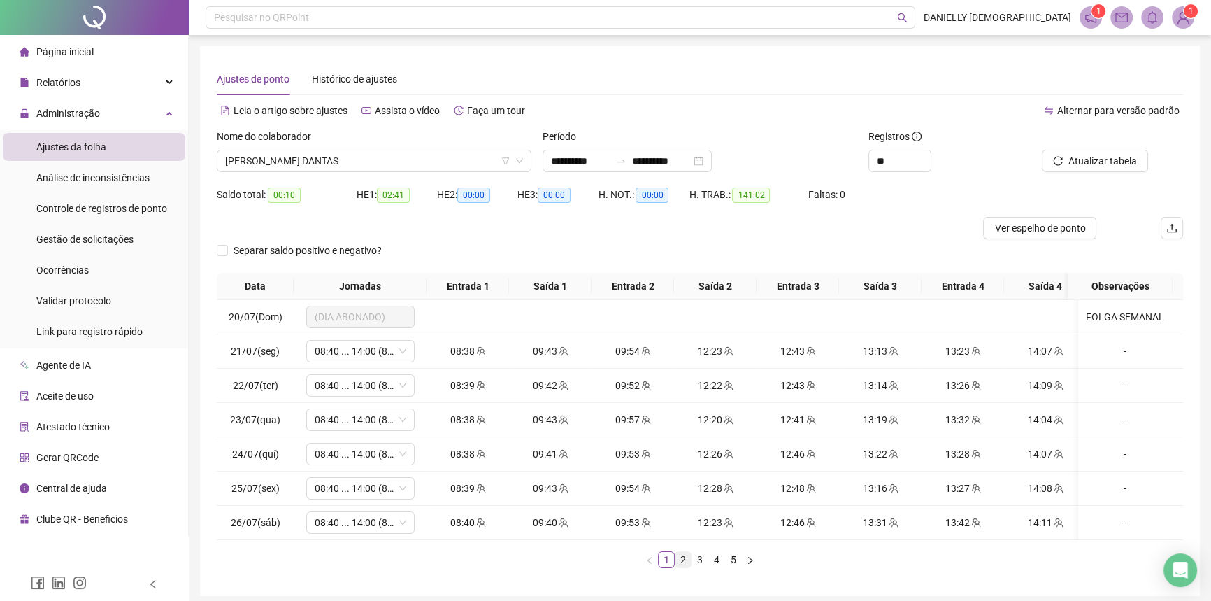
click at [681, 567] on link "2" at bounding box center [682, 559] width 15 height 15
click at [698, 567] on link "3" at bounding box center [699, 559] width 15 height 15
click at [714, 567] on link "4" at bounding box center [716, 559] width 15 height 15
click at [726, 566] on link "5" at bounding box center [733, 559] width 15 height 15
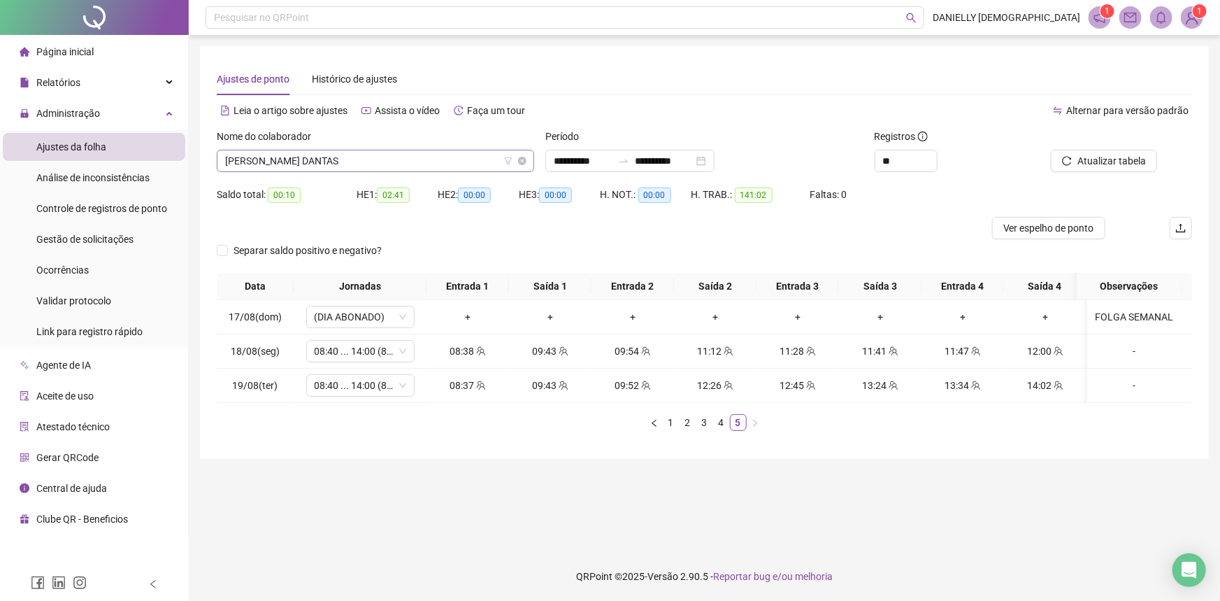
click at [375, 167] on span "GRACE KELLY PEREIRA LEISTER DANTAS" at bounding box center [375, 160] width 301 height 21
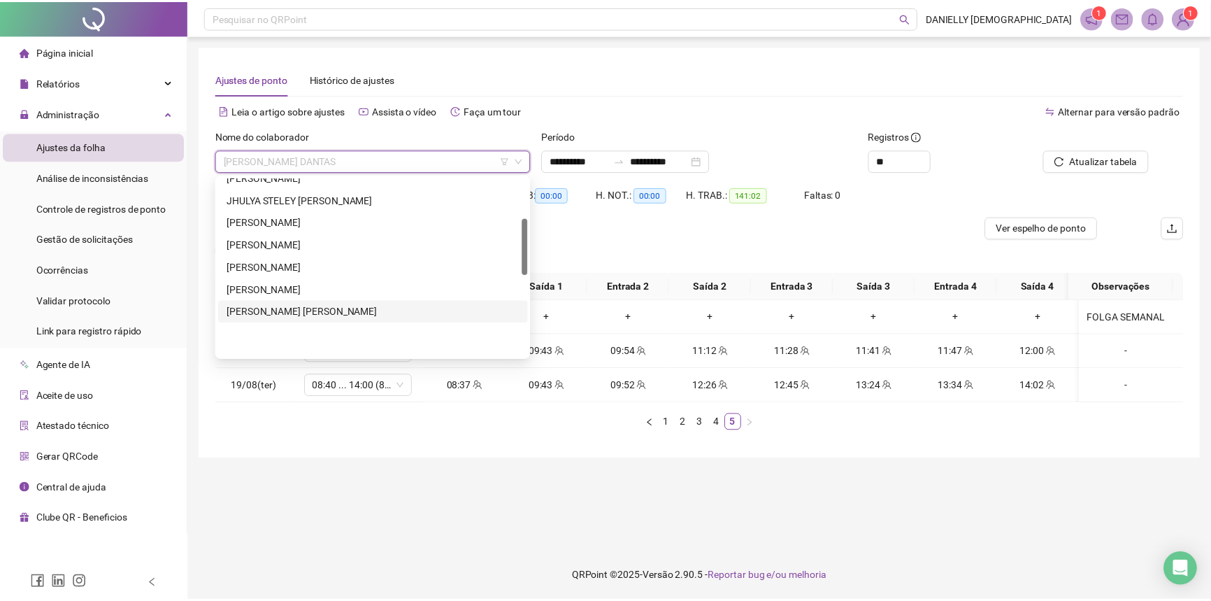
scroll to position [127, 0]
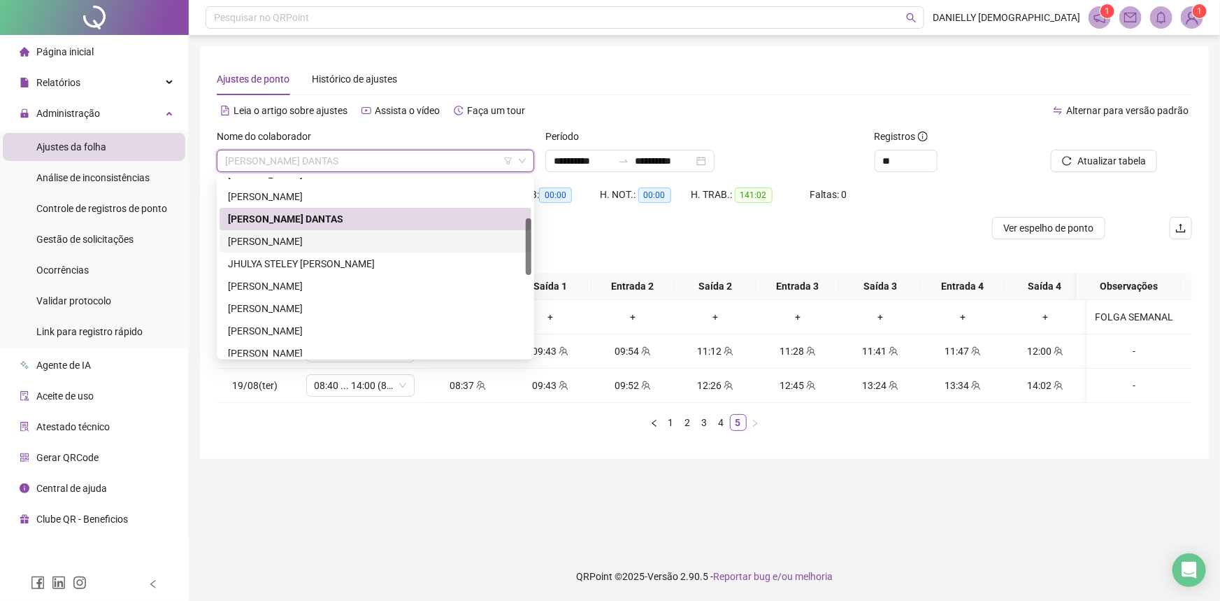
click at [359, 236] on div "JENIFER SOUZA PIRES" at bounding box center [375, 240] width 295 height 15
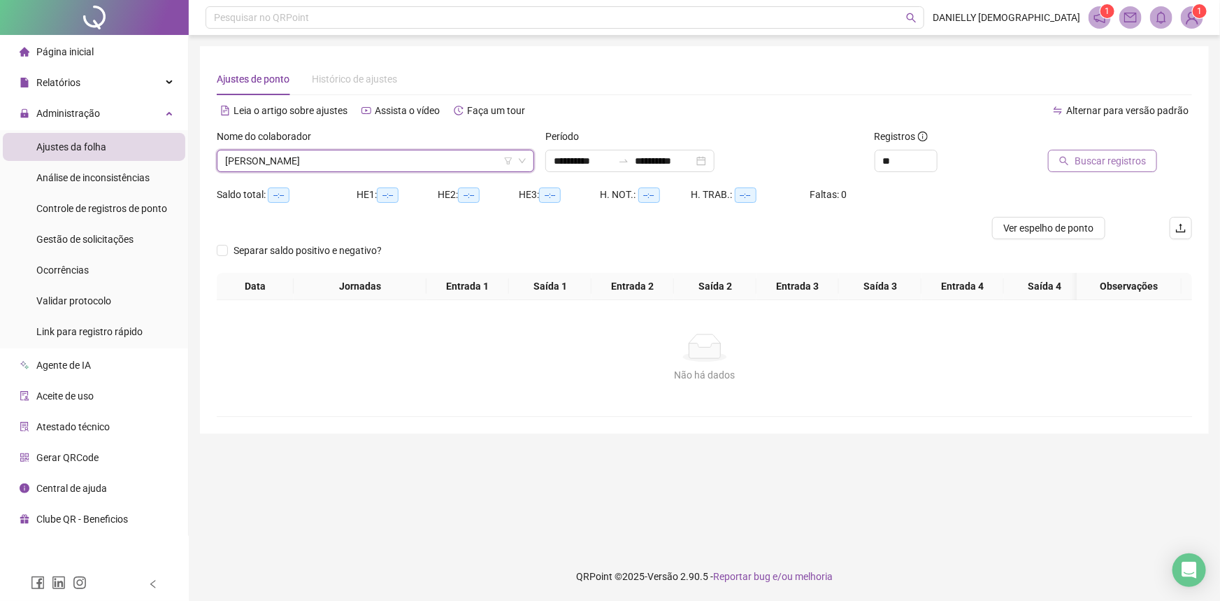
click at [1084, 162] on span "Buscar registros" at bounding box center [1109, 160] width 71 height 15
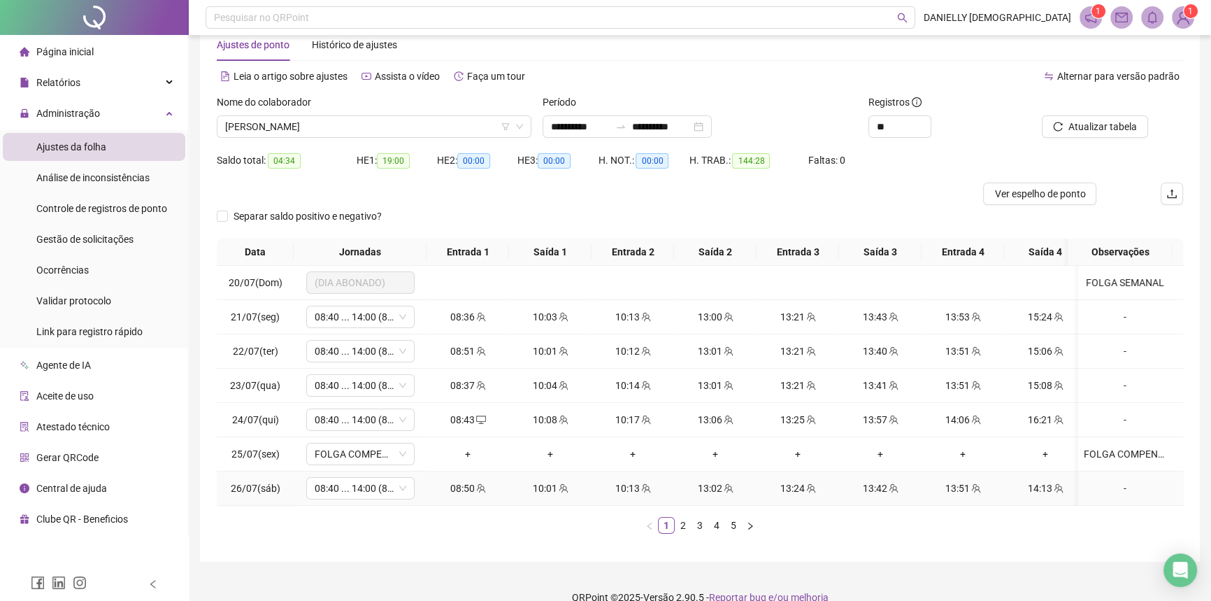
scroll to position [64, 0]
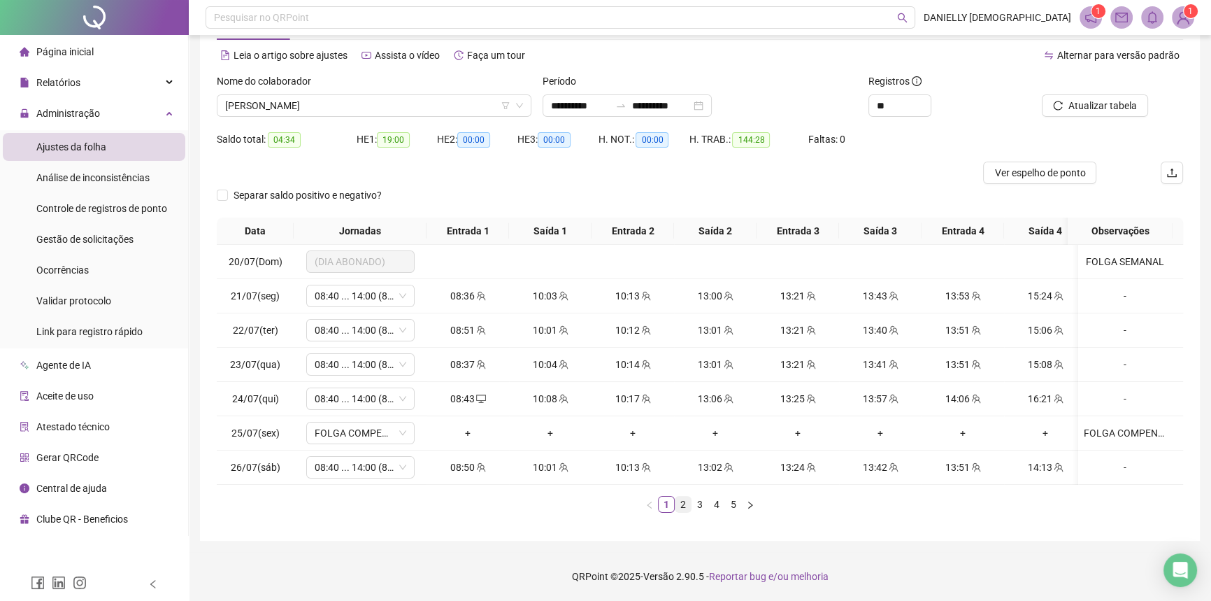
click at [688, 506] on link "2" at bounding box center [682, 503] width 15 height 15
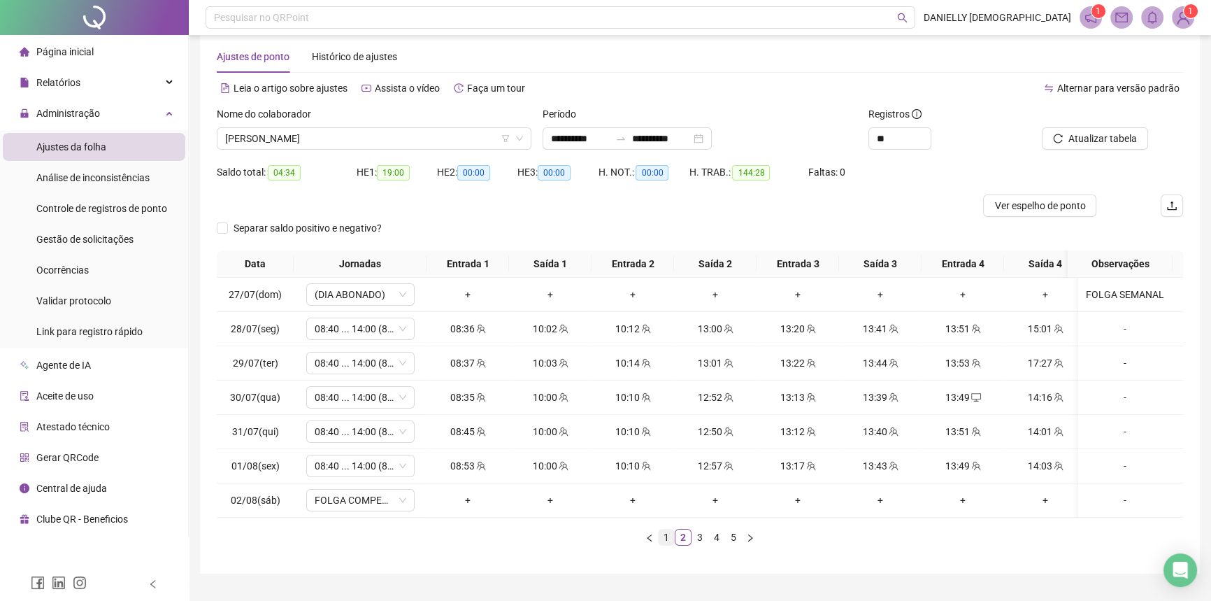
scroll to position [0, 0]
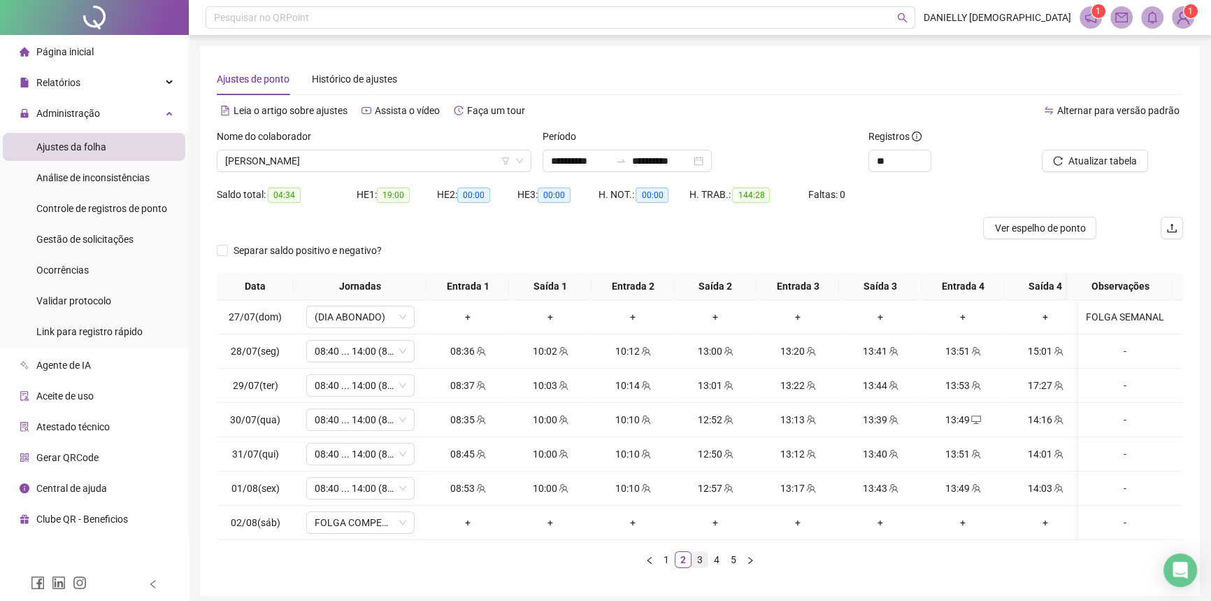
click at [699, 567] on link "3" at bounding box center [699, 559] width 15 height 15
click at [712, 567] on link "4" at bounding box center [716, 559] width 15 height 15
click at [732, 567] on link "5" at bounding box center [733, 559] width 15 height 15
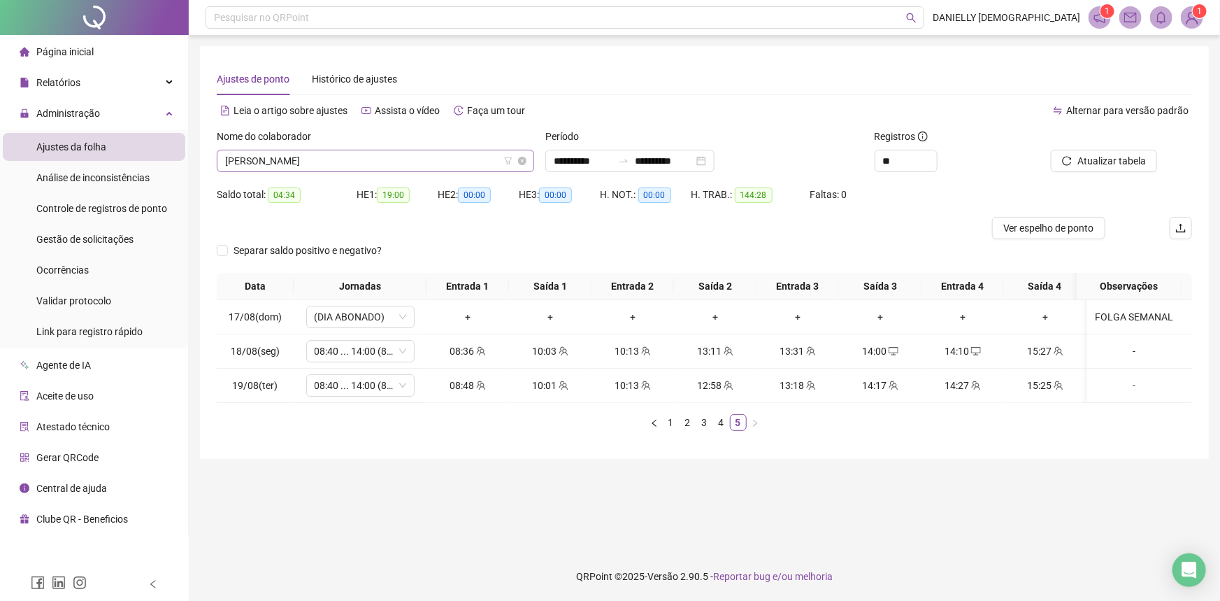
click at [334, 155] on span "JENIFER SOUZA PIRES" at bounding box center [375, 160] width 301 height 21
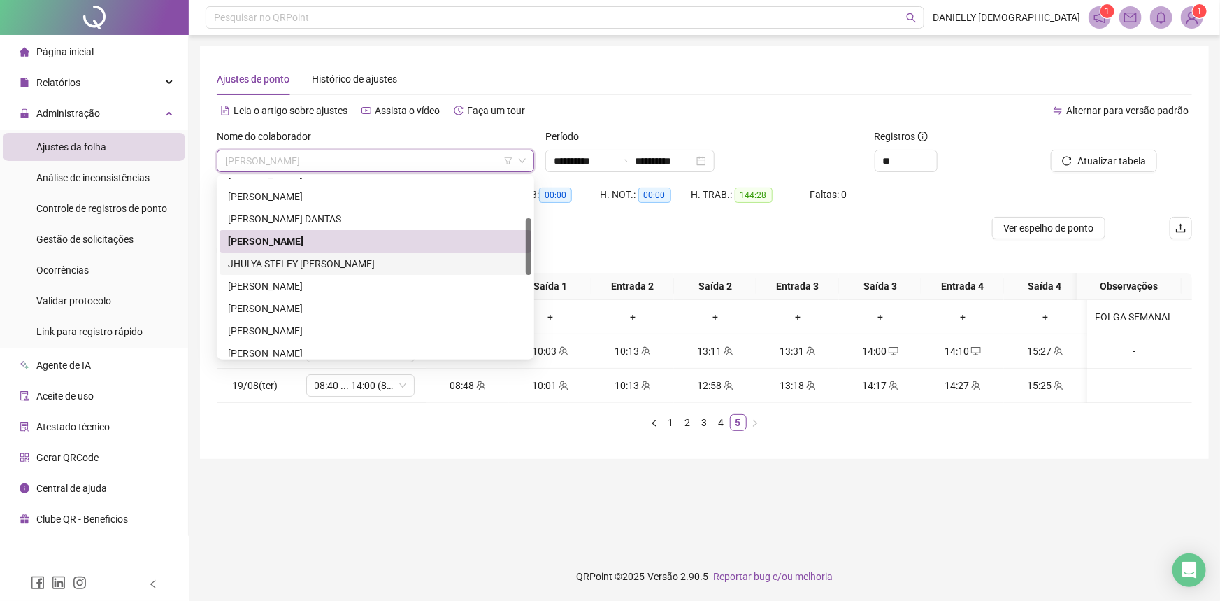
click at [271, 266] on div "JHULYA STELEY CHAVES DE OLIVEIRA" at bounding box center [375, 263] width 295 height 15
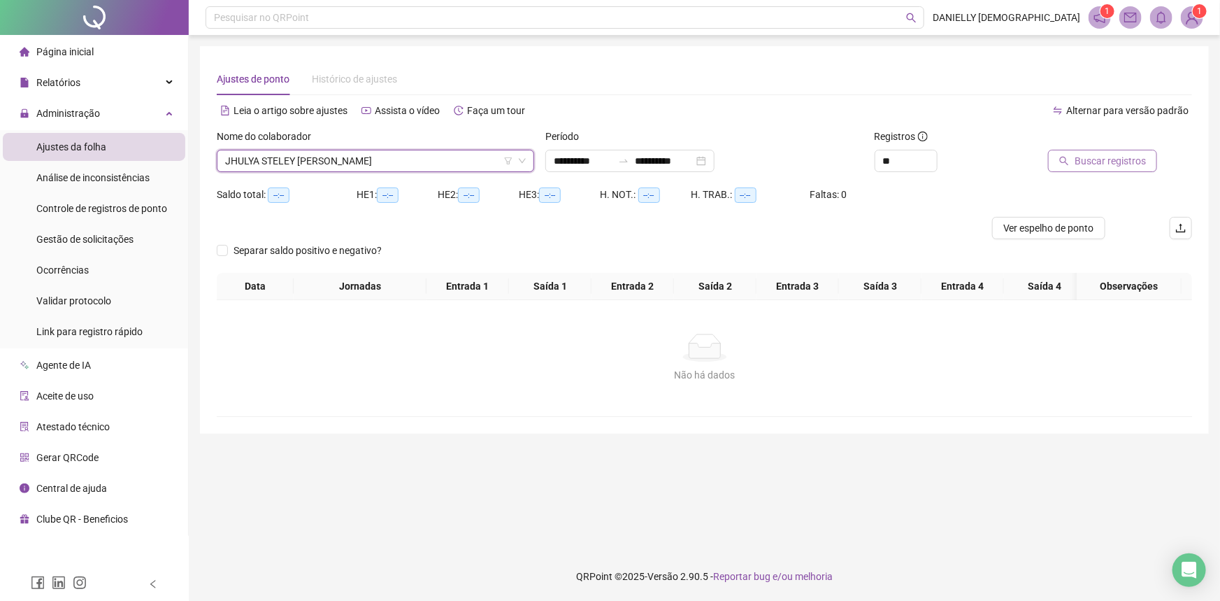
click at [1098, 161] on span "Buscar registros" at bounding box center [1109, 160] width 71 height 15
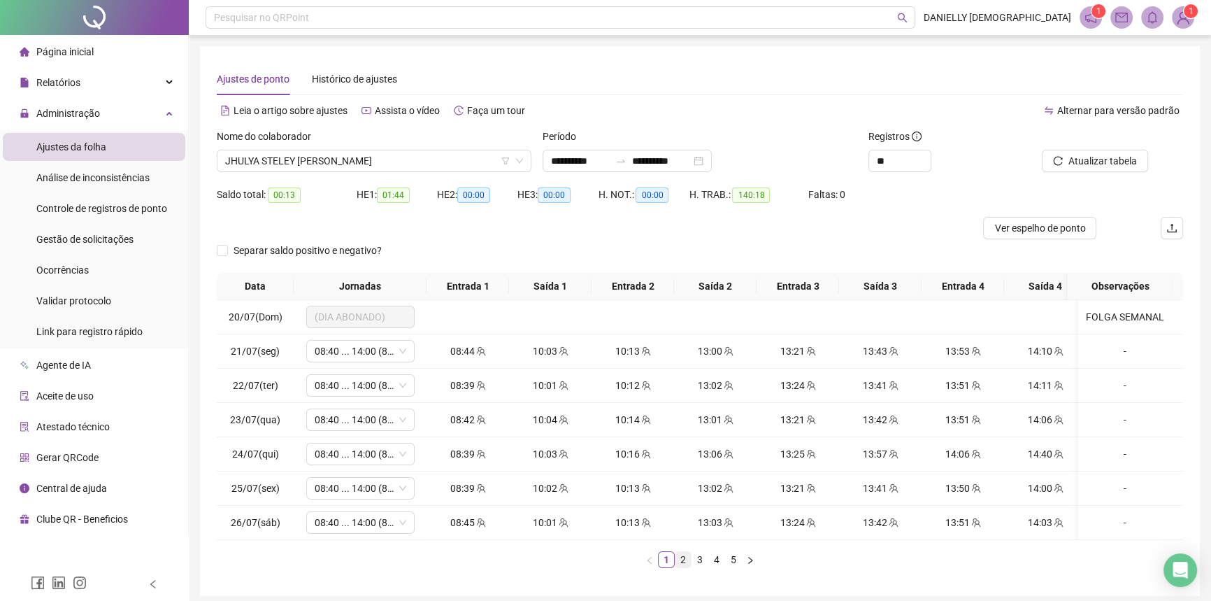
click at [680, 566] on link "2" at bounding box center [682, 559] width 15 height 15
click at [693, 567] on link "3" at bounding box center [699, 559] width 15 height 15
click at [710, 567] on link "4" at bounding box center [716, 559] width 15 height 15
click at [727, 566] on link "5" at bounding box center [733, 559] width 15 height 15
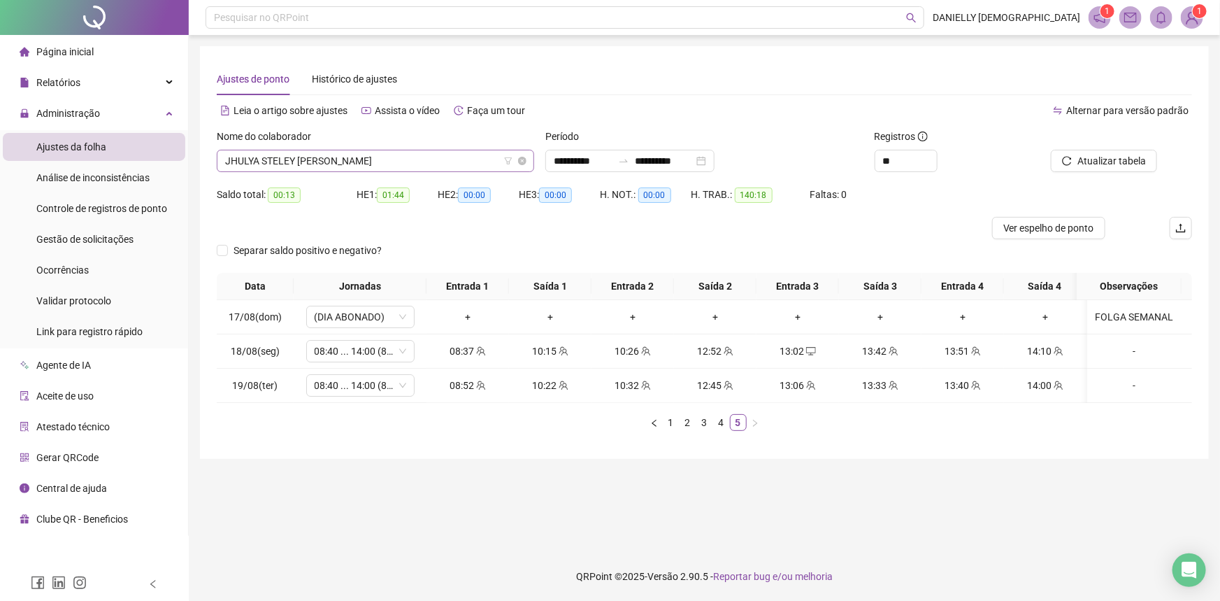
click at [327, 164] on span "JHULYA STELEY CHAVES DE OLIVEIRA" at bounding box center [375, 160] width 301 height 21
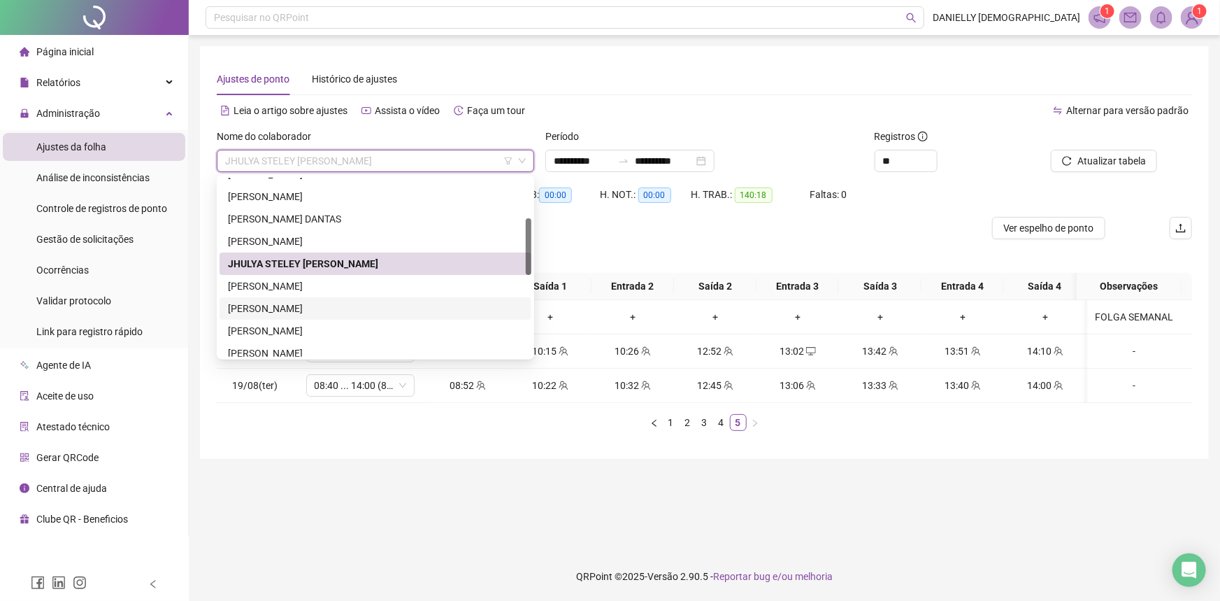
click at [266, 314] on div "LARISSA CRISTINY SILVA DOS SANTOS" at bounding box center [375, 308] width 295 height 15
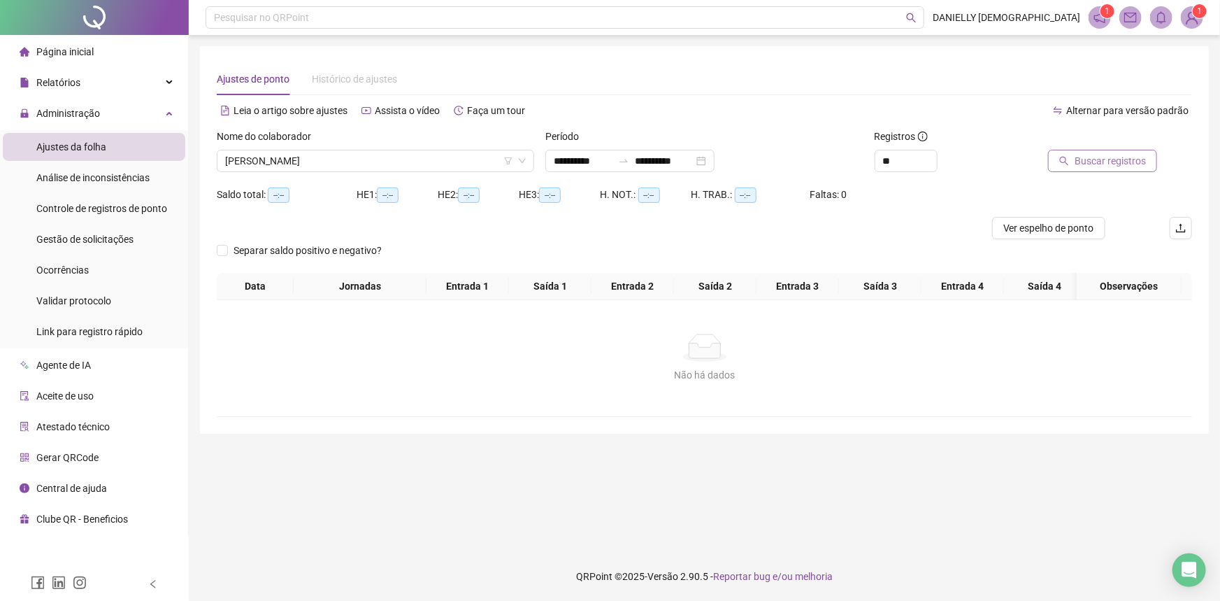
click at [1111, 166] on span "Buscar registros" at bounding box center [1109, 160] width 71 height 15
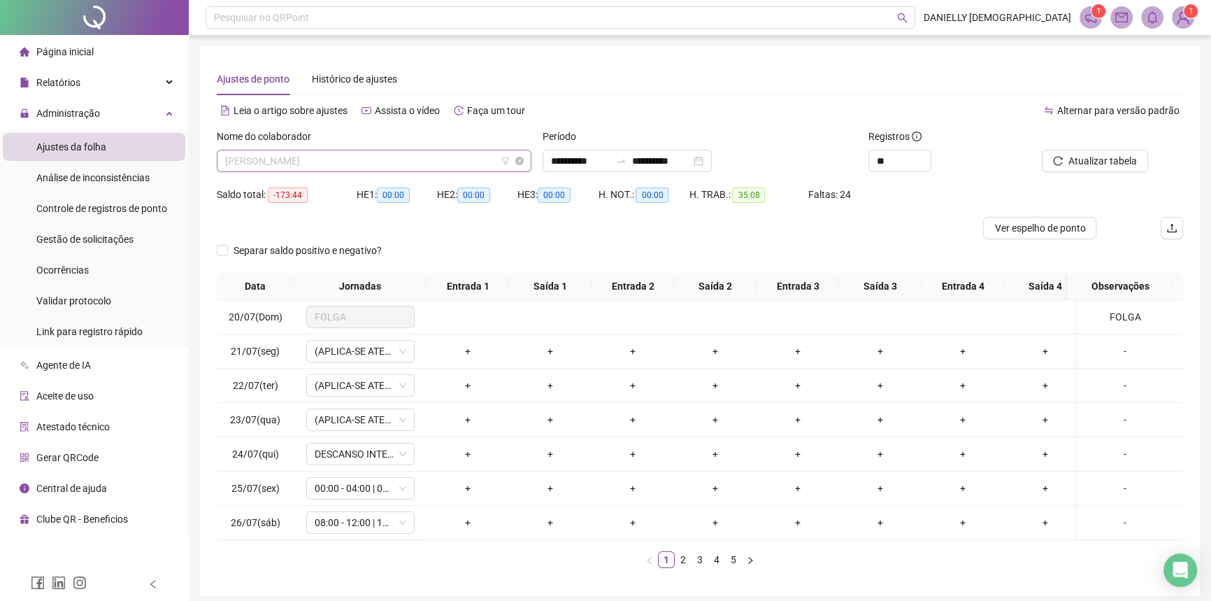
click at [425, 159] on span "LARISSA CRISTINY SILVA DOS SANTOS" at bounding box center [374, 160] width 298 height 21
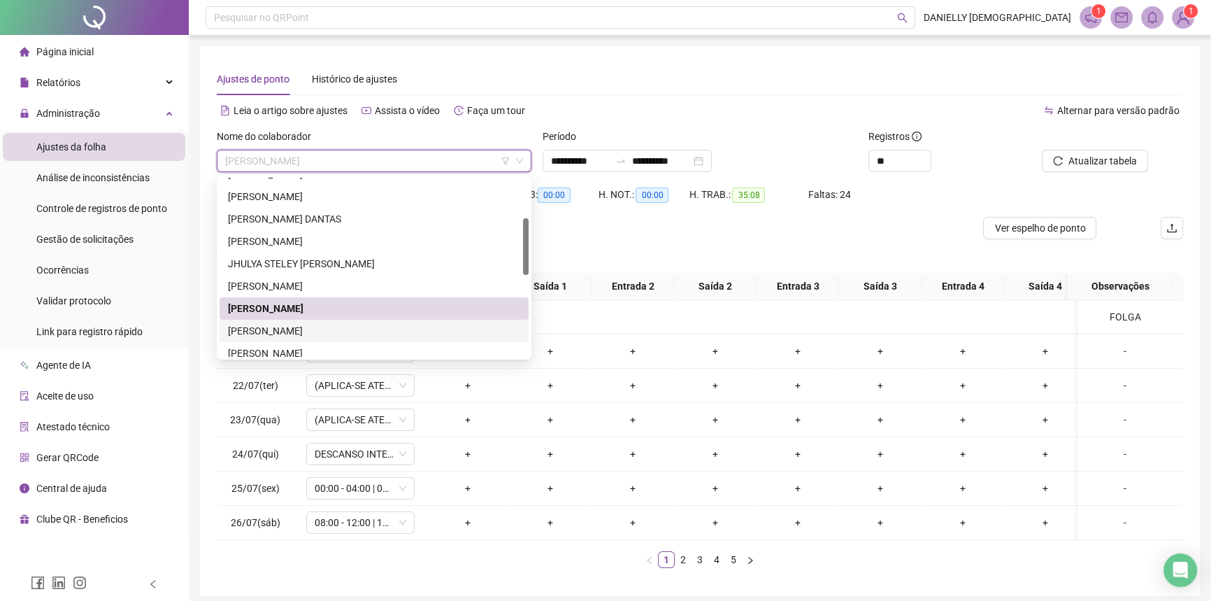
click at [398, 329] on div "LARISSA DAMACENA GOMES" at bounding box center [374, 330] width 292 height 15
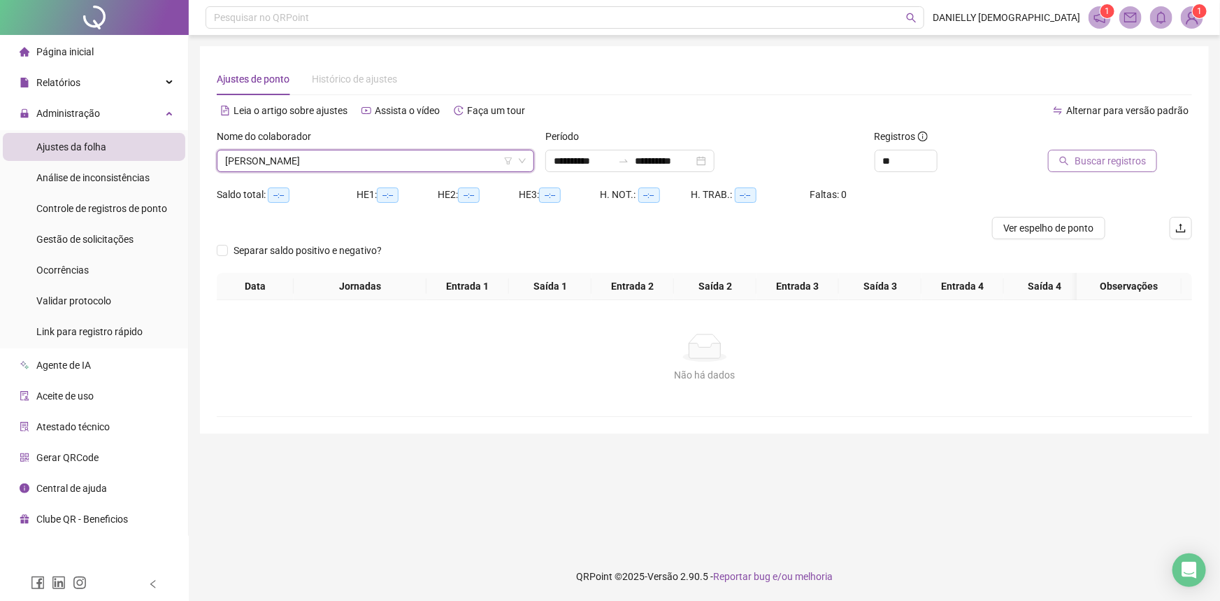
click at [1077, 160] on button "Buscar registros" at bounding box center [1102, 161] width 109 height 22
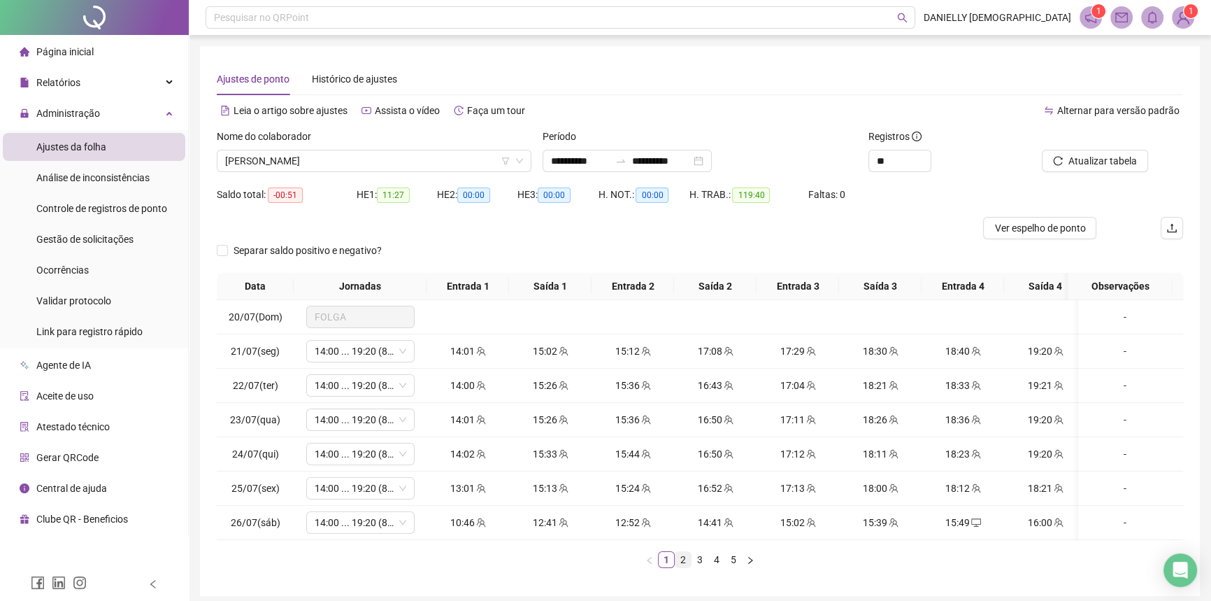
click at [678, 567] on link "2" at bounding box center [682, 559] width 15 height 15
click at [697, 567] on link "3" at bounding box center [699, 559] width 15 height 15
click at [717, 567] on link "4" at bounding box center [716, 559] width 15 height 15
click at [731, 567] on link "5" at bounding box center [733, 559] width 15 height 15
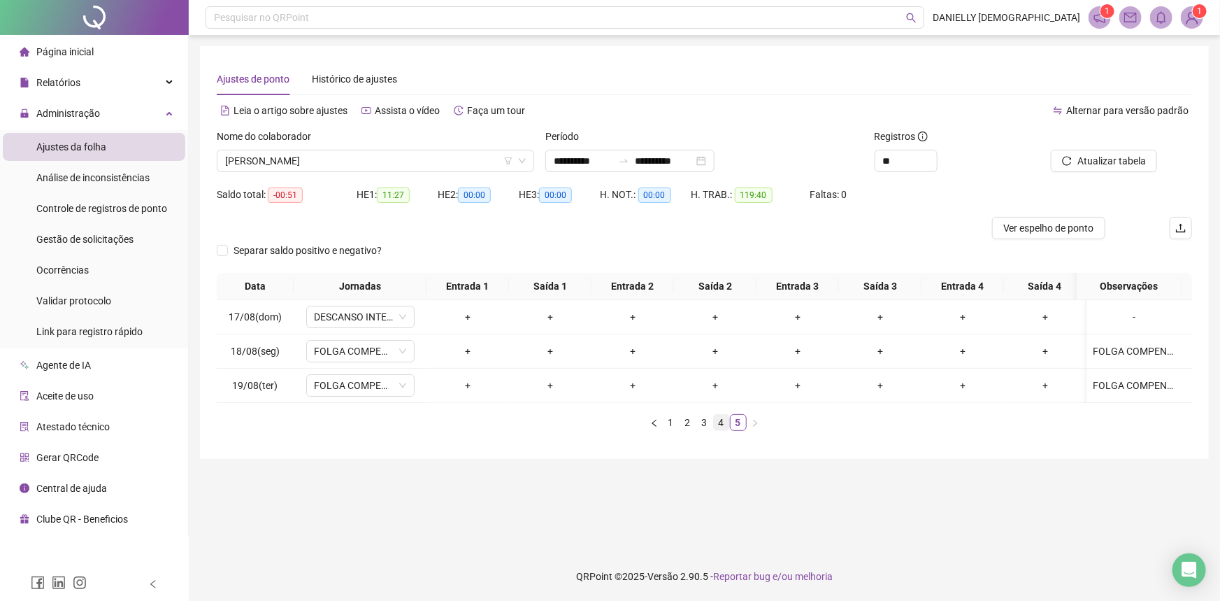
click at [716, 430] on link "4" at bounding box center [721, 422] width 15 height 15
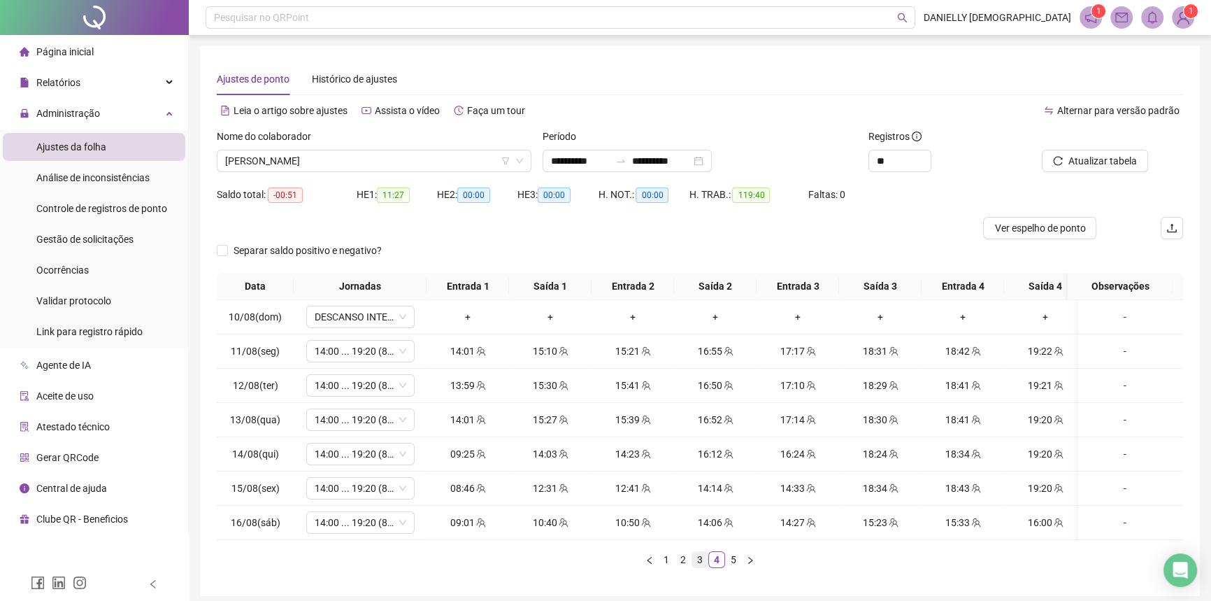
click at [692, 566] on link "3" at bounding box center [699, 559] width 15 height 15
click at [682, 565] on link "2" at bounding box center [682, 559] width 15 height 15
click at [664, 564] on link "1" at bounding box center [666, 559] width 15 height 15
click at [317, 154] on span "LARISSA DAMACENA GOMES" at bounding box center [374, 160] width 298 height 21
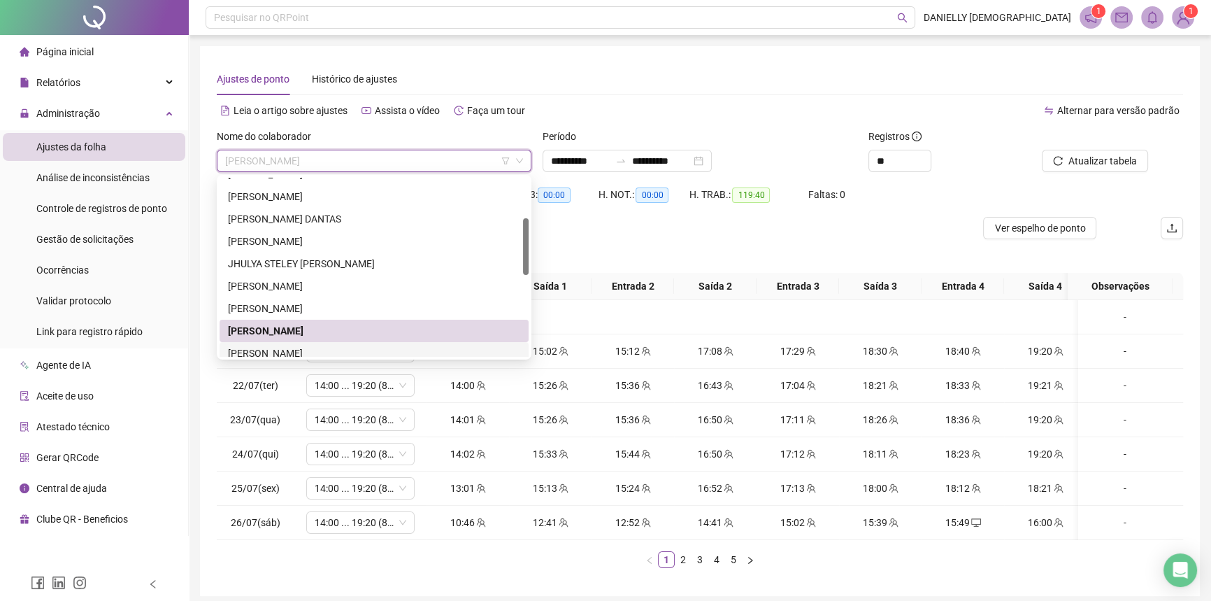
click at [266, 354] on div "LAUANE LORRANE PEREIRA DOS SANTOS" at bounding box center [374, 352] width 292 height 15
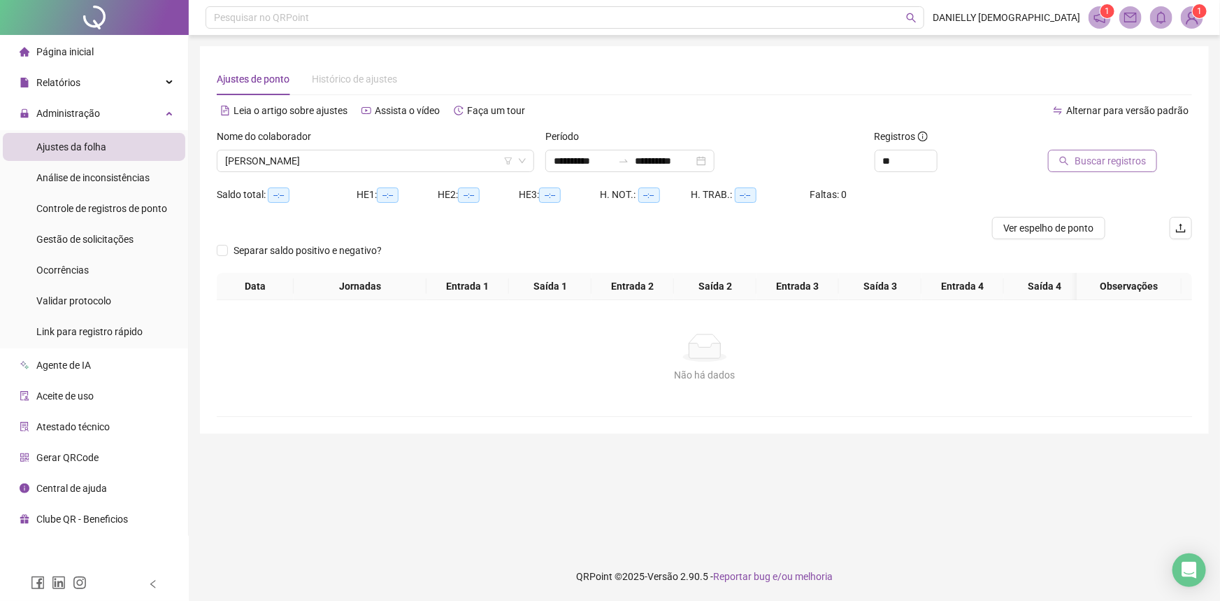
click at [1069, 160] on icon "search" at bounding box center [1064, 161] width 10 height 10
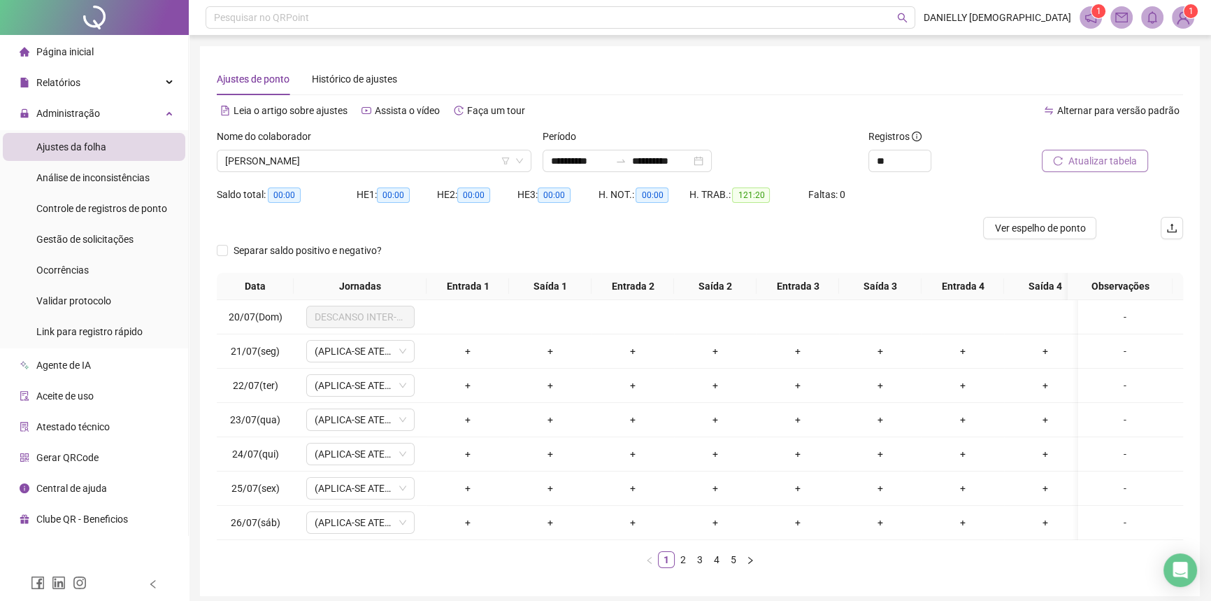
click at [403, 174] on div "Nome do colaborador LAUANE LORRANE PEREIRA DOS SANTOS" at bounding box center [374, 156] width 326 height 55
click at [406, 161] on span "LAUANE LORRANE PEREIRA DOS SANTOS" at bounding box center [374, 160] width 298 height 21
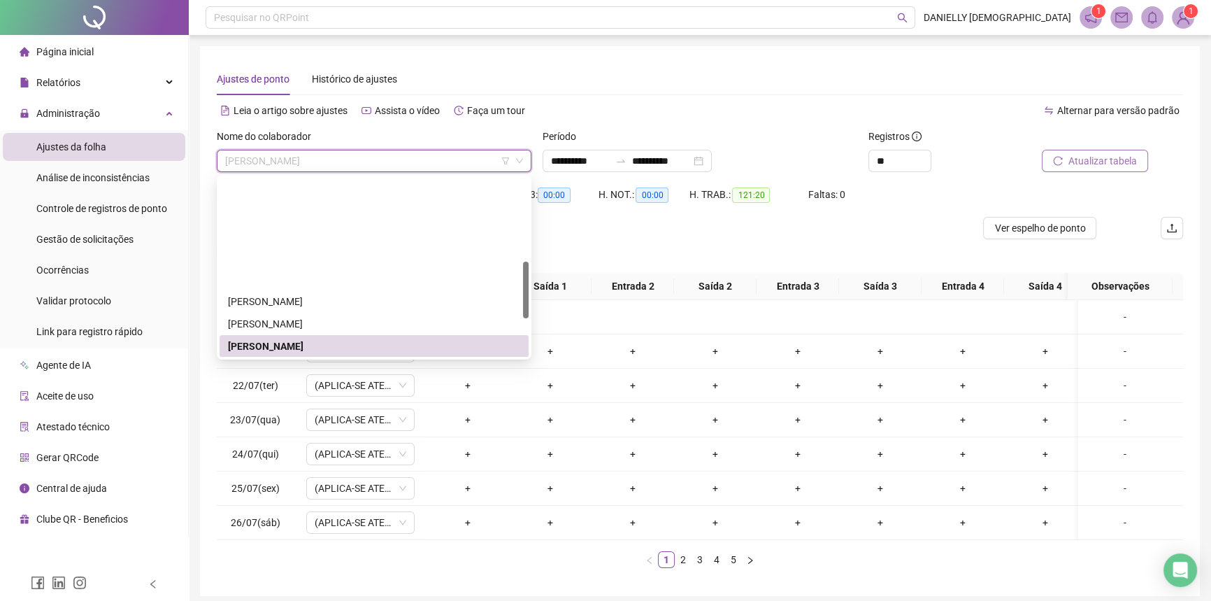
scroll to position [261, 0]
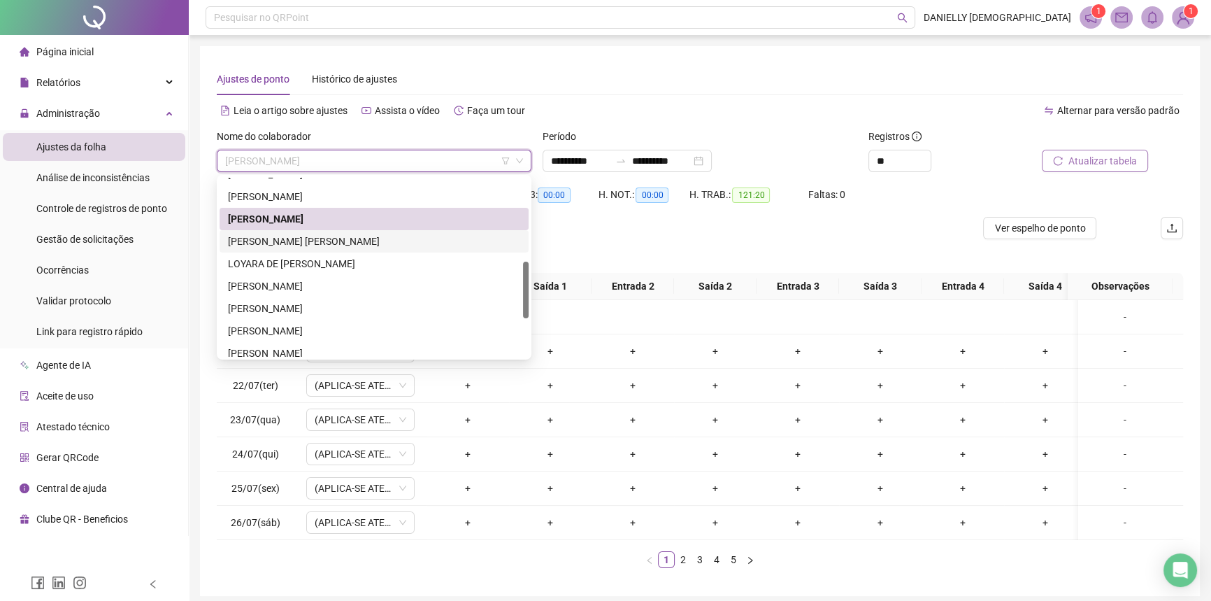
click at [371, 246] on div "LETICIA DE OLIVEIRA GUSTAVO SILVA SIPAUBA" at bounding box center [374, 240] width 292 height 15
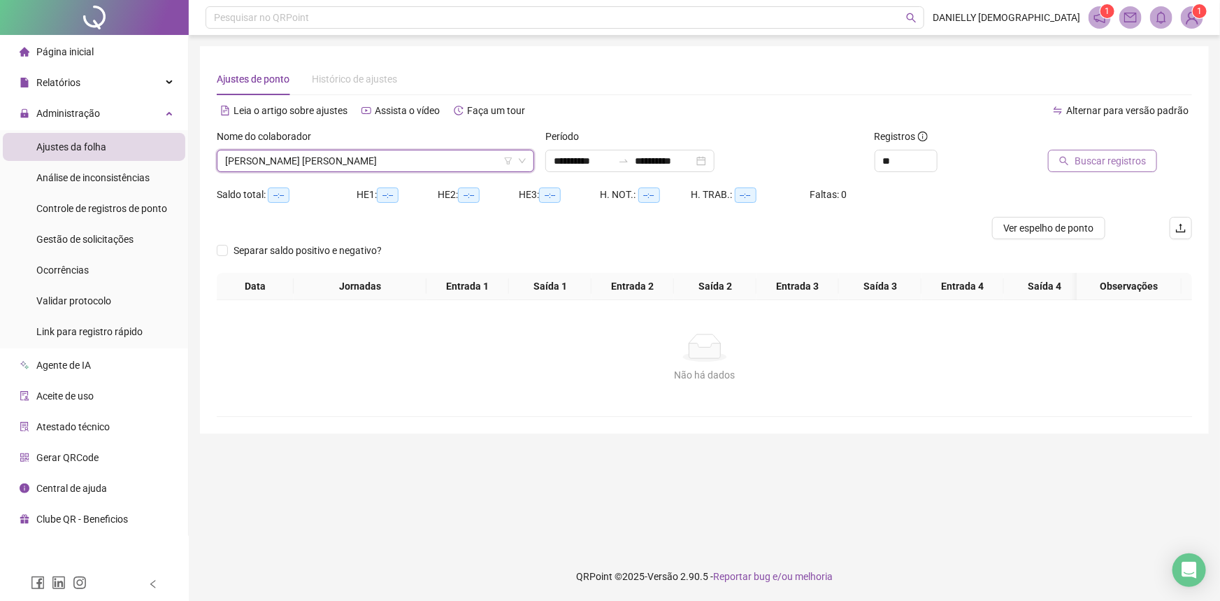
click at [1079, 156] on span "Buscar registros" at bounding box center [1109, 160] width 71 height 15
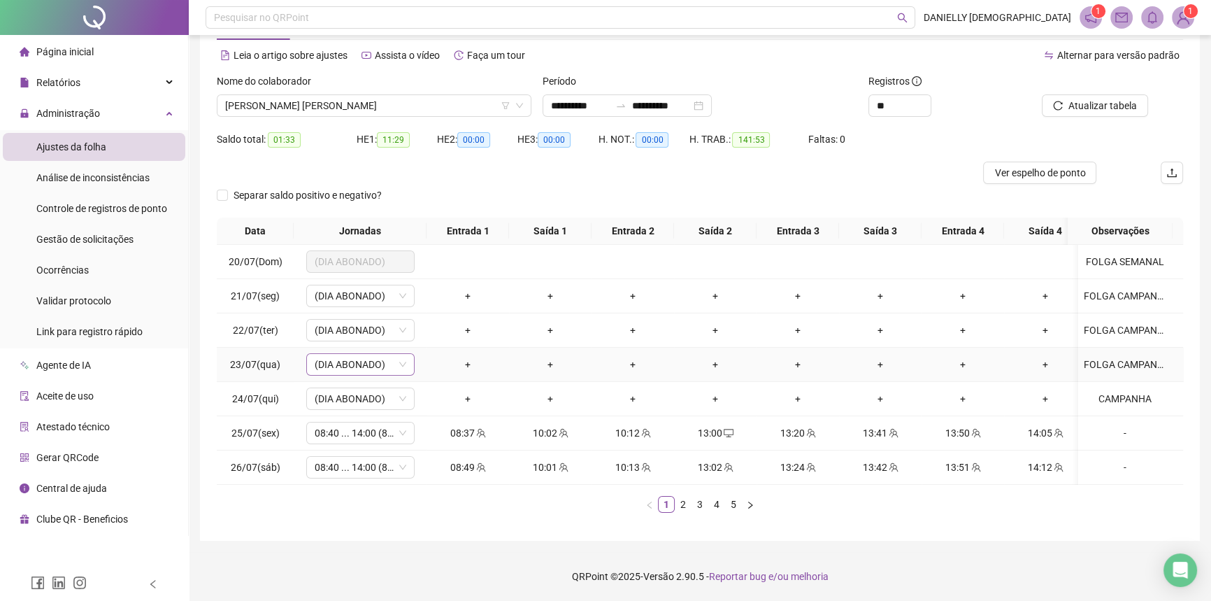
scroll to position [64, 0]
click at [684, 509] on link "2" at bounding box center [682, 503] width 15 height 15
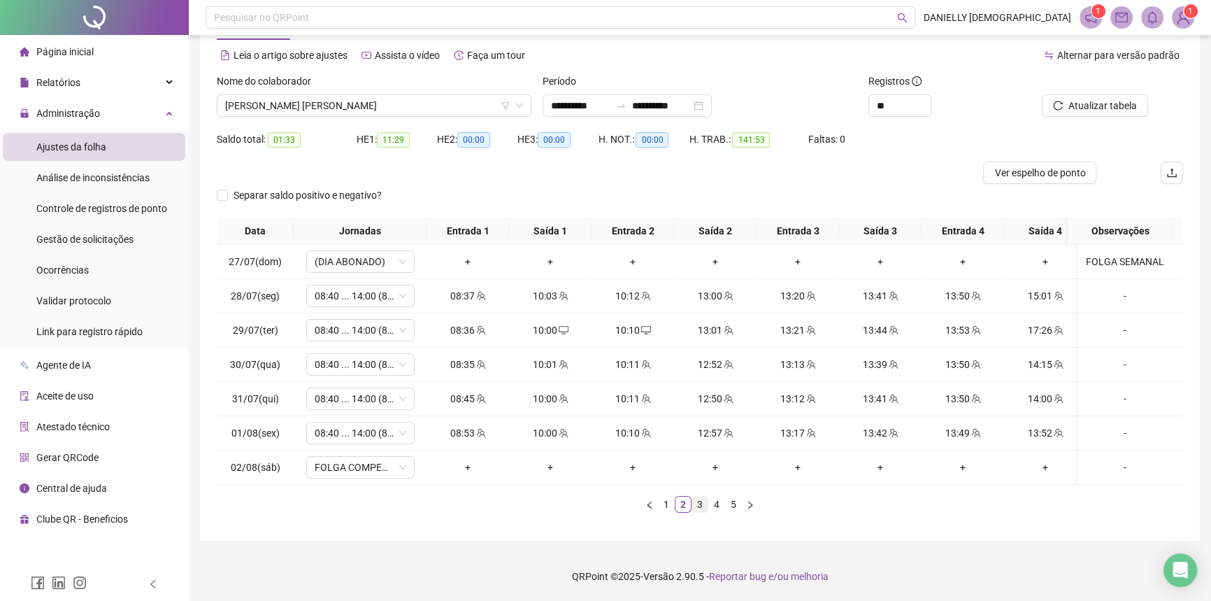
click at [698, 505] on link "3" at bounding box center [699, 503] width 15 height 15
click at [710, 503] on link "4" at bounding box center [716, 503] width 15 height 15
click at [730, 502] on link "5" at bounding box center [733, 503] width 15 height 15
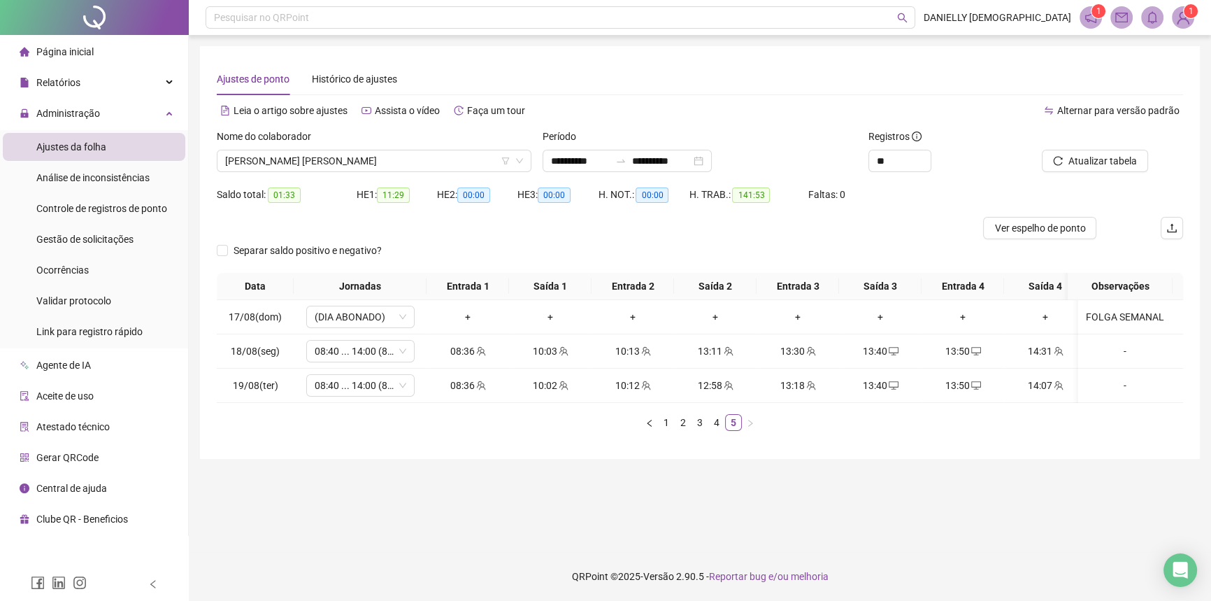
scroll to position [0, 0]
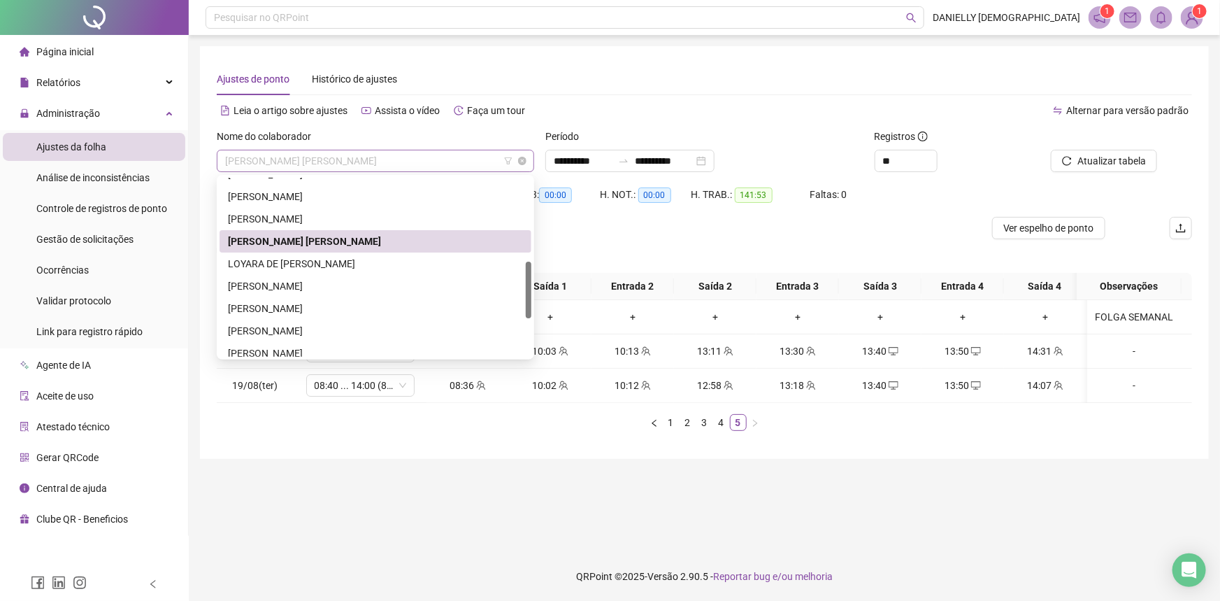
click at [328, 159] on span "LETICIA DE OLIVEIRA GUSTAVO SILVA SIPAUBA" at bounding box center [375, 160] width 301 height 21
click at [274, 253] on div "LOYARA DE JESUS TEIXEIRA" at bounding box center [376, 263] width 312 height 22
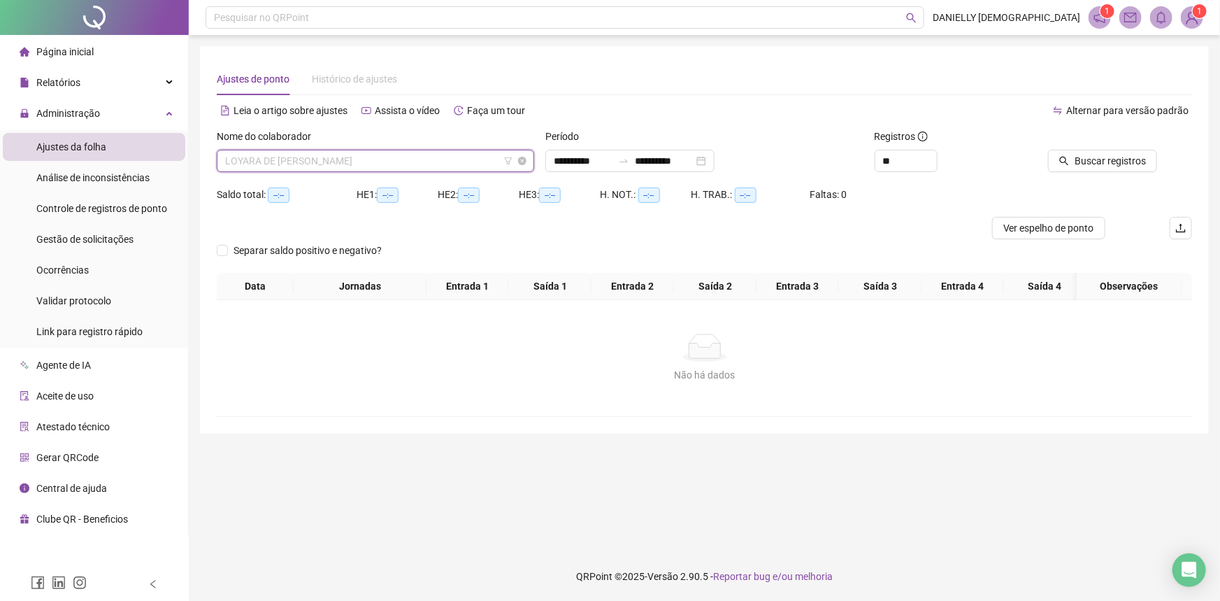
click at [334, 171] on div "LOYARA DE JESUS TEIXEIRA" at bounding box center [375, 161] width 317 height 22
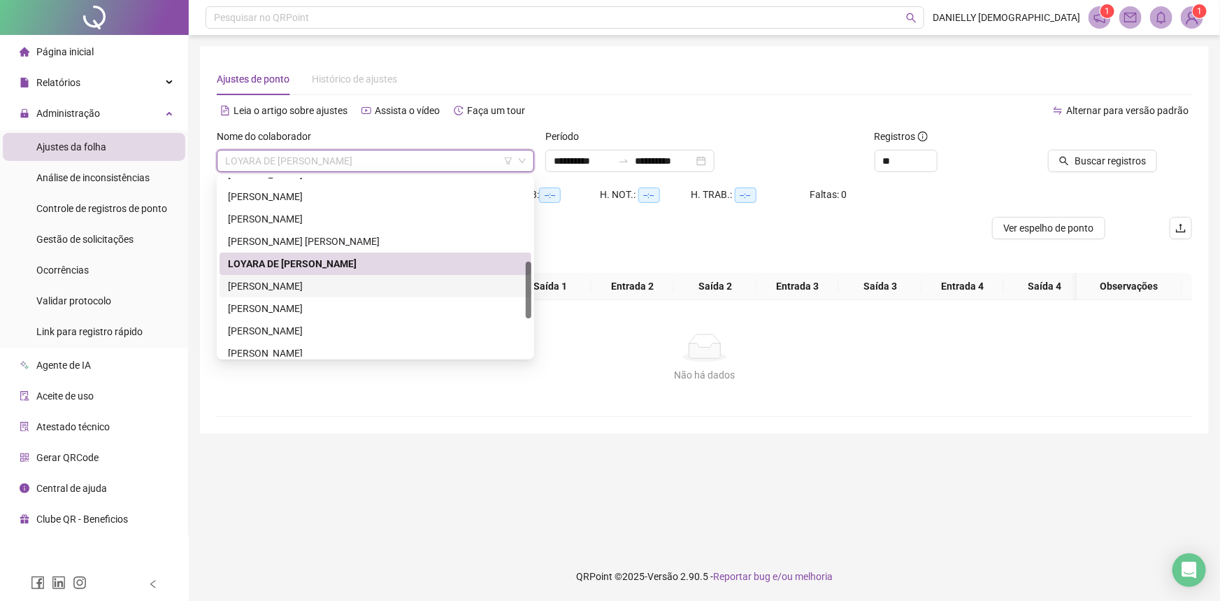
click at [280, 294] on div "LUDMILA CORREIA DE SOUSA RODRIGUES" at bounding box center [376, 286] width 312 height 22
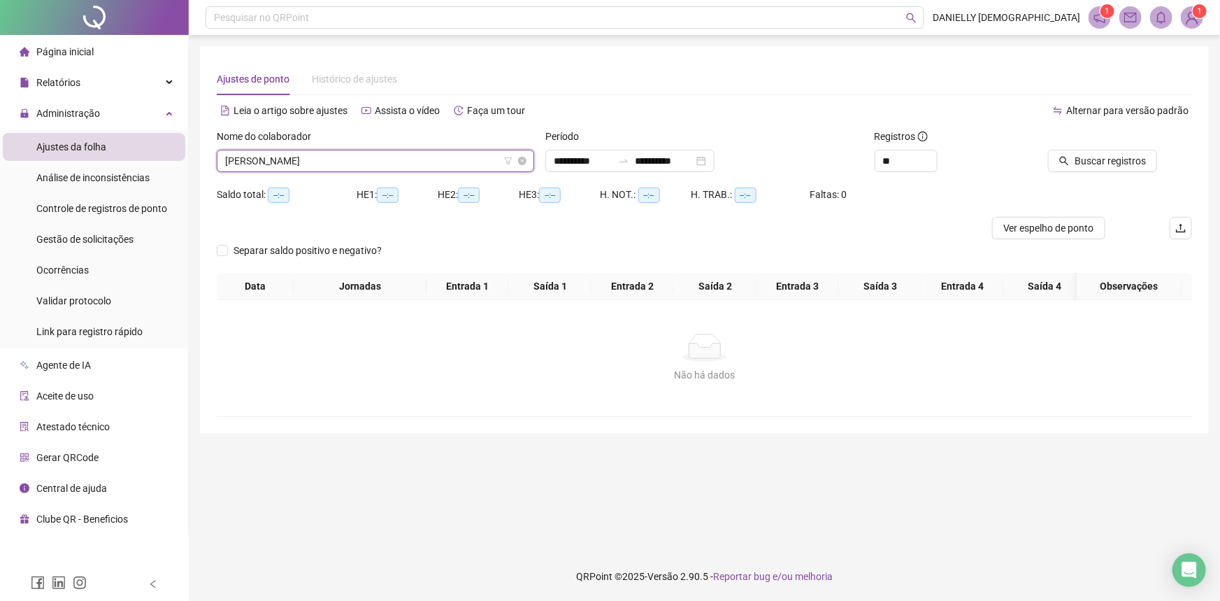
click at [391, 167] on span "LUDMILA CORREIA DE SOUSA RODRIGUES" at bounding box center [375, 160] width 301 height 21
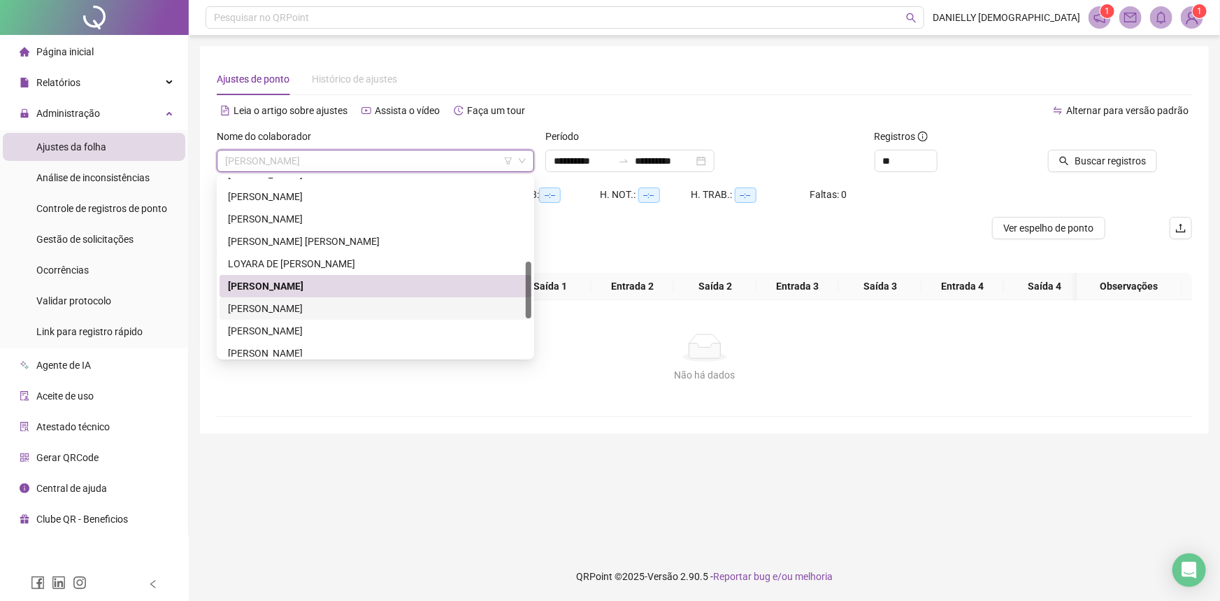
click at [268, 303] on div "MILENE GOMES DE ARAUJO" at bounding box center [375, 308] width 295 height 15
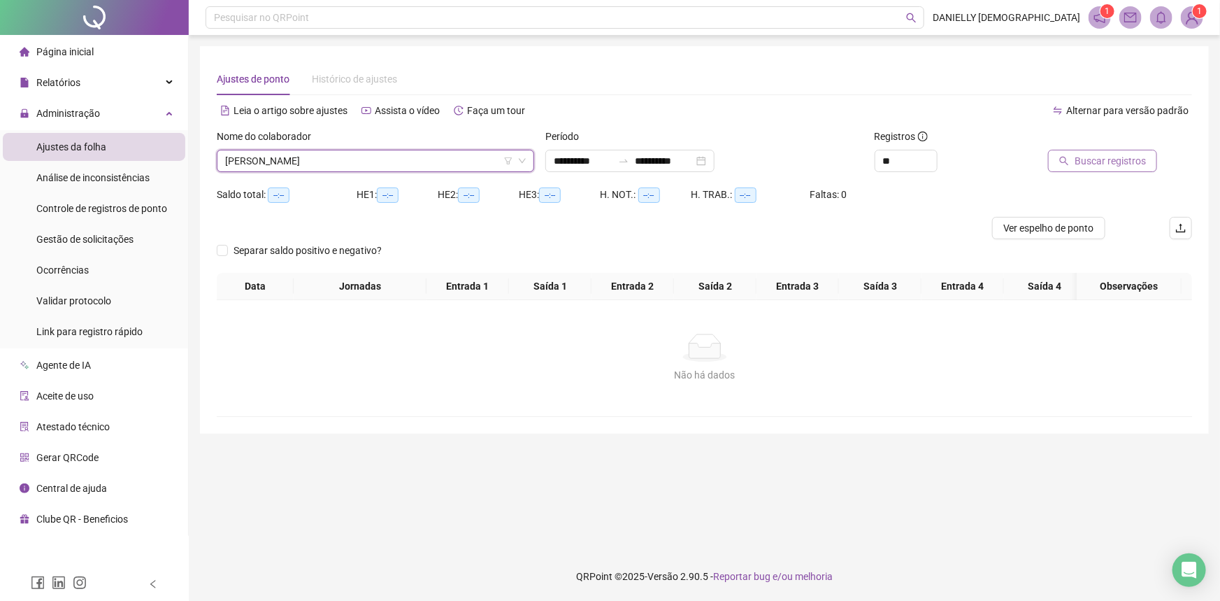
click at [1109, 166] on span "Buscar registros" at bounding box center [1109, 160] width 71 height 15
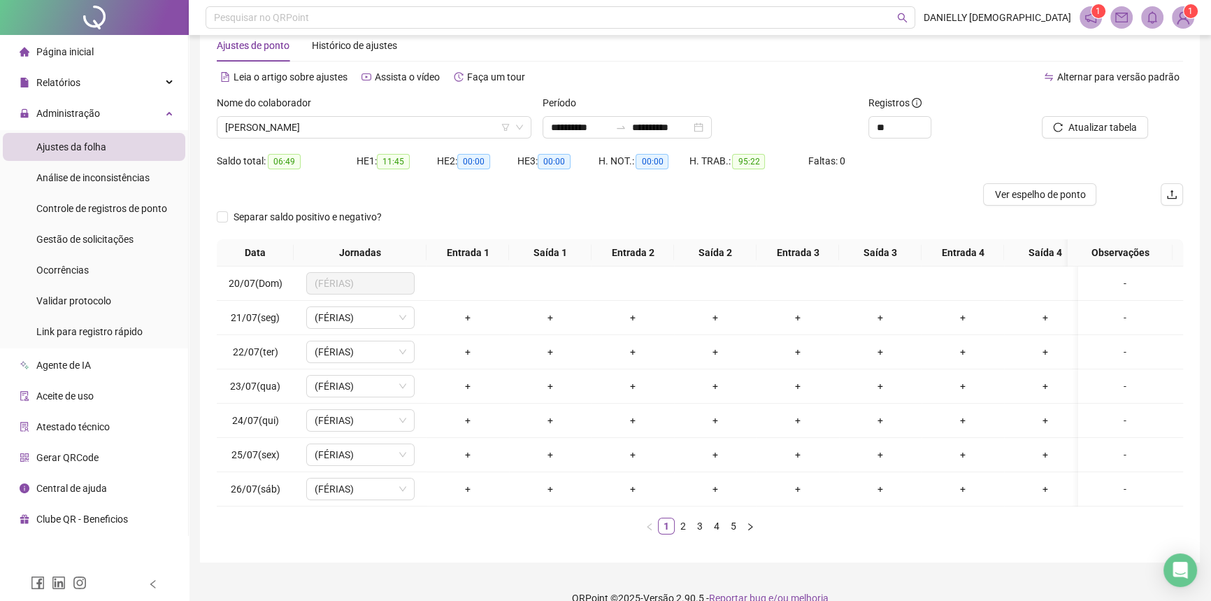
scroll to position [64, 0]
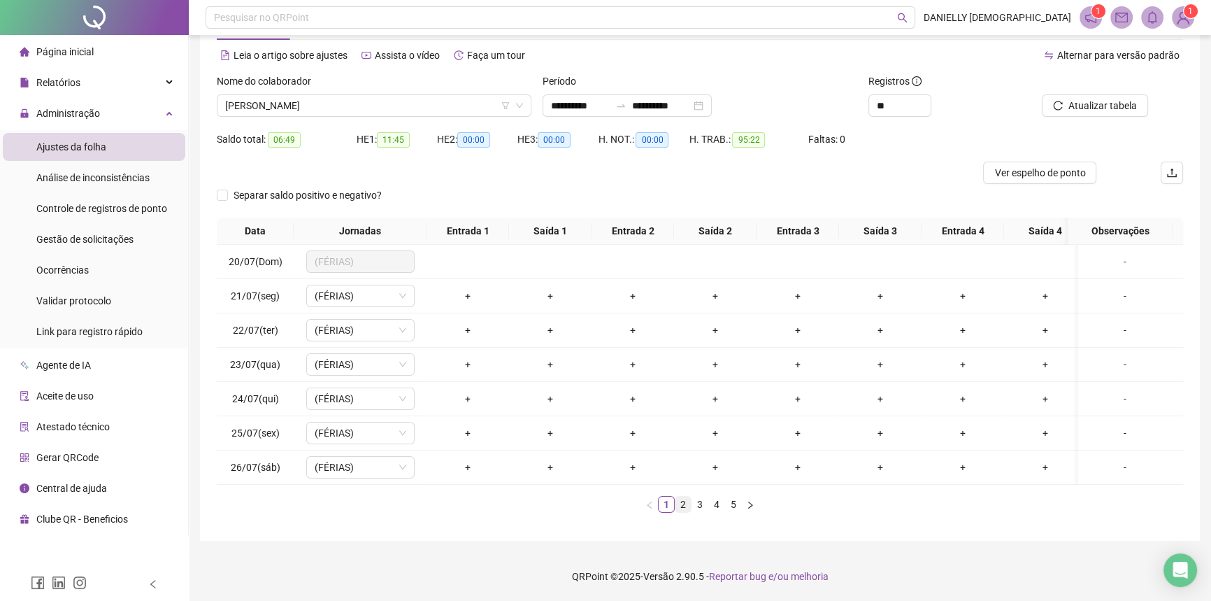
click at [680, 502] on link "2" at bounding box center [682, 503] width 15 height 15
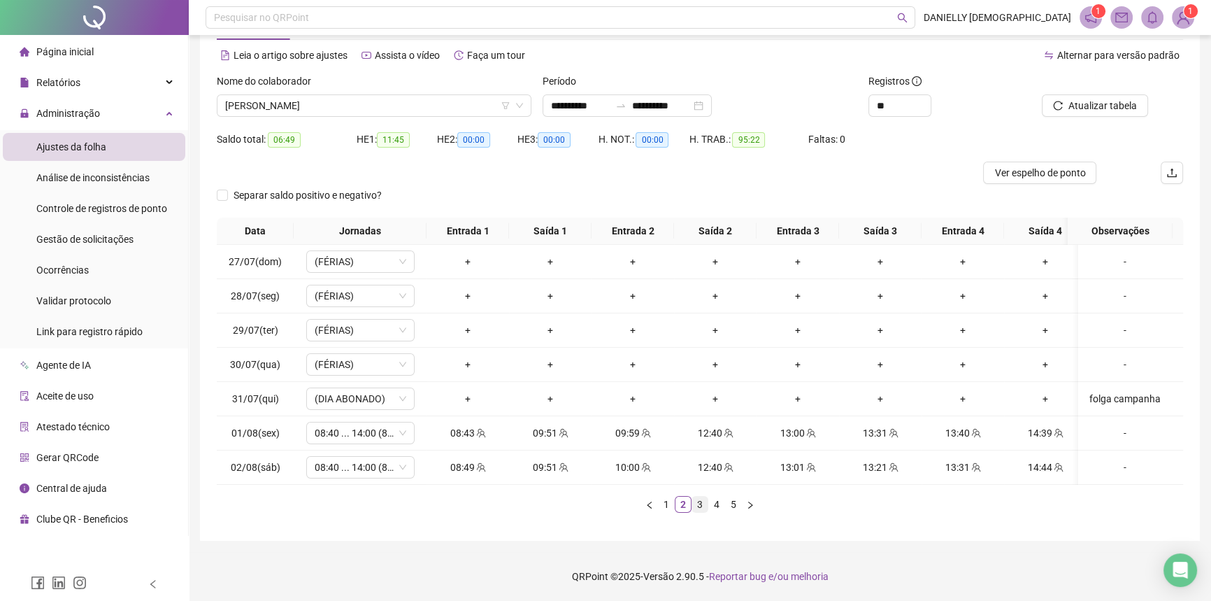
click at [693, 508] on link "3" at bounding box center [699, 503] width 15 height 15
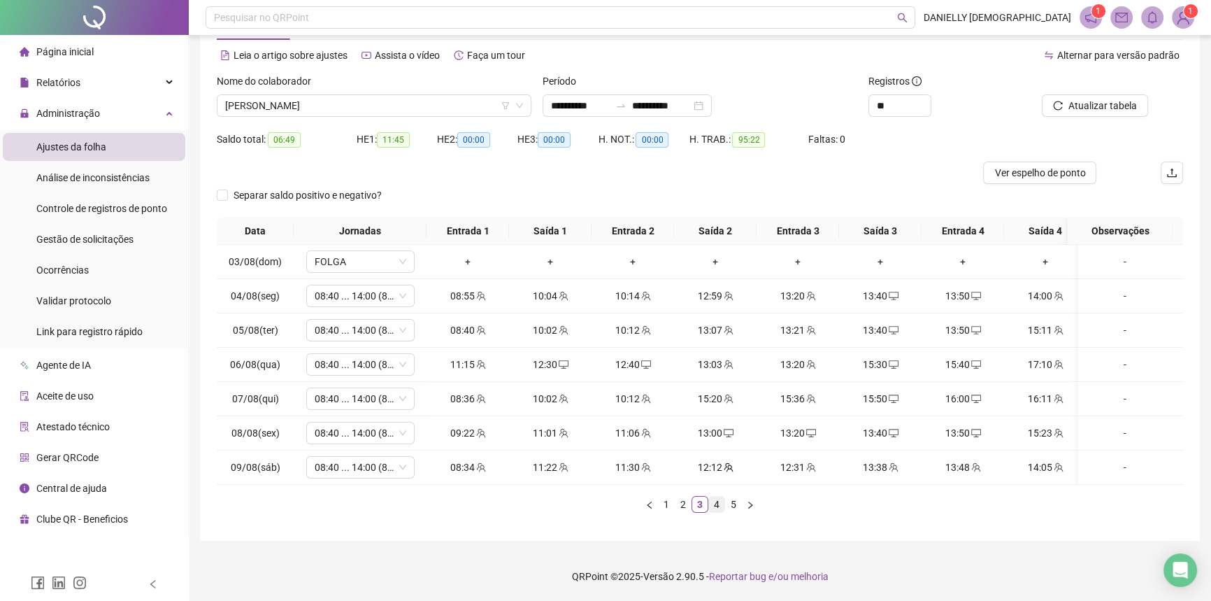
click at [712, 501] on link "4" at bounding box center [716, 503] width 15 height 15
click at [734, 506] on link "5" at bounding box center [733, 503] width 15 height 15
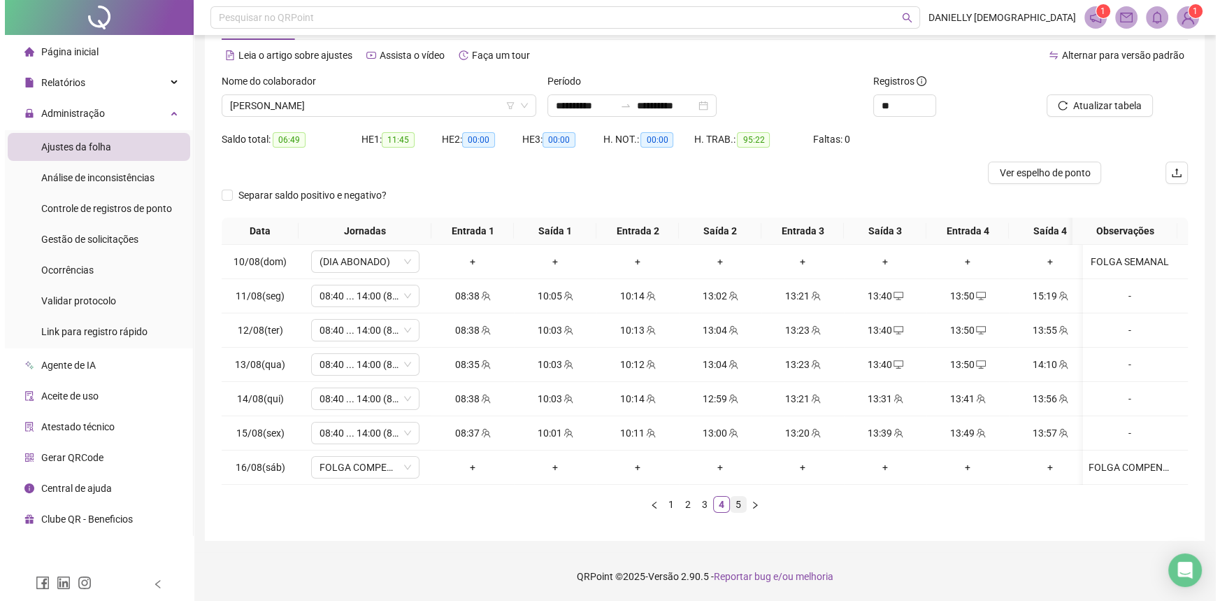
scroll to position [0, 0]
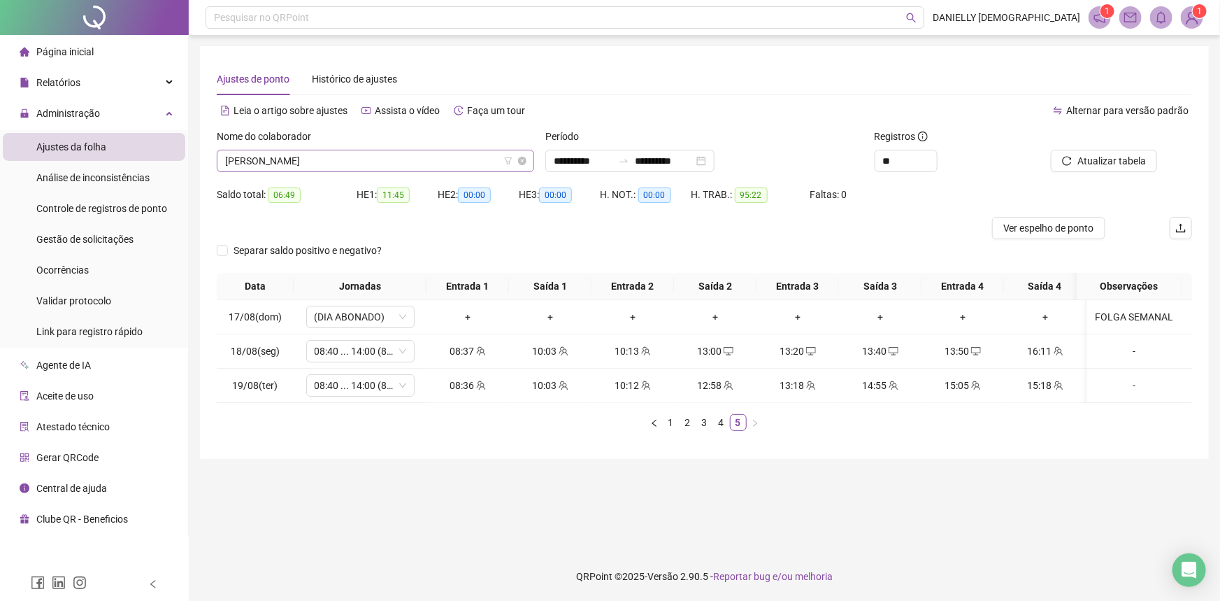
click at [275, 168] on span "MILENE GOMES DE ARAUJO" at bounding box center [375, 160] width 301 height 21
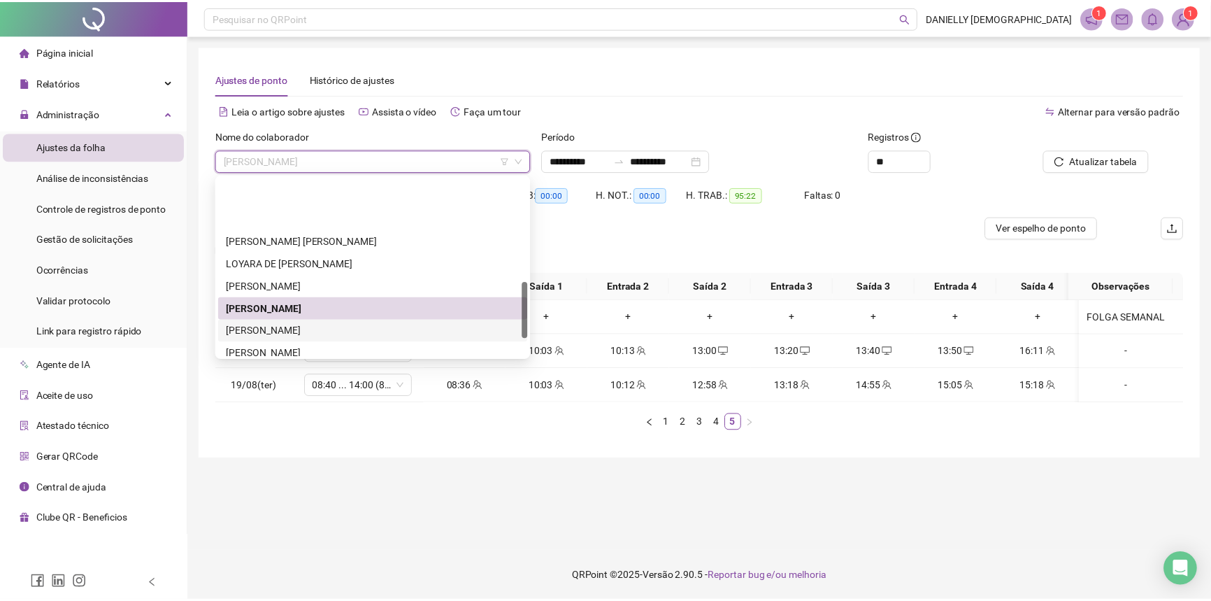
scroll to position [380, 0]
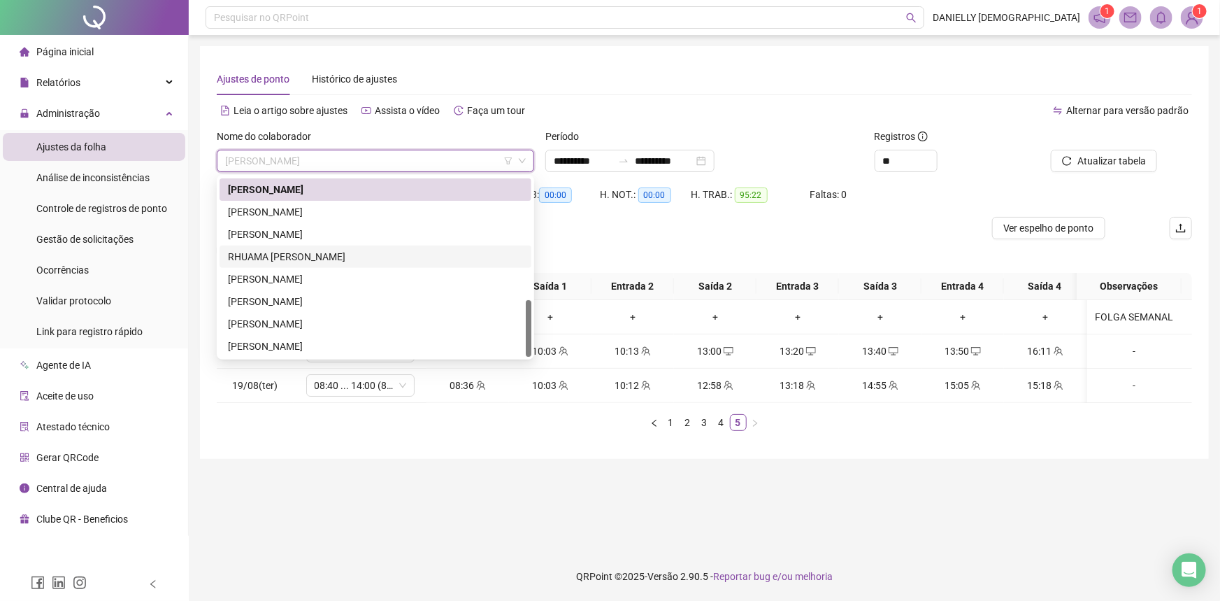
click at [282, 259] on div "RHUAMA JOYCE JORGE DA COSTA NOVAES" at bounding box center [375, 256] width 295 height 15
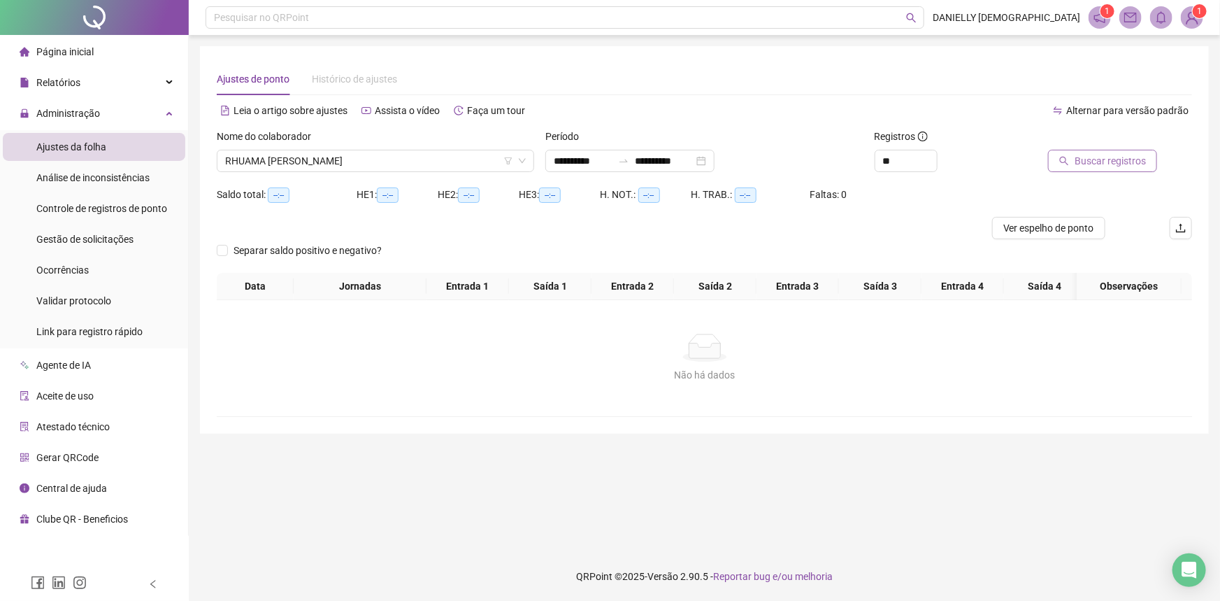
click at [1091, 160] on span "Buscar registros" at bounding box center [1109, 160] width 71 height 15
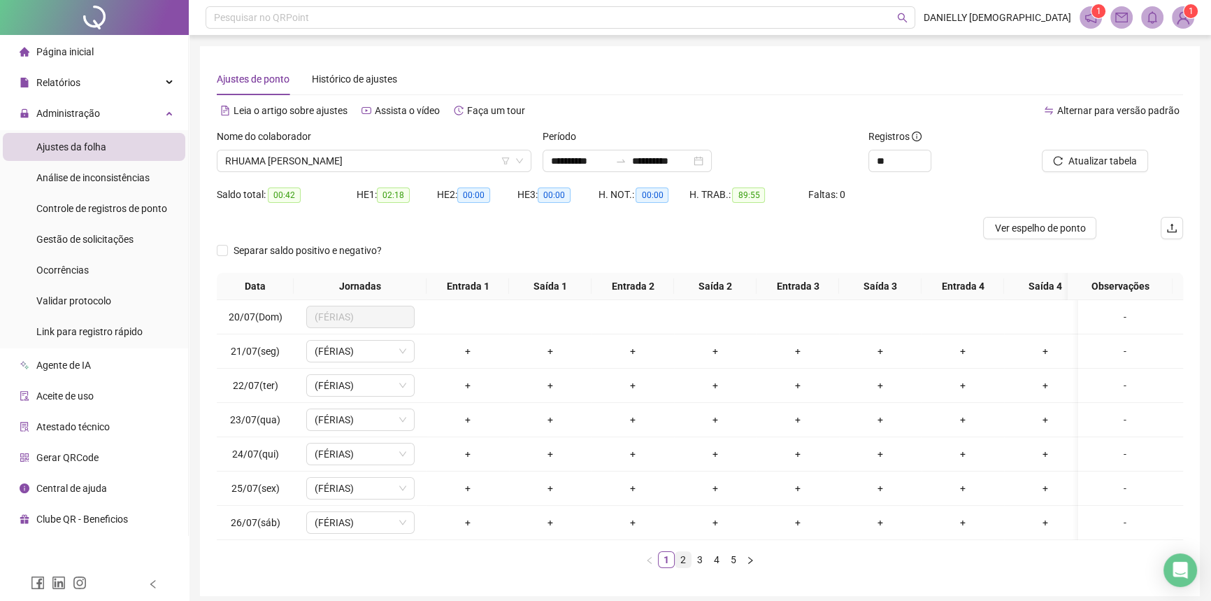
click at [679, 566] on link "2" at bounding box center [682, 559] width 15 height 15
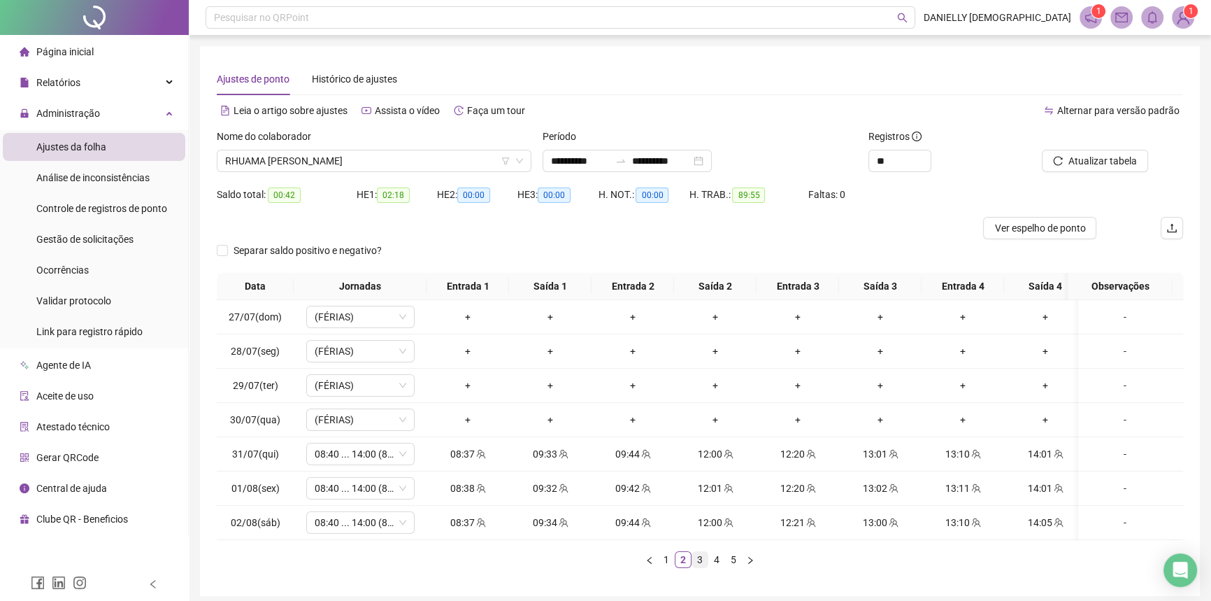
click at [703, 567] on link "3" at bounding box center [699, 559] width 15 height 15
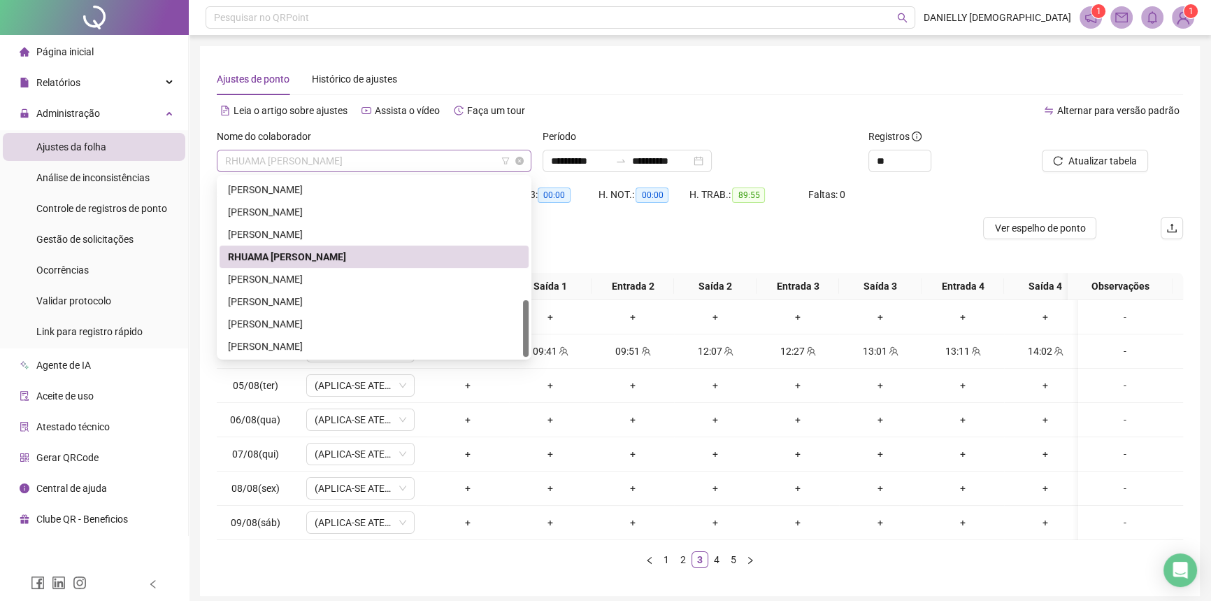
click at [339, 150] on span "RHUAMA JOYCE JORGE DA COSTA NOVAES" at bounding box center [374, 160] width 298 height 21
click at [282, 279] on div "SAMARA BERTOLDO NASCIMENTO SOUZA" at bounding box center [374, 278] width 292 height 15
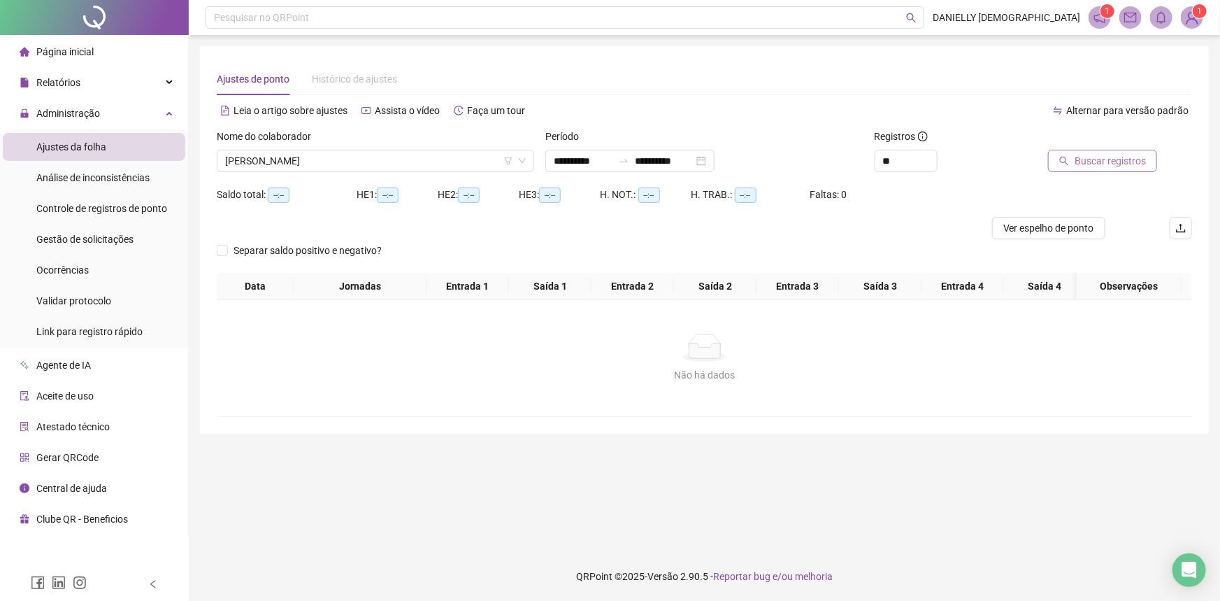
click at [1079, 161] on span "Buscar registros" at bounding box center [1109, 160] width 71 height 15
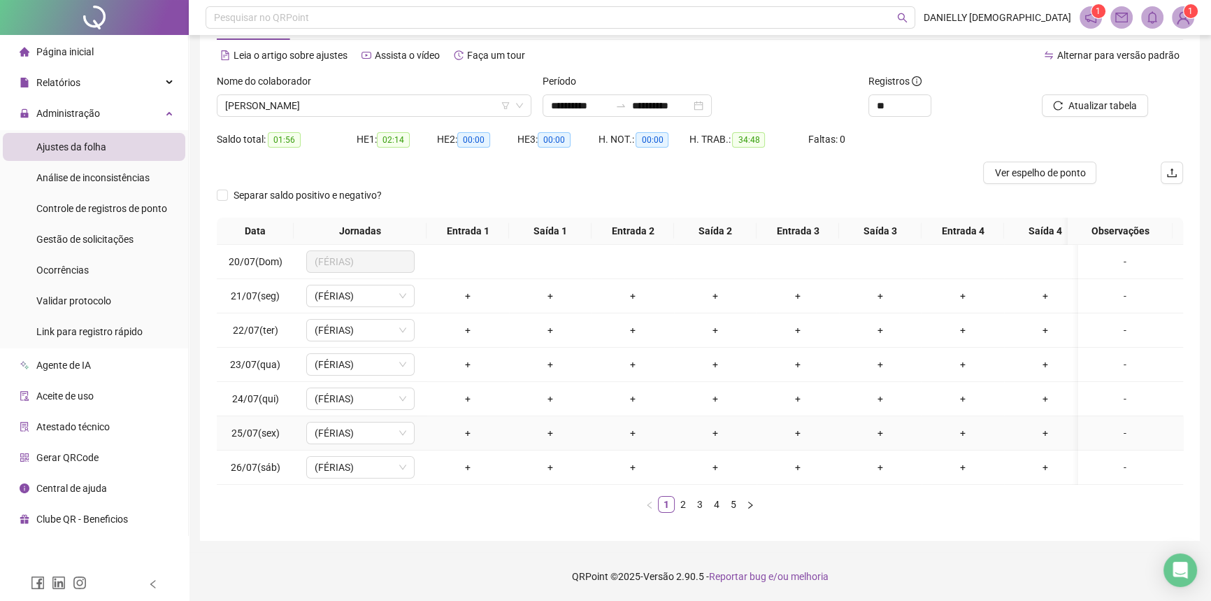
scroll to position [0, 0]
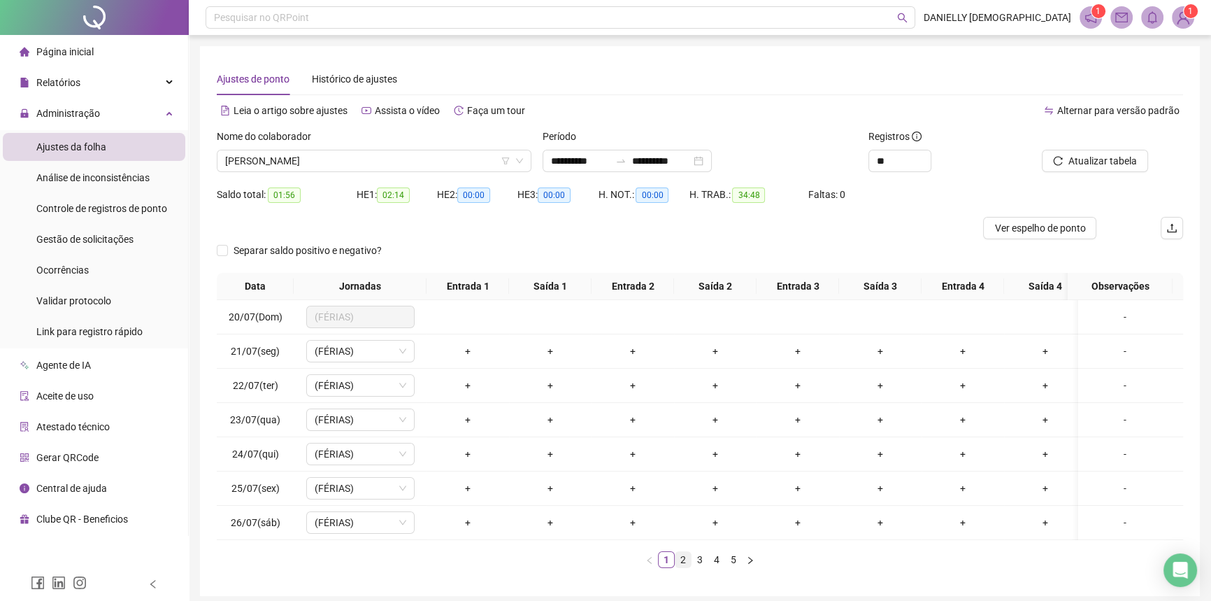
click at [681, 566] on link "2" at bounding box center [682, 559] width 15 height 15
click at [702, 567] on link "3" at bounding box center [699, 559] width 15 height 15
click at [715, 567] on link "4" at bounding box center [716, 559] width 15 height 15
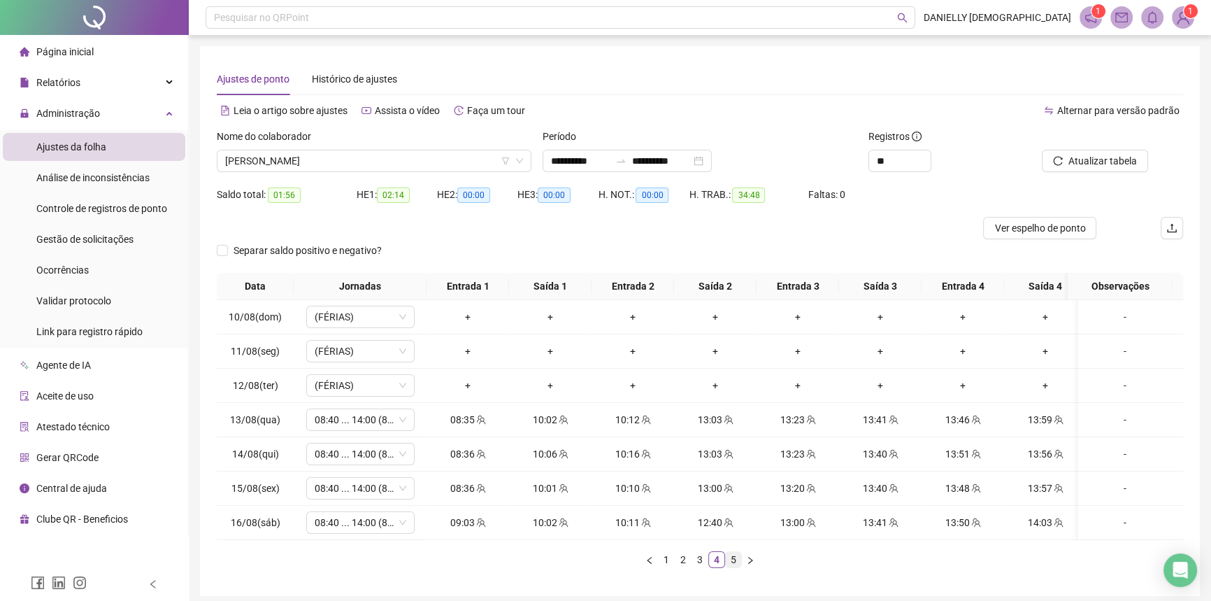
click at [725, 568] on li "5" at bounding box center [733, 559] width 17 height 17
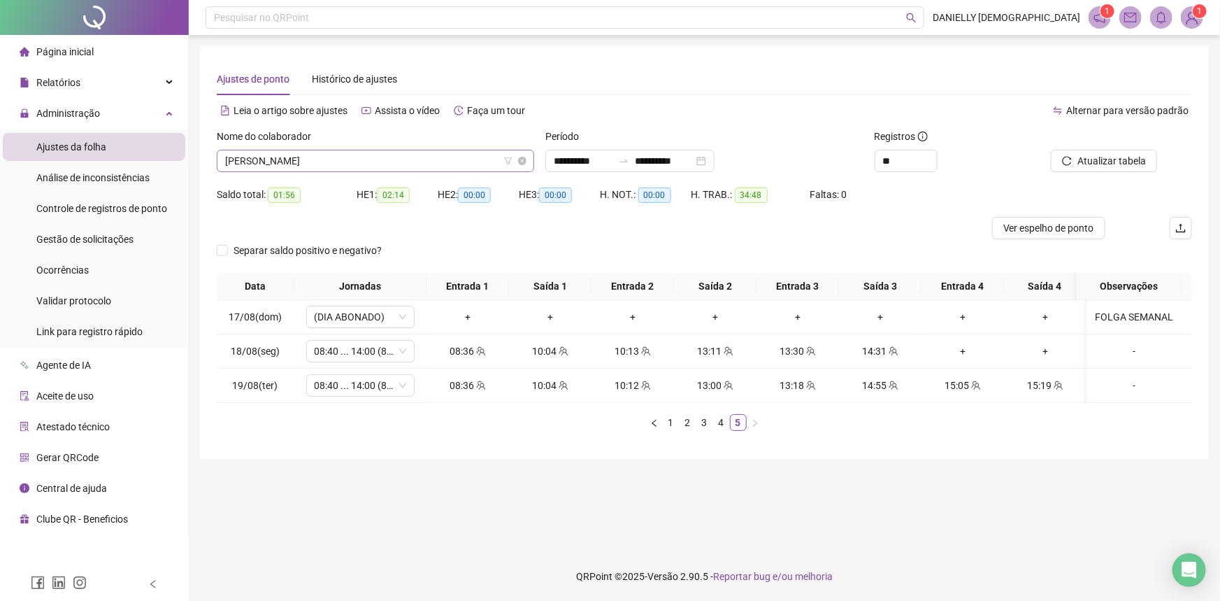
click at [358, 160] on span "SAMARA BERTOLDO NASCIMENTO SOUZA" at bounding box center [375, 160] width 301 height 21
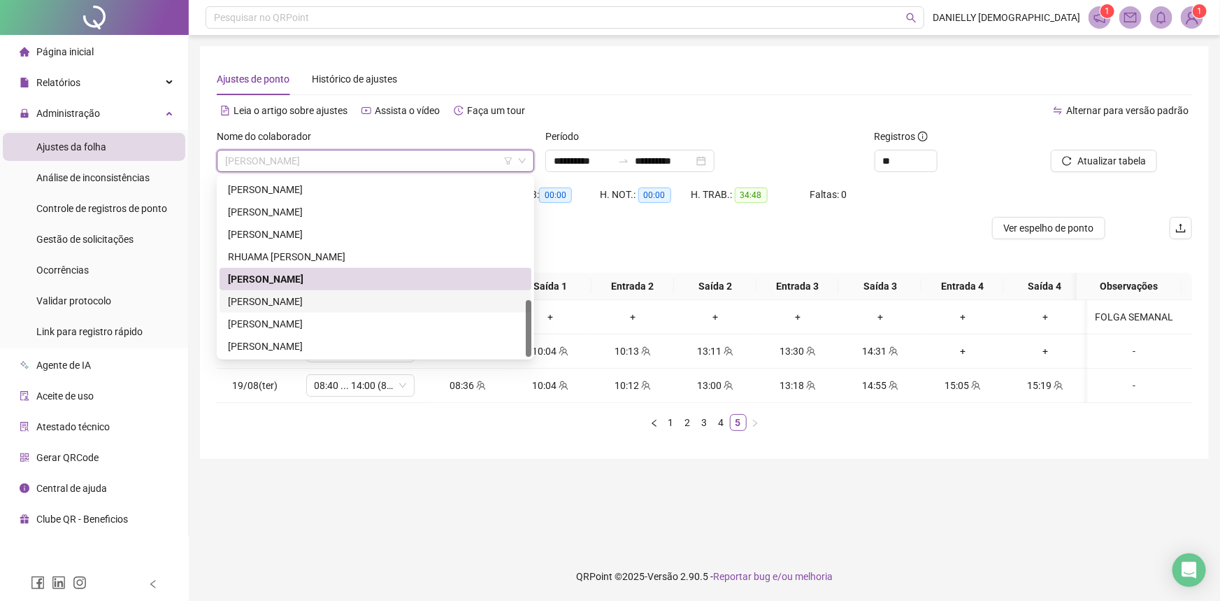
click at [263, 300] on div "THAYANE ANDRADE LOPES MORENO" at bounding box center [375, 301] width 295 height 15
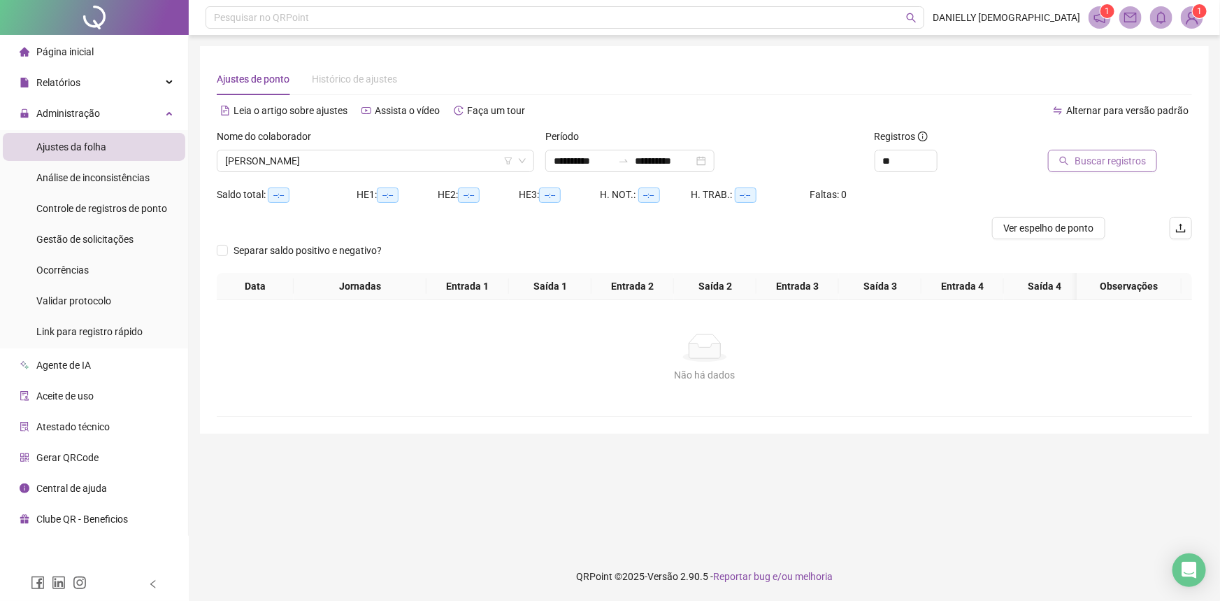
click at [1079, 166] on span "Buscar registros" at bounding box center [1109, 160] width 71 height 15
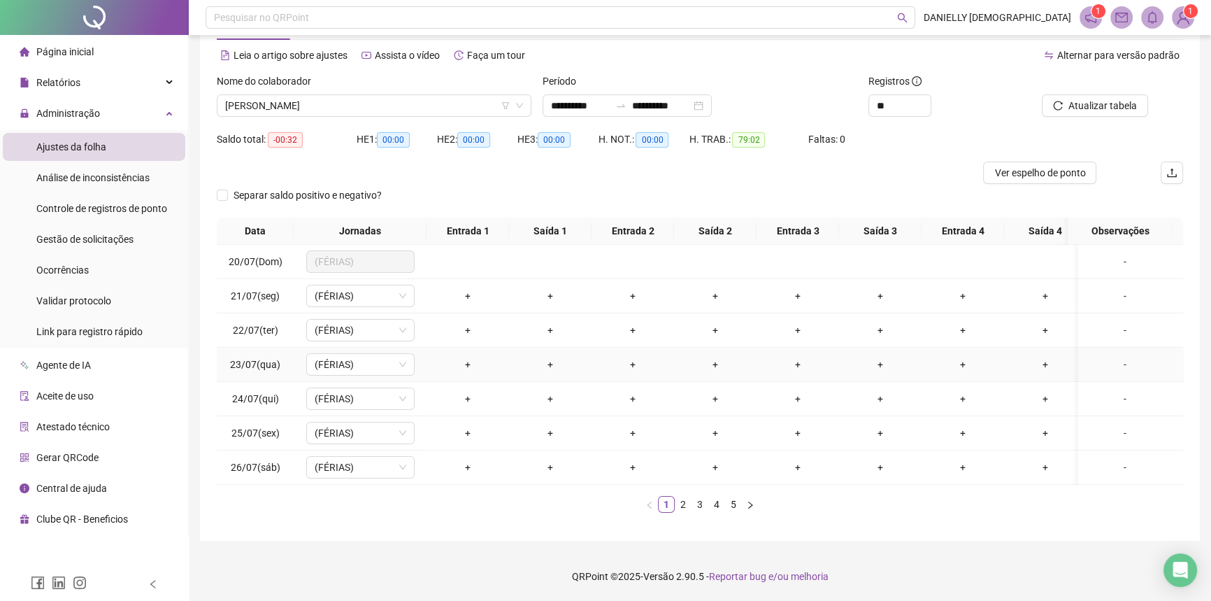
scroll to position [64, 0]
click at [682, 502] on link "2" at bounding box center [682, 503] width 15 height 15
click at [704, 503] on link "3" at bounding box center [699, 503] width 15 height 15
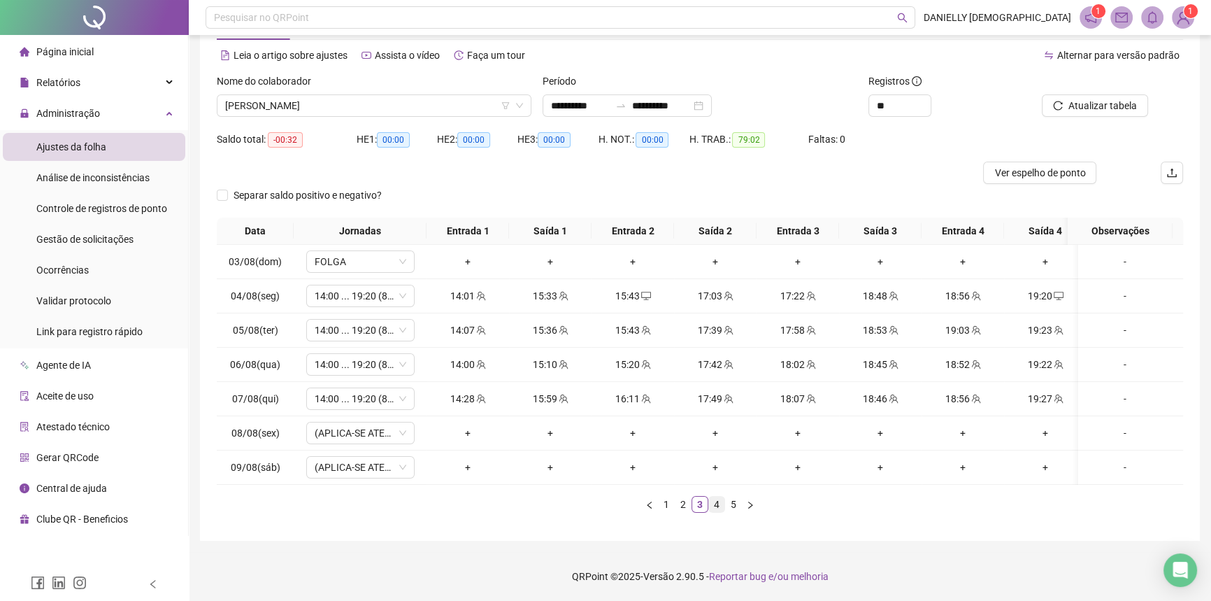
click at [714, 505] on link "4" at bounding box center [716, 503] width 15 height 15
click at [730, 505] on link "5" at bounding box center [733, 503] width 15 height 15
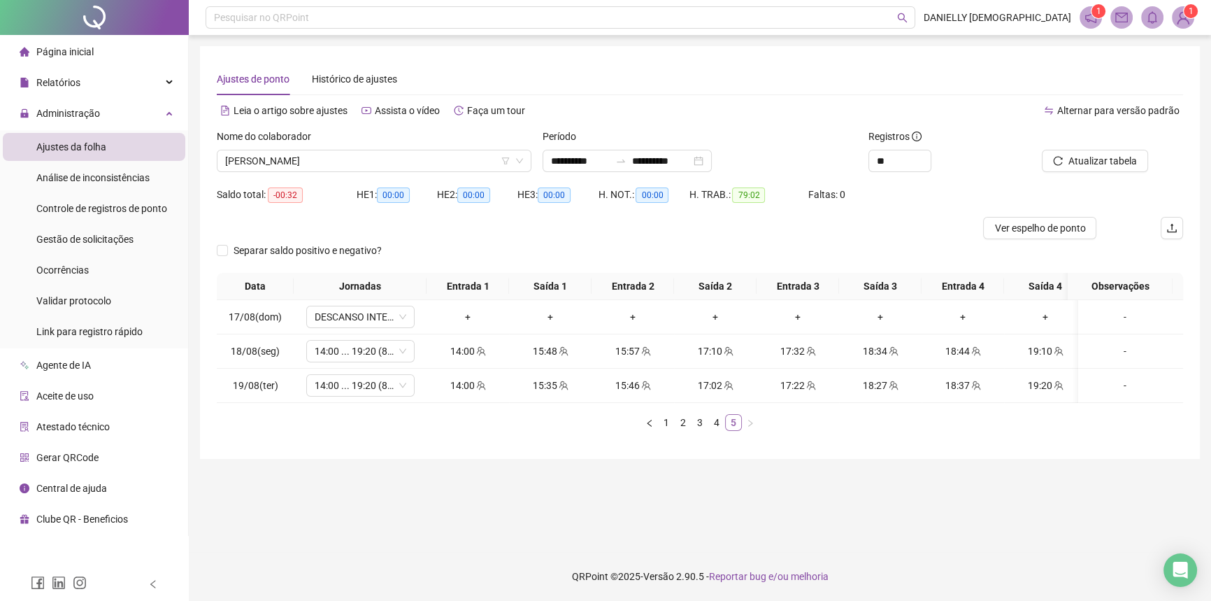
scroll to position [0, 0]
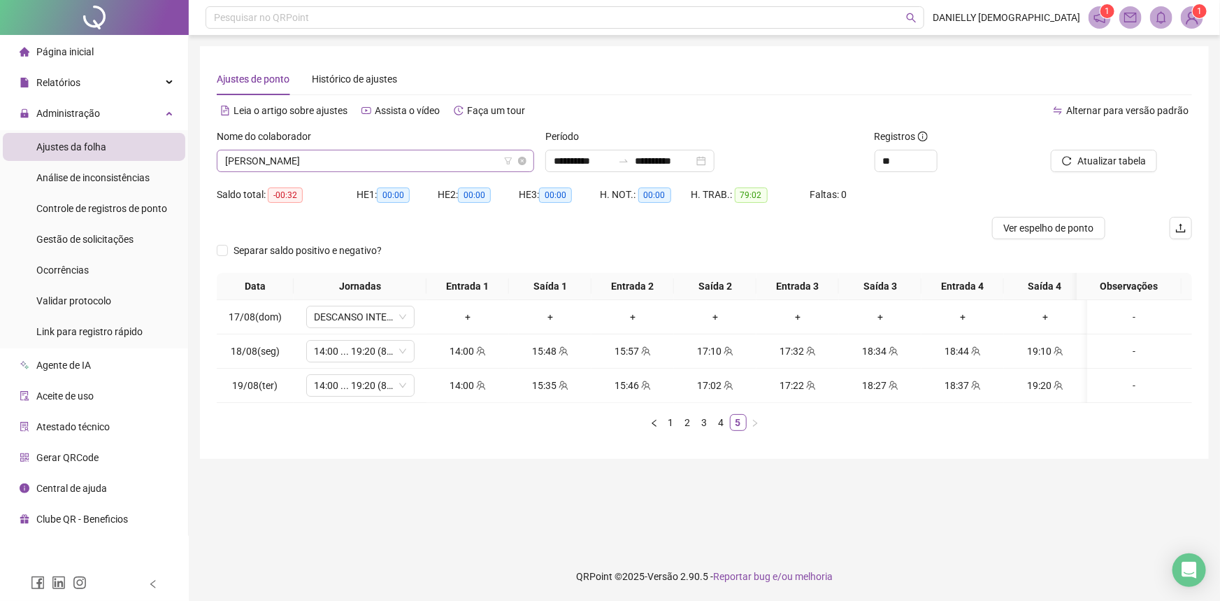
click at [303, 167] on span "THAYANE ANDRADE LOPES MORENO" at bounding box center [375, 160] width 301 height 21
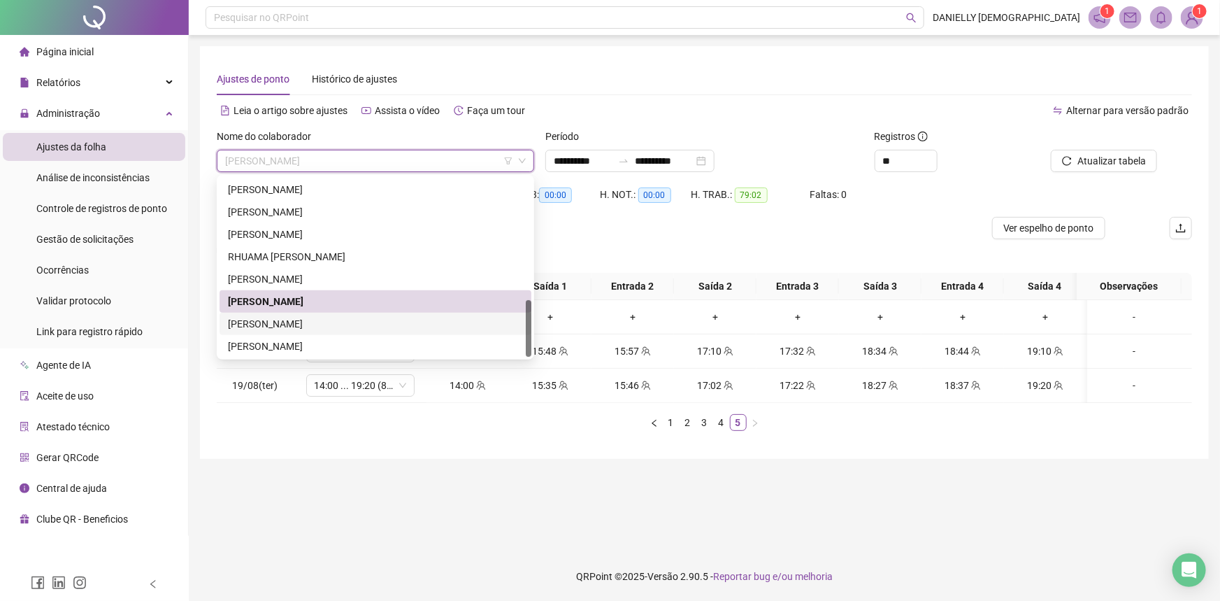
click at [281, 316] on div "THERESA LIMA SILVA" at bounding box center [375, 323] width 295 height 15
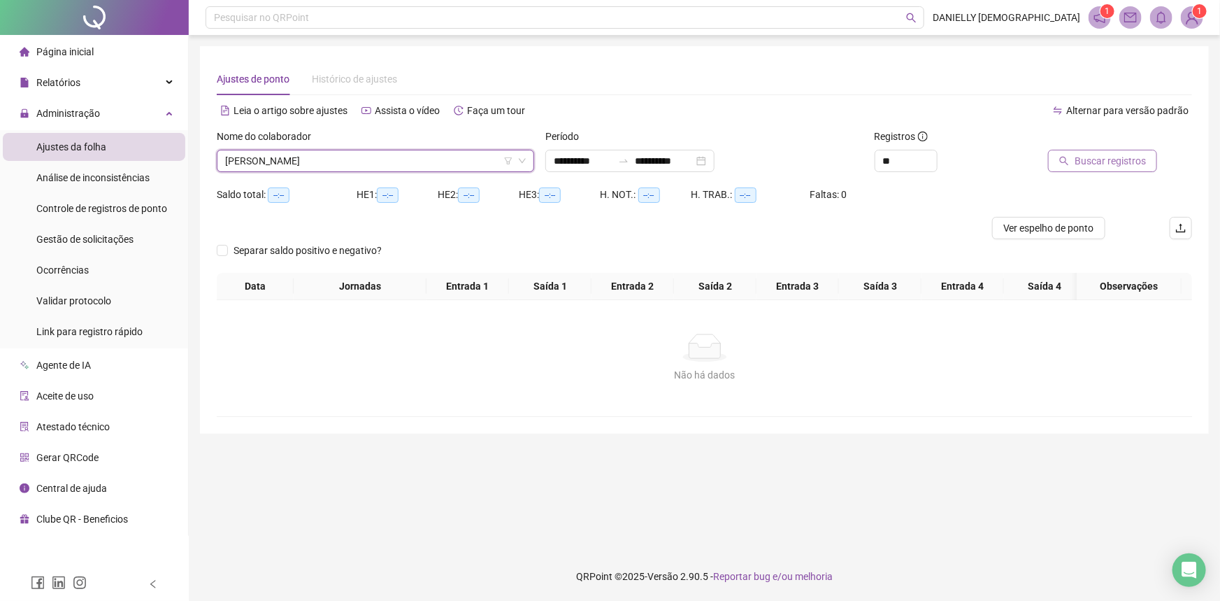
click at [1100, 159] on span "Buscar registros" at bounding box center [1109, 160] width 71 height 15
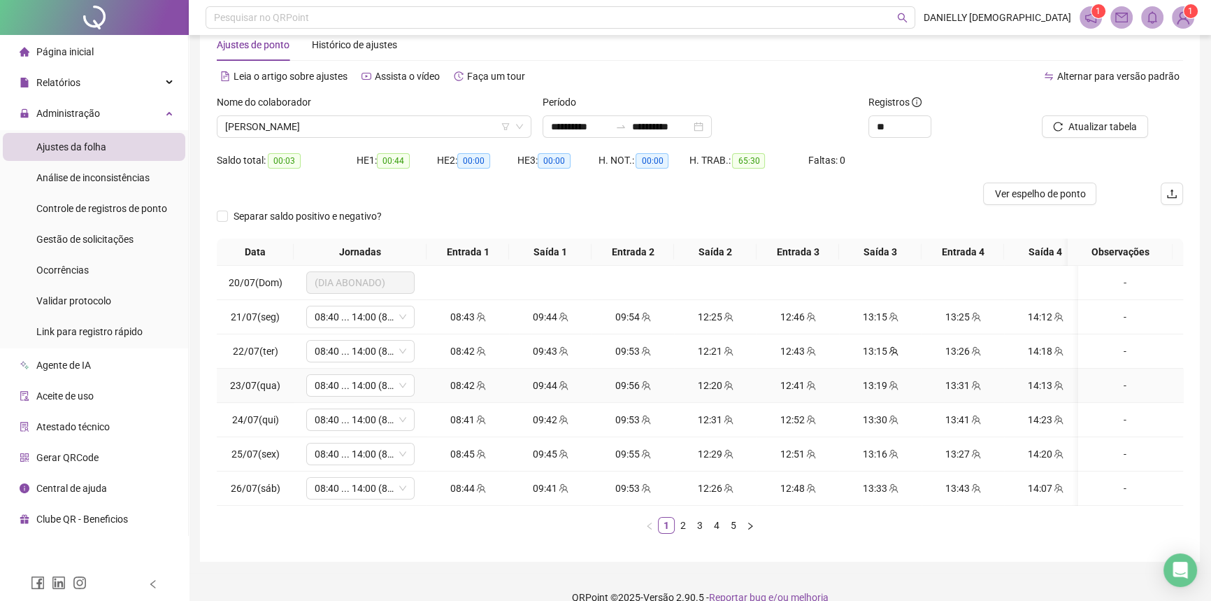
scroll to position [64, 0]
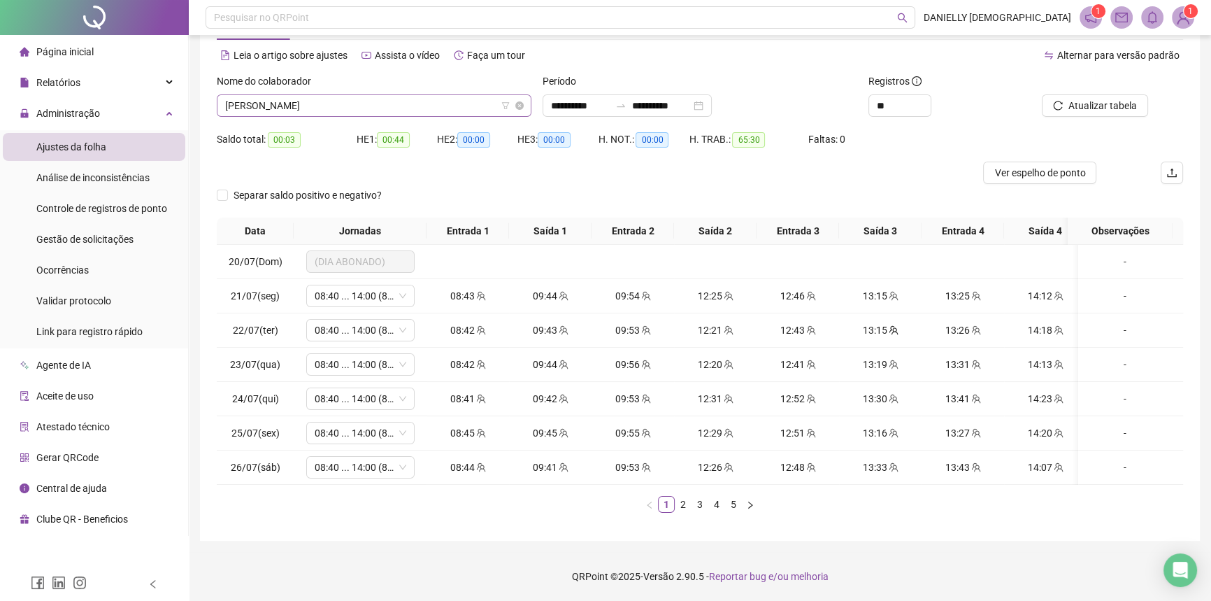
click at [357, 105] on span "THERESA LIMA SILVA" at bounding box center [374, 105] width 298 height 21
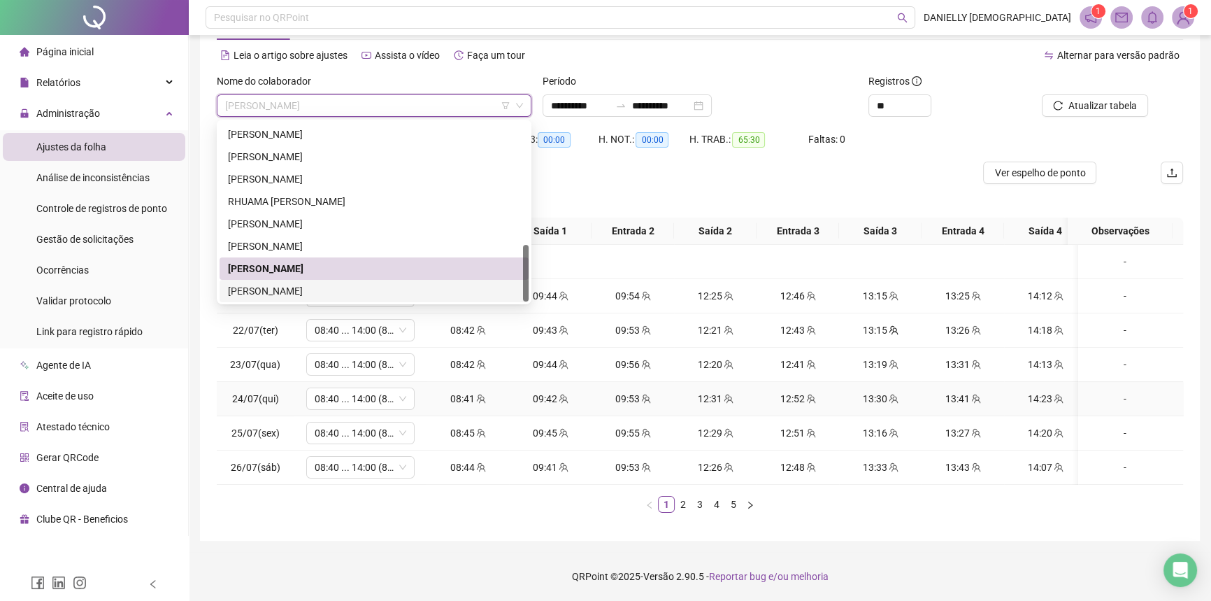
click at [394, 404] on td "08:40 ... 14:00 (8 HORAS)" at bounding box center [360, 399] width 133 height 34
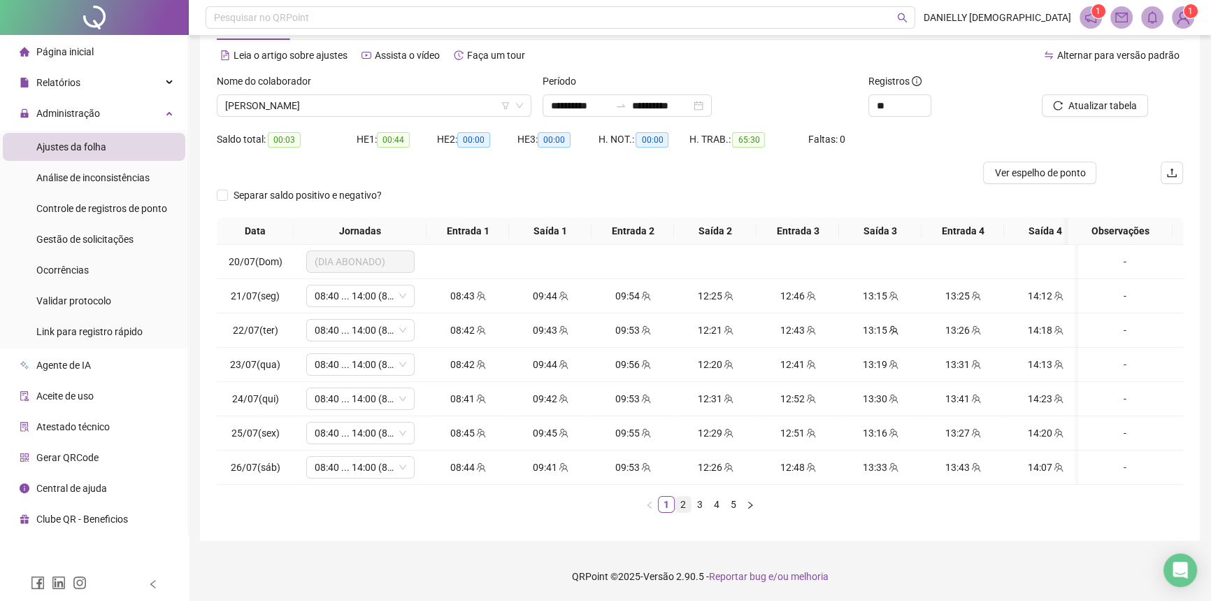
click at [685, 506] on link "2" at bounding box center [682, 503] width 15 height 15
click at [697, 502] on link "3" at bounding box center [699, 503] width 15 height 15
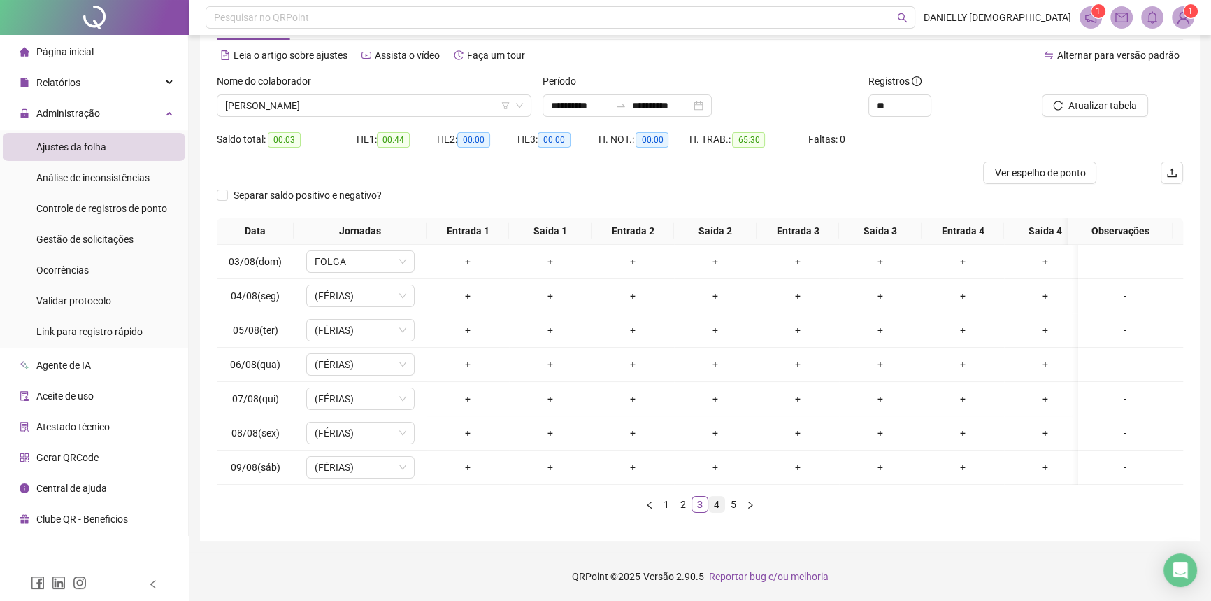
click at [717, 508] on link "4" at bounding box center [716, 503] width 15 height 15
click at [738, 510] on link "5" at bounding box center [733, 503] width 15 height 15
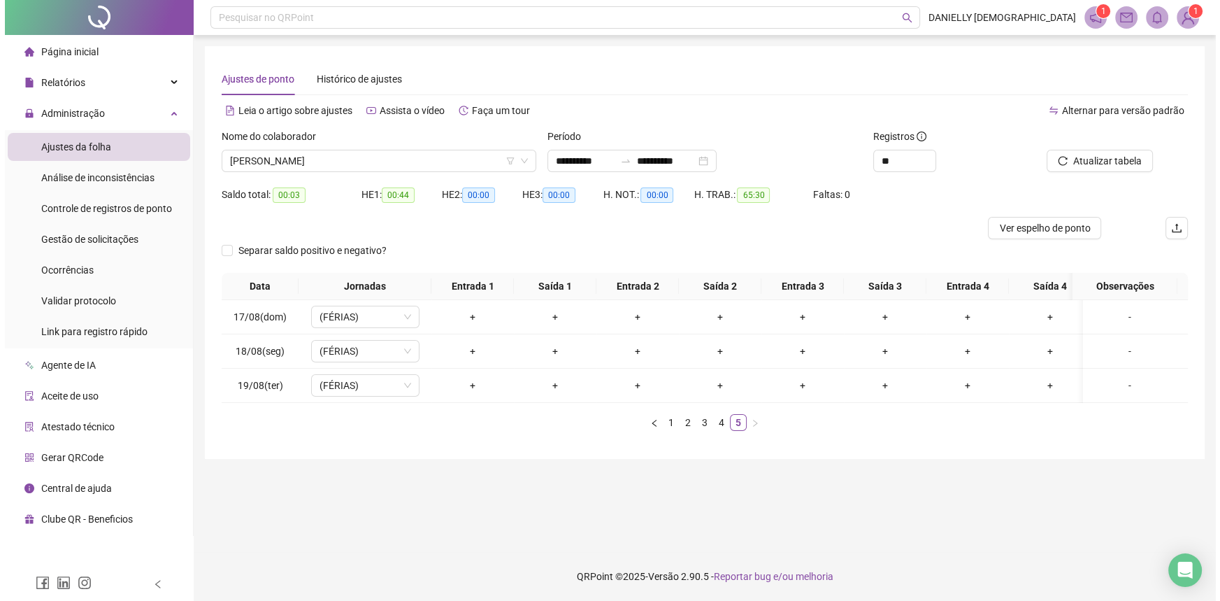
scroll to position [0, 0]
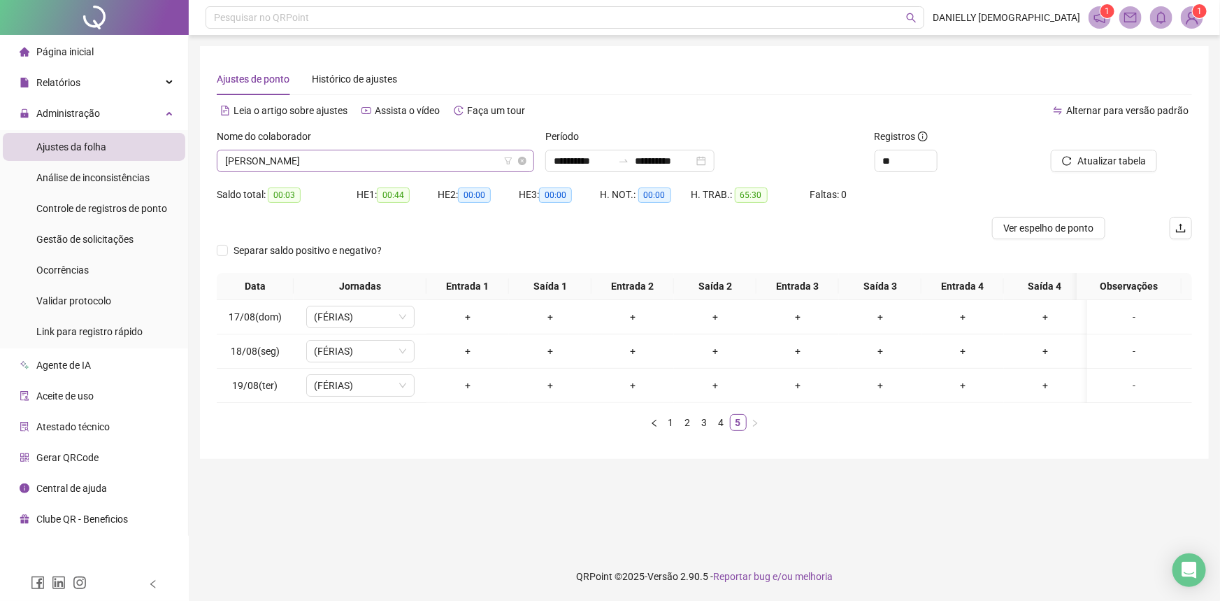
click at [331, 157] on span "THERESA LIMA SILVA" at bounding box center [375, 160] width 301 height 21
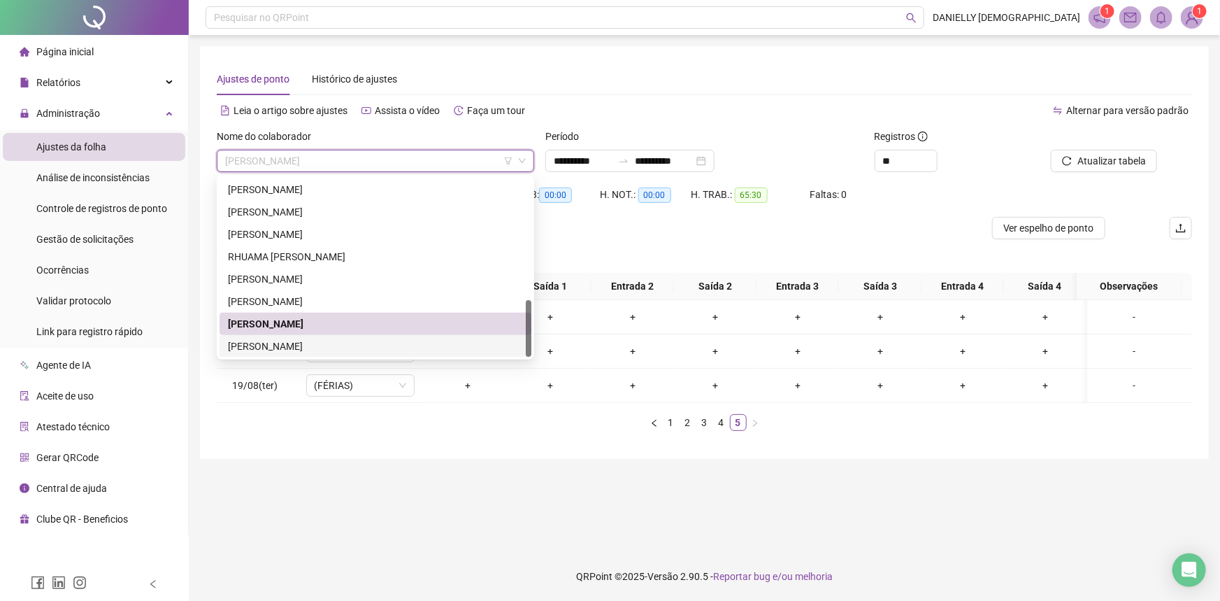
click at [285, 351] on div "WANESSA PEREIRA CHAVES" at bounding box center [375, 345] width 295 height 15
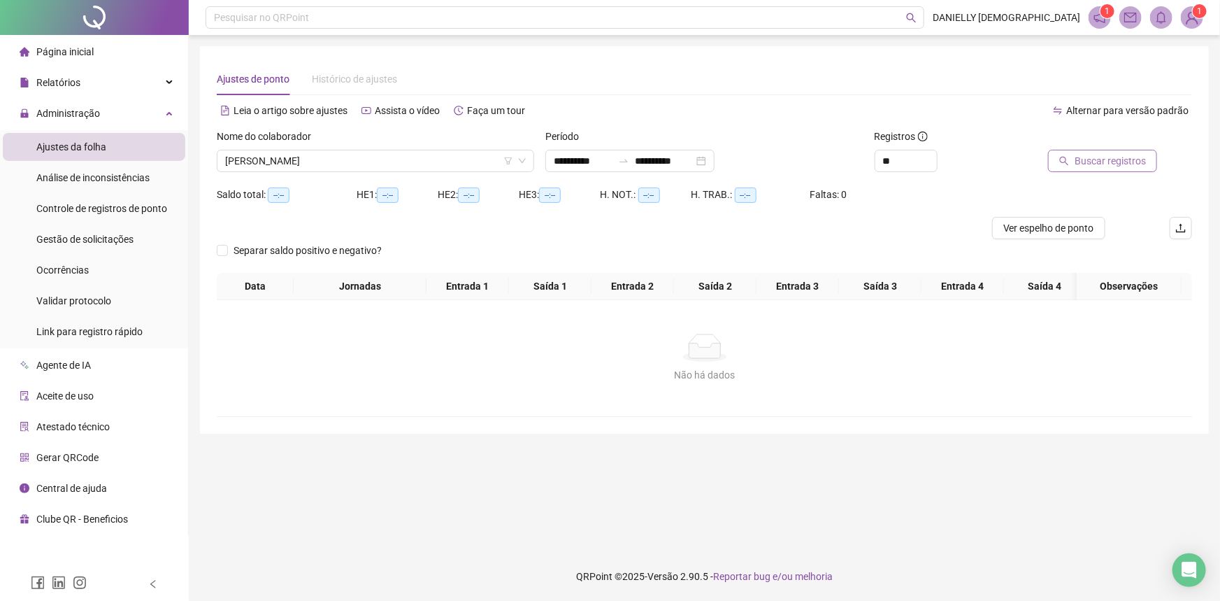
click at [1095, 165] on span "Buscar registros" at bounding box center [1109, 160] width 71 height 15
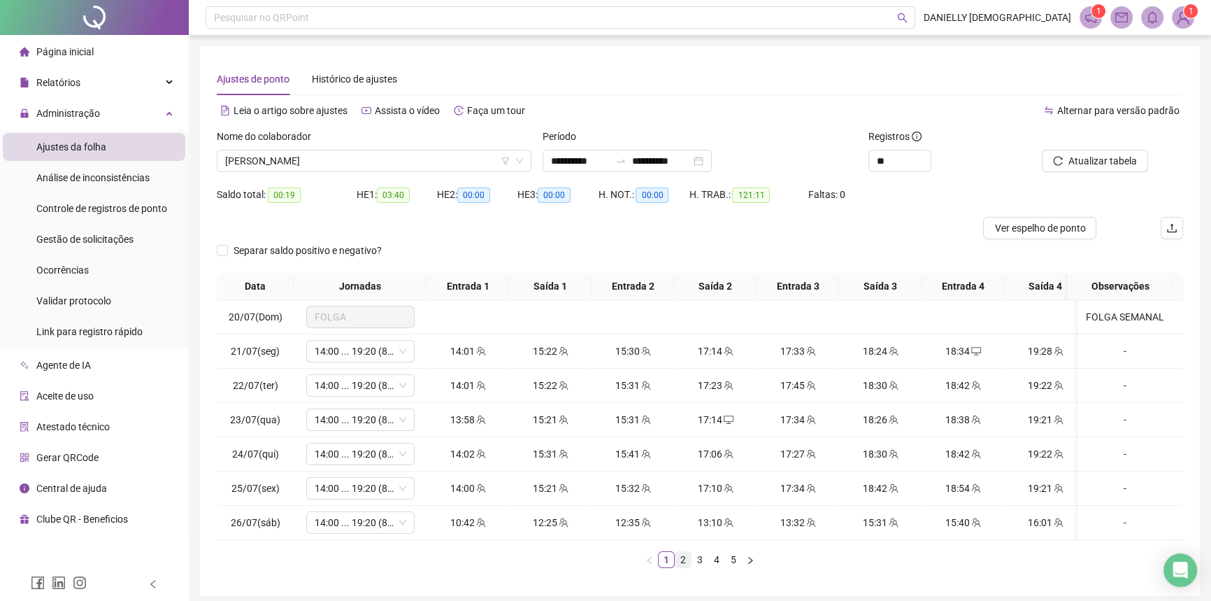
click at [679, 567] on link "2" at bounding box center [682, 559] width 15 height 15
click at [700, 567] on link "3" at bounding box center [699, 559] width 15 height 15
click at [719, 567] on link "4" at bounding box center [716, 559] width 15 height 15
click at [737, 567] on link "5" at bounding box center [733, 559] width 15 height 15
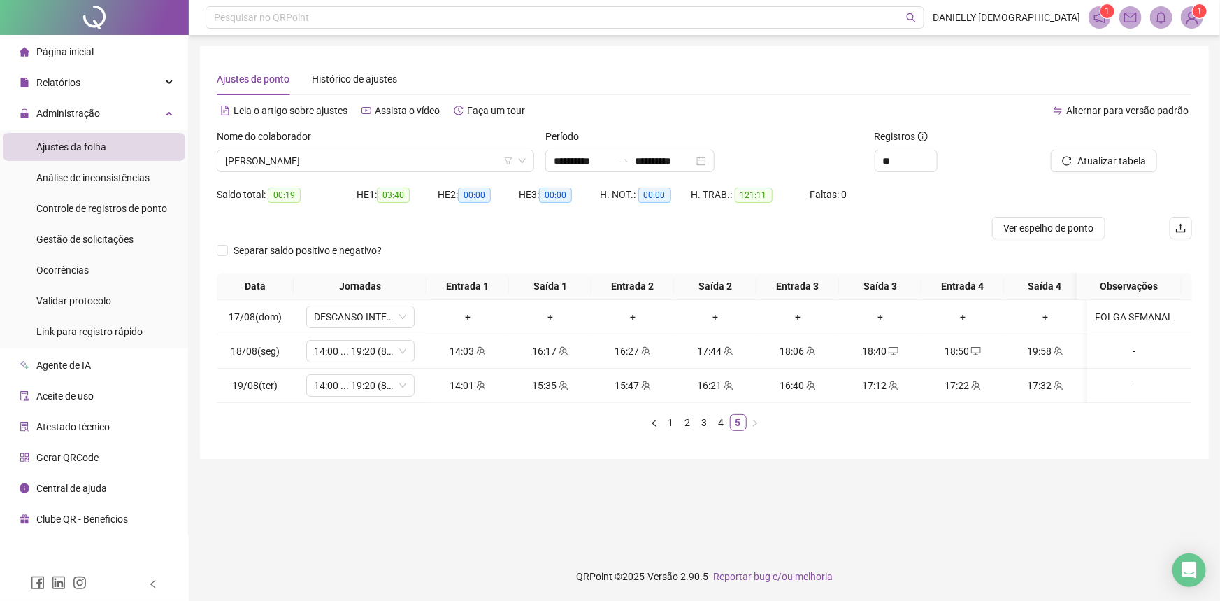
click at [1190, 32] on header "Pesquisar no QRPoint DANIELLY JESUS 1 1" at bounding box center [704, 17] width 1031 height 35
click at [1193, 15] on img at bounding box center [1191, 17] width 21 height 21
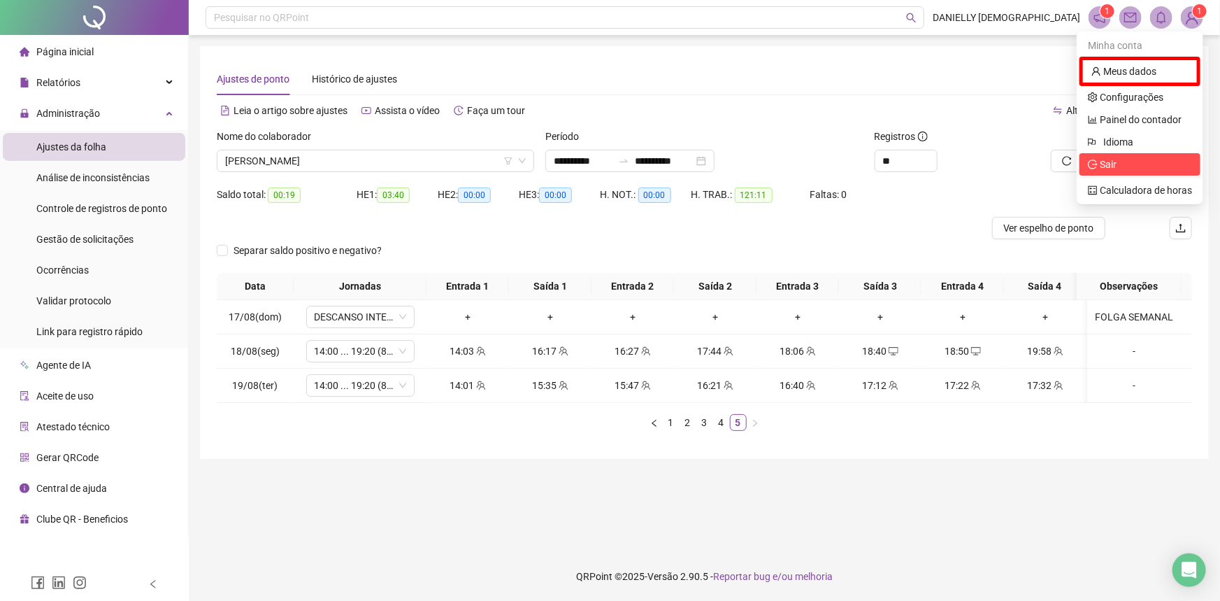
click at [1110, 159] on span "Sair" at bounding box center [1108, 164] width 17 height 11
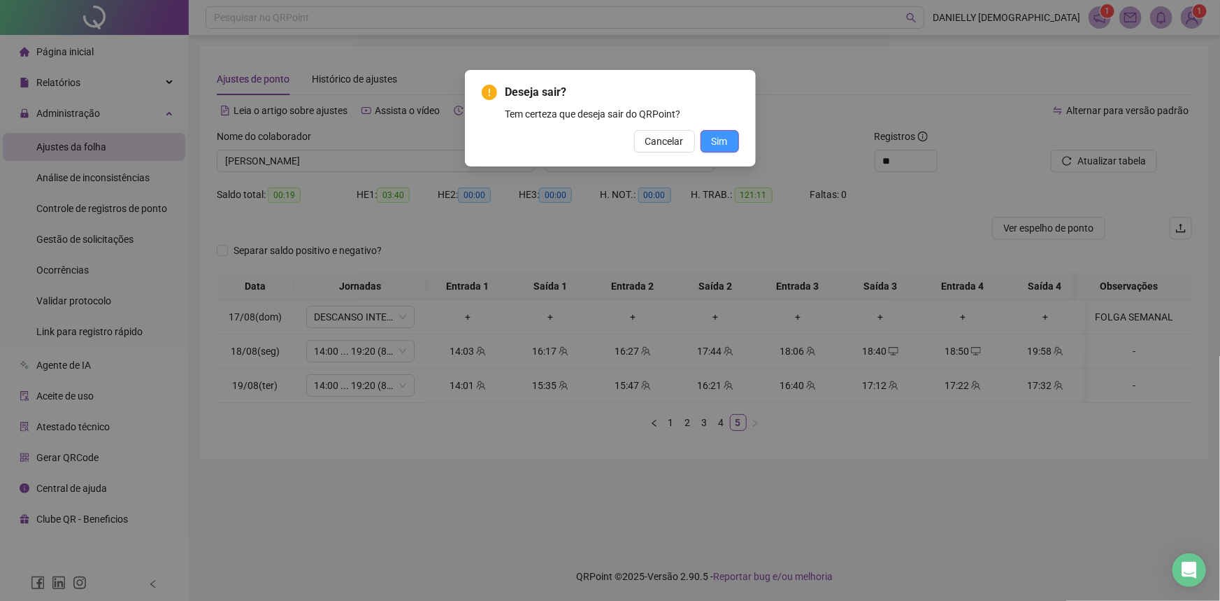
click at [717, 140] on span "Sim" at bounding box center [720, 141] width 16 height 15
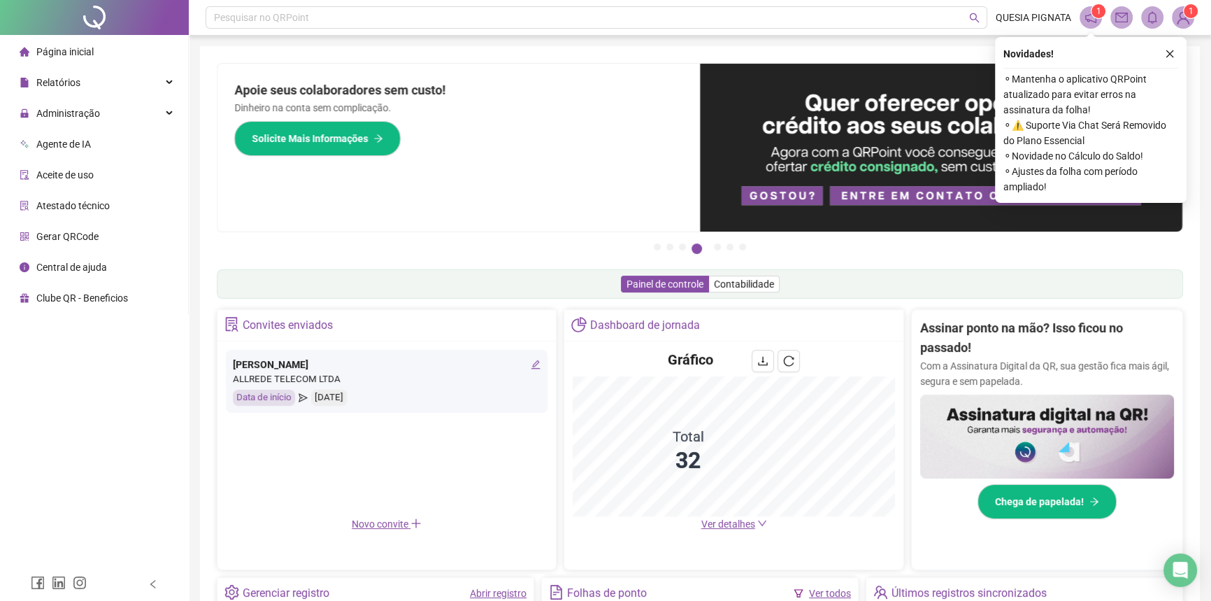
click at [1194, 13] on sup "1" at bounding box center [1191, 11] width 14 height 14
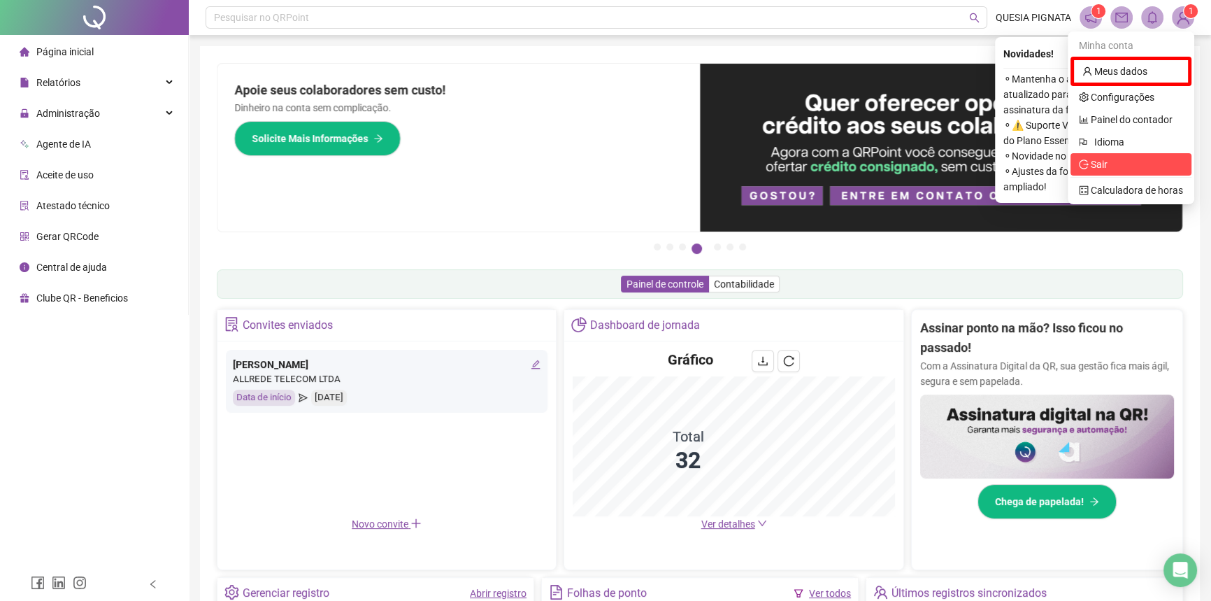
click at [1123, 164] on span "Sair" at bounding box center [1131, 164] width 104 height 15
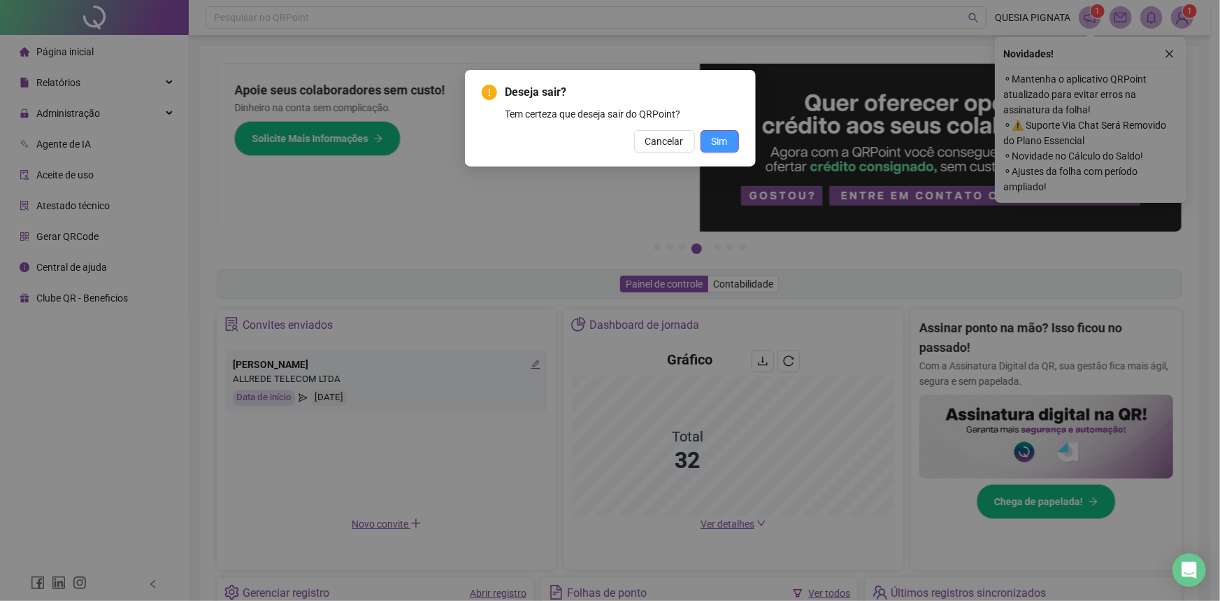
click at [721, 145] on span "Sim" at bounding box center [720, 141] width 16 height 15
